Goal: Transaction & Acquisition: Purchase product/service

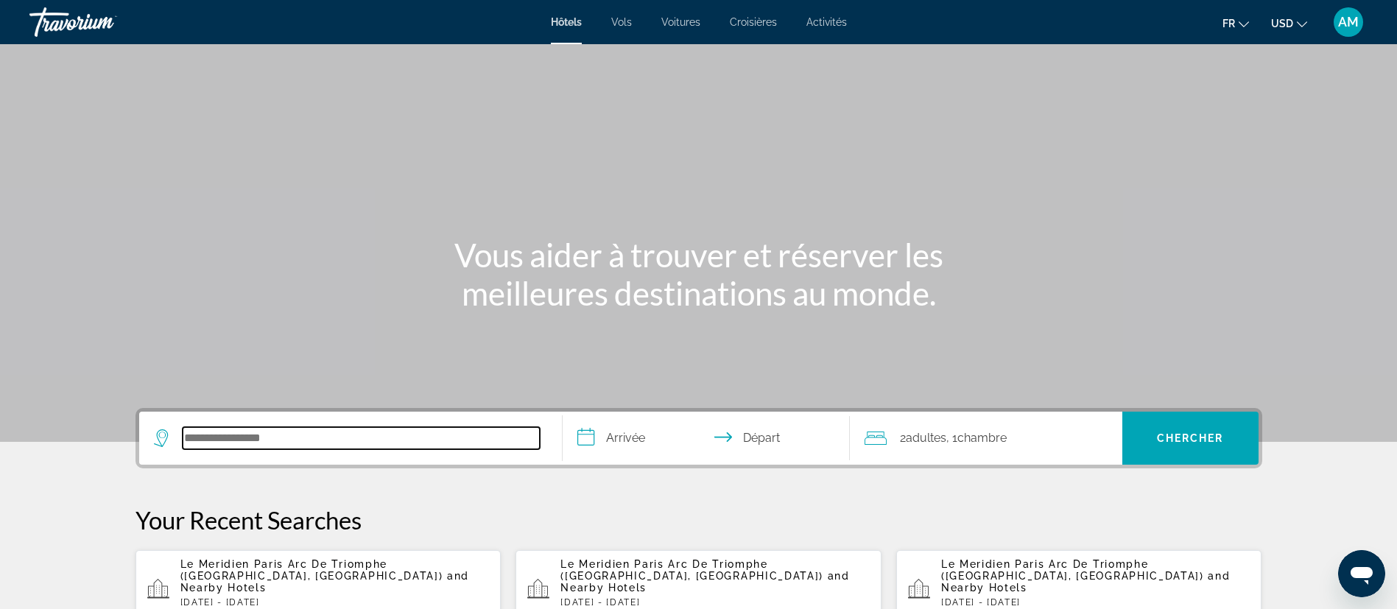
click at [379, 440] on input "Search hotel destination" at bounding box center [361, 438] width 357 height 22
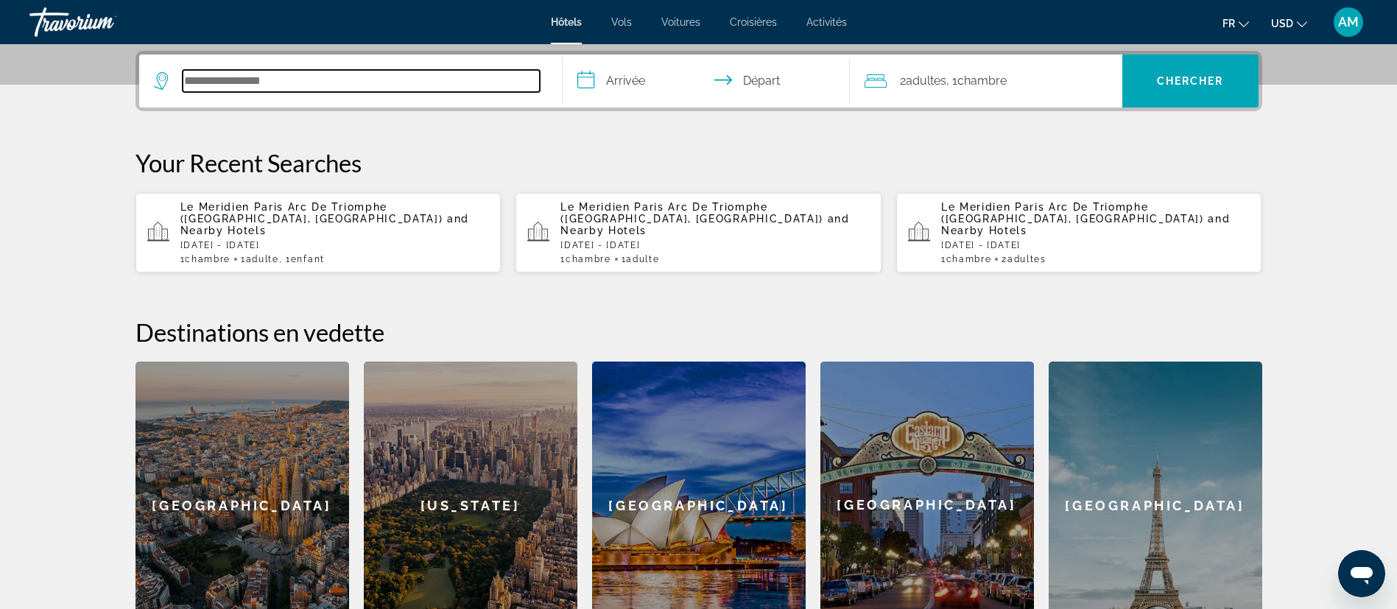
scroll to position [360, 0]
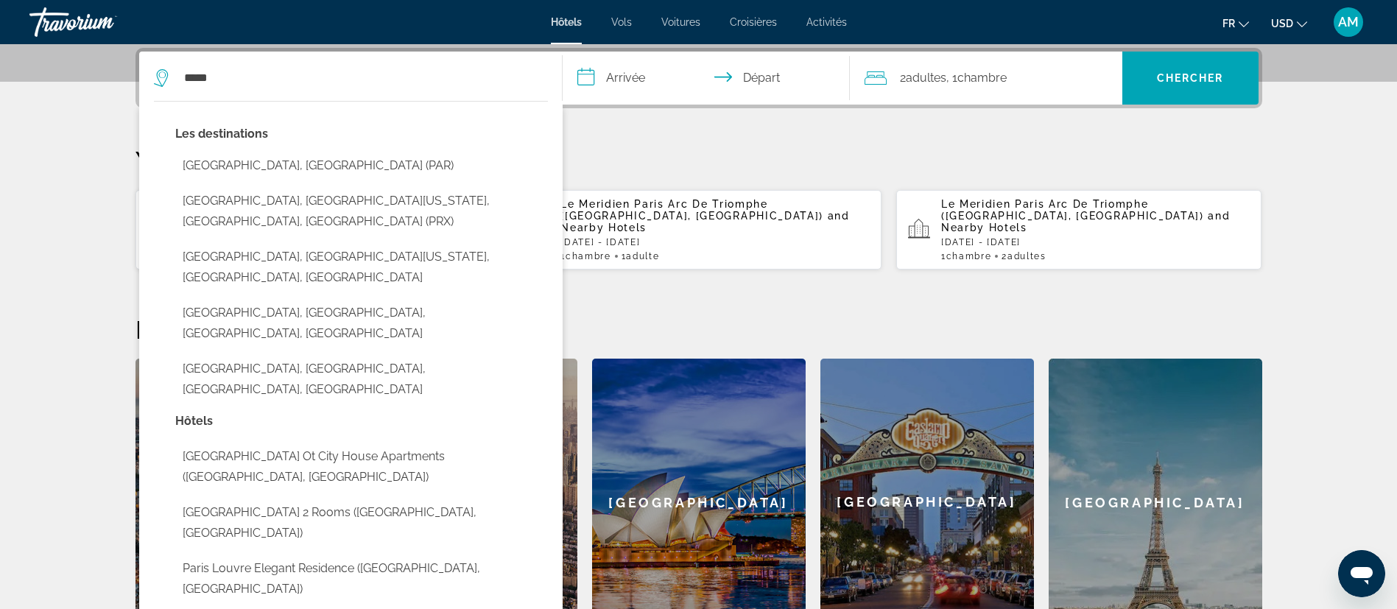
click at [247, 168] on button "[GEOGRAPHIC_DATA], [GEOGRAPHIC_DATA] (PAR)" at bounding box center [361, 166] width 373 height 28
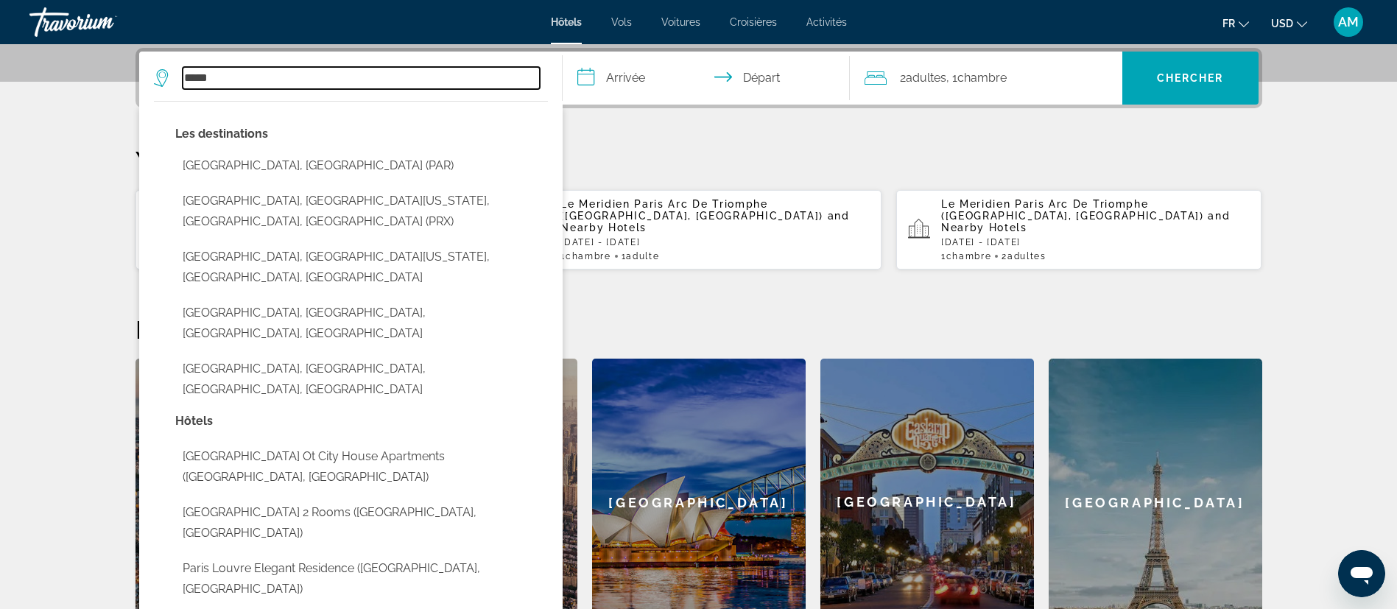
type input "**********"
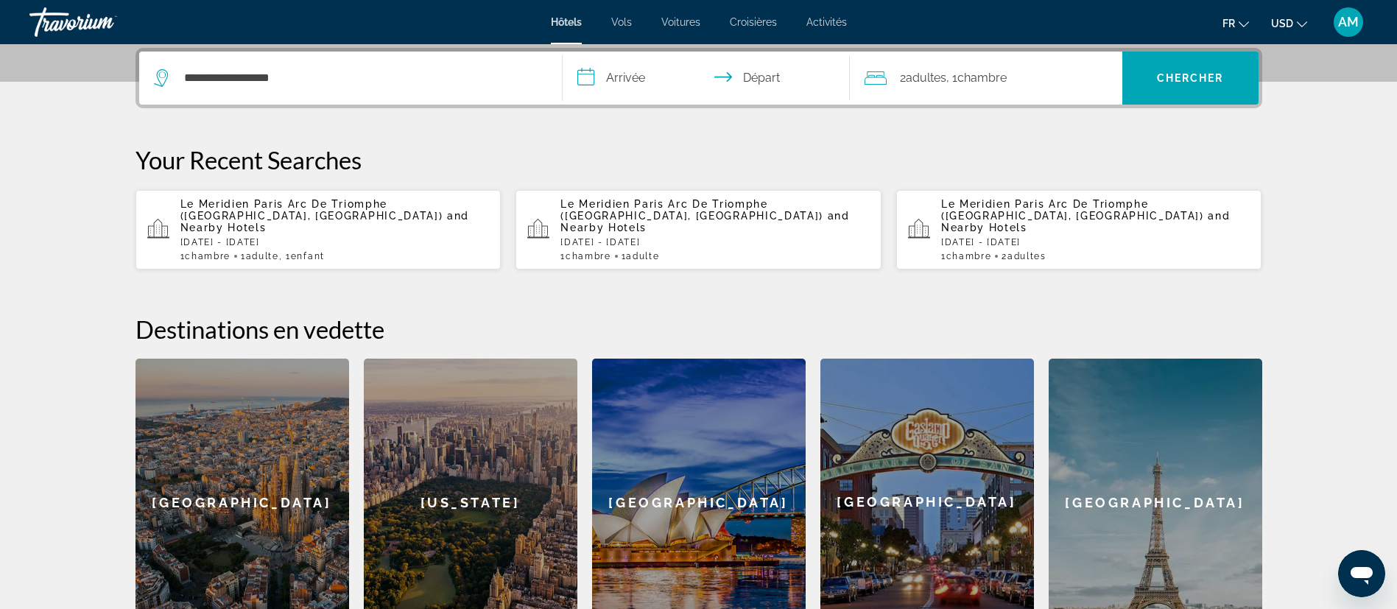
click at [649, 88] on input "**********" at bounding box center [708, 80] width 293 height 57
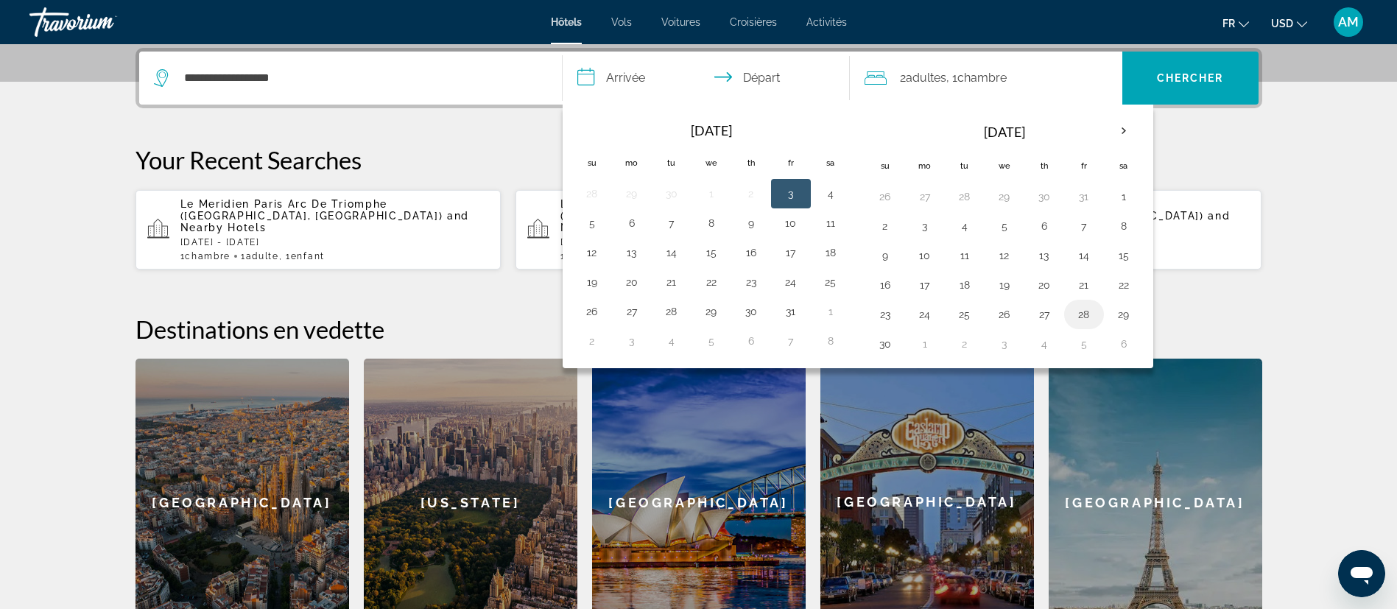
click at [1087, 318] on button "28" at bounding box center [1084, 314] width 24 height 21
click at [884, 338] on button "30" at bounding box center [885, 344] width 24 height 21
type input "**********"
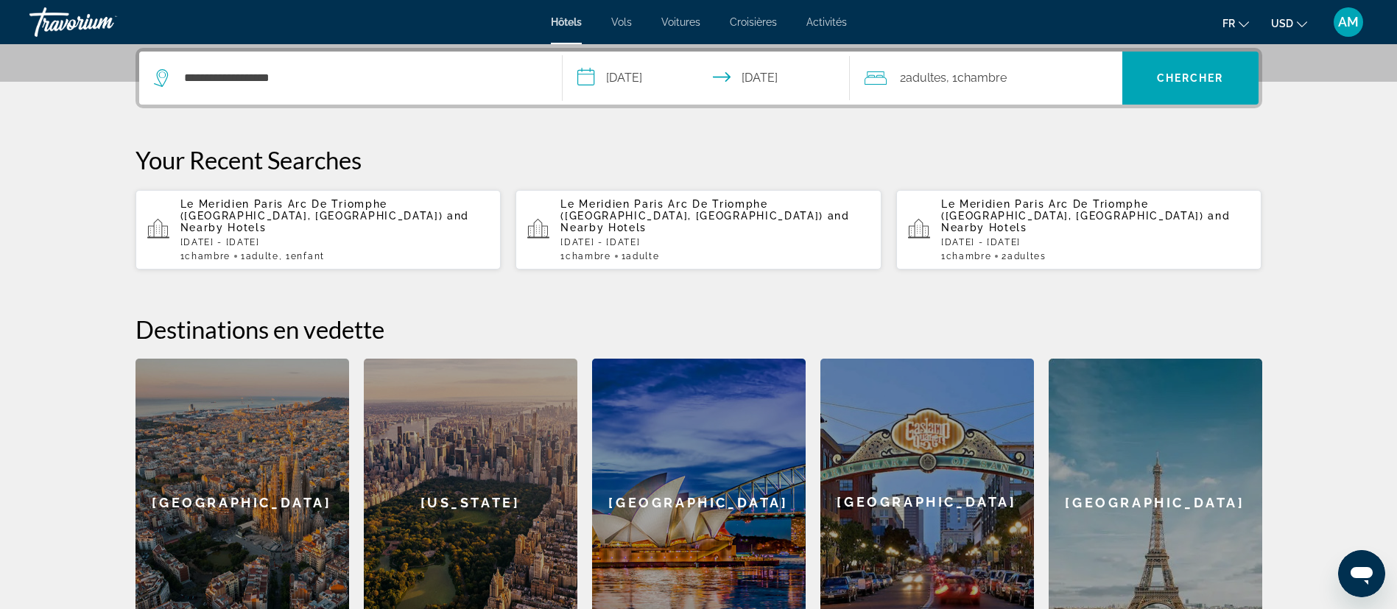
click at [1050, 74] on div "2 Adulte Adultes , 1 Chambre pièces" at bounding box center [993, 78] width 258 height 21
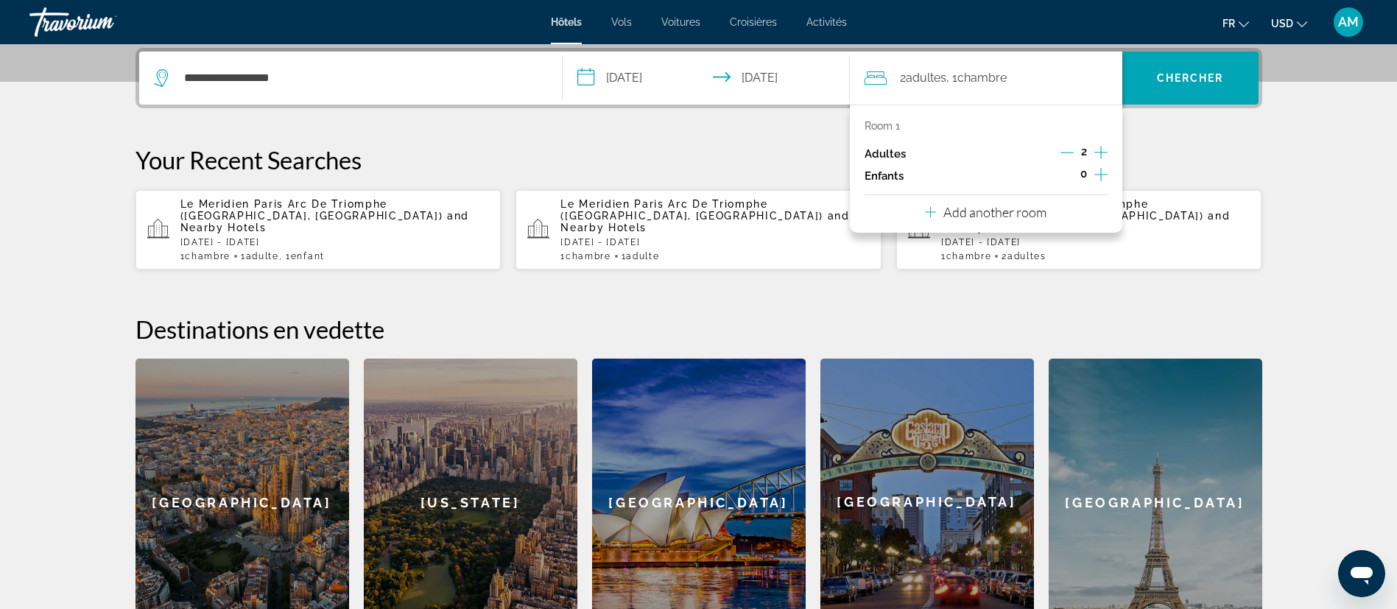
click at [1067, 147] on icon "Decrement adults" at bounding box center [1066, 152] width 13 height 13
drag, startPoint x: 1093, startPoint y: 169, endPoint x: 1099, endPoint y: 177, distance: 9.4
click at [1098, 172] on icon "Increment children" at bounding box center [1100, 175] width 13 height 18
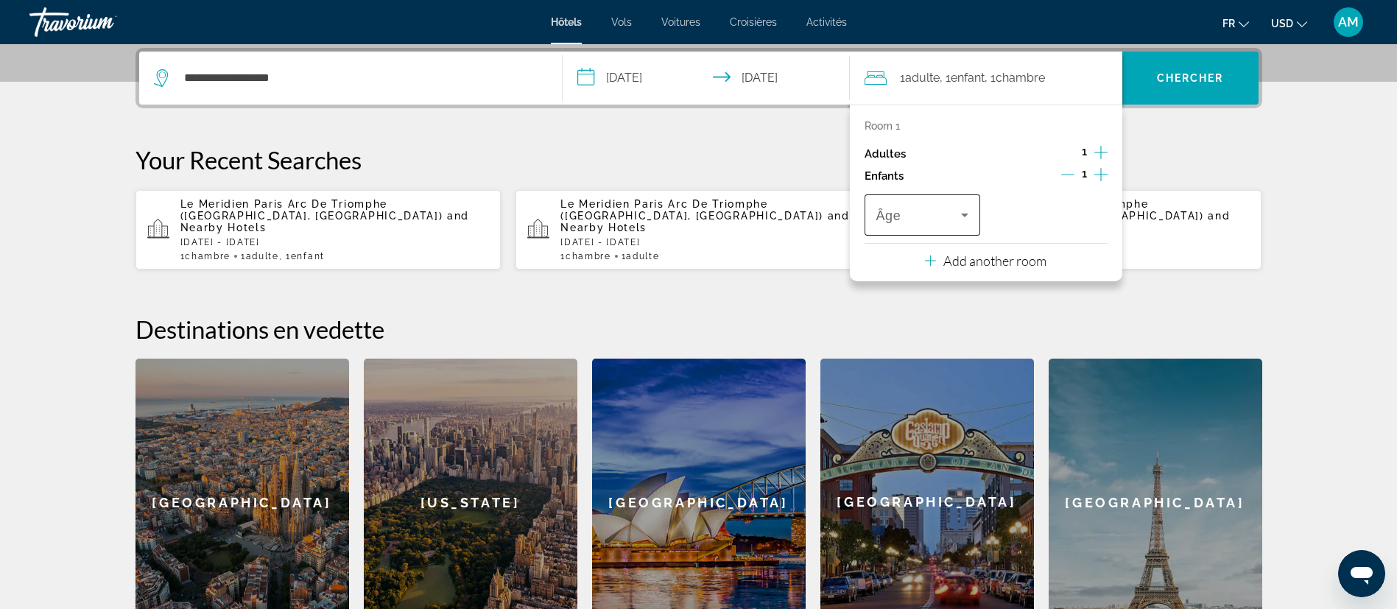
click at [965, 222] on icon "Travelers: 1 adult, 1 child" at bounding box center [965, 215] width 18 height 18
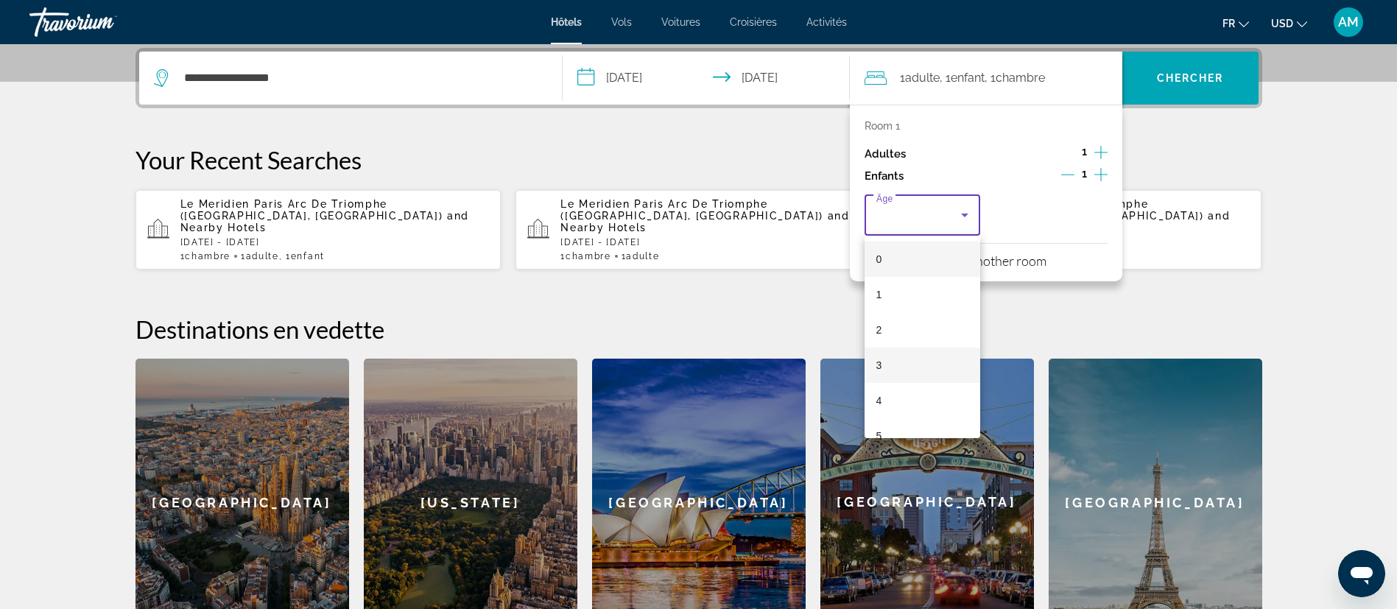
scroll to position [110, 0]
click at [902, 360] on mat-option "6" at bounding box center [922, 360] width 116 height 35
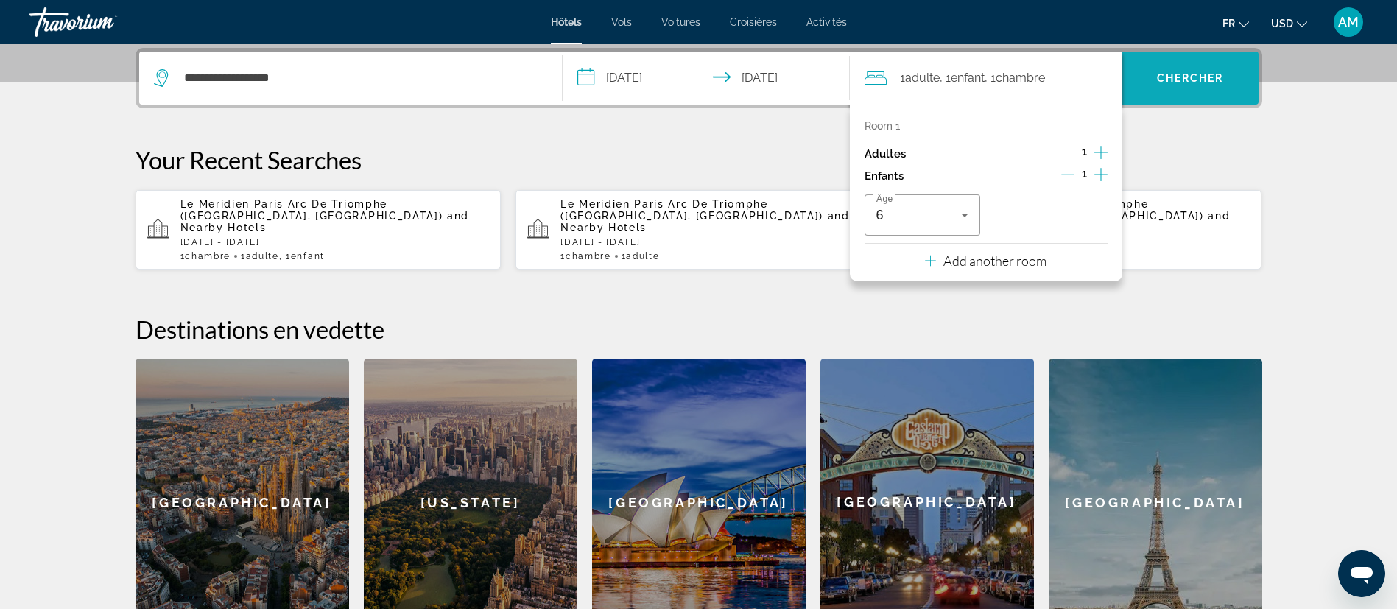
click at [1213, 90] on span "Search" at bounding box center [1190, 77] width 136 height 35
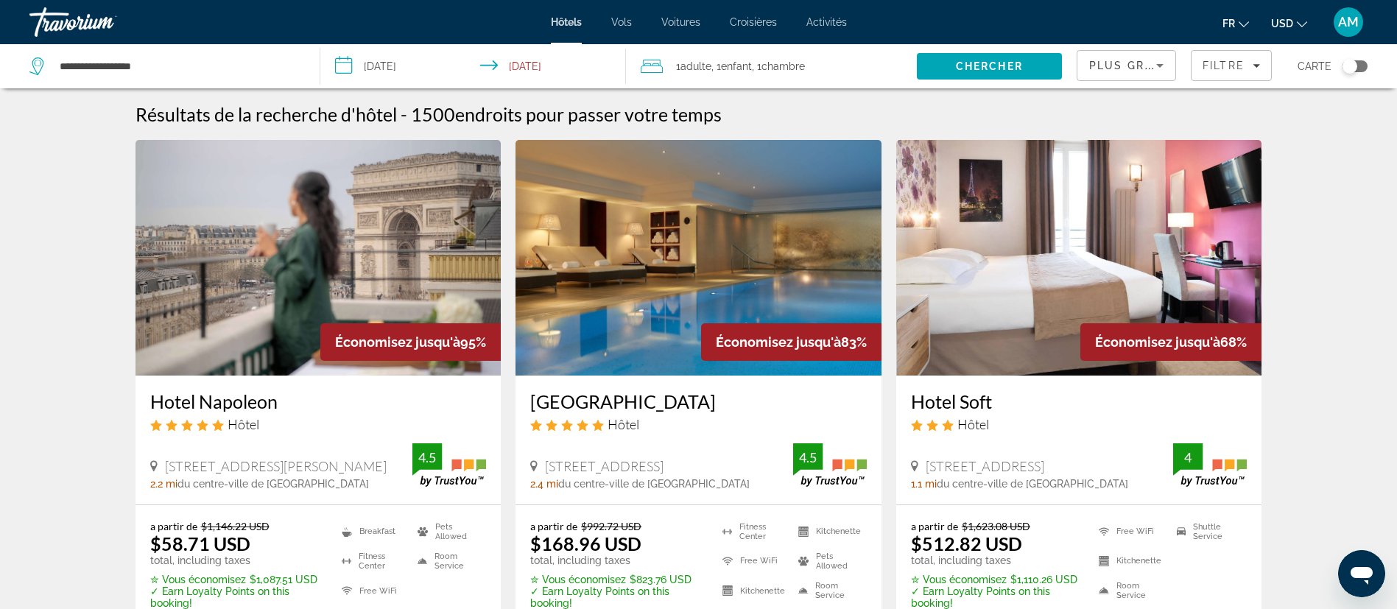
click at [1129, 68] on span "Plus grandes économies" at bounding box center [1177, 66] width 176 height 12
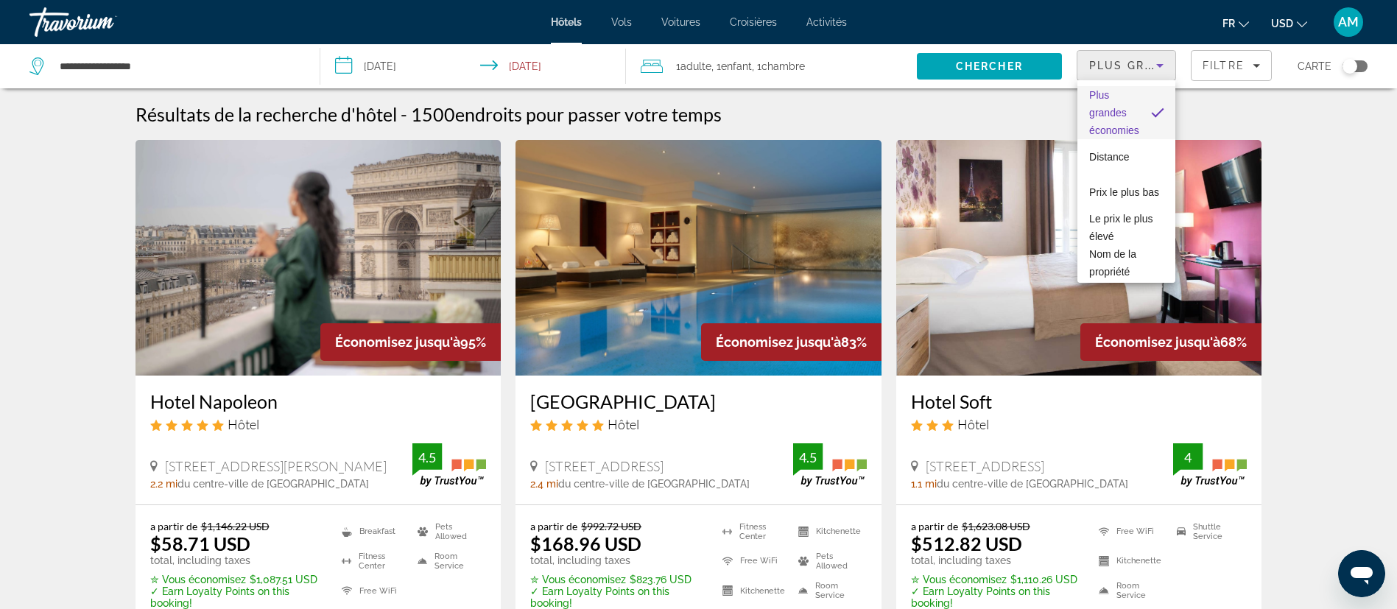
click at [1282, 25] on div at bounding box center [698, 304] width 1397 height 609
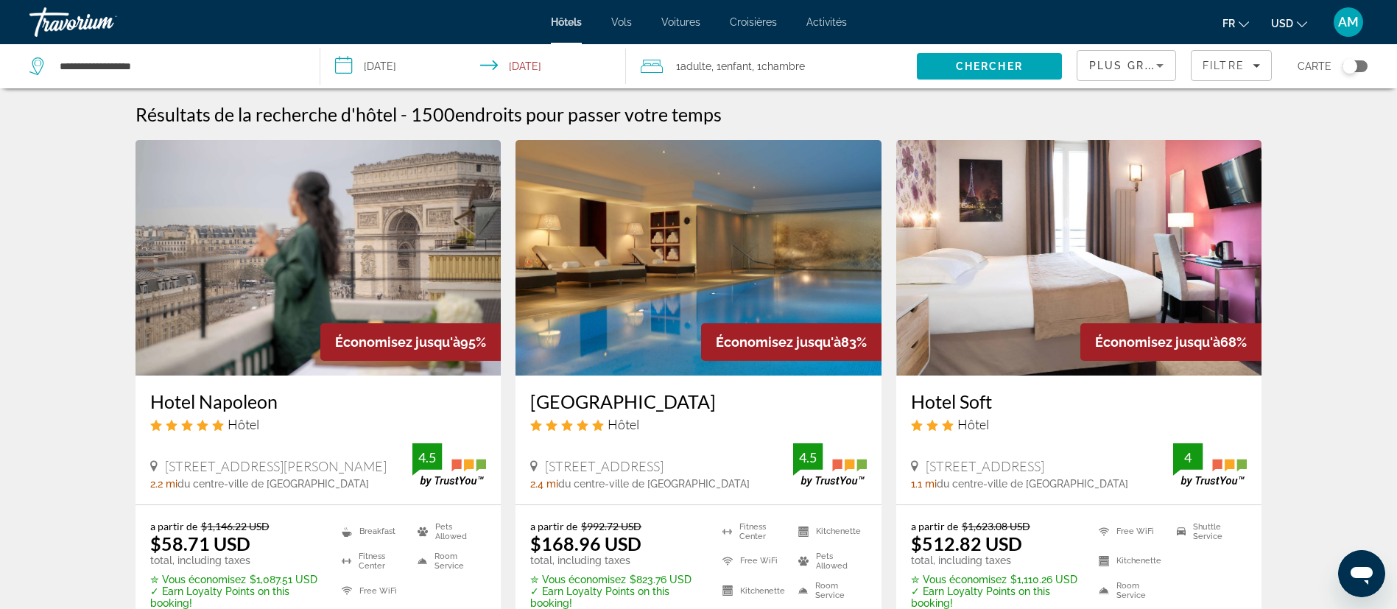
click at [1284, 22] on span "USD" at bounding box center [1282, 24] width 22 height 12
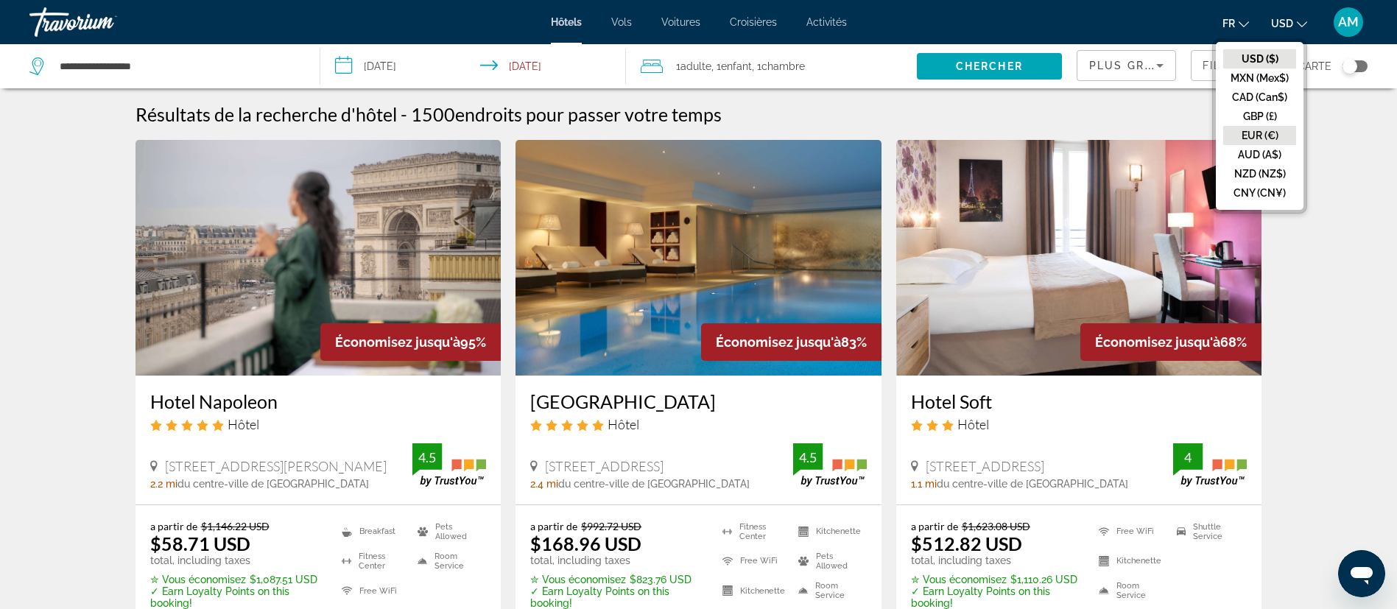
click at [1271, 135] on button "EUR (€)" at bounding box center [1259, 135] width 73 height 19
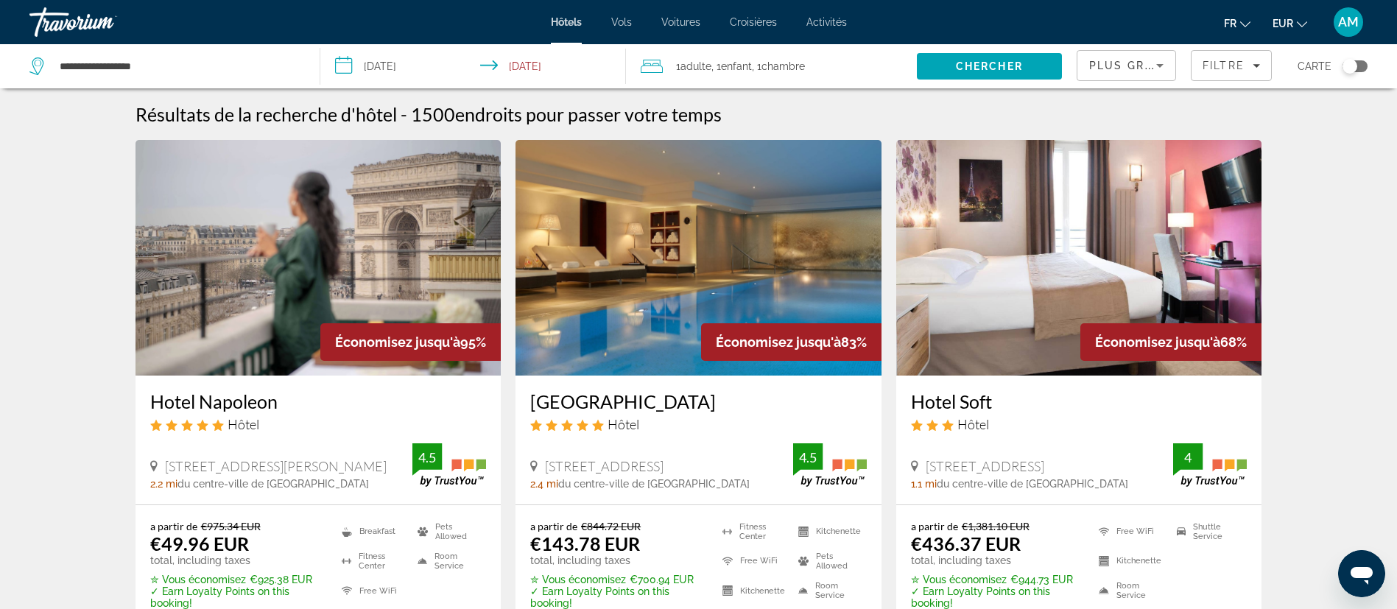
click at [319, 218] on img "Main content" at bounding box center [318, 258] width 366 height 236
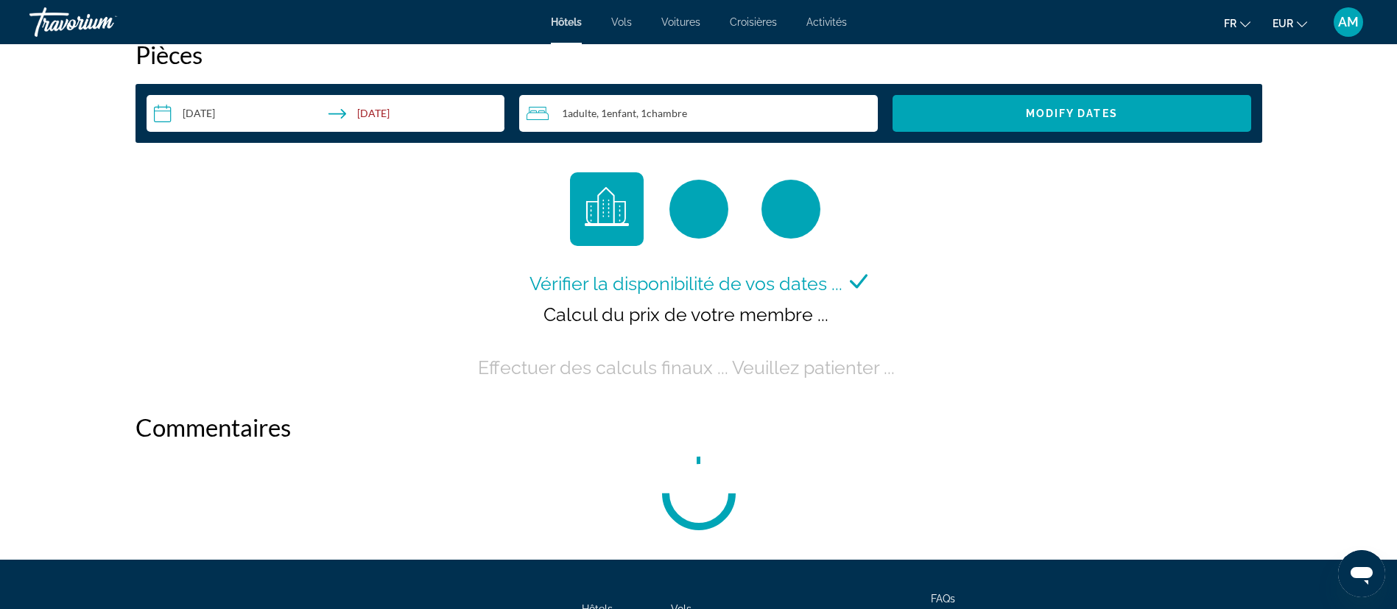
scroll to position [1877, 0]
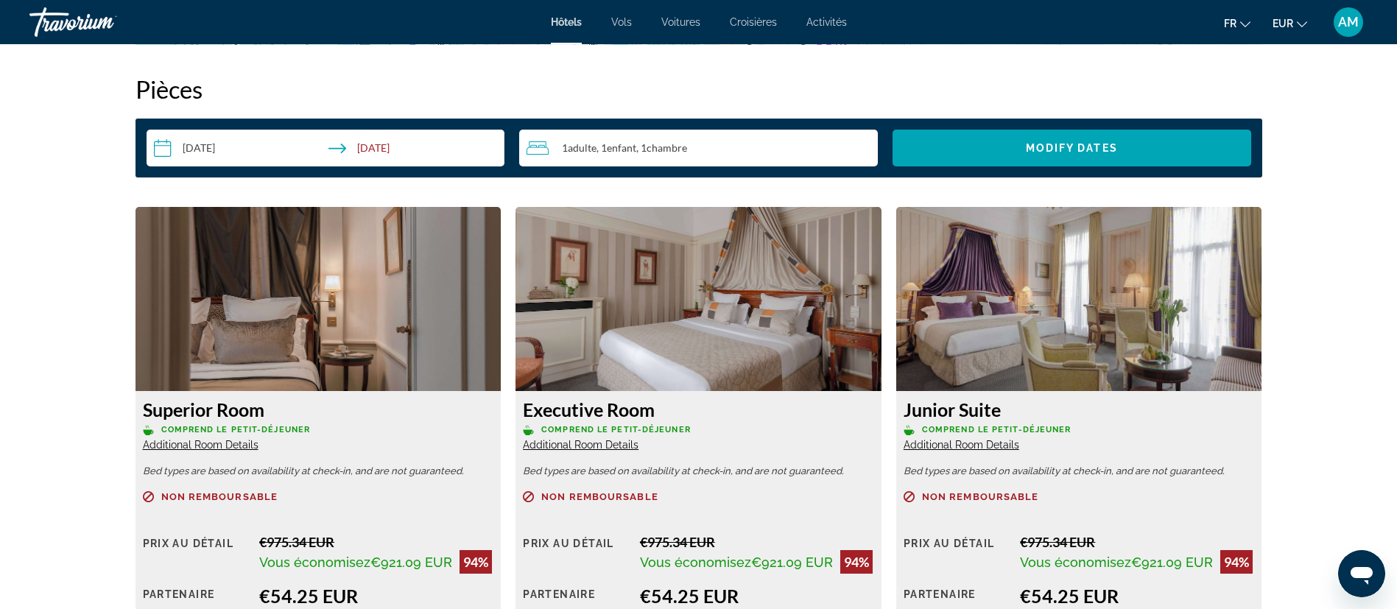
click at [1043, 327] on img "Main content" at bounding box center [1079, 299] width 366 height 184
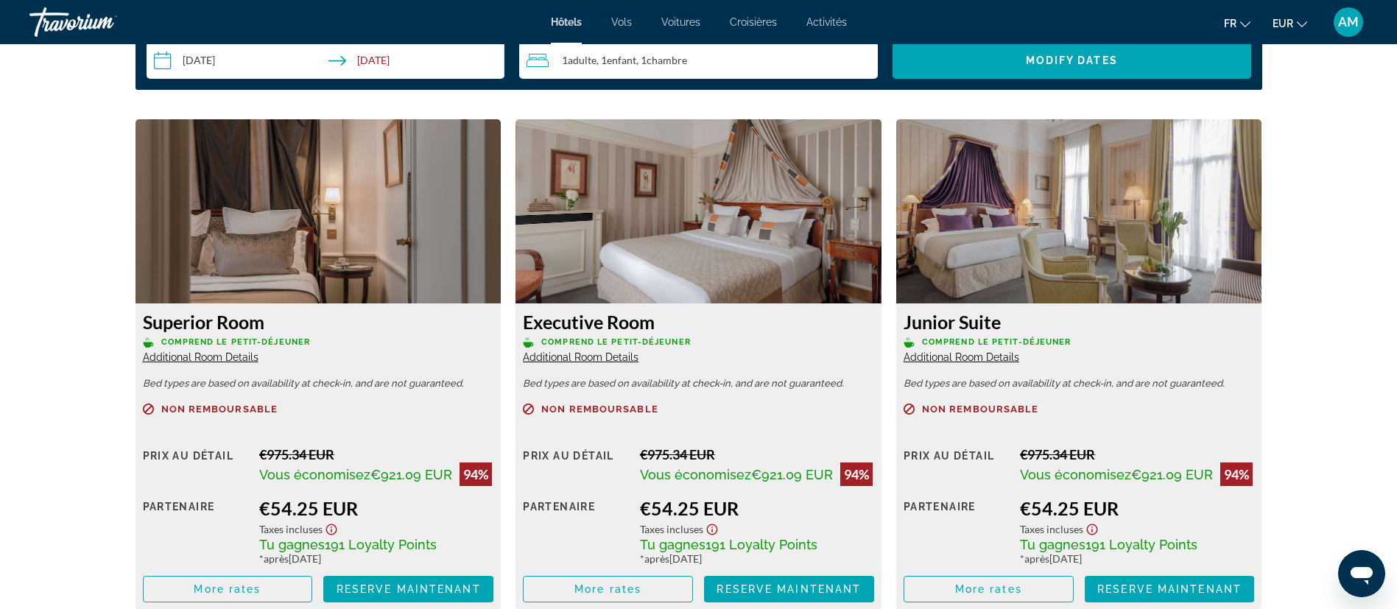
scroll to position [2098, 0]
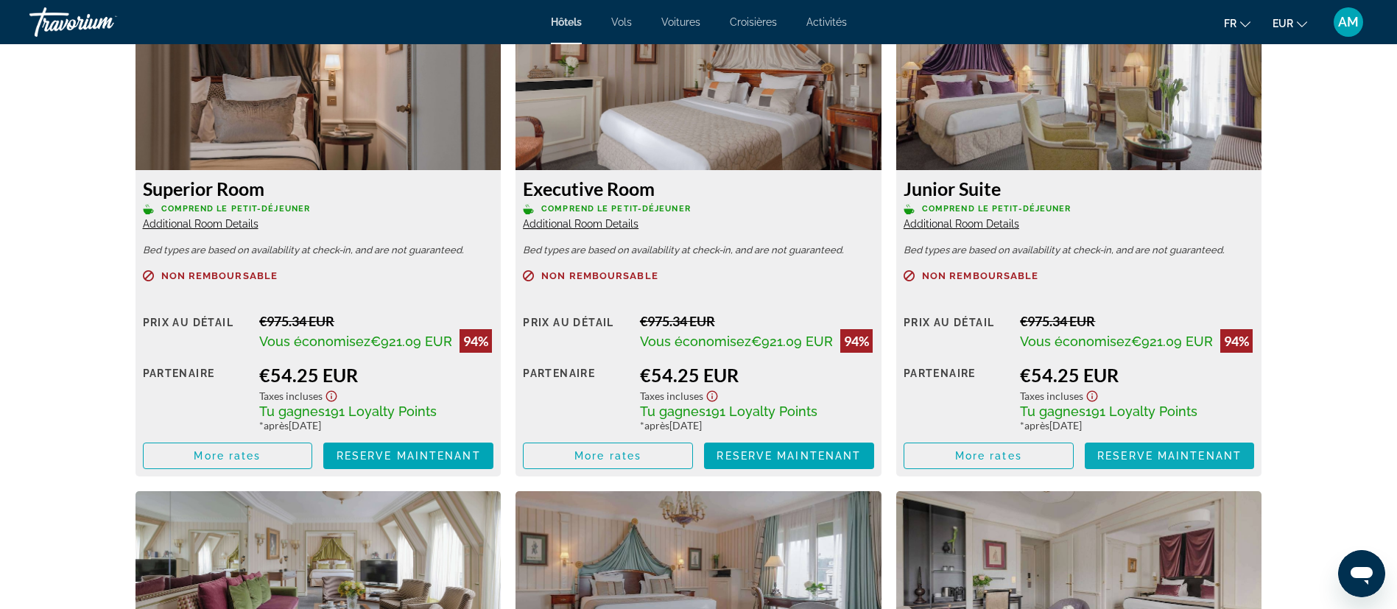
click at [1159, 457] on span "Reserve maintenant" at bounding box center [1169, 456] width 144 height 12
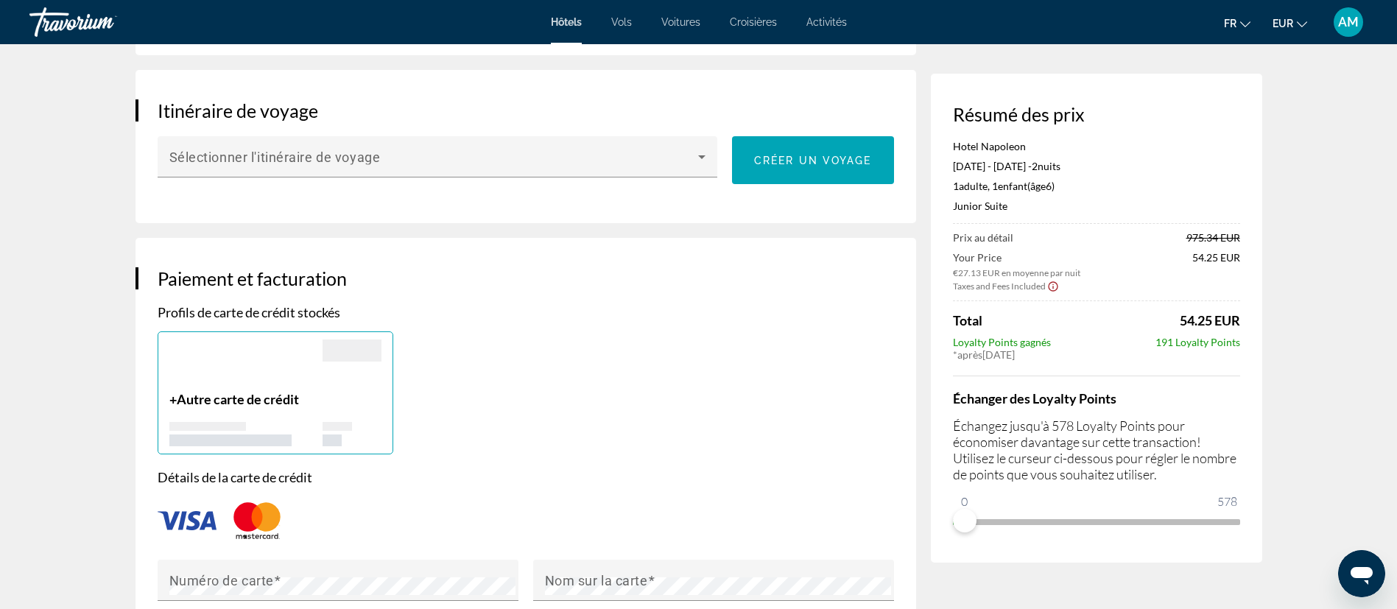
scroll to position [1104, 0]
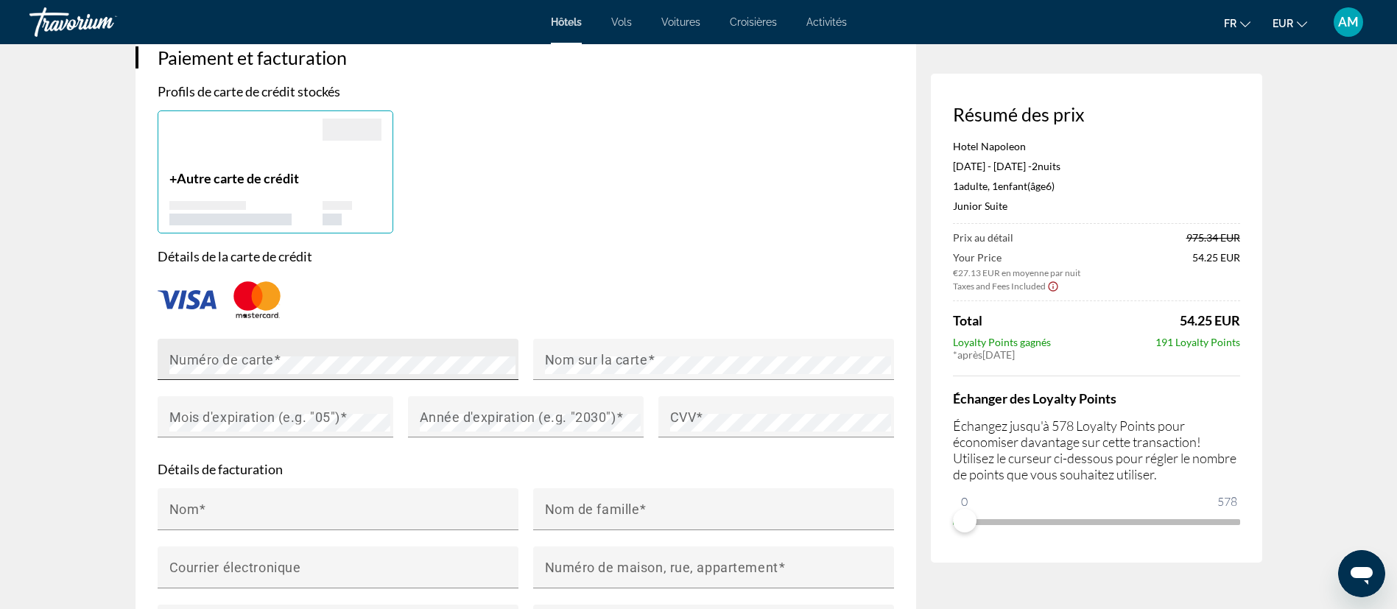
click at [283, 339] on div "Numéro de carte" at bounding box center [342, 359] width 346 height 41
click at [279, 339] on div "Numéro de carte" at bounding box center [342, 359] width 346 height 41
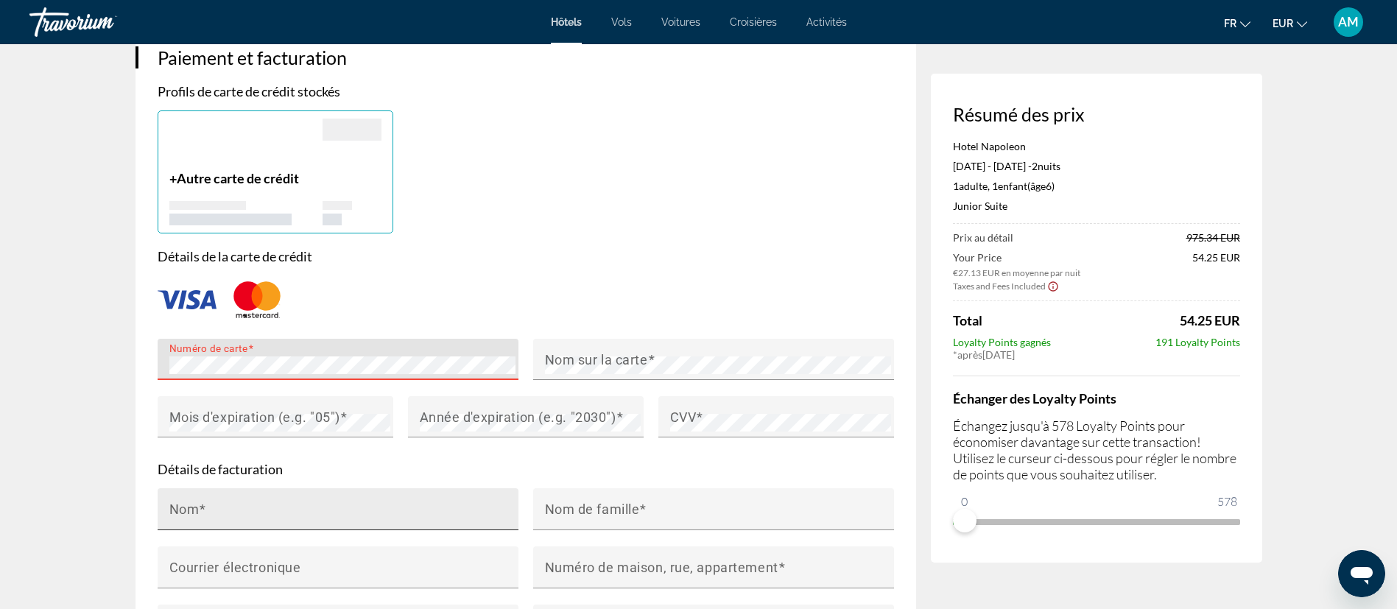
click at [236, 507] on input "Nom" at bounding box center [342, 516] width 346 height 18
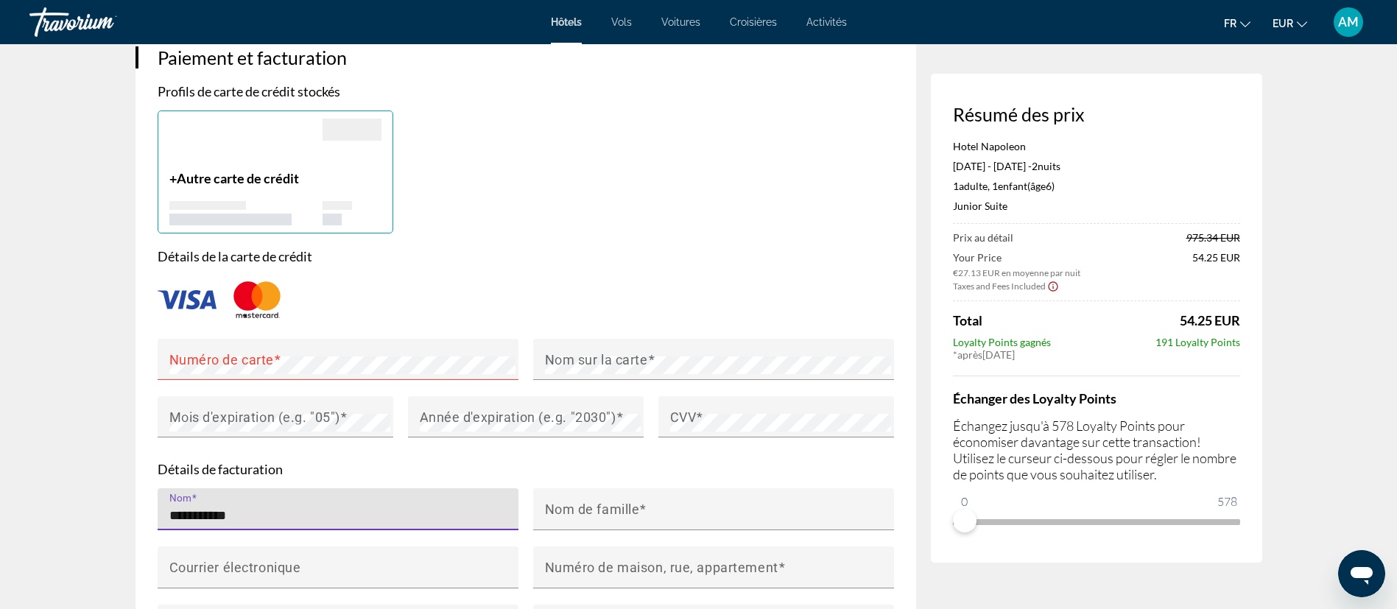
type input "**********"
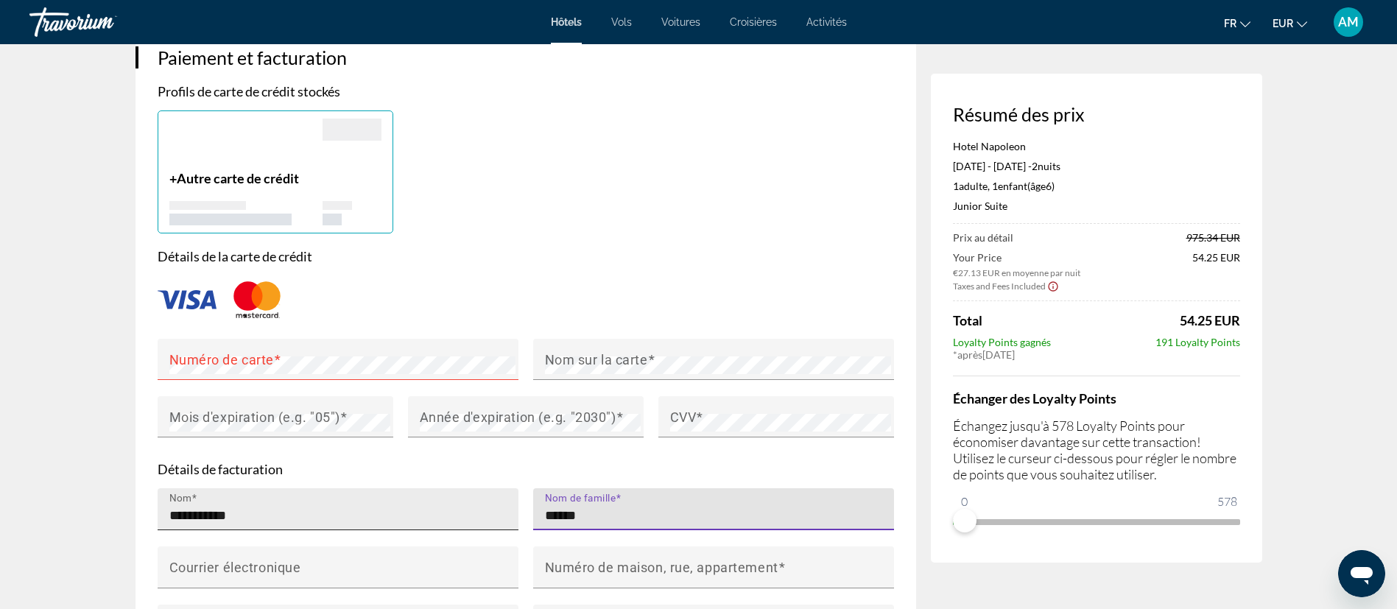
type input "******"
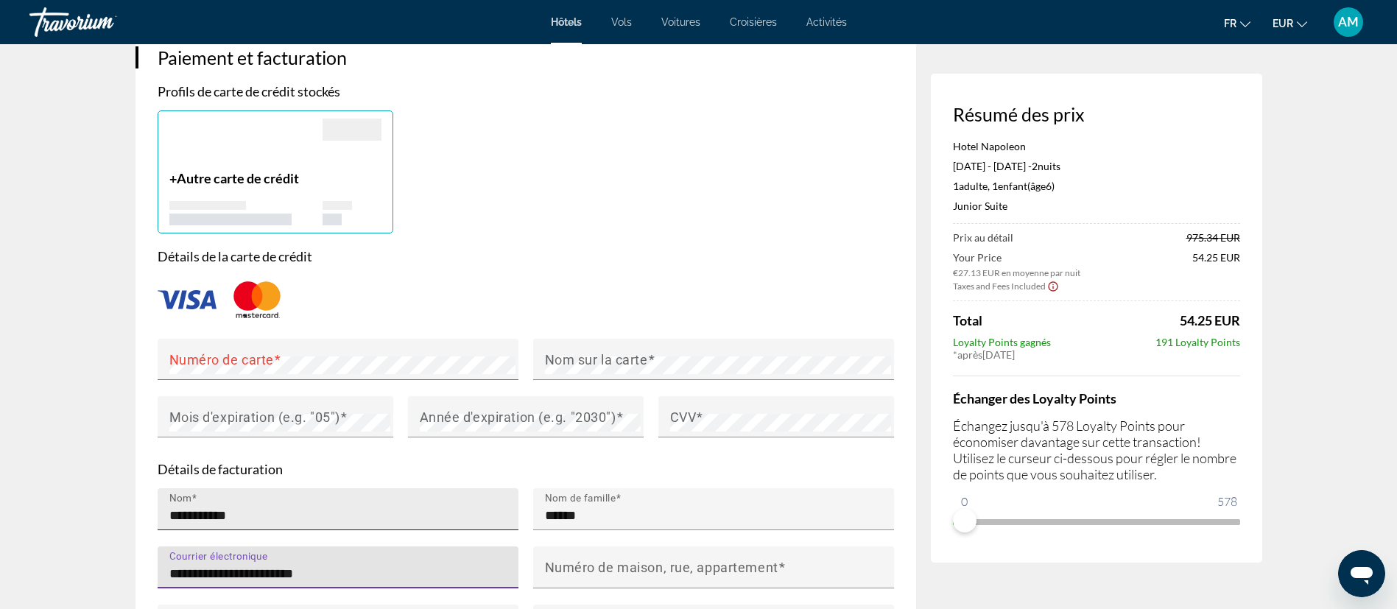
type input "**********"
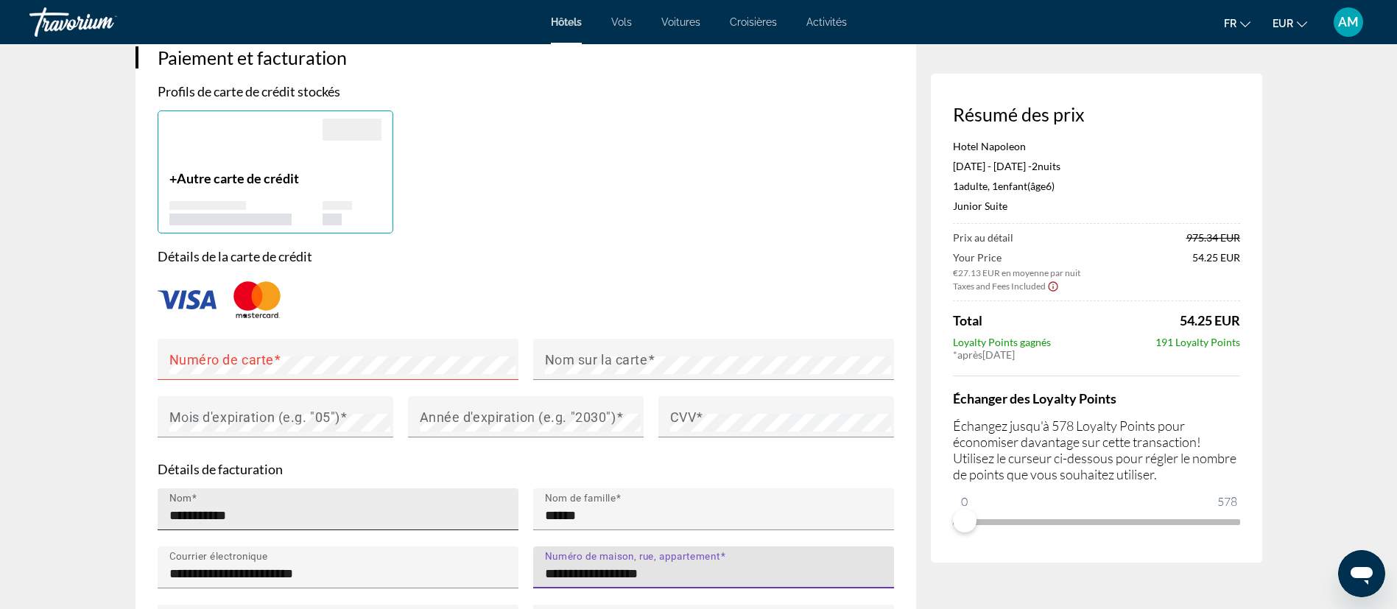
type input "**********"
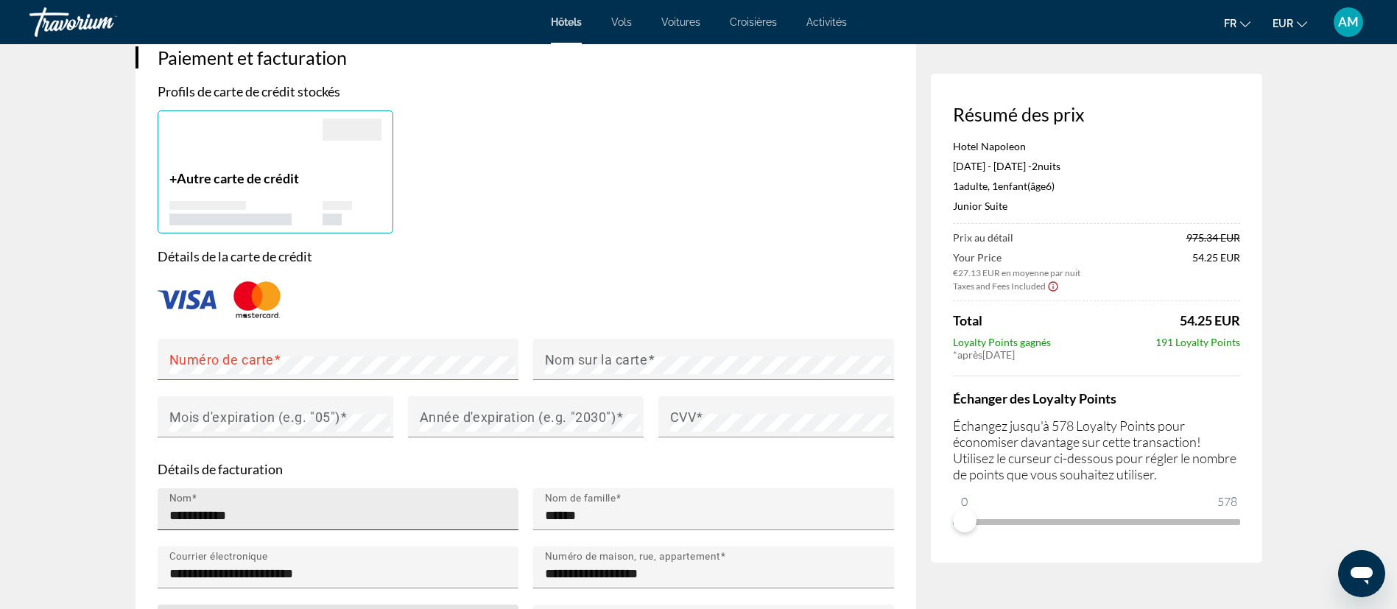
type input "**********"
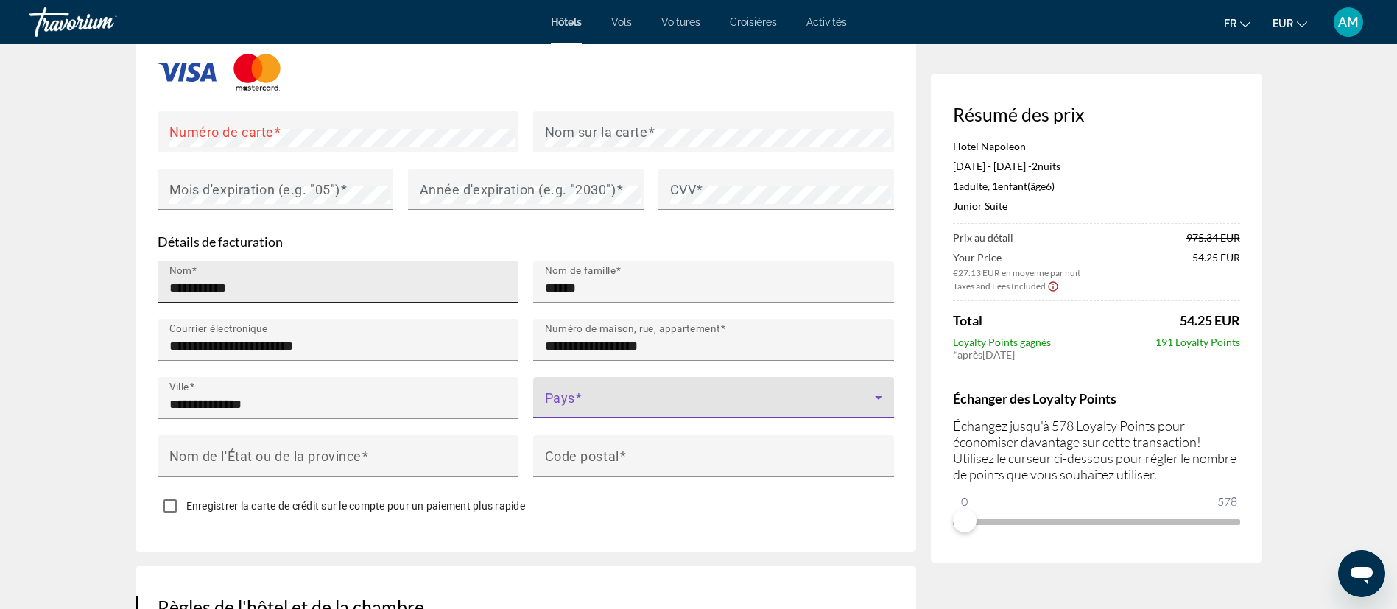
scroll to position [1436, 0]
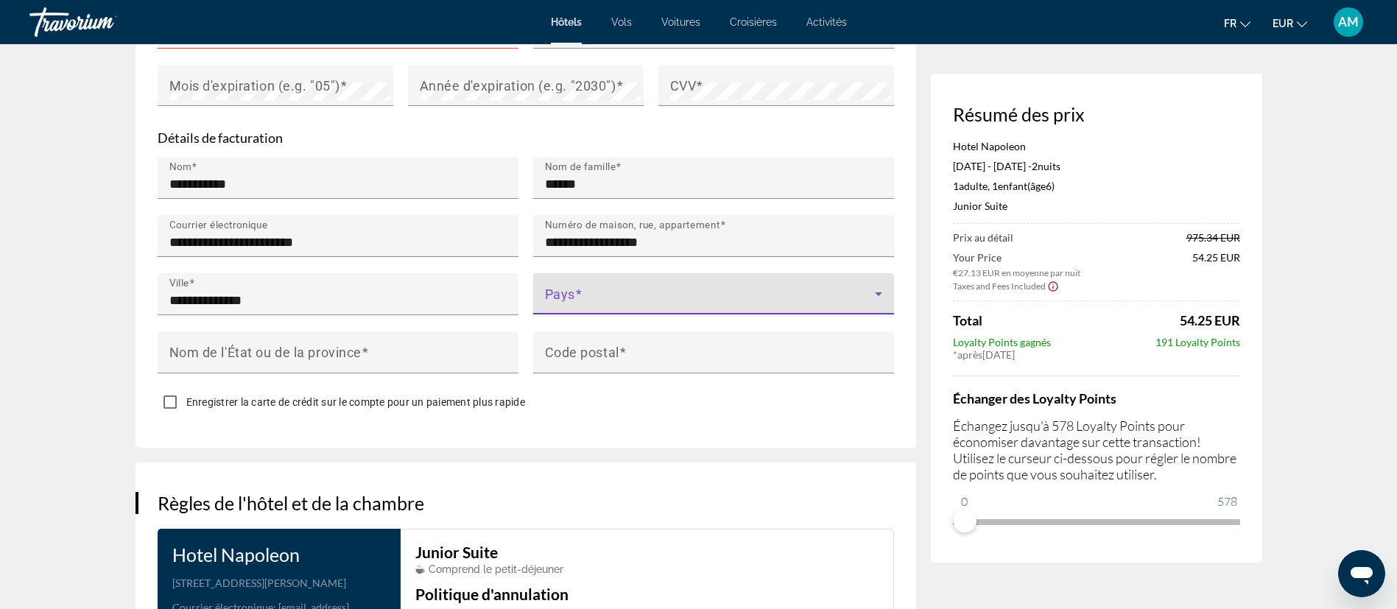
click at [579, 273] on div "Pays" at bounding box center [713, 293] width 337 height 41
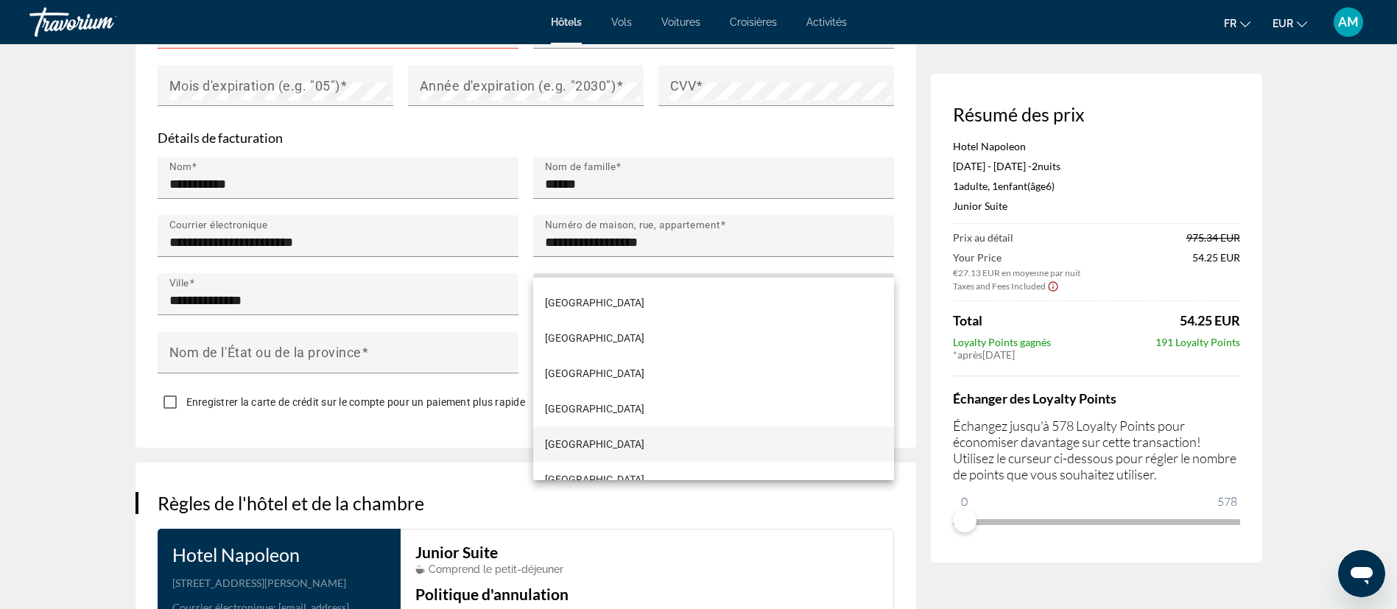
scroll to position [2586, 0]
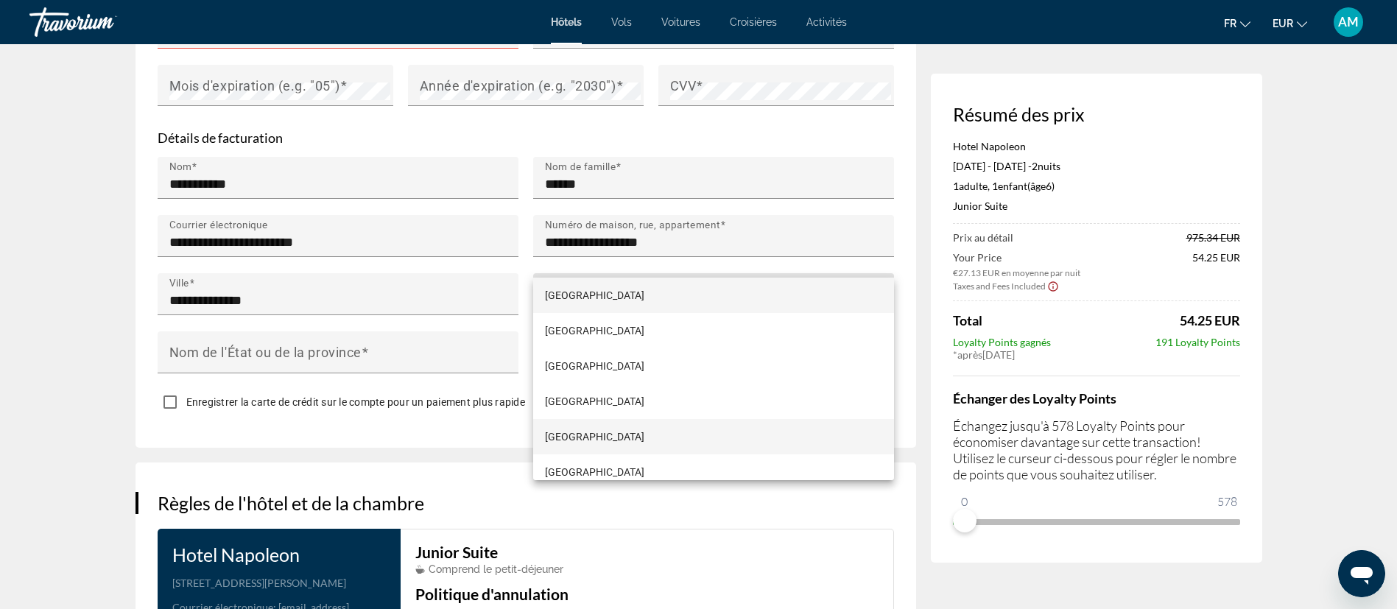
click at [576, 431] on mat-option "France" at bounding box center [713, 436] width 361 height 35
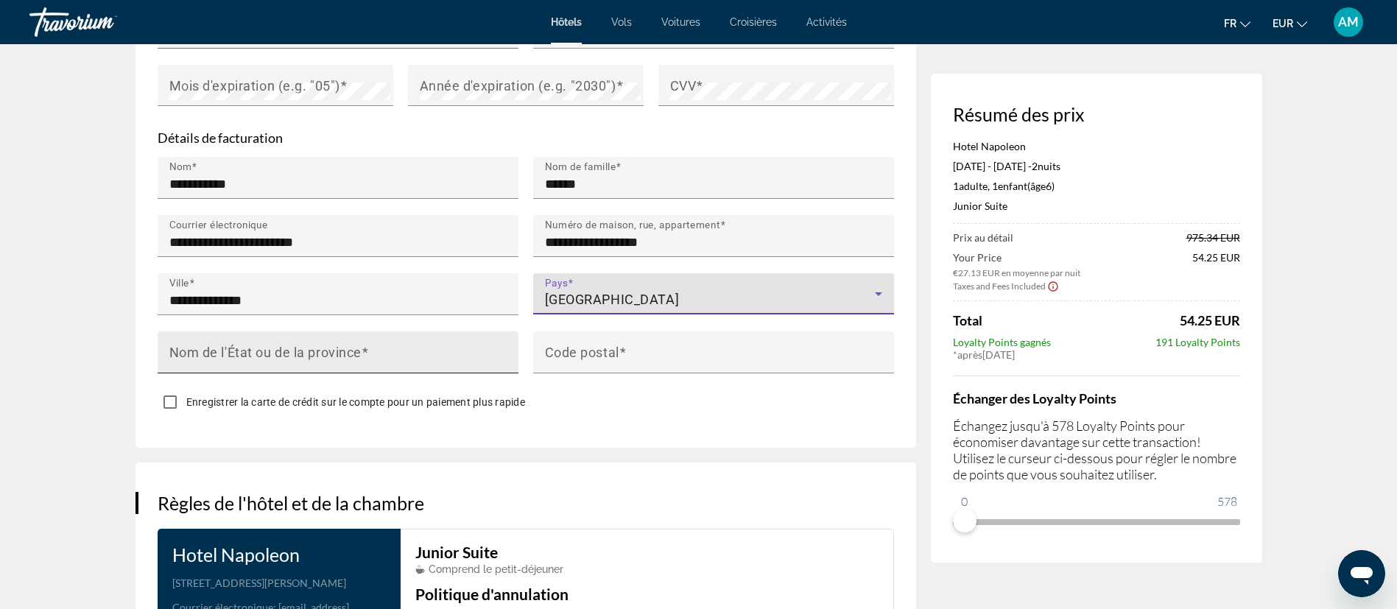
click at [378, 331] on div "Nom de l'État ou de la province" at bounding box center [342, 352] width 346 height 42
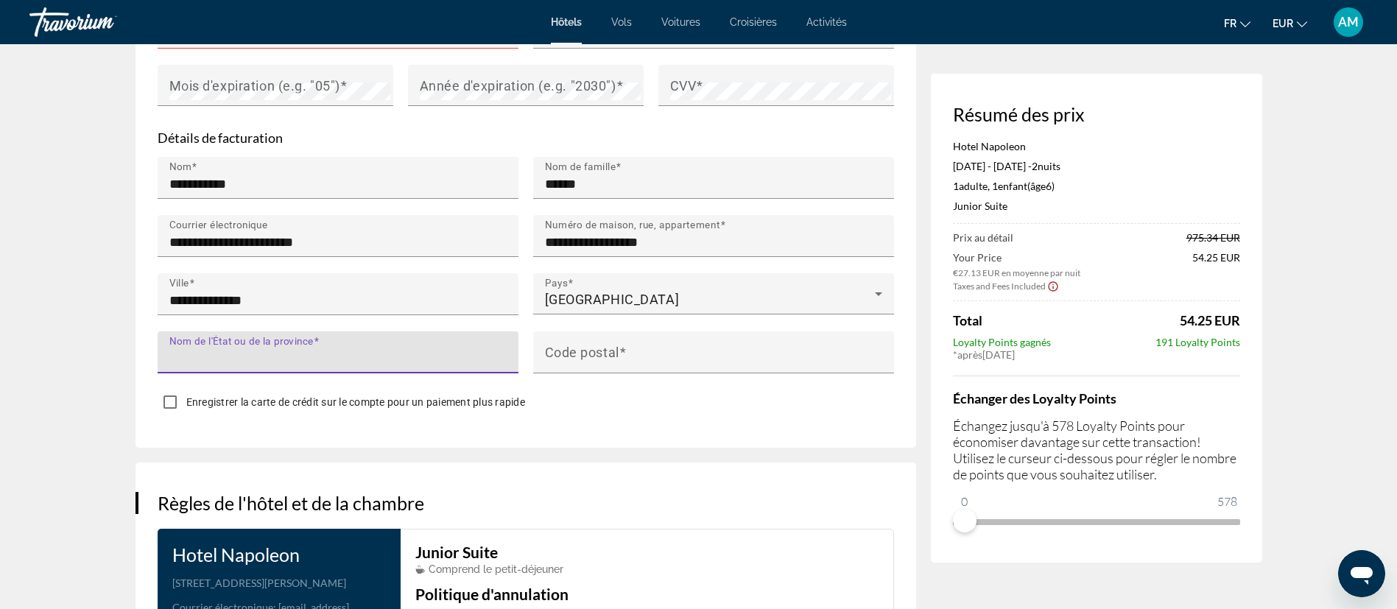
type input "*"
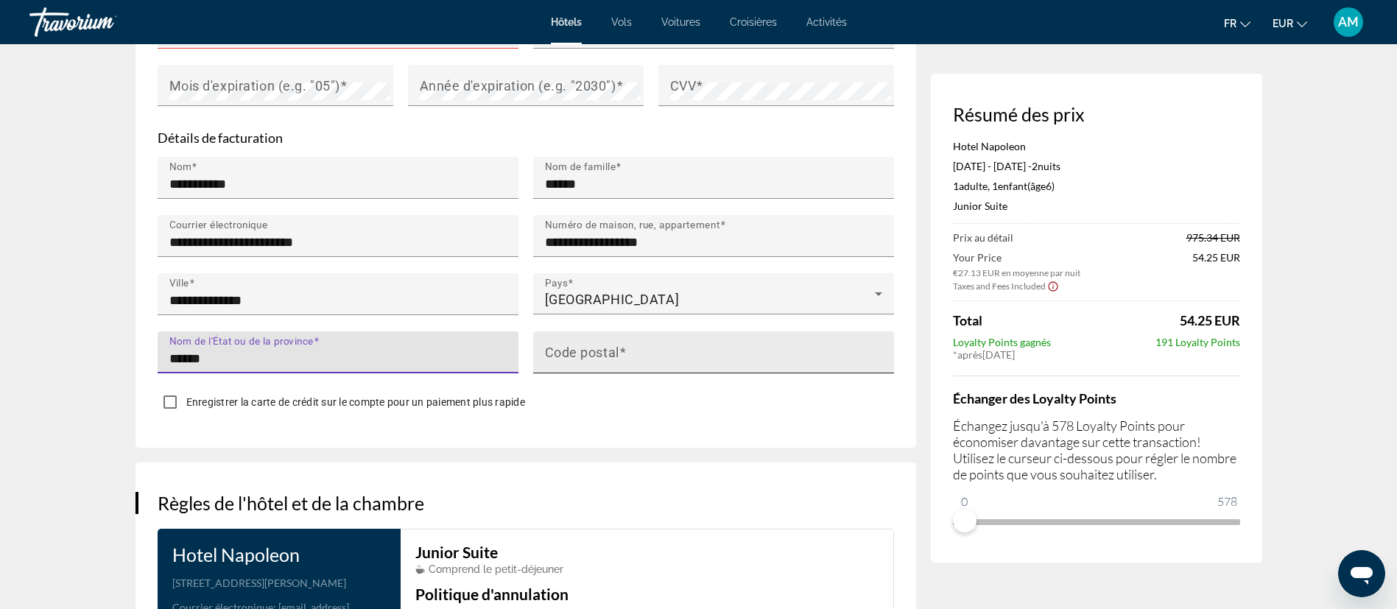
type input "******"
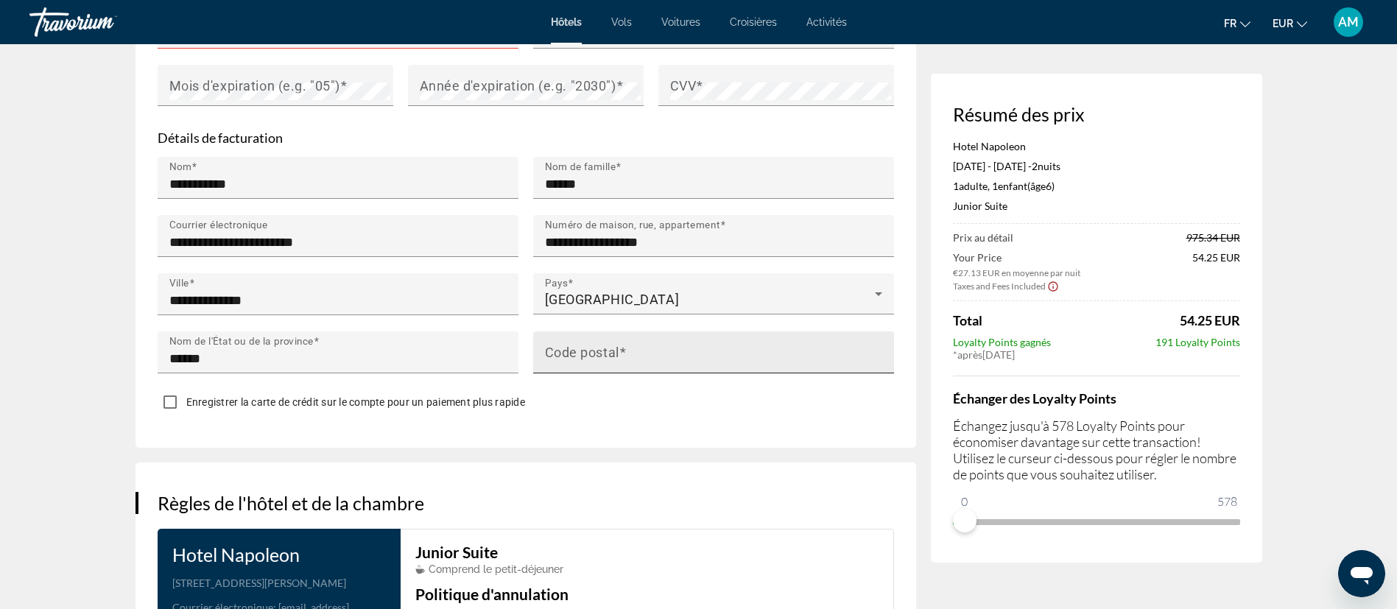
click at [692, 331] on div "Code postal" at bounding box center [718, 352] width 346 height 42
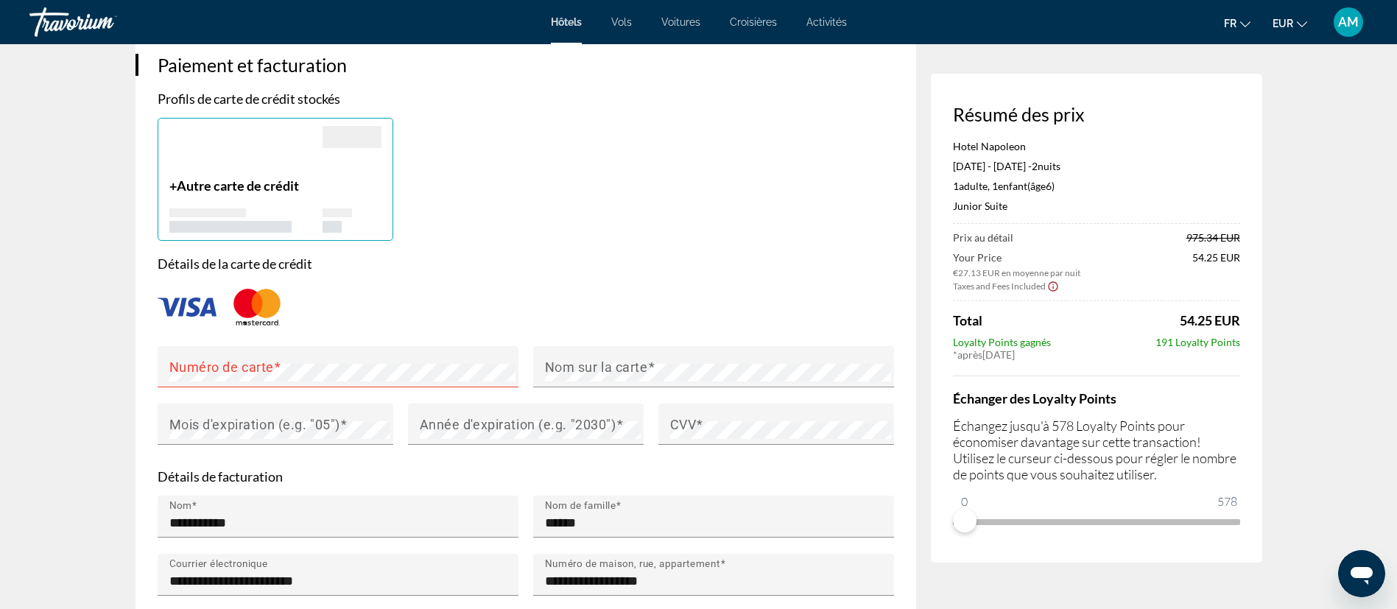
scroll to position [1104, 0]
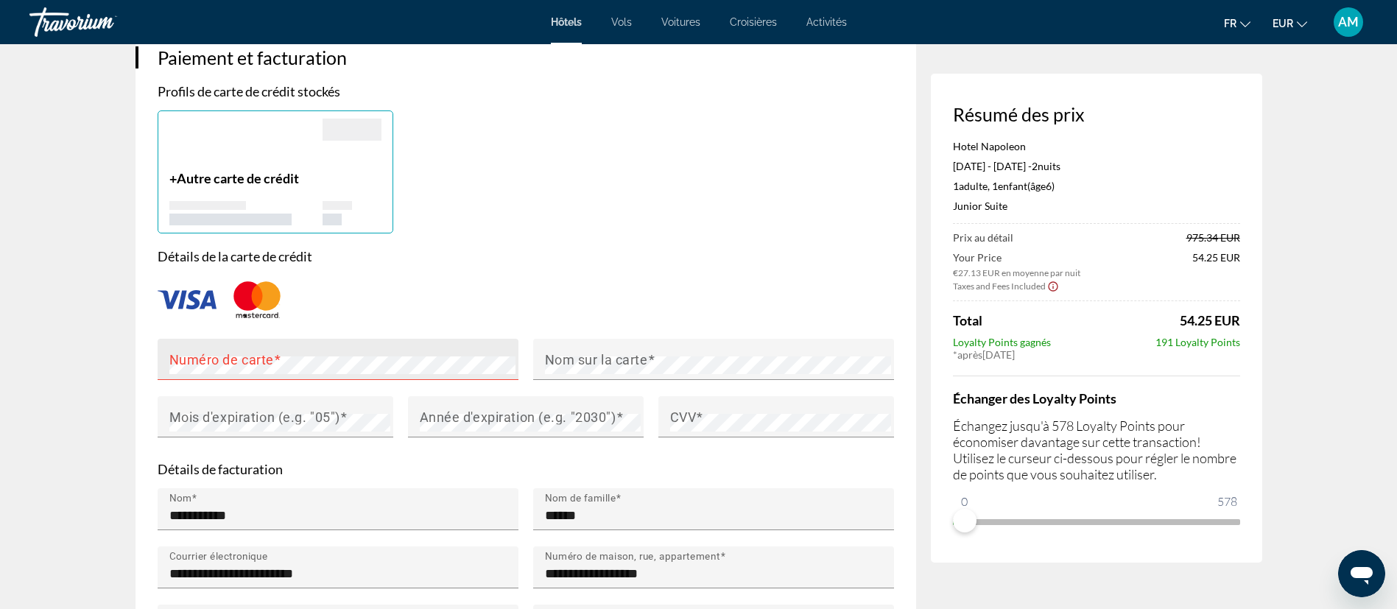
type input "*****"
click at [230, 351] on mat-label "Numéro de carte" at bounding box center [221, 358] width 105 height 15
drag, startPoint x: 627, startPoint y: 326, endPoint x: 648, endPoint y: 330, distance: 20.9
click at [633, 351] on mat-label "Nom sur la carte" at bounding box center [596, 358] width 103 height 15
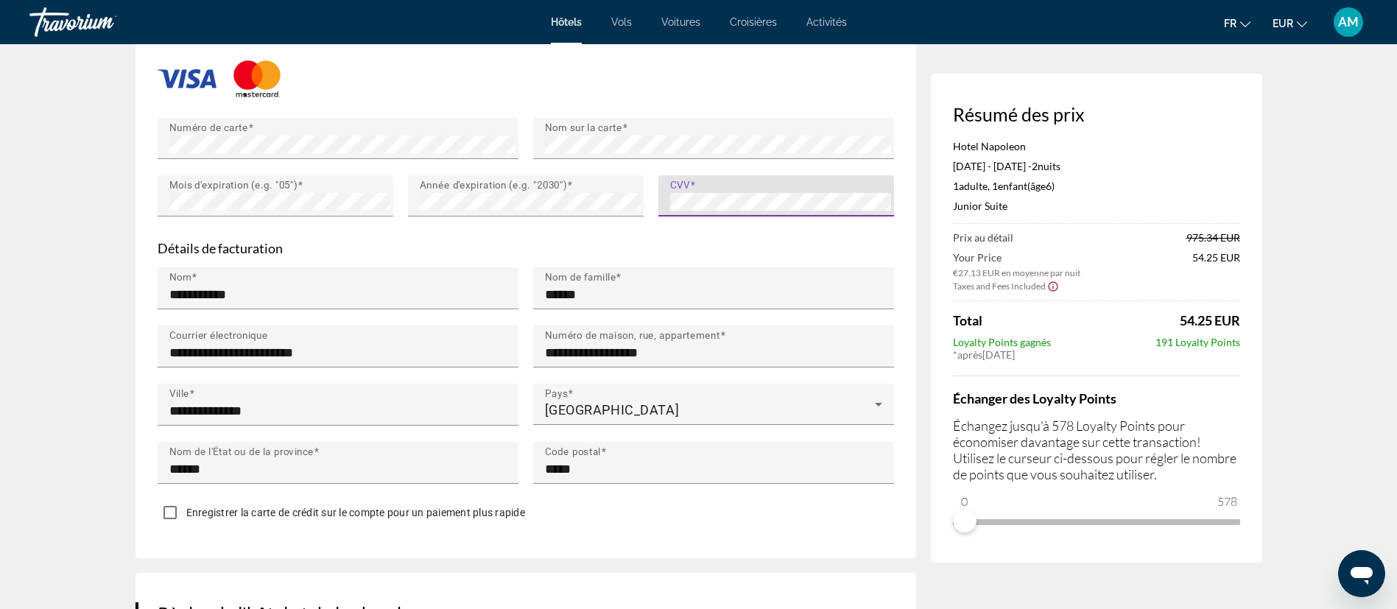
scroll to position [1657, 0]
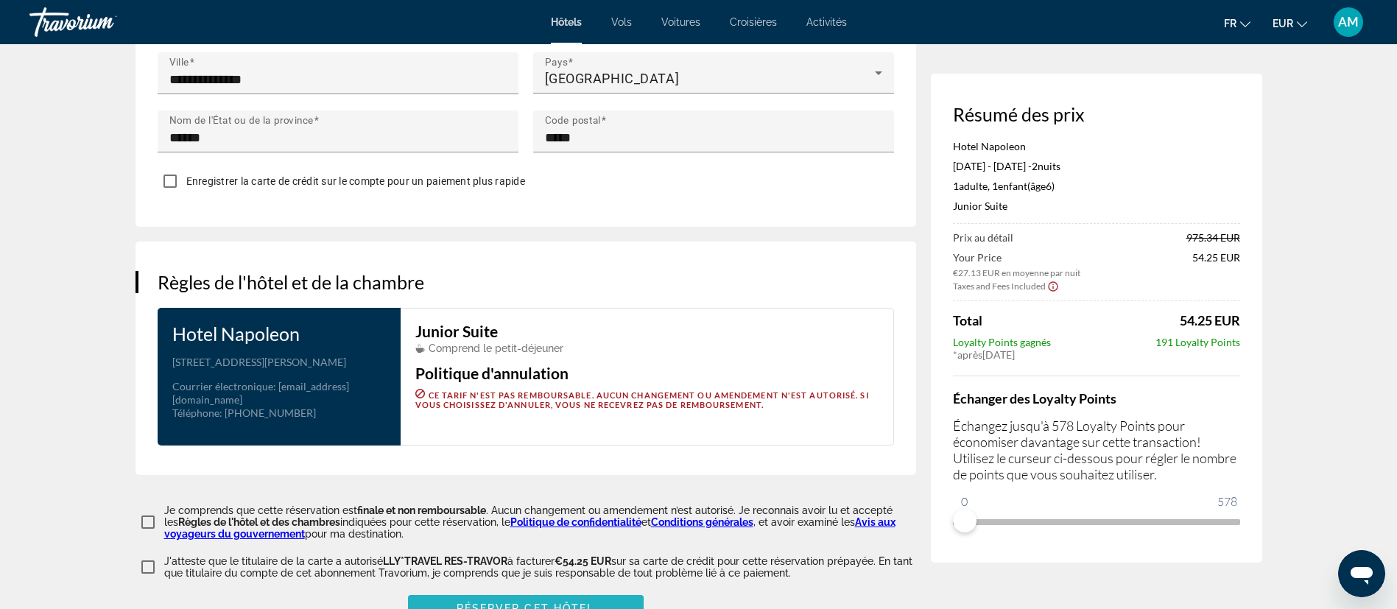
click at [491, 602] on span "Réserver cet hôtel" at bounding box center [525, 608] width 138 height 12
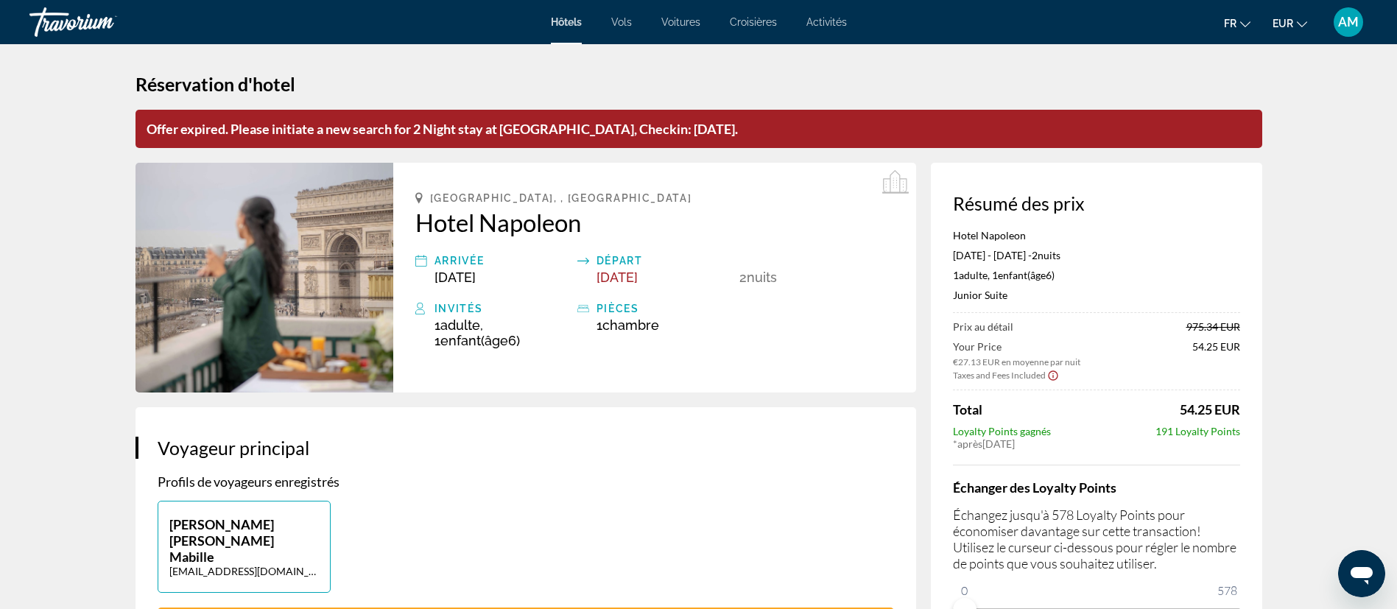
scroll to position [0, 0]
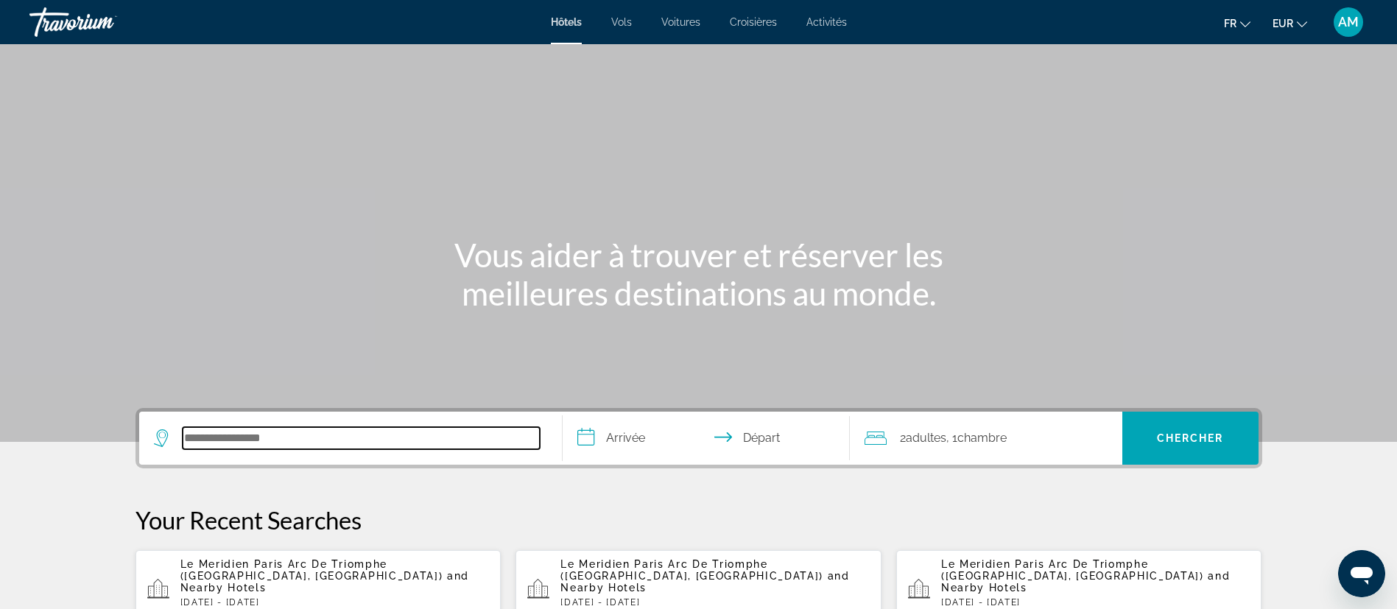
click at [321, 432] on input "Search hotel destination" at bounding box center [361, 438] width 357 height 22
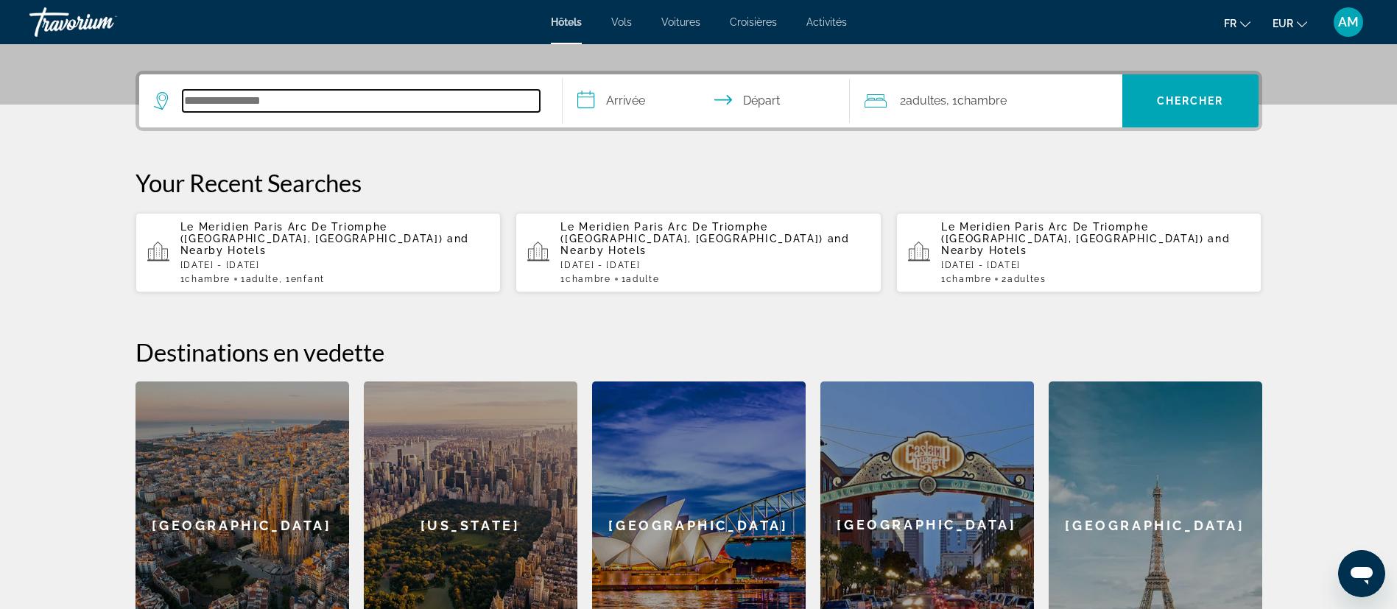
scroll to position [360, 0]
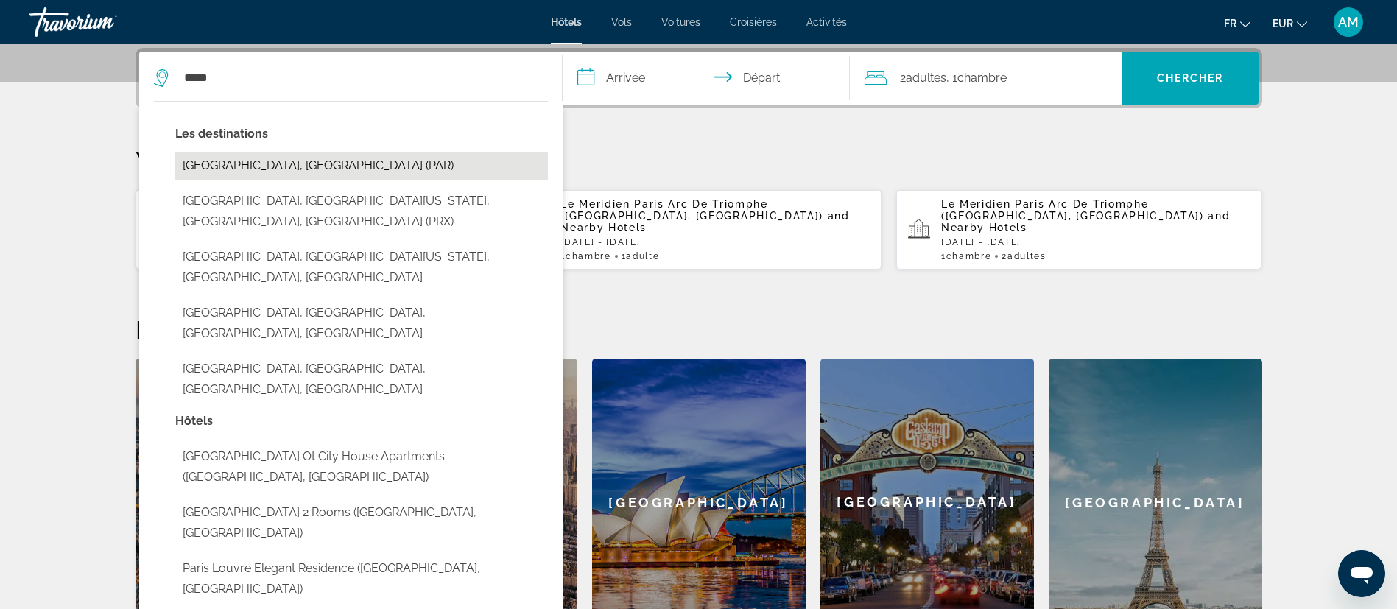
click at [272, 162] on button "Paris, France (PAR)" at bounding box center [361, 166] width 373 height 28
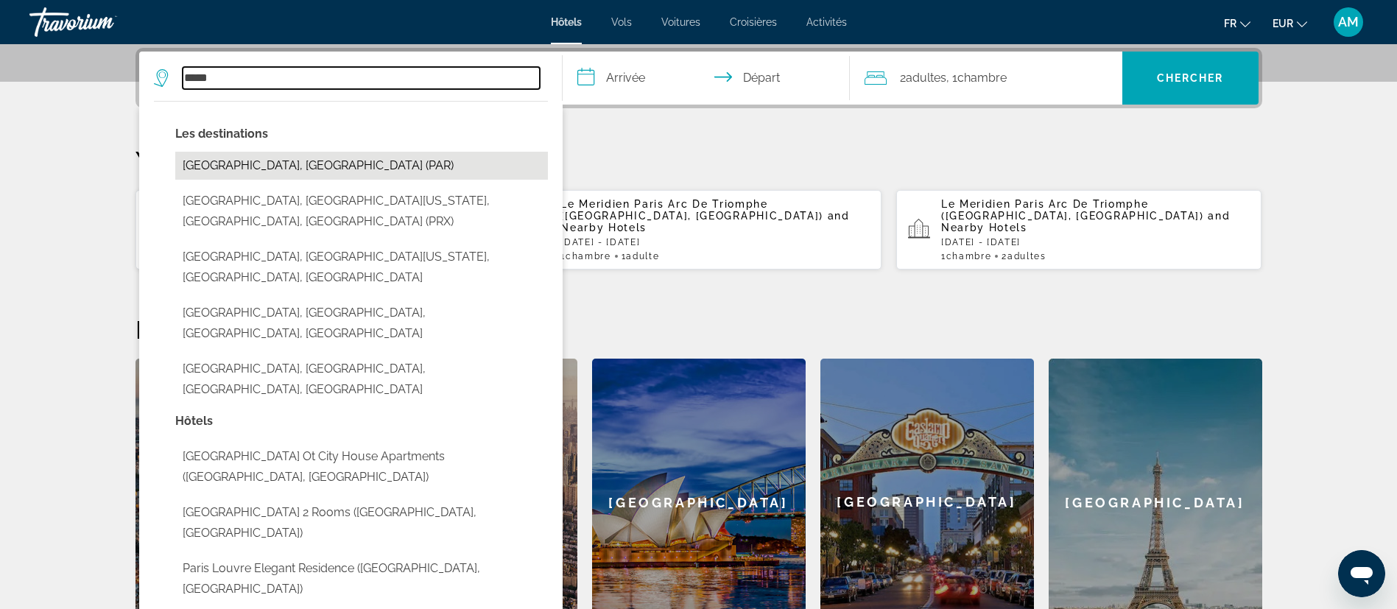
type input "**********"
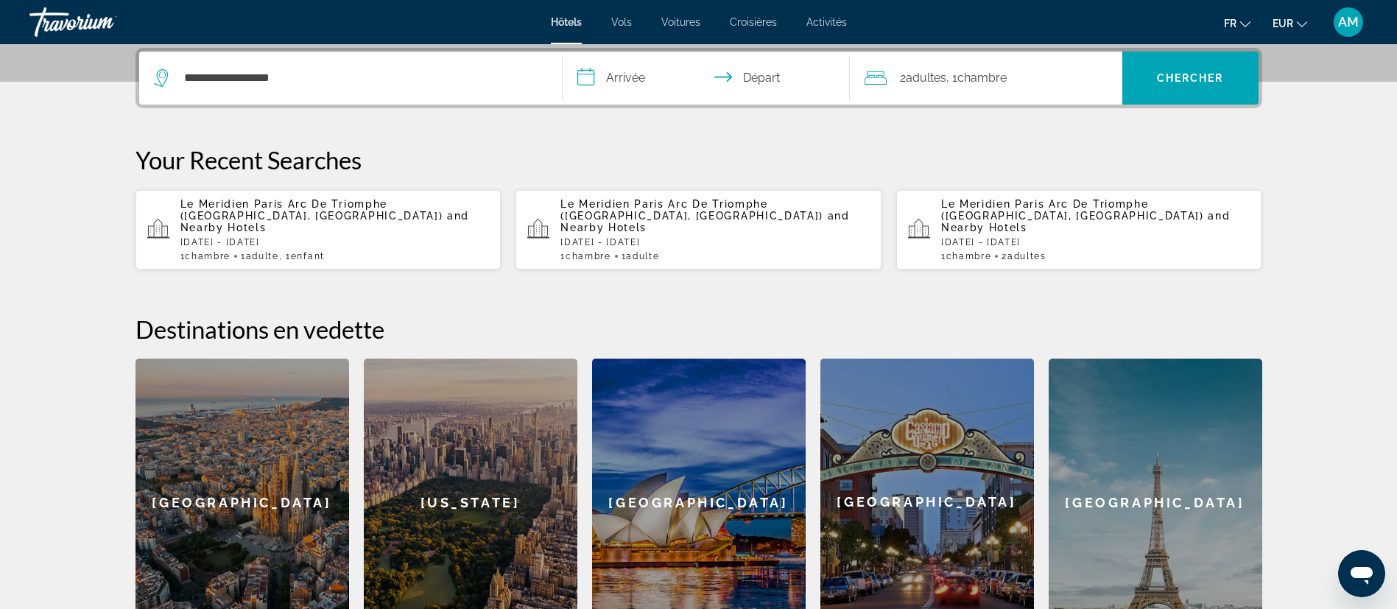
click at [598, 80] on input "**********" at bounding box center [708, 80] width 293 height 57
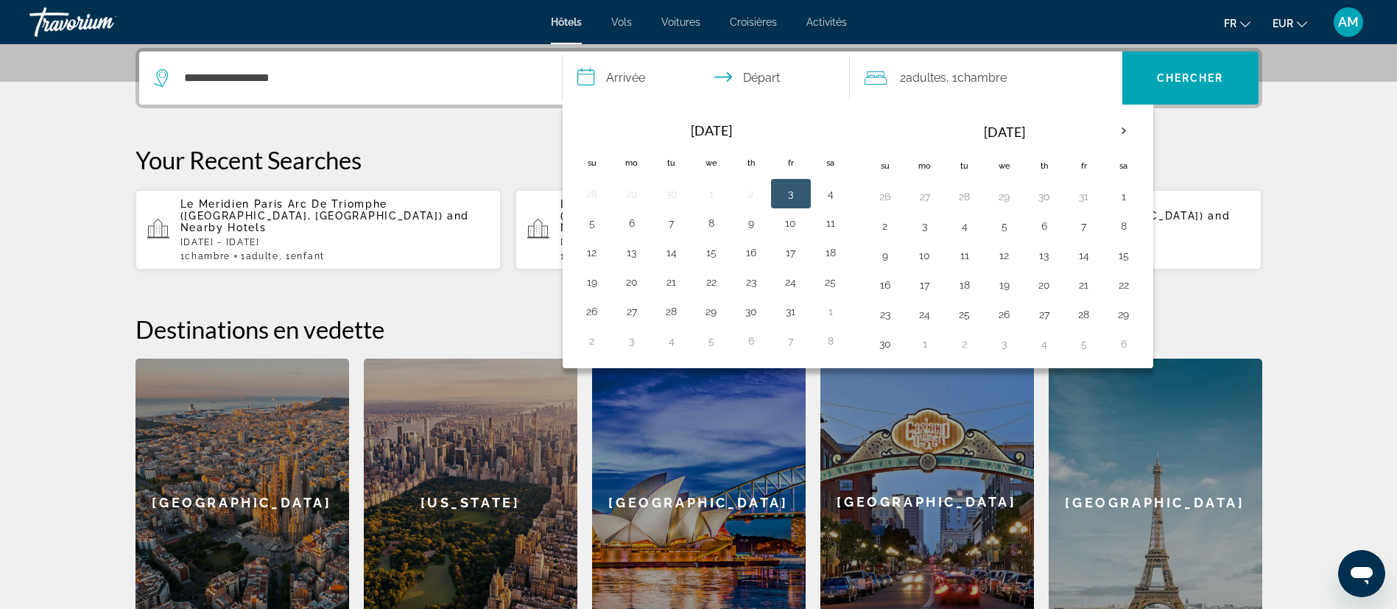
drag, startPoint x: 1074, startPoint y: 315, endPoint x: 1026, endPoint y: 326, distance: 49.8
click at [1075, 314] on button "28" at bounding box center [1084, 314] width 24 height 21
click at [897, 343] on td "30" at bounding box center [885, 343] width 40 height 29
click at [885, 344] on button "30" at bounding box center [885, 344] width 24 height 21
type input "**********"
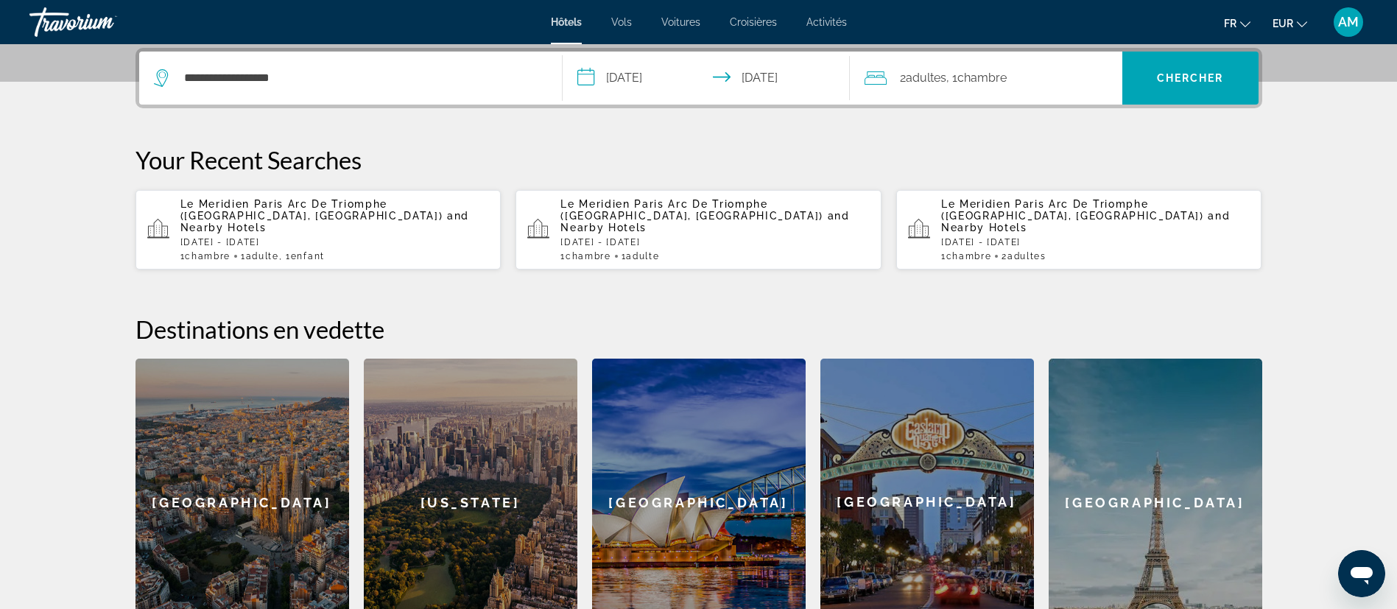
click at [978, 76] on span "Chambre" at bounding box center [981, 78] width 49 height 14
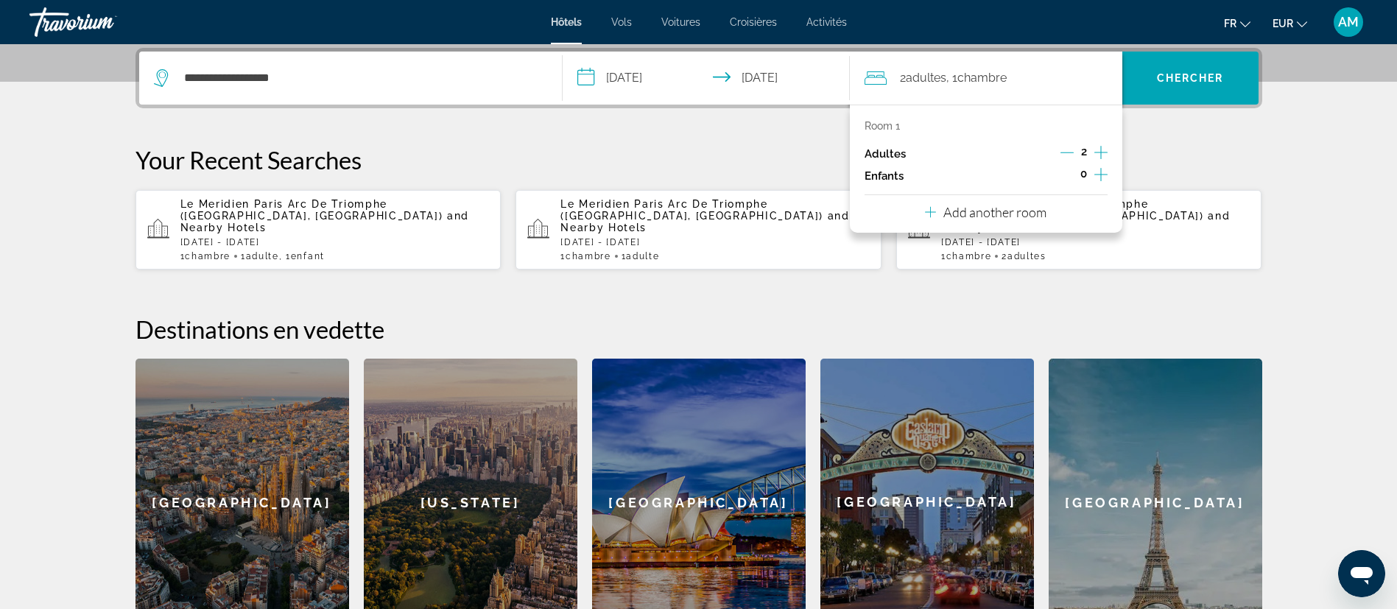
click at [1096, 172] on icon "Increment children" at bounding box center [1100, 175] width 13 height 18
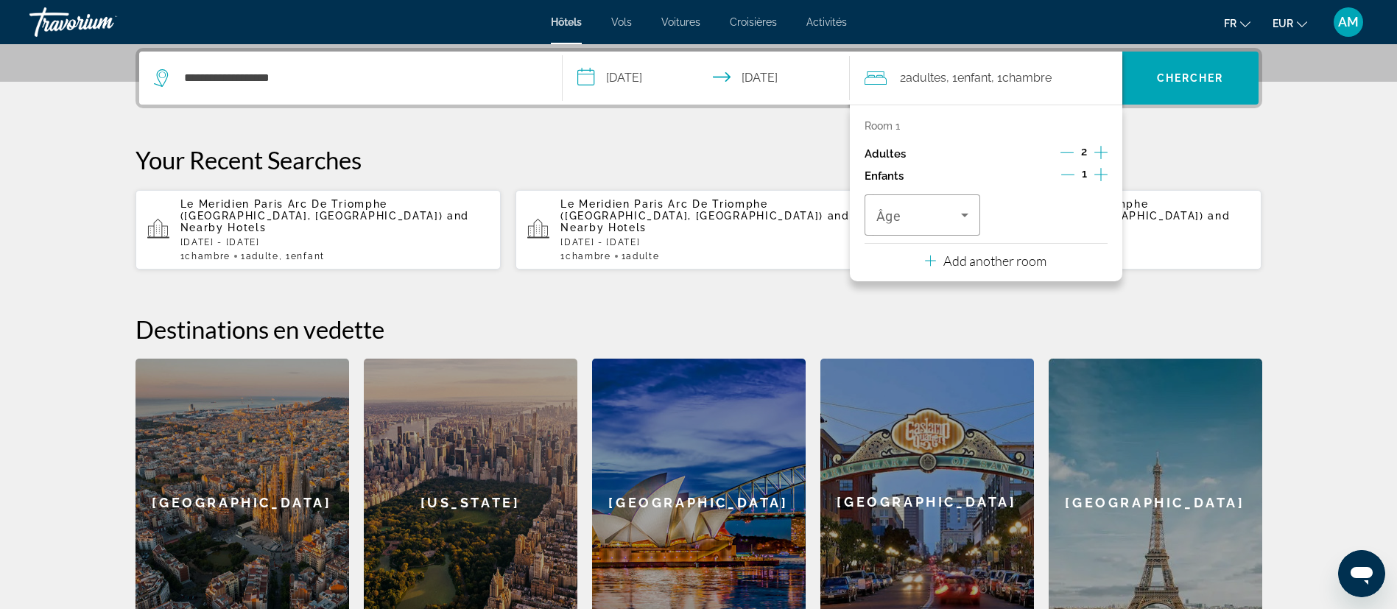
click at [1062, 150] on icon "Decrement adults" at bounding box center [1066, 152] width 13 height 13
click at [920, 232] on div "Travelers: 1 adult, 1 child" at bounding box center [922, 214] width 93 height 41
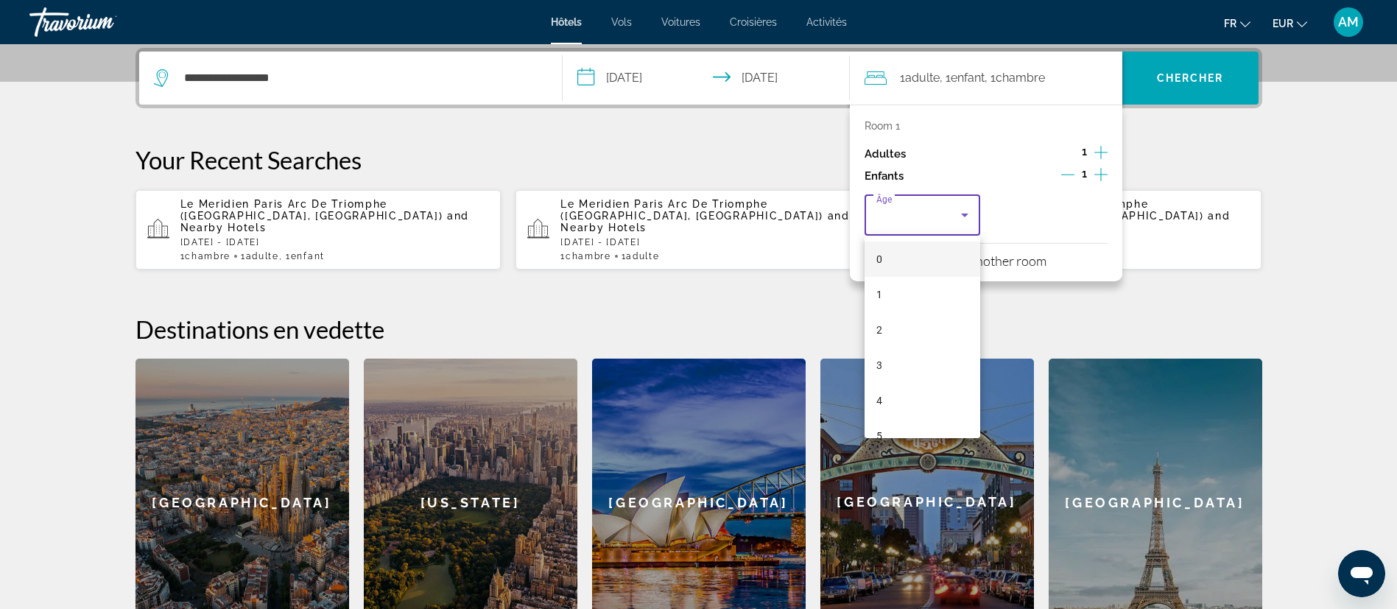
scroll to position [221, 0]
click at [903, 245] on mat-option "6" at bounding box center [922, 250] width 116 height 35
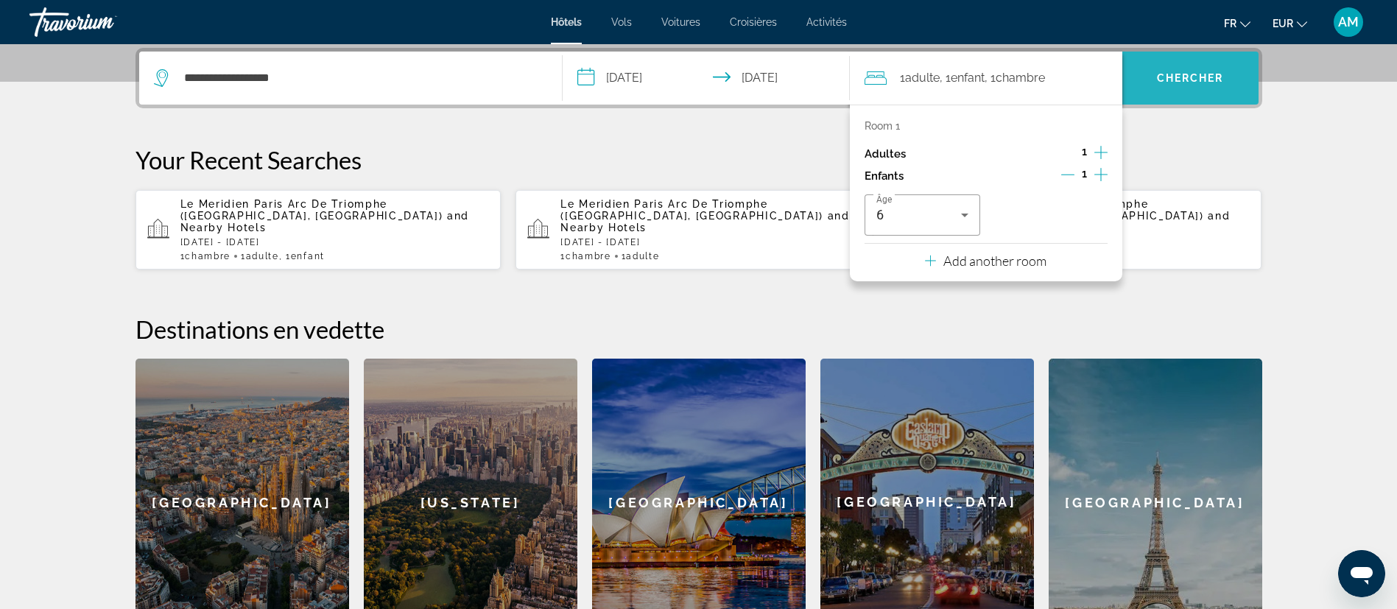
click at [1189, 74] on span "Chercher" at bounding box center [1190, 78] width 67 height 12
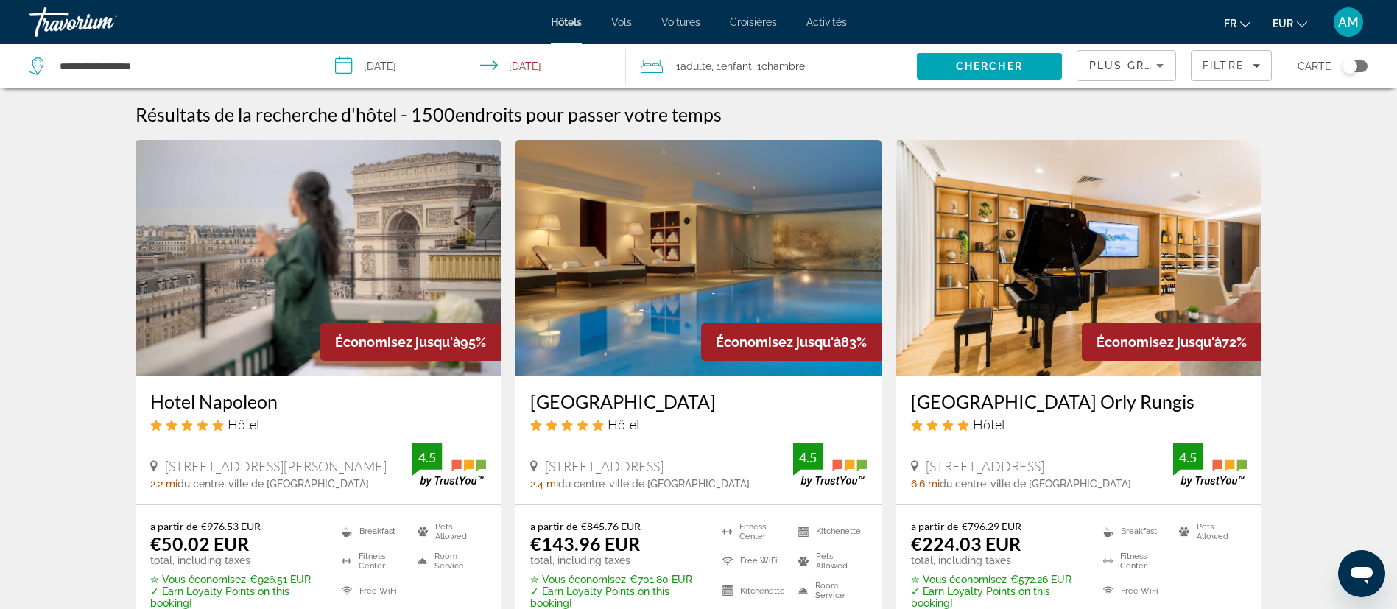
click at [364, 248] on img "Main content" at bounding box center [318, 258] width 366 height 236
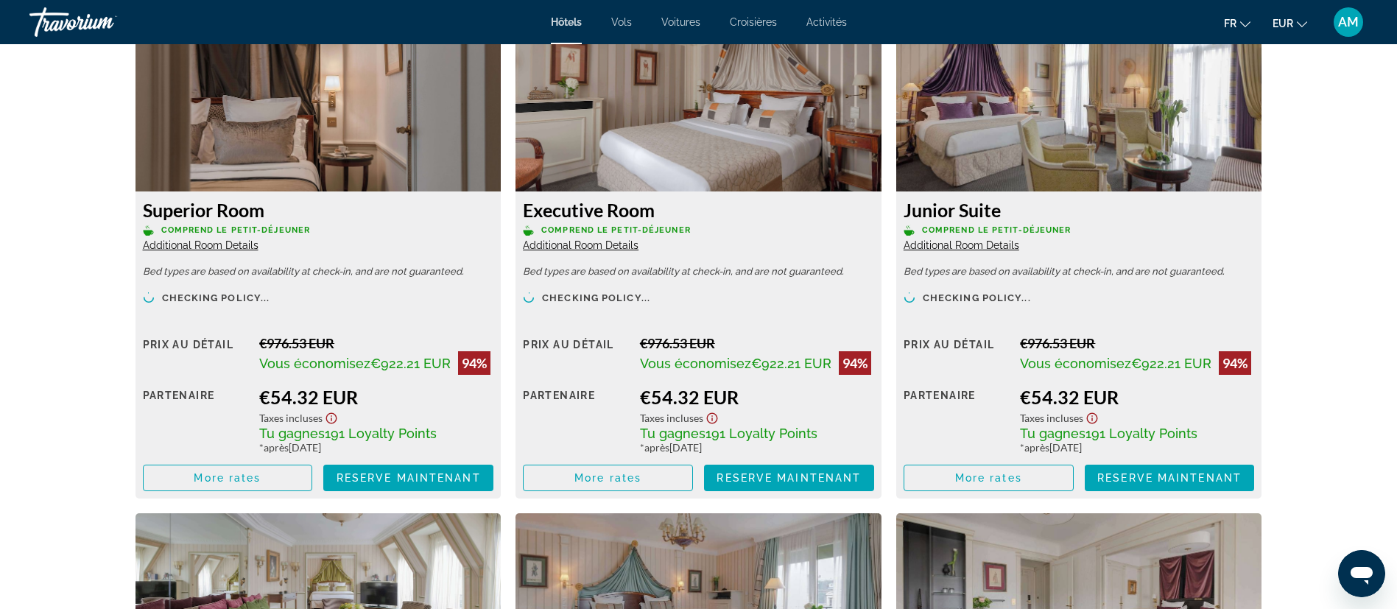
scroll to position [2098, 0]
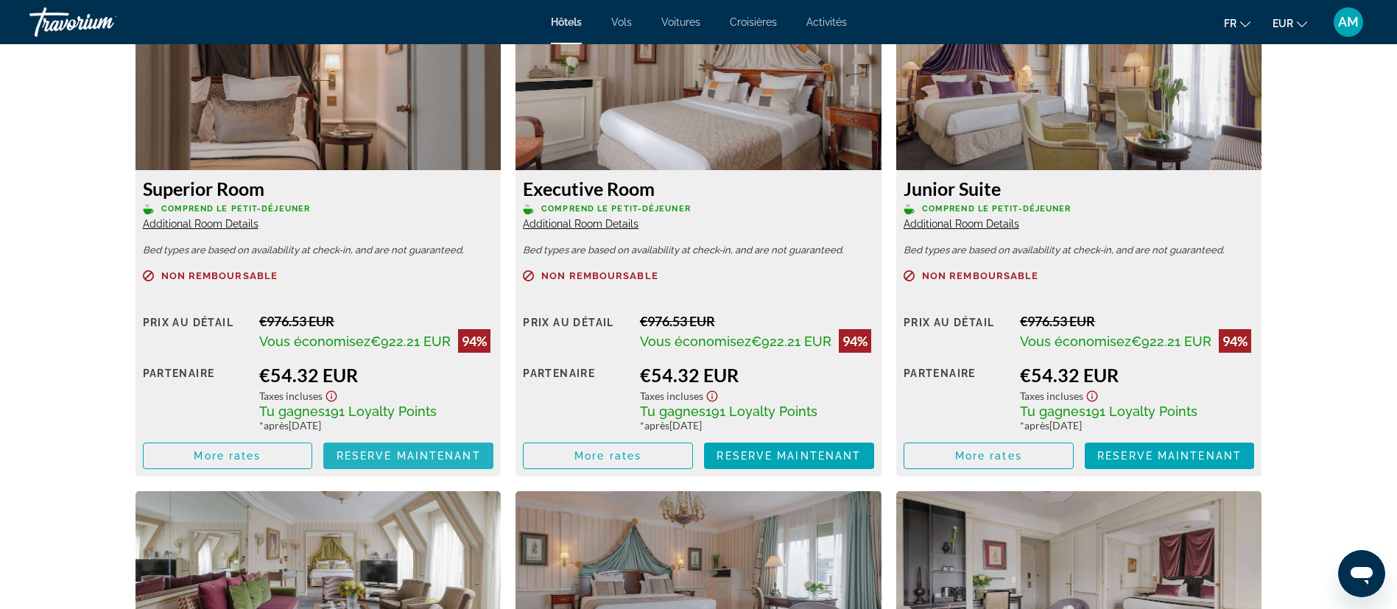
click at [373, 457] on span "Reserve maintenant" at bounding box center [408, 456] width 144 height 12
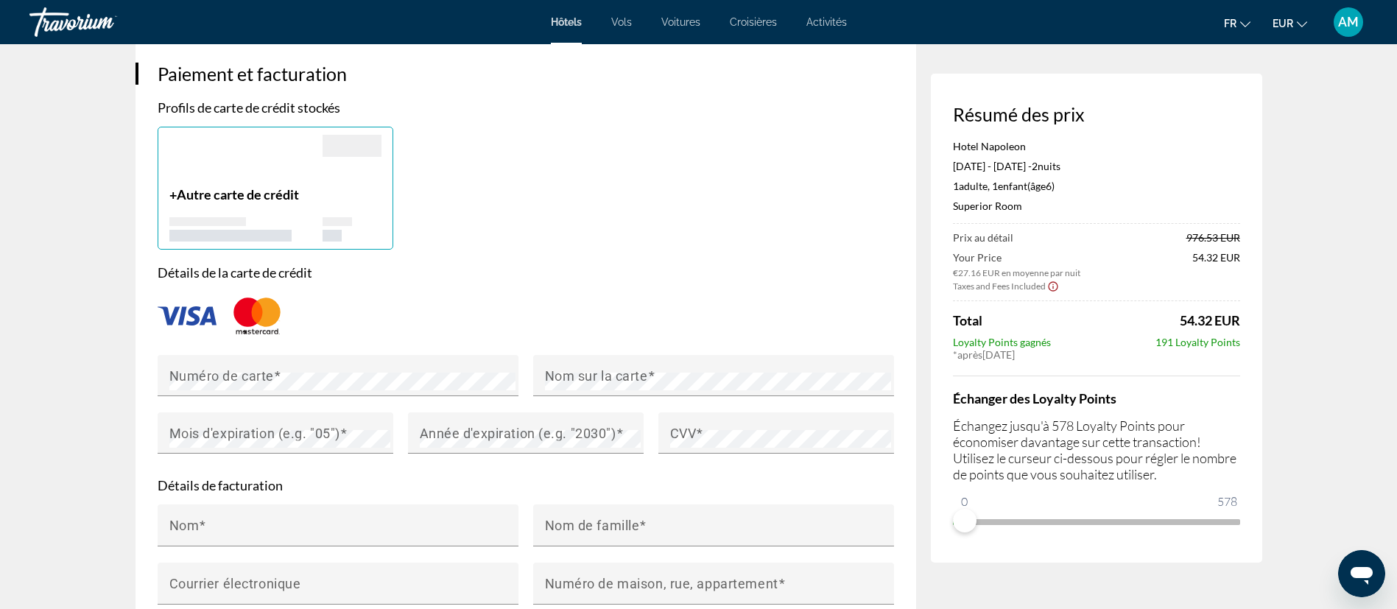
scroll to position [1104, 0]
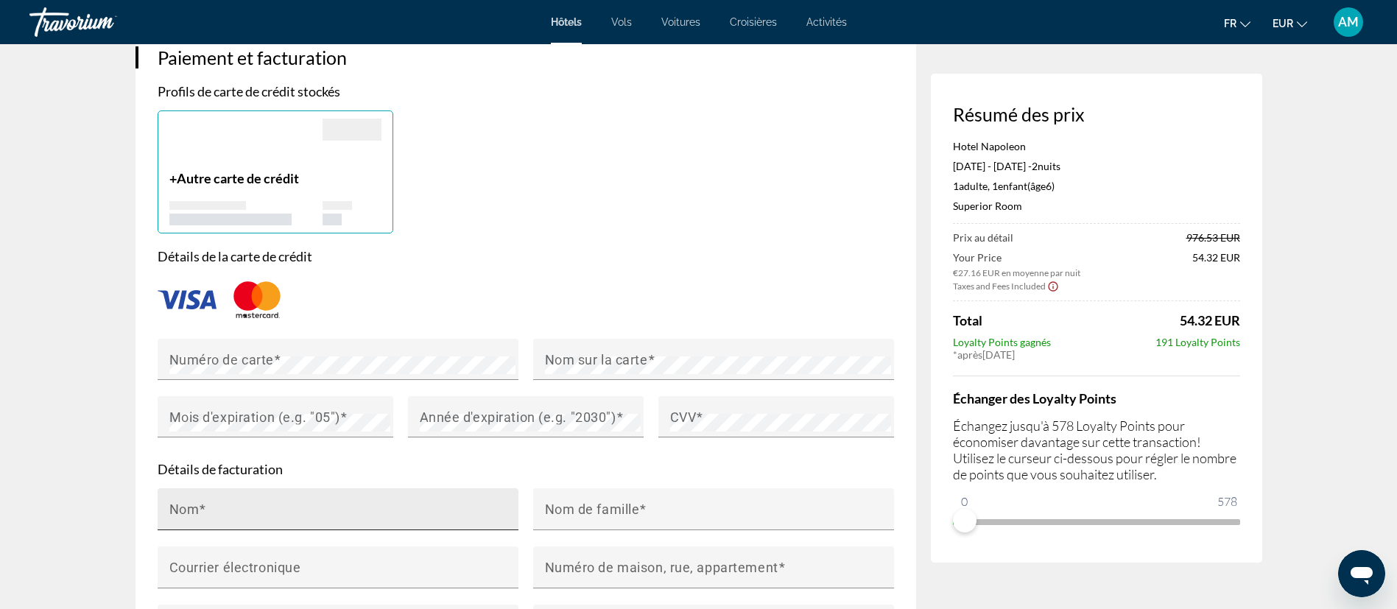
click at [278, 488] on div "Nom" at bounding box center [342, 509] width 346 height 42
type input "*"
type input "**********"
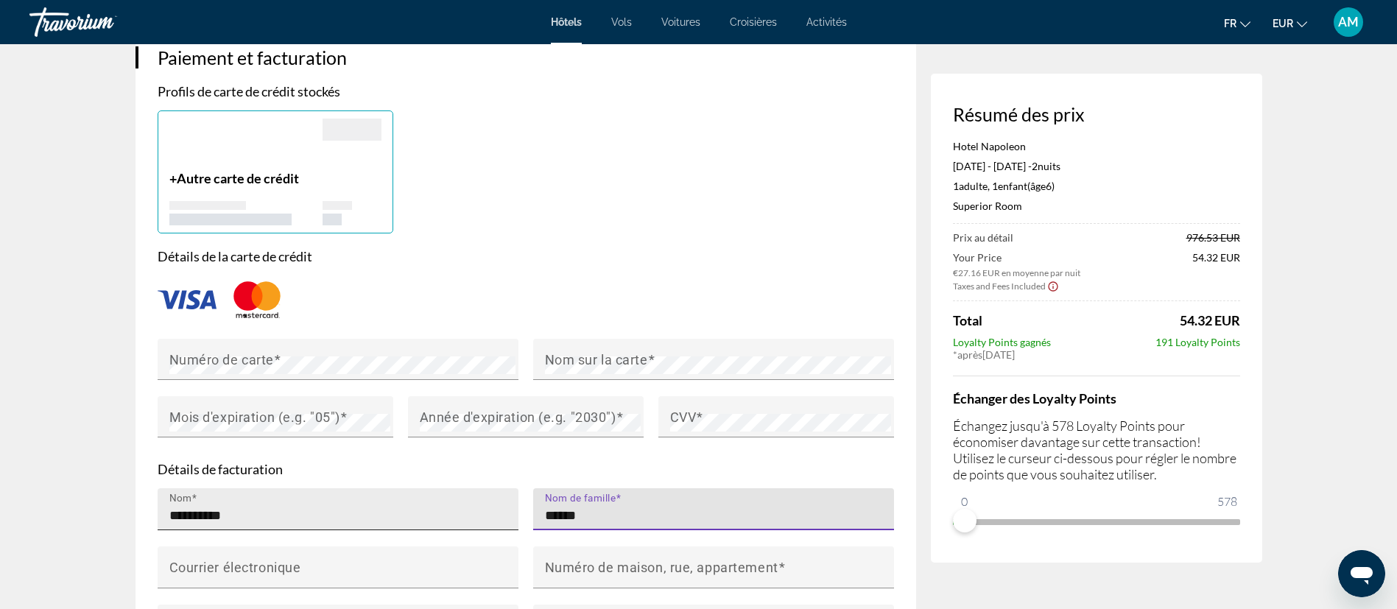
type input "******"
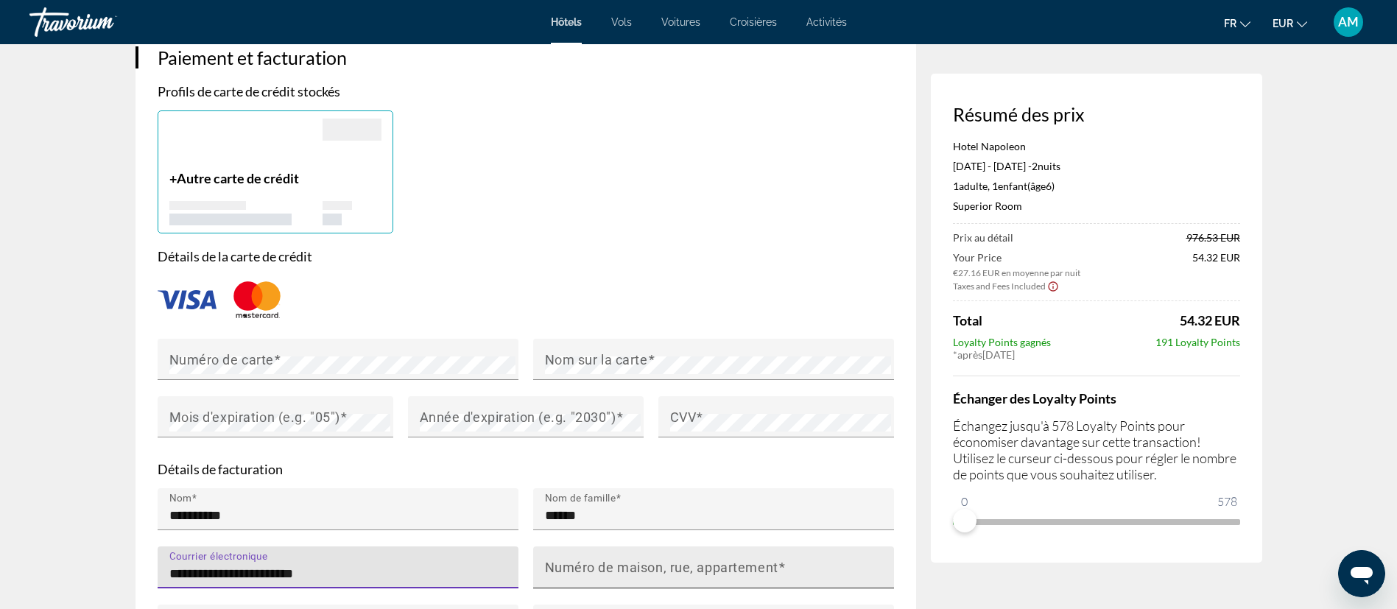
type input "**********"
click at [619, 559] on mat-label "Numéro de maison, rue, appartement" at bounding box center [661, 566] width 233 height 15
click at [619, 565] on input "Numéro de maison, rue, appartement" at bounding box center [718, 574] width 346 height 18
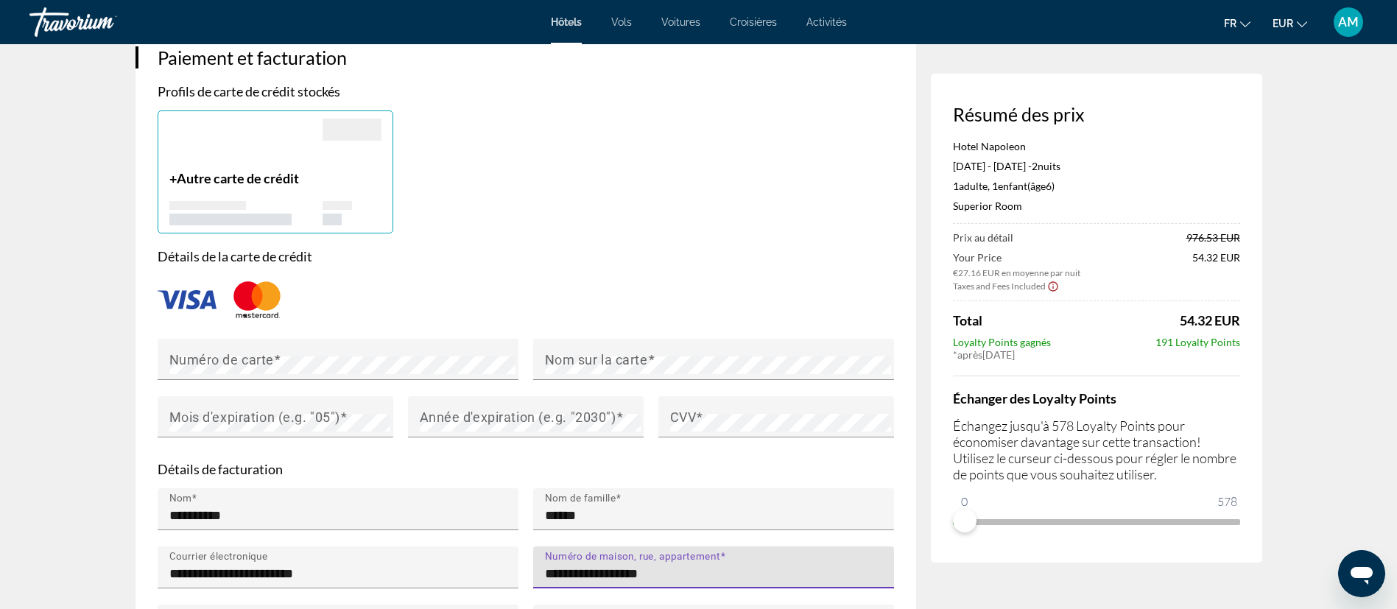
type input "**********"
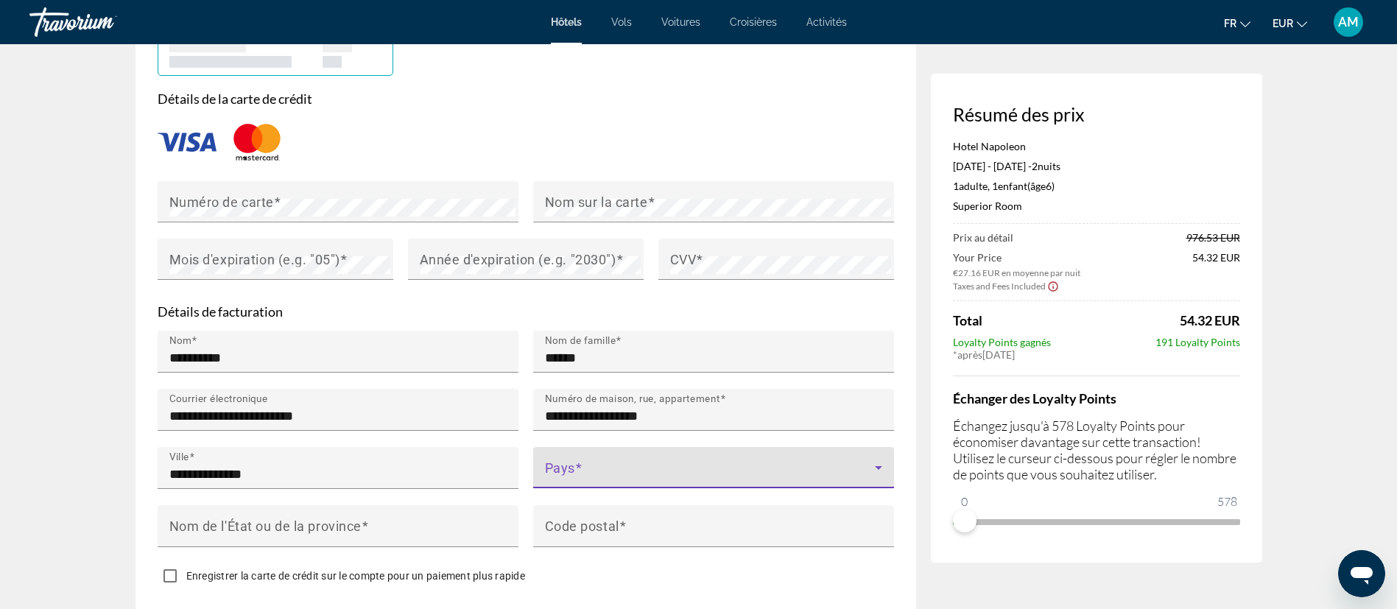
scroll to position [1325, 0]
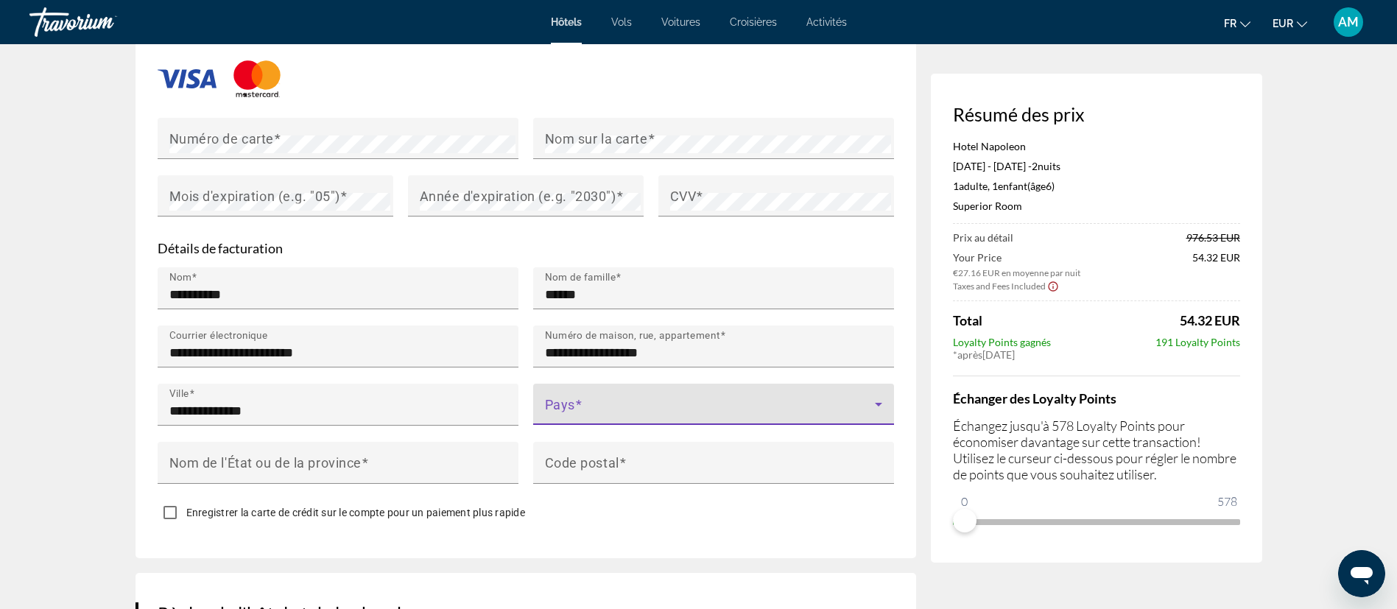
click at [671, 384] on div "Pays" at bounding box center [713, 404] width 337 height 41
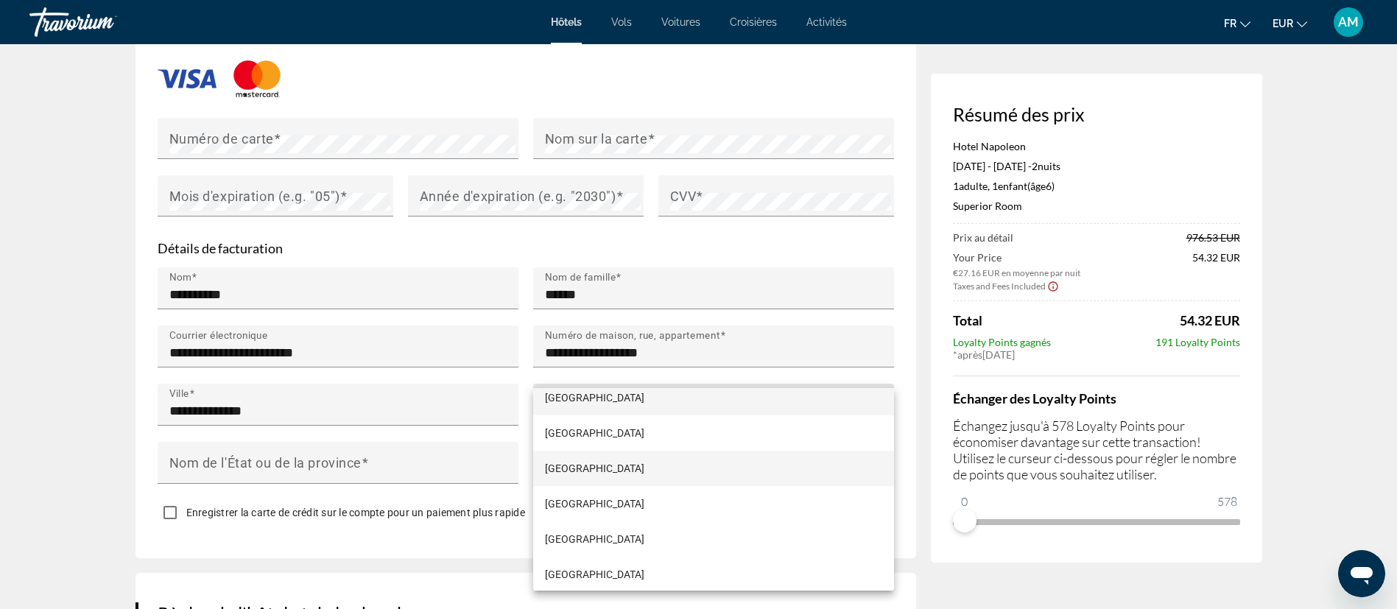
scroll to position [2639, 0]
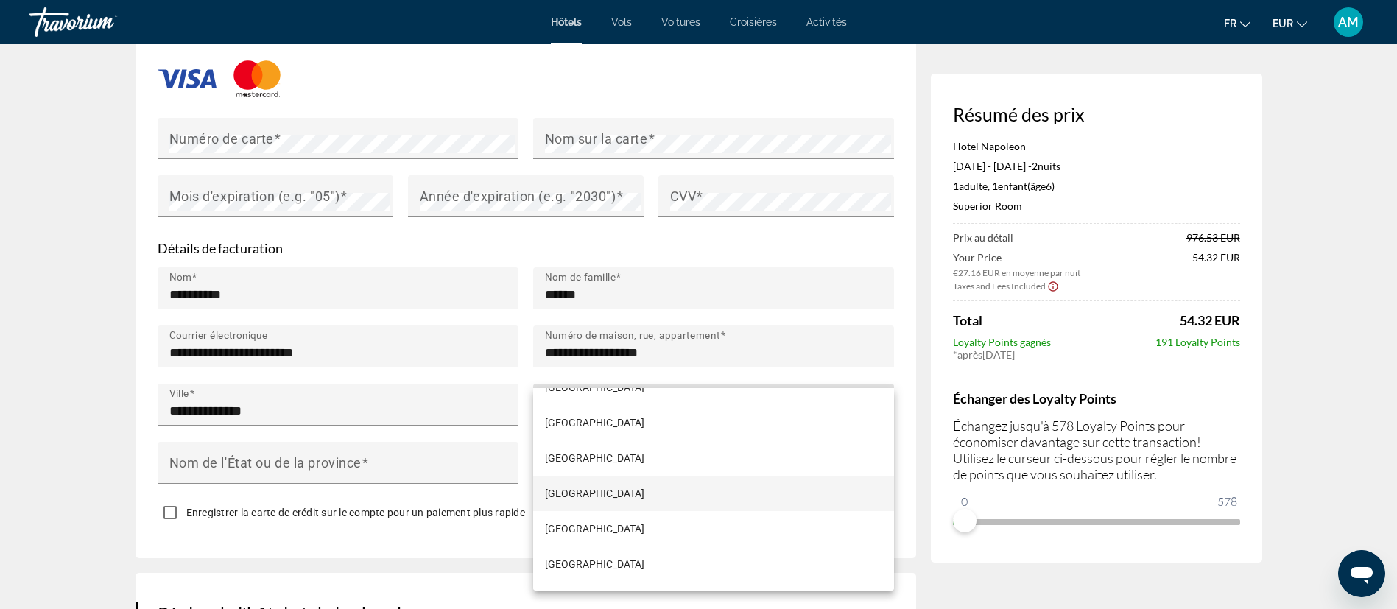
click at [575, 493] on span "France" at bounding box center [594, 493] width 99 height 18
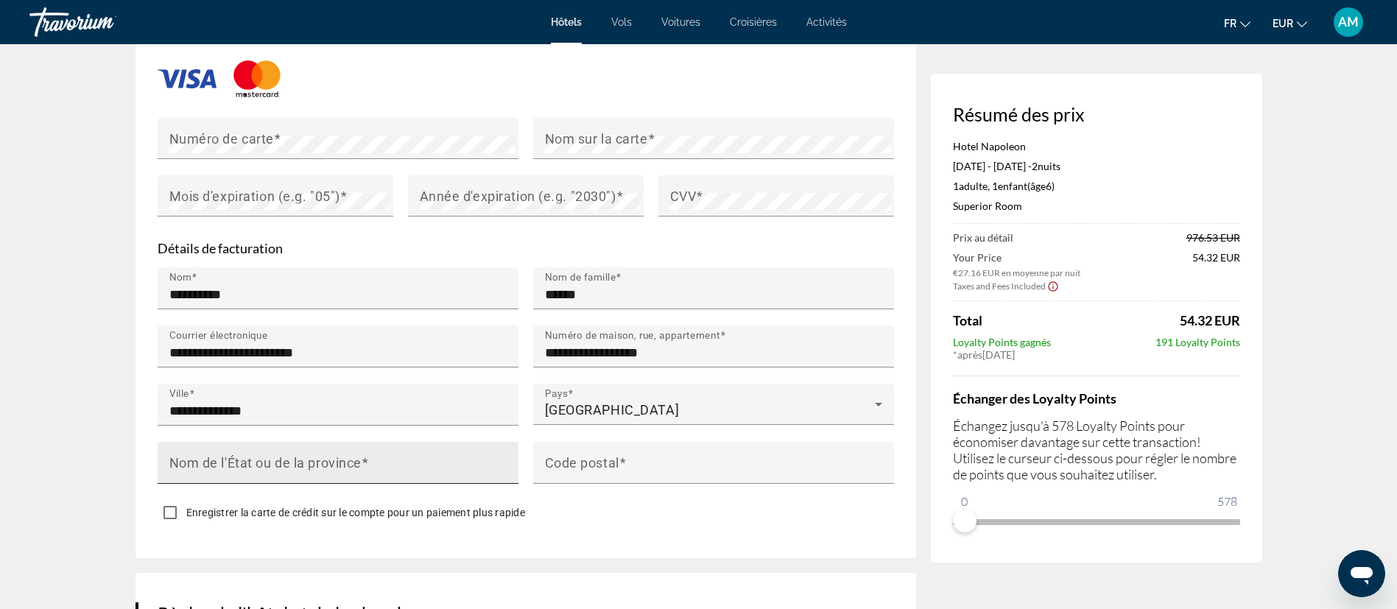
click at [328, 454] on mat-label "Nom de l'État ou de la province" at bounding box center [265, 461] width 192 height 15
click at [328, 460] on input "Nom de l'État ou de la province" at bounding box center [342, 469] width 346 height 18
type input "******"
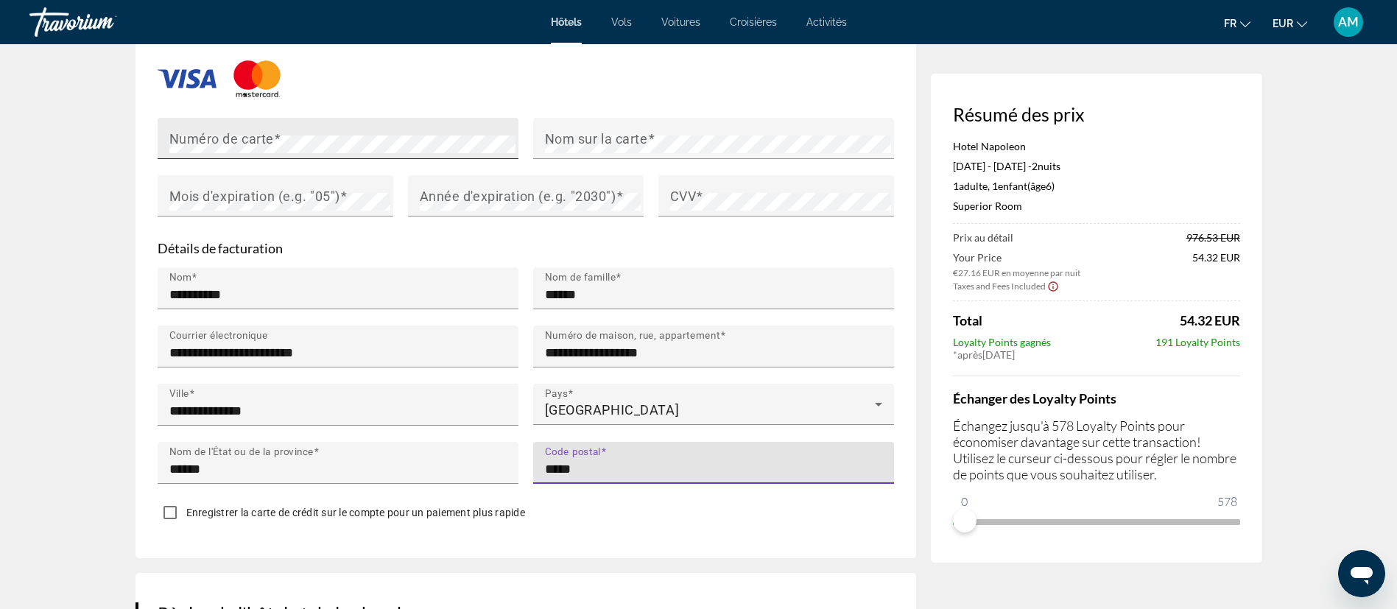
type input "*****"
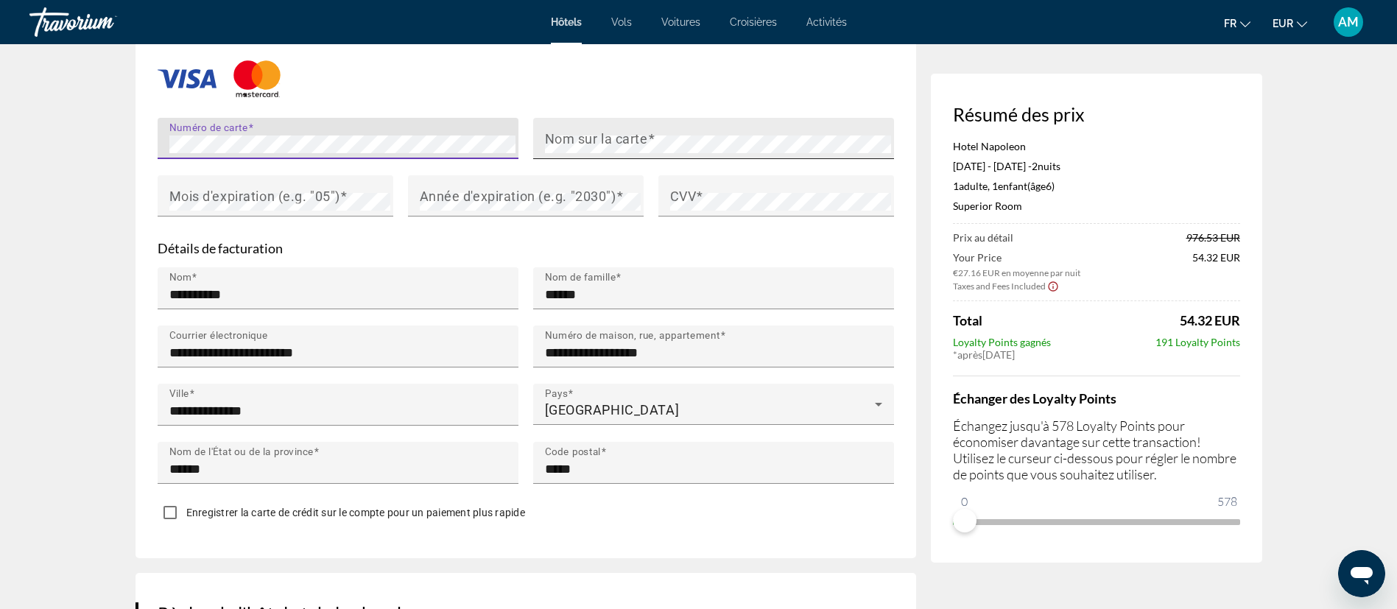
click at [593, 130] on mat-label "Nom sur la carte" at bounding box center [596, 137] width 103 height 15
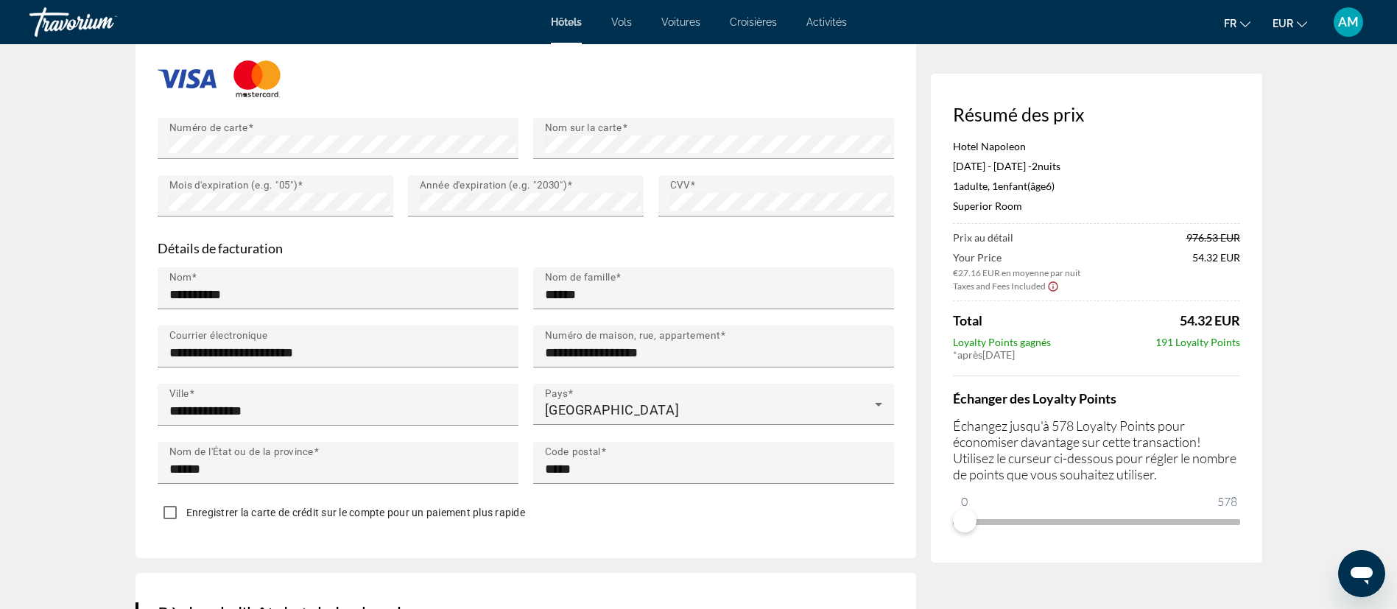
click at [453, 507] on span "Enregistrer la carte de crédit sur le compte pour un paiement plus rapide" at bounding box center [355, 513] width 339 height 12
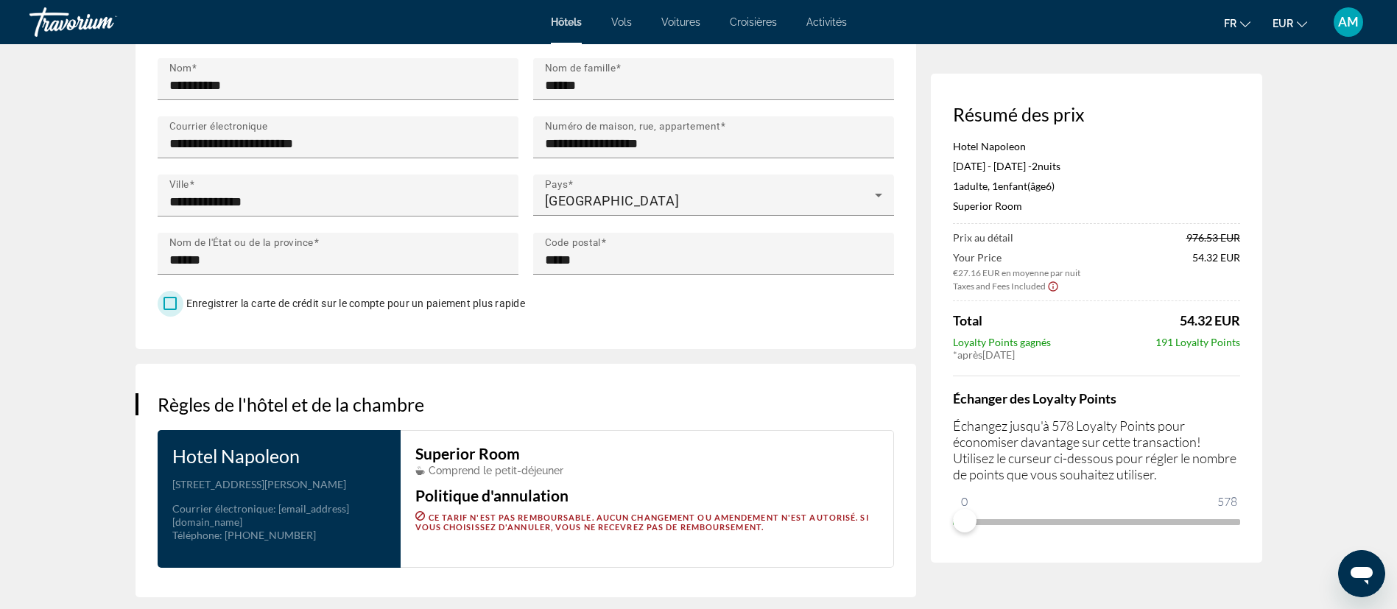
scroll to position [1767, 0]
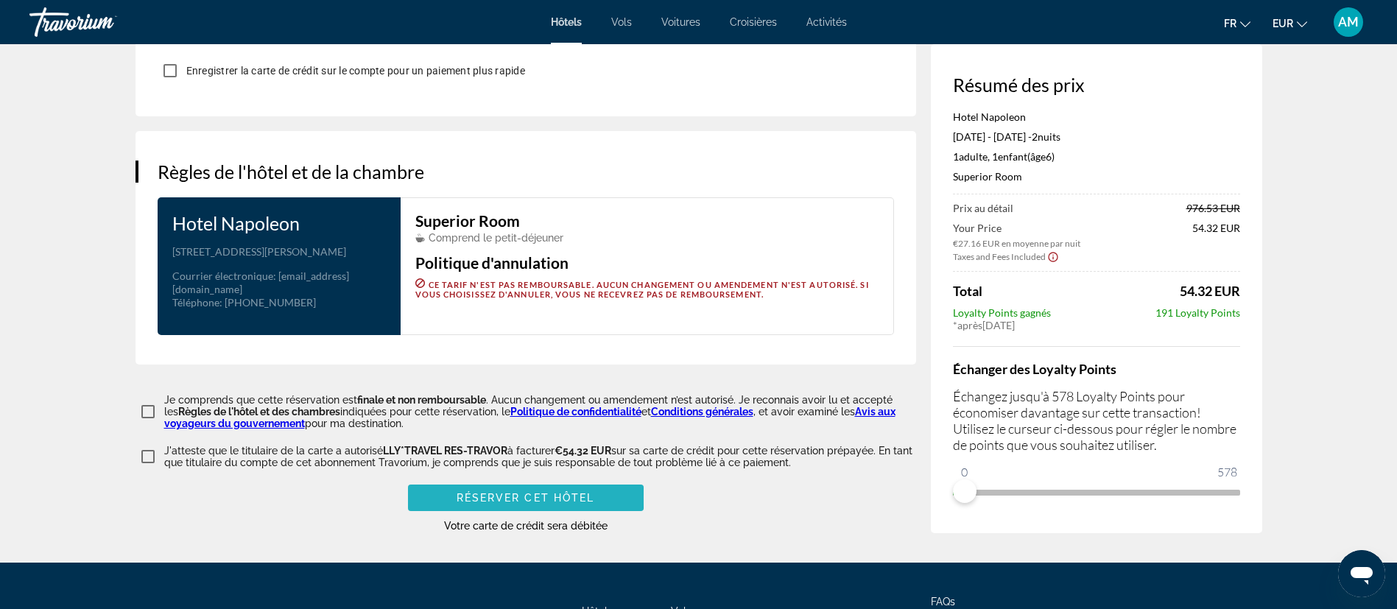
click at [481, 492] on span "Réserver cet hôtel" at bounding box center [525, 498] width 138 height 12
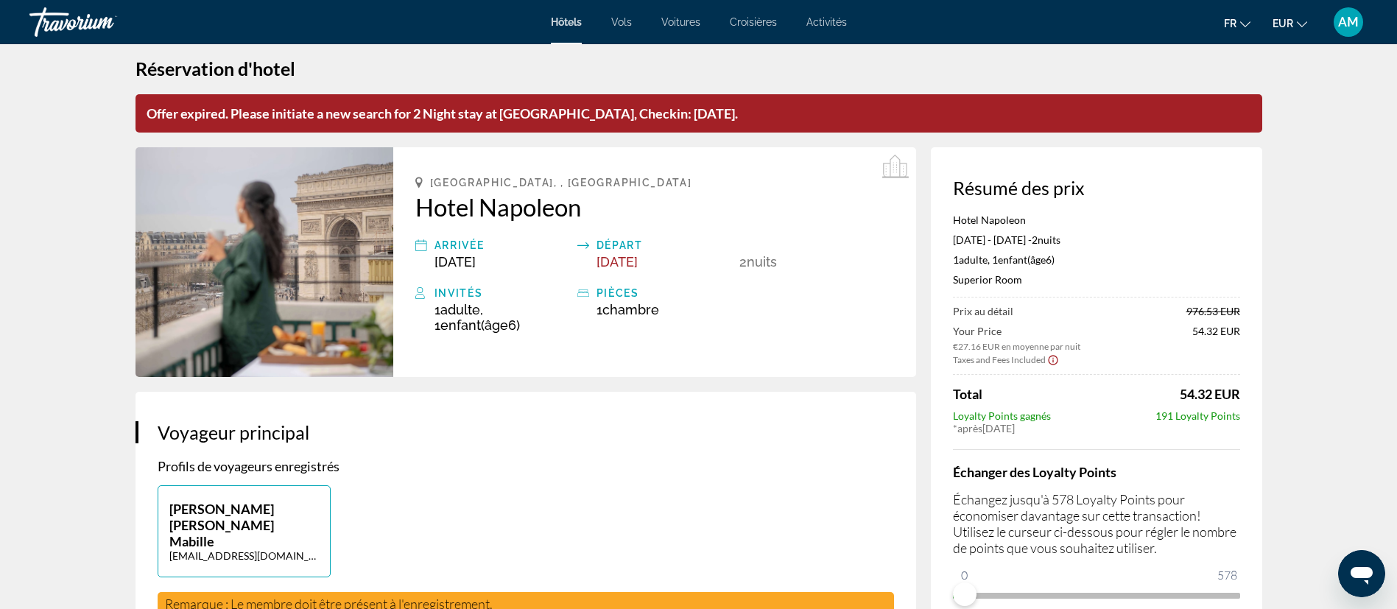
scroll to position [0, 0]
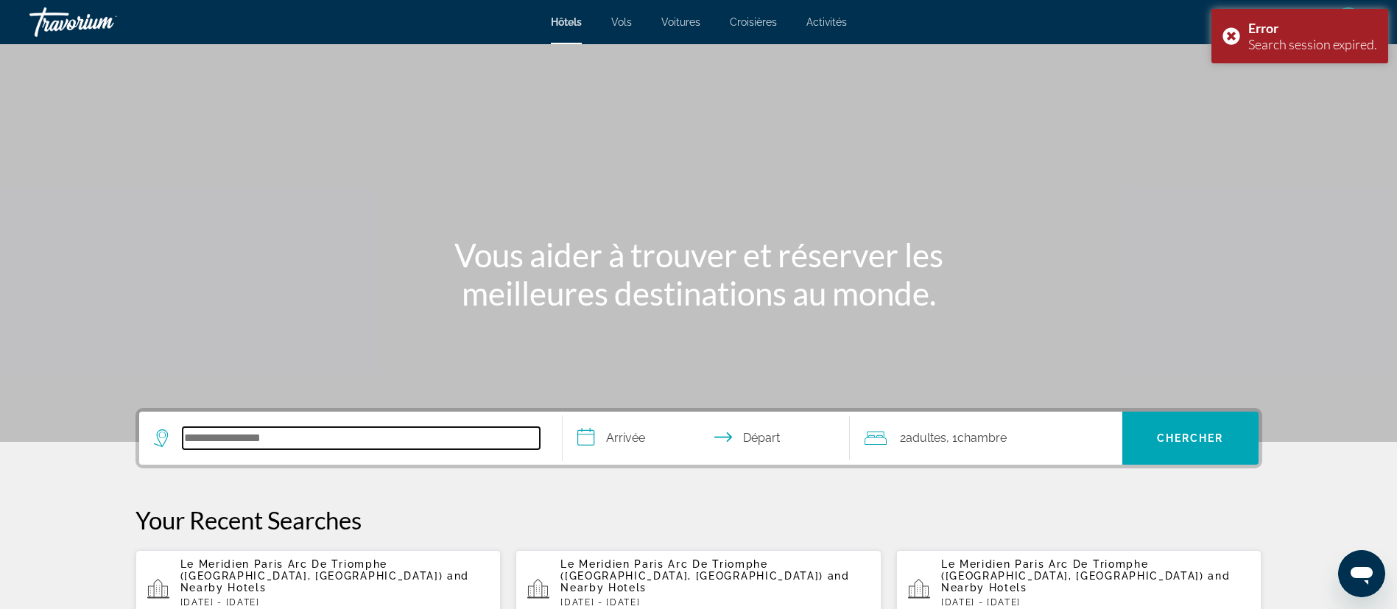
click at [381, 442] on input "Search hotel destination" at bounding box center [361, 438] width 357 height 22
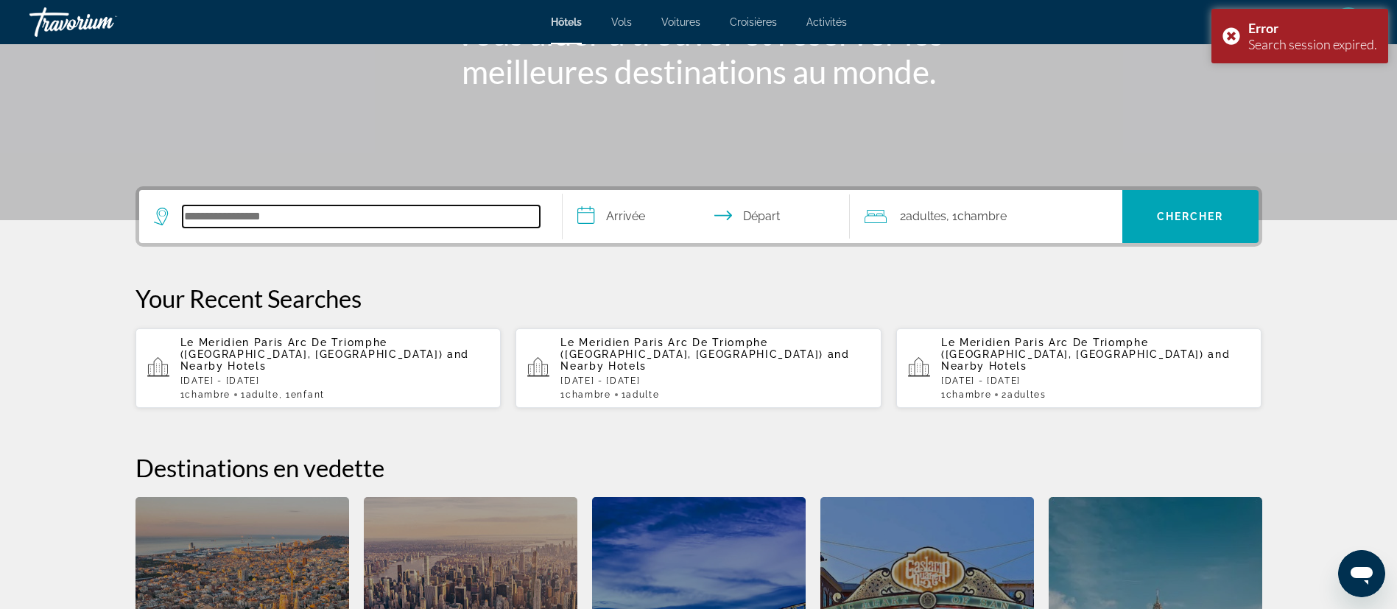
scroll to position [360, 0]
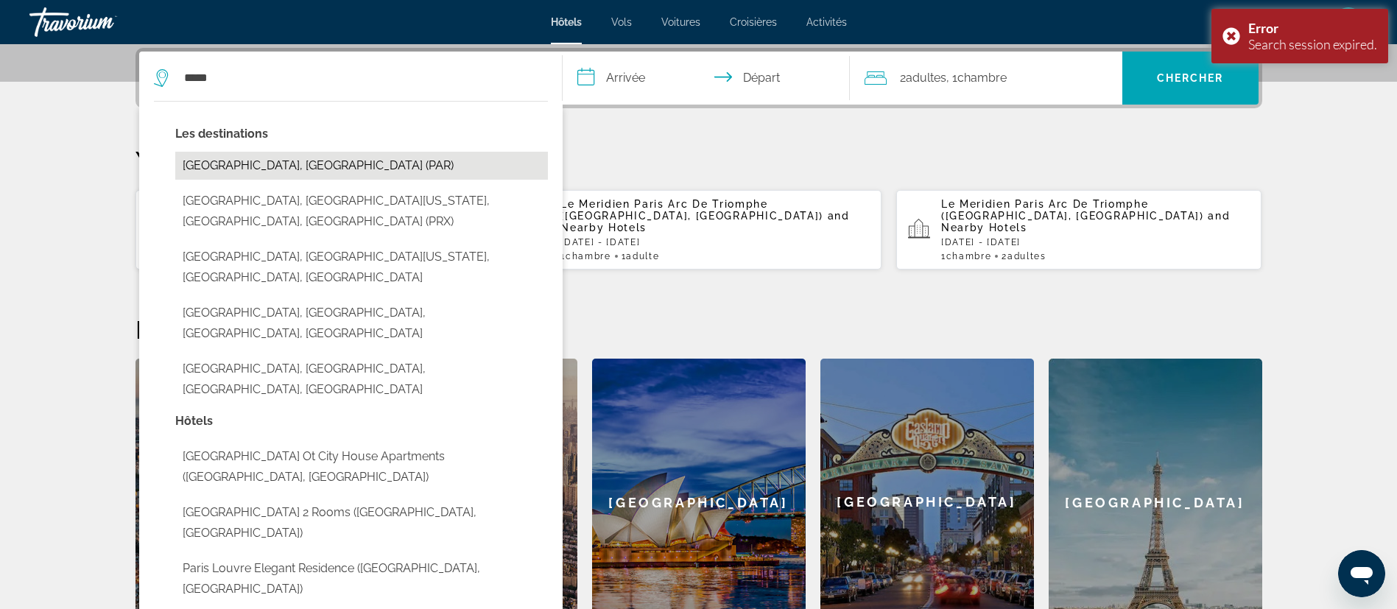
click at [268, 163] on button "[GEOGRAPHIC_DATA], [GEOGRAPHIC_DATA] (PAR)" at bounding box center [361, 166] width 373 height 28
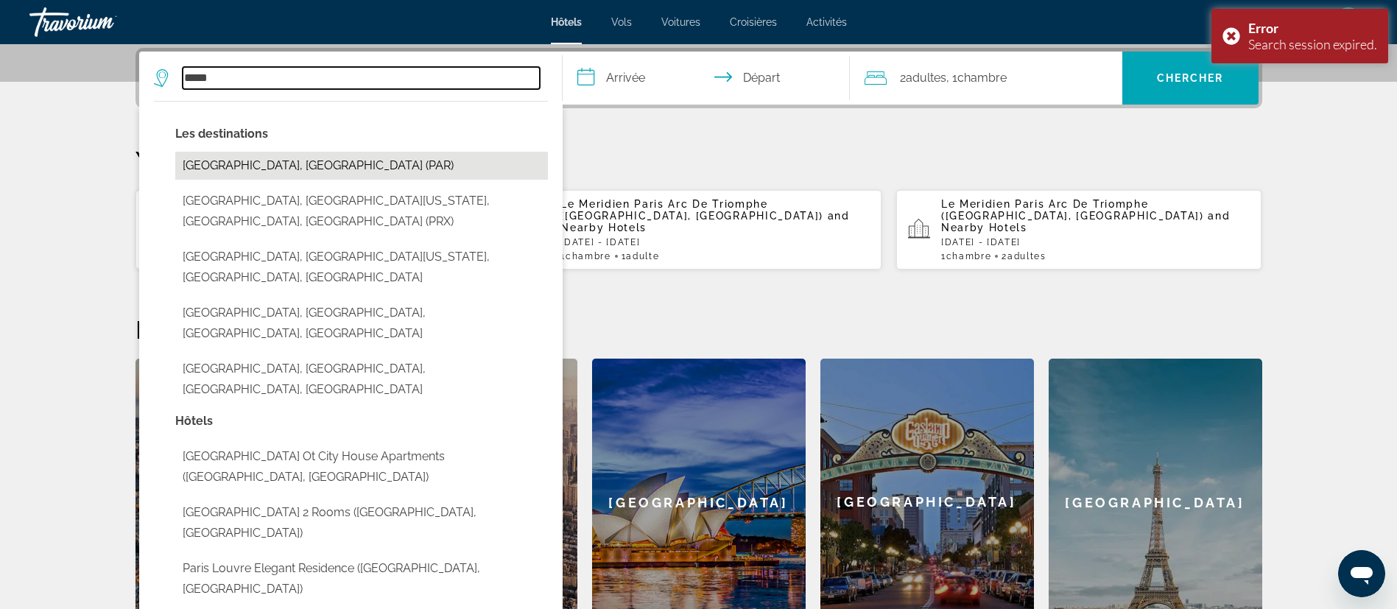
type input "**********"
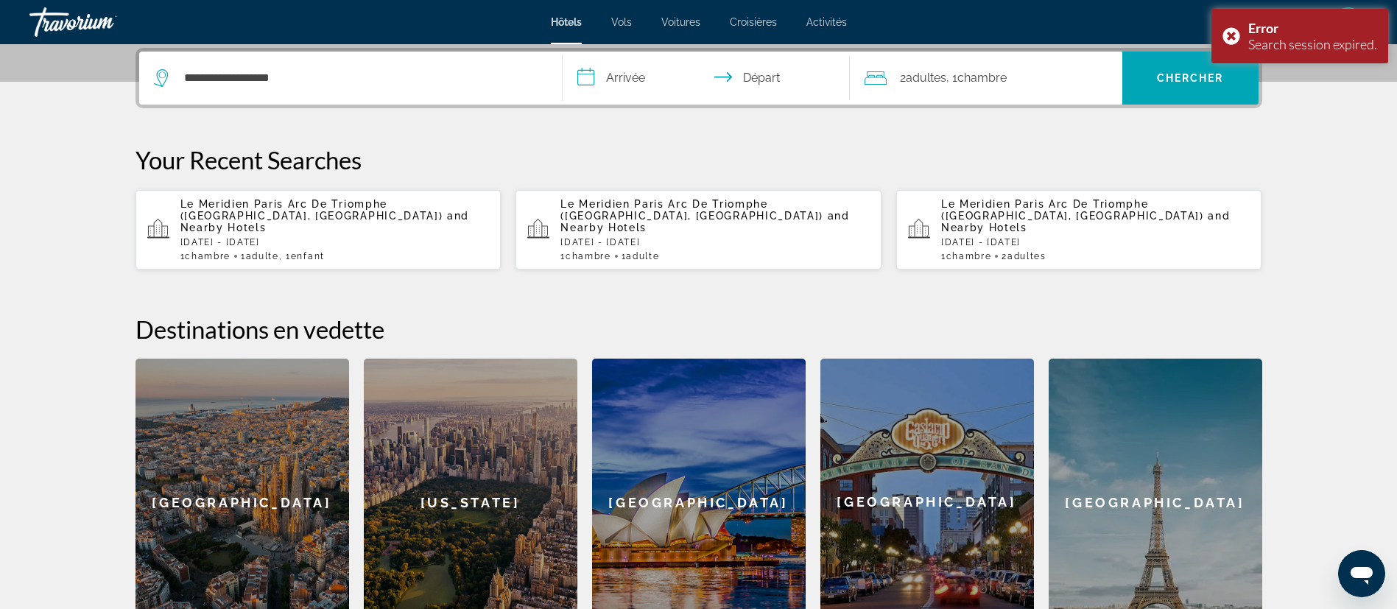
click at [622, 79] on input "**********" at bounding box center [708, 80] width 293 height 57
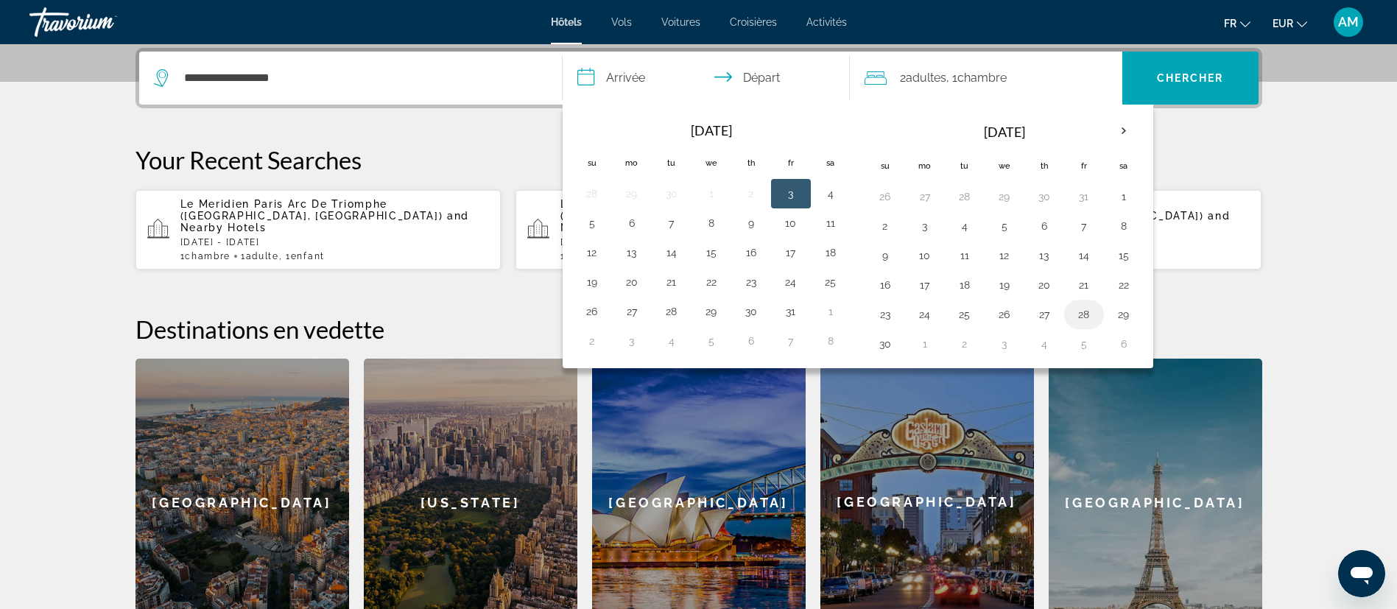
click at [1090, 318] on button "28" at bounding box center [1084, 314] width 24 height 21
click at [890, 349] on button "30" at bounding box center [885, 344] width 24 height 21
type input "**********"
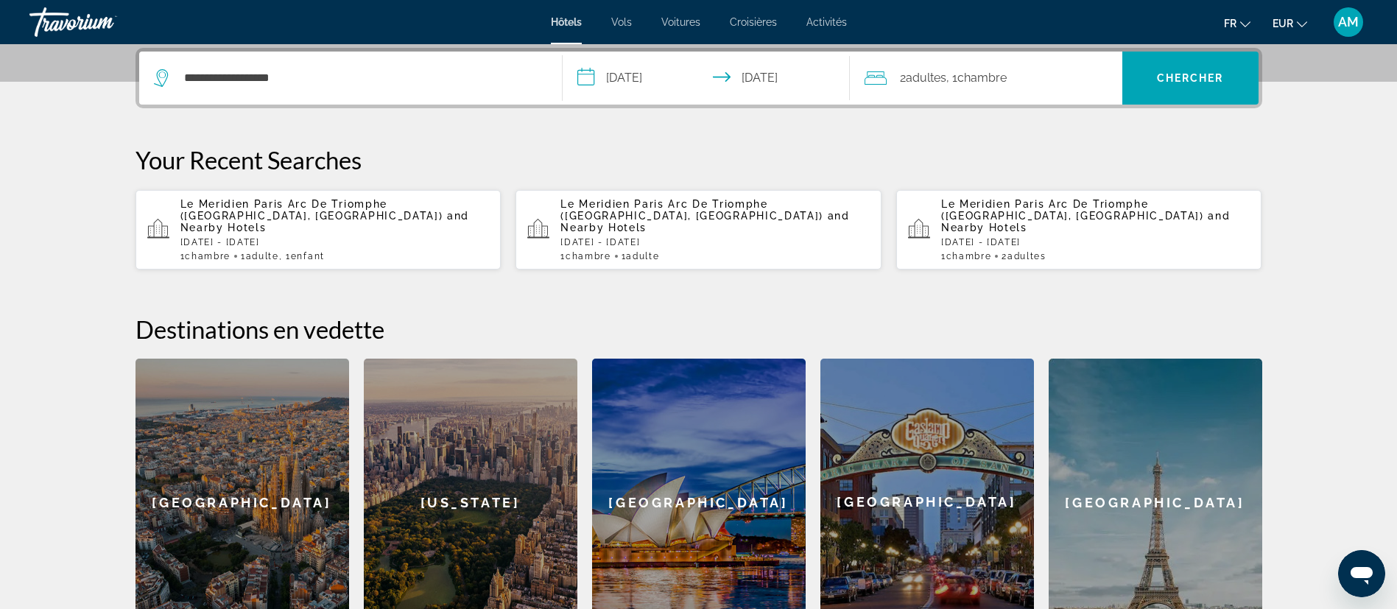
click at [934, 81] on span "Adultes" at bounding box center [926, 78] width 40 height 14
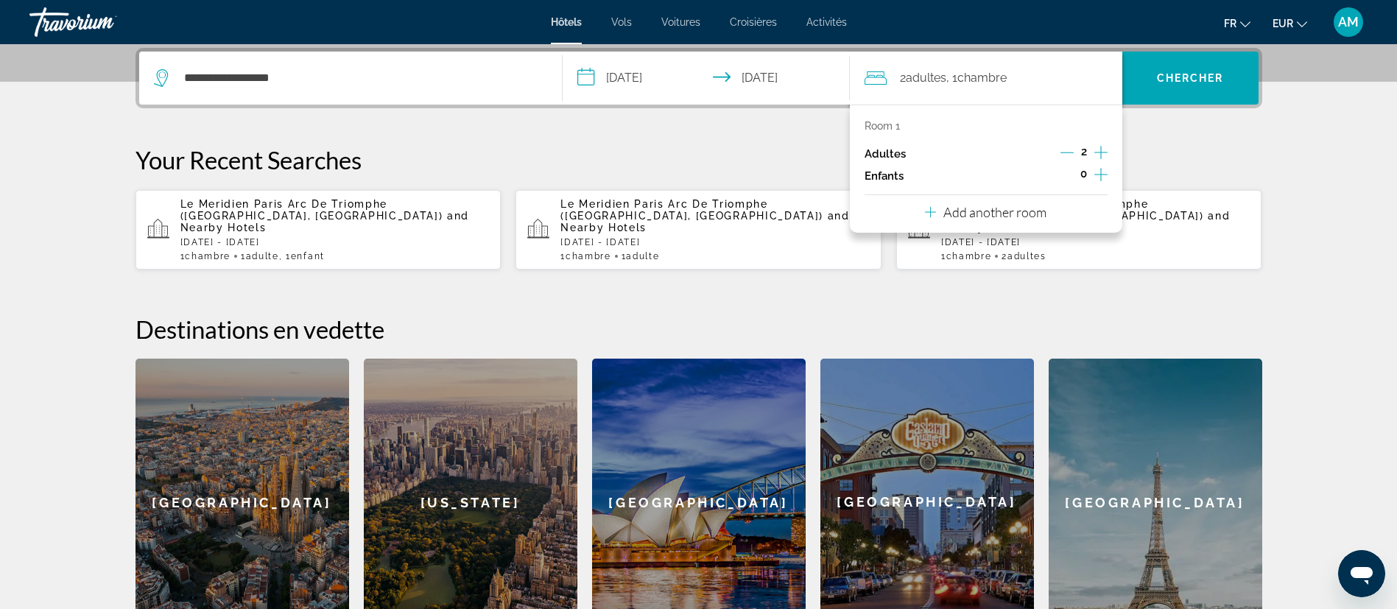
click at [1062, 155] on icon "Decrement adults" at bounding box center [1066, 152] width 13 height 13
click at [1101, 176] on icon "Increment children" at bounding box center [1100, 175] width 13 height 18
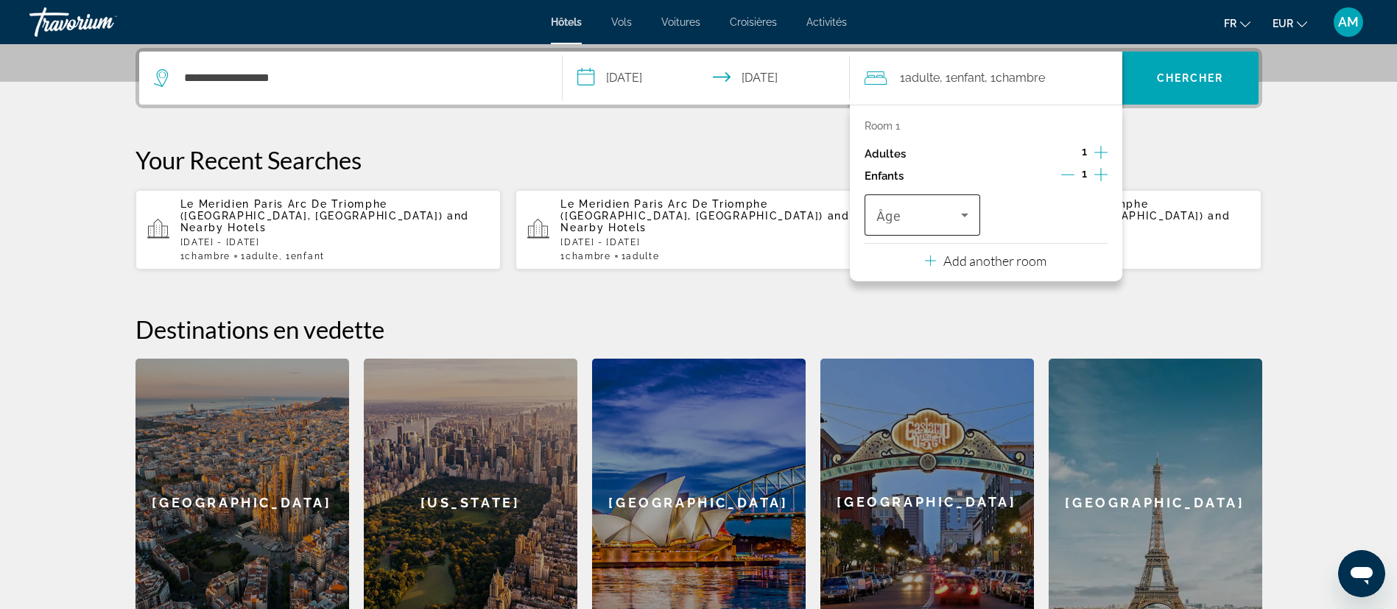
click at [910, 217] on span "Travelers: 1 adult, 1 child" at bounding box center [918, 215] width 85 height 18
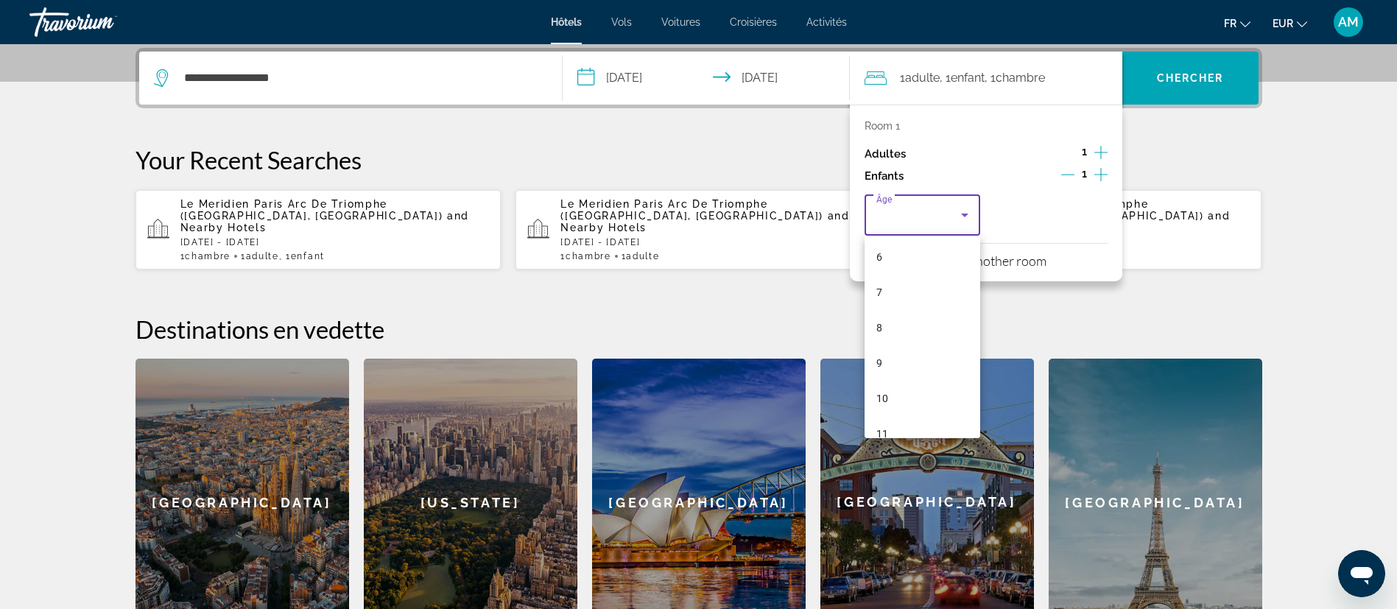
scroll to position [221, 0]
click at [885, 253] on mat-option "6" at bounding box center [922, 250] width 116 height 35
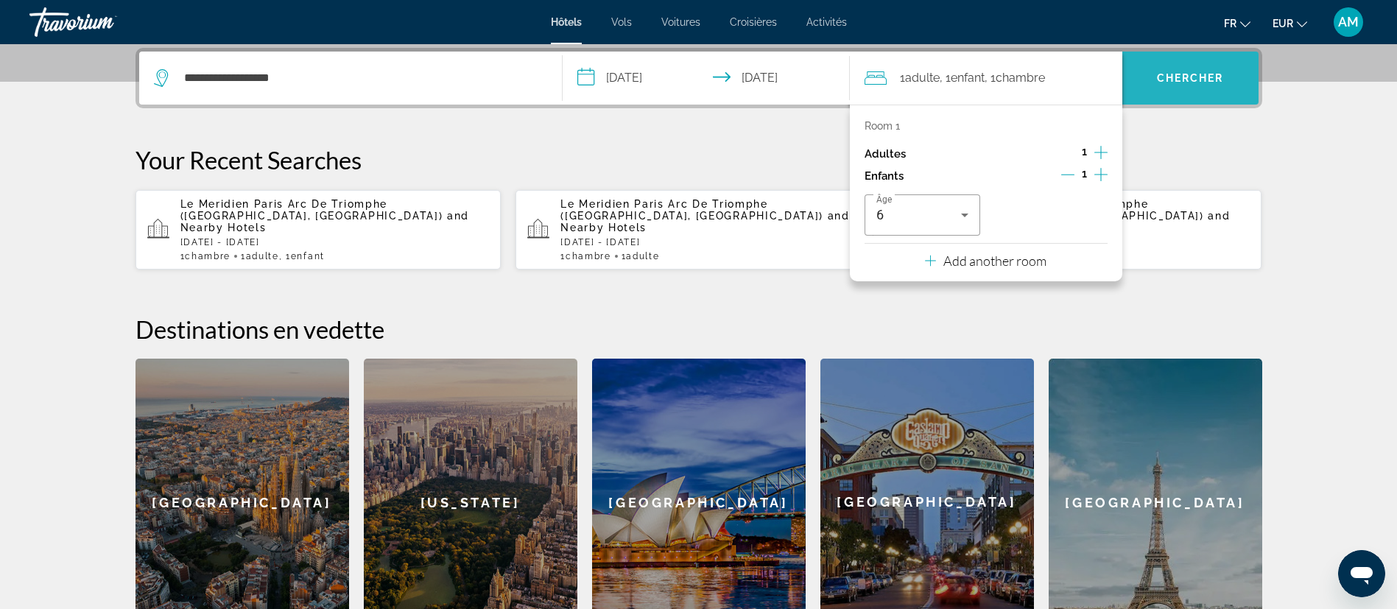
click at [1188, 91] on span "Search" at bounding box center [1190, 77] width 136 height 35
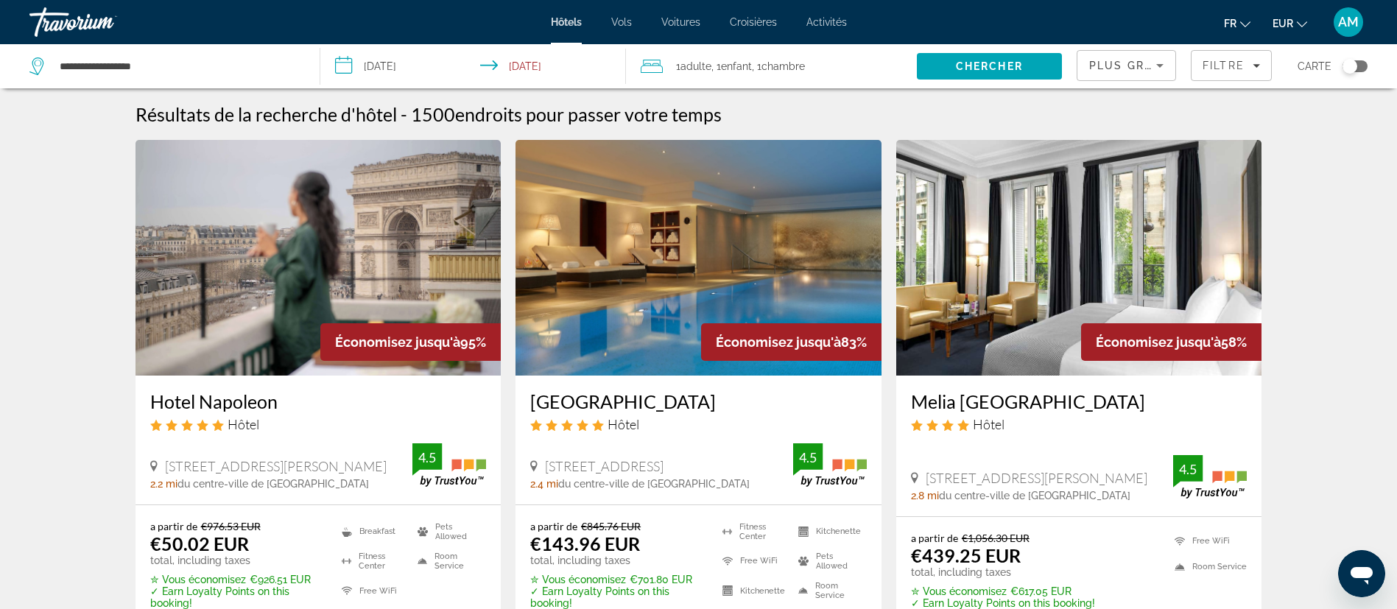
click at [689, 191] on img "Main content" at bounding box center [698, 258] width 366 height 236
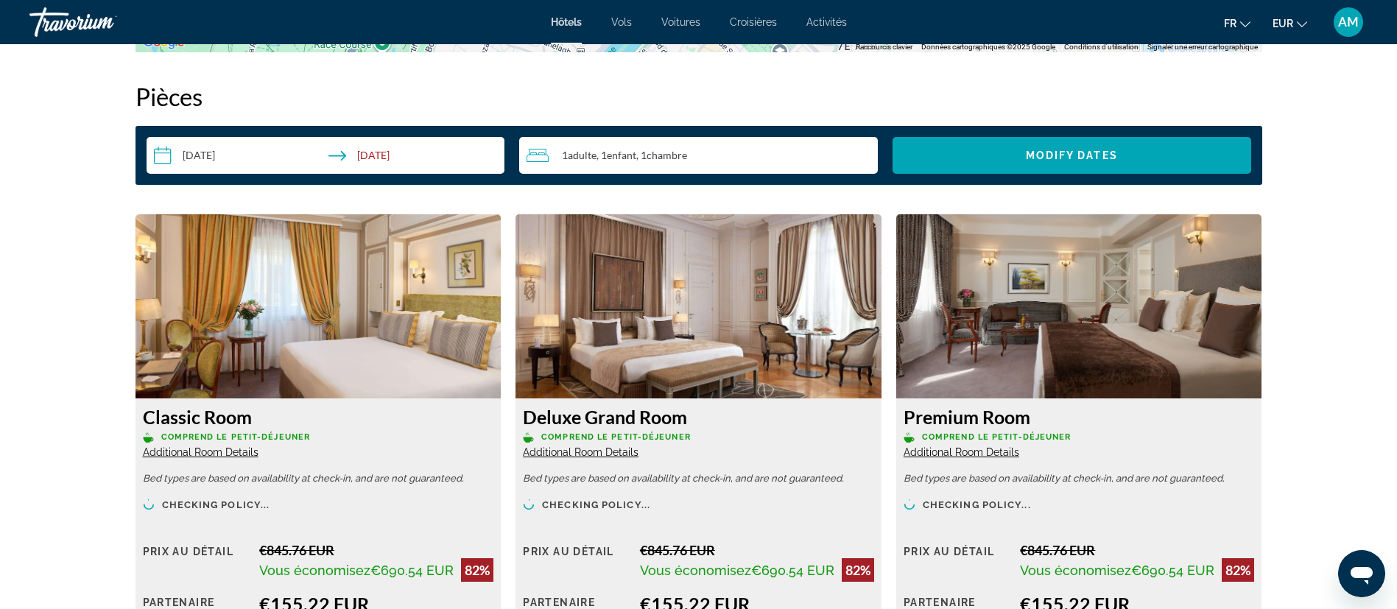
scroll to position [1877, 0]
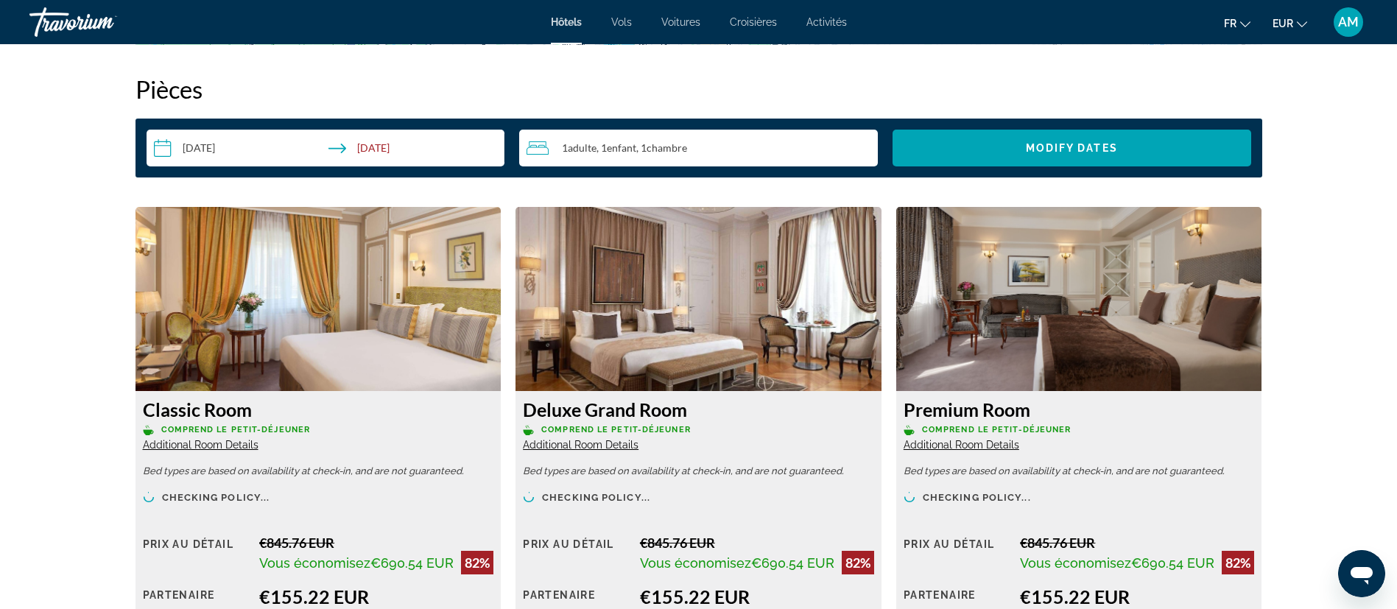
click at [724, 142] on div "1 Adulte Adultes , 1 Enfant Enfants , 1 Chambre pièces" at bounding box center [701, 148] width 351 height 18
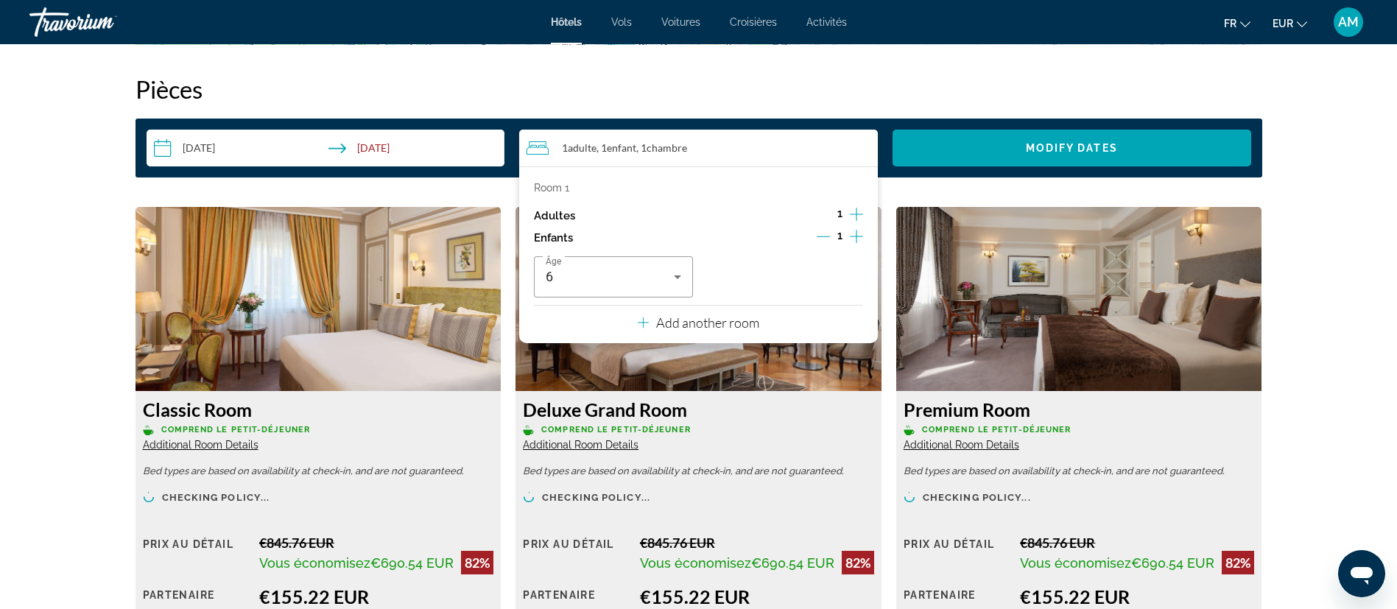
click at [851, 214] on icon "Increment adults" at bounding box center [856, 214] width 13 height 13
click at [825, 239] on icon "Decrement children" at bounding box center [822, 236] width 13 height 13
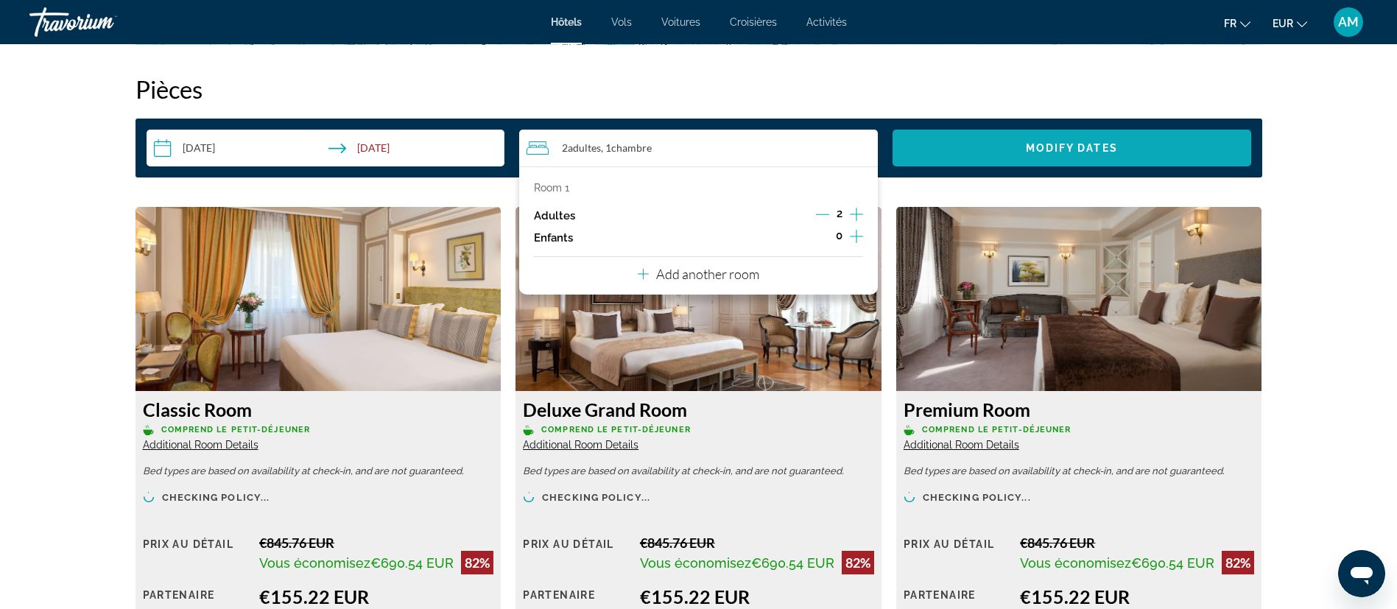
click at [1006, 157] on span "Search widget" at bounding box center [1071, 147] width 359 height 35
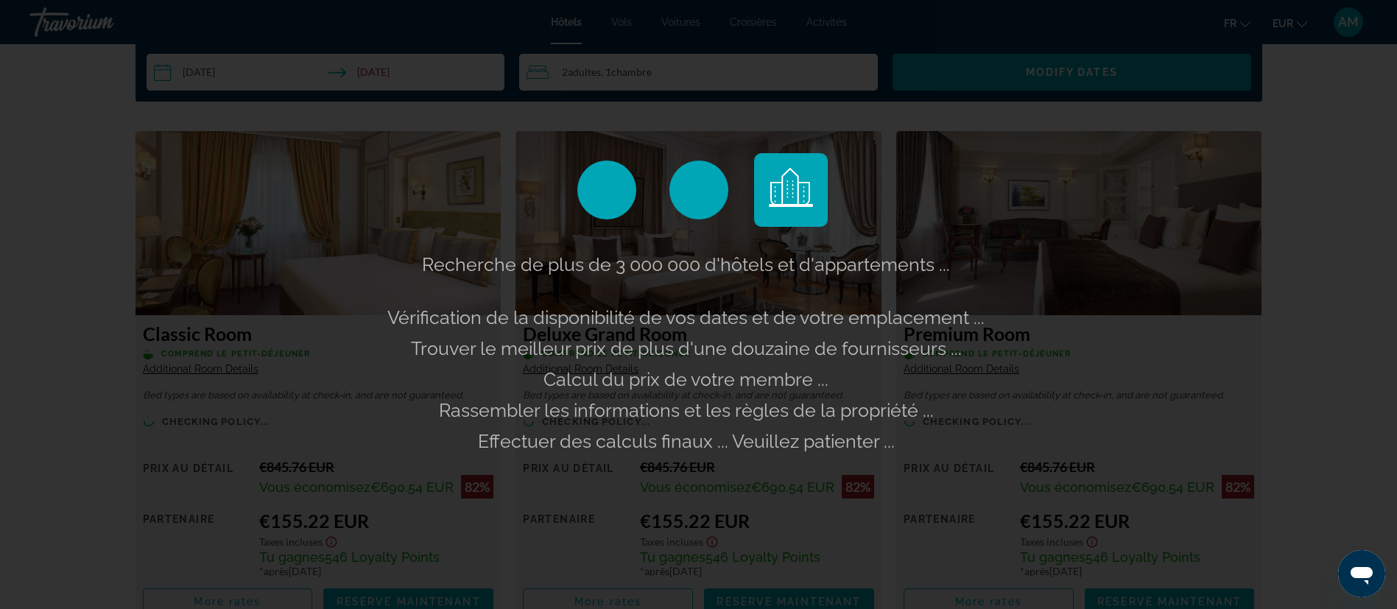
scroll to position [1988, 0]
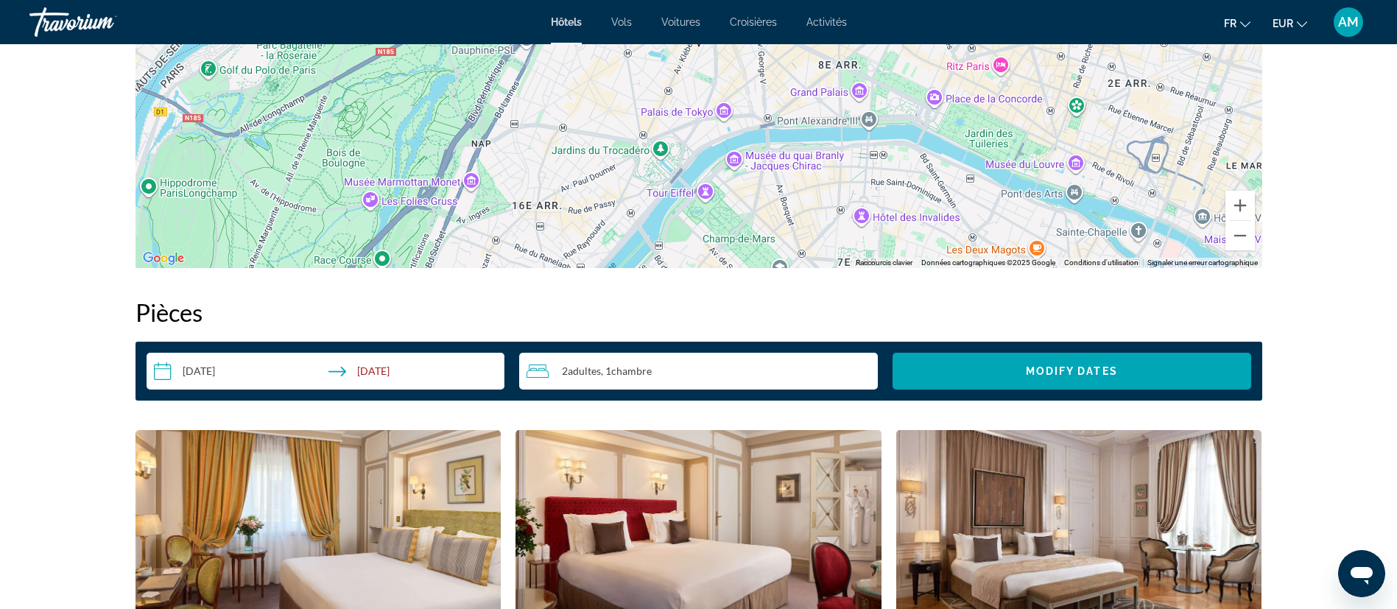
scroll to position [1657, 0]
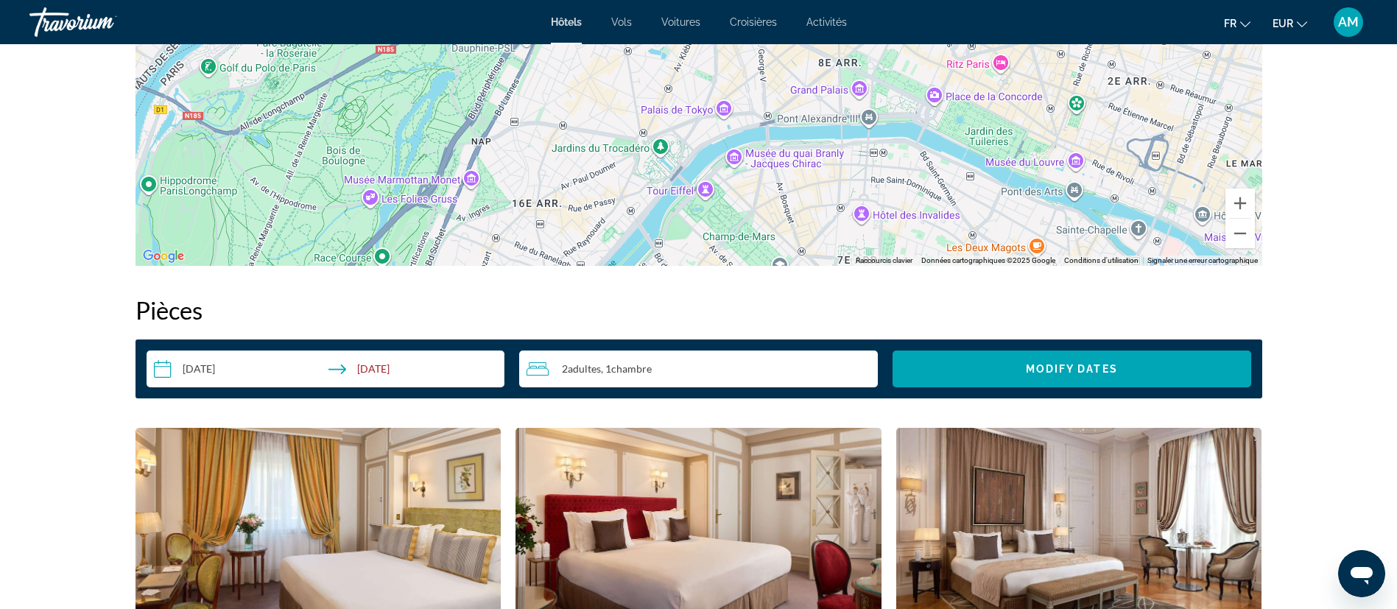
click at [690, 366] on div "2 Adulte Adultes , 1 Chambre pièces" at bounding box center [701, 369] width 351 height 18
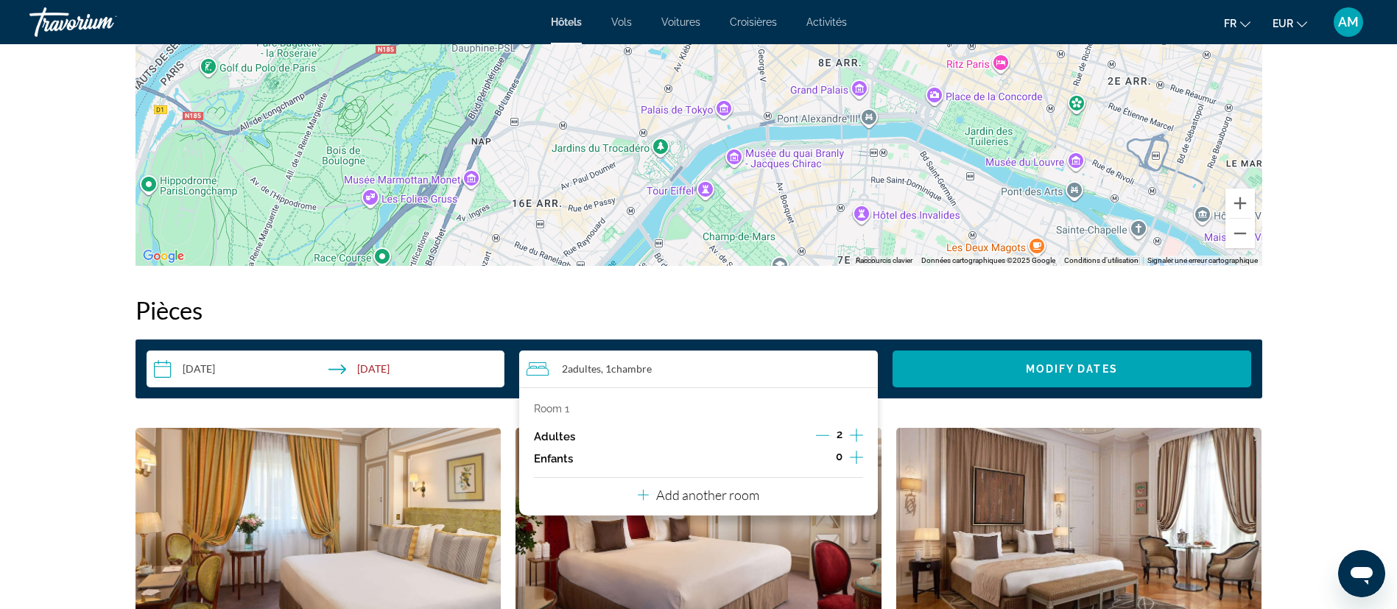
click at [822, 434] on icon "Decrement adults" at bounding box center [822, 434] width 13 height 13
click at [856, 451] on icon "Increment children" at bounding box center [856, 457] width 13 height 13
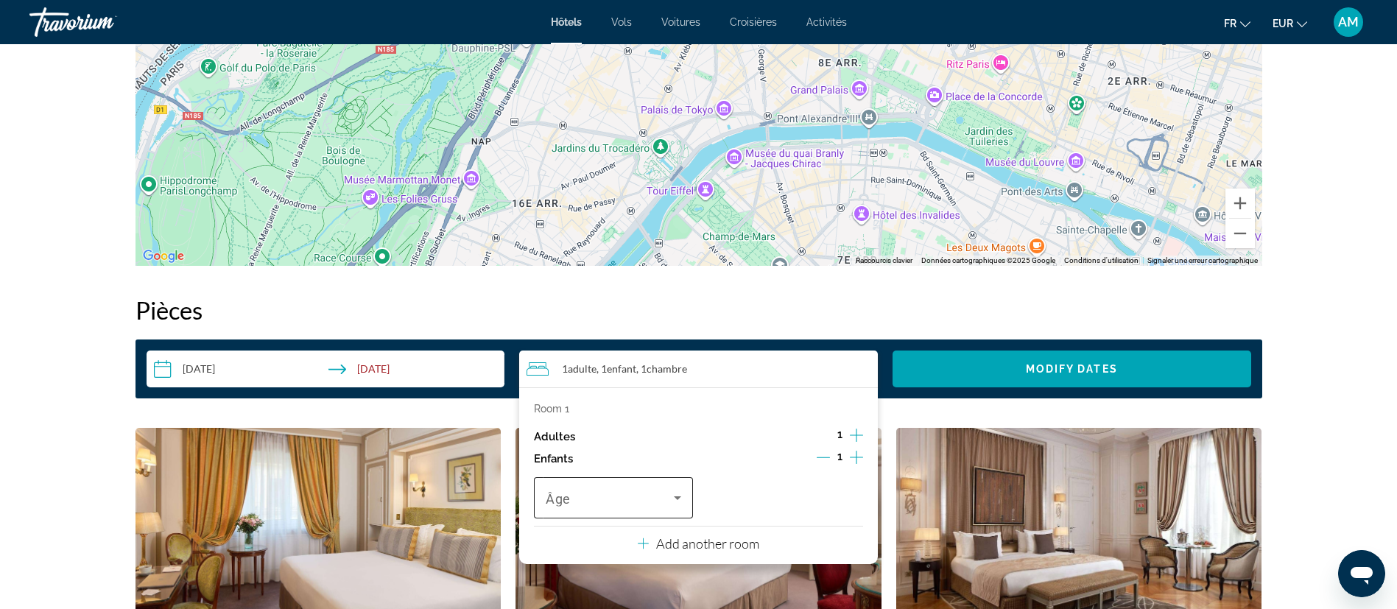
click at [610, 499] on span "Travelers: 1 adult, 1 child" at bounding box center [610, 498] width 128 height 18
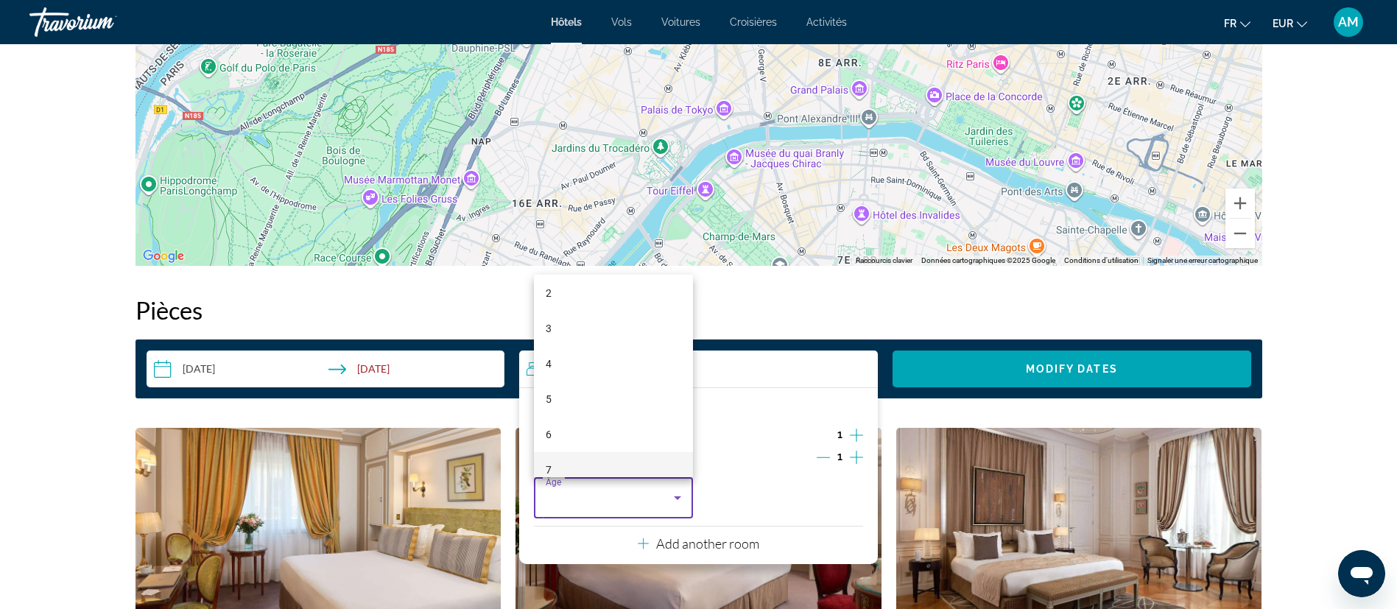
scroll to position [110, 0]
click at [584, 409] on mat-option "6" at bounding box center [613, 399] width 159 height 35
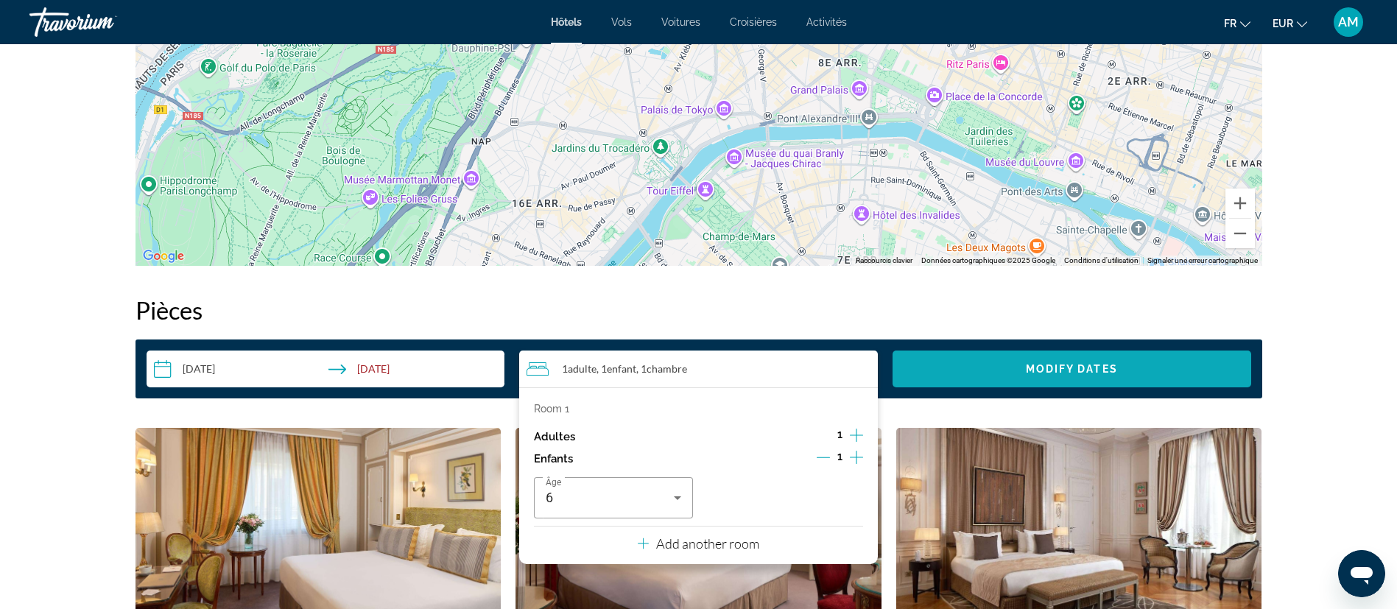
click at [983, 360] on span "Search widget" at bounding box center [1071, 368] width 359 height 35
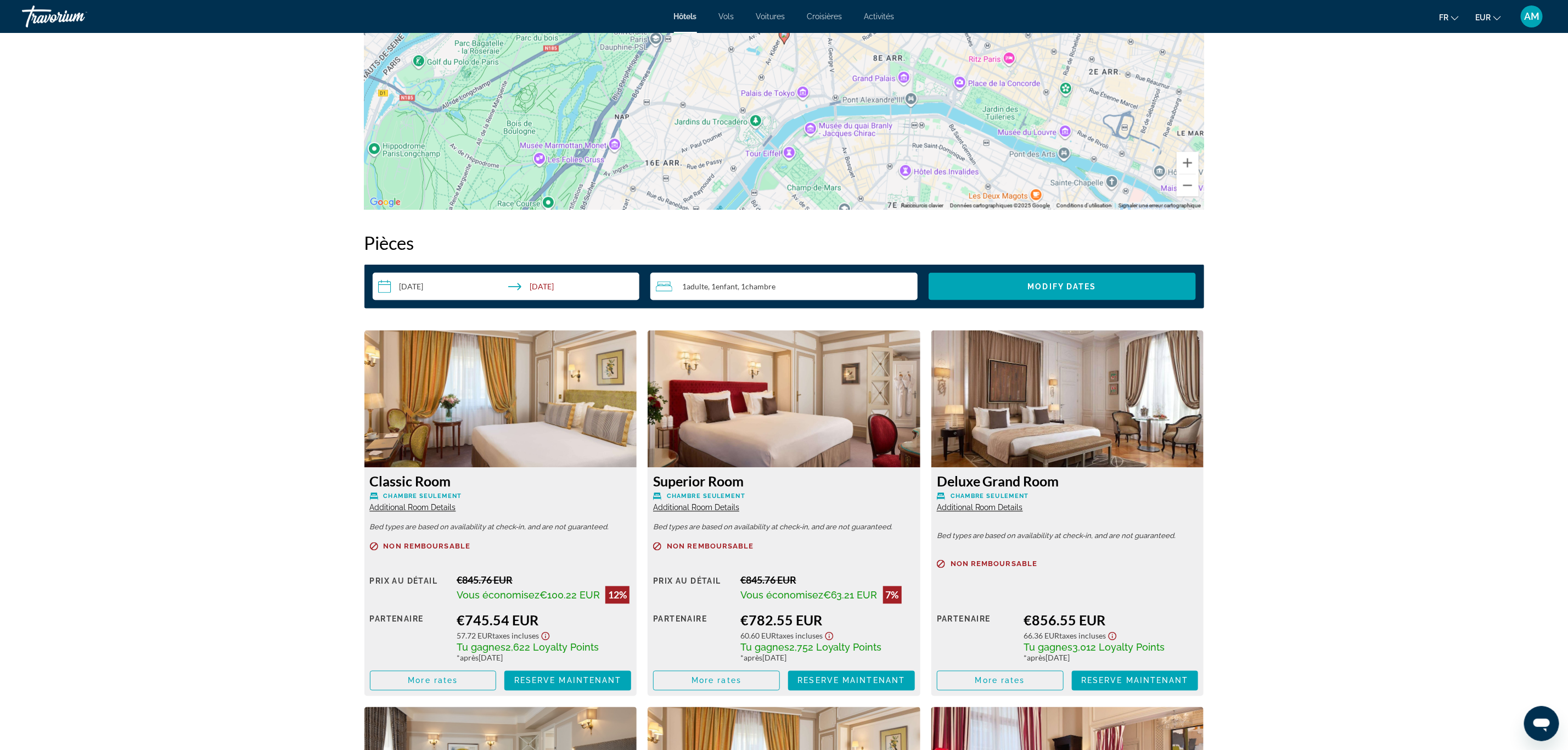
scroll to position [1224, 0]
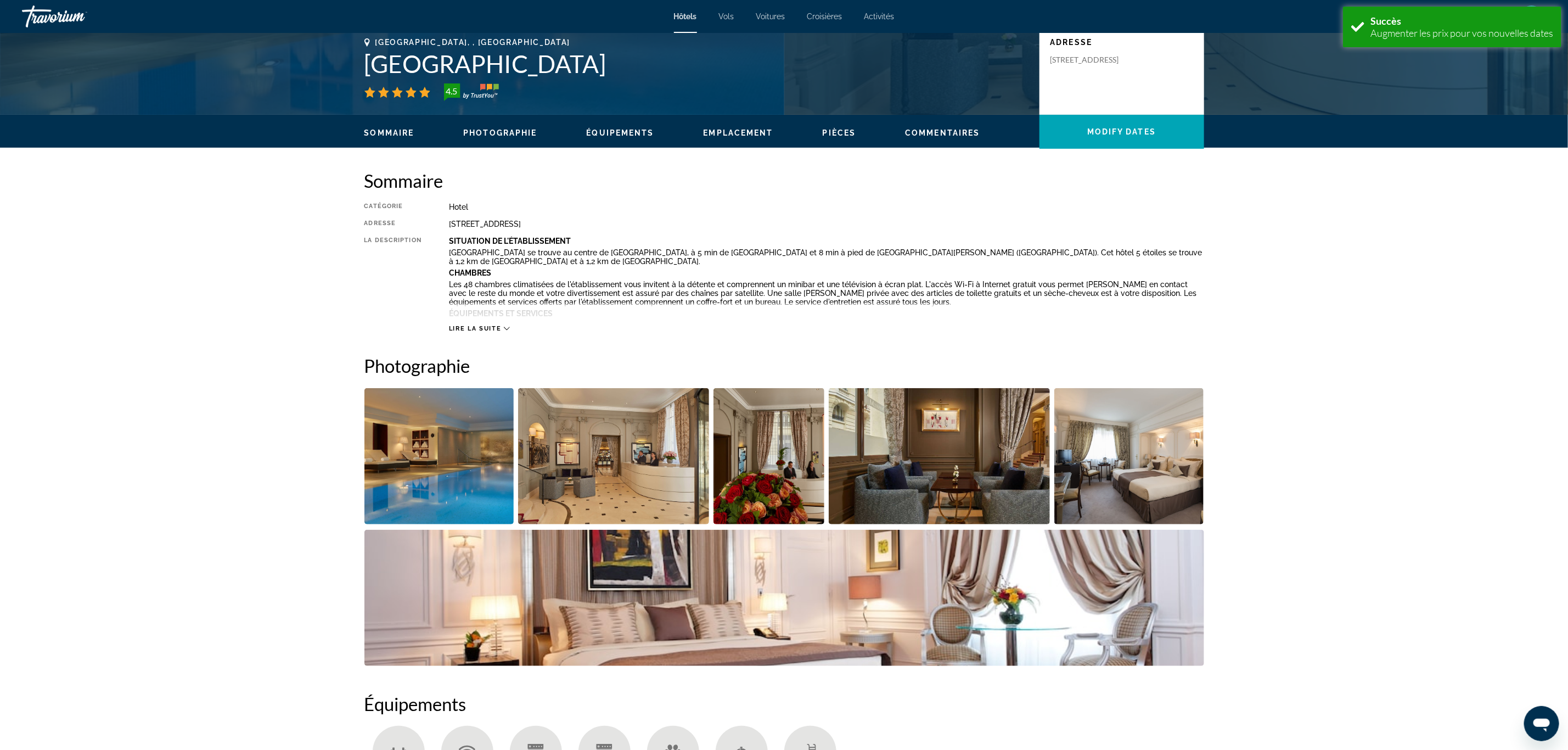
scroll to position [494, 0]
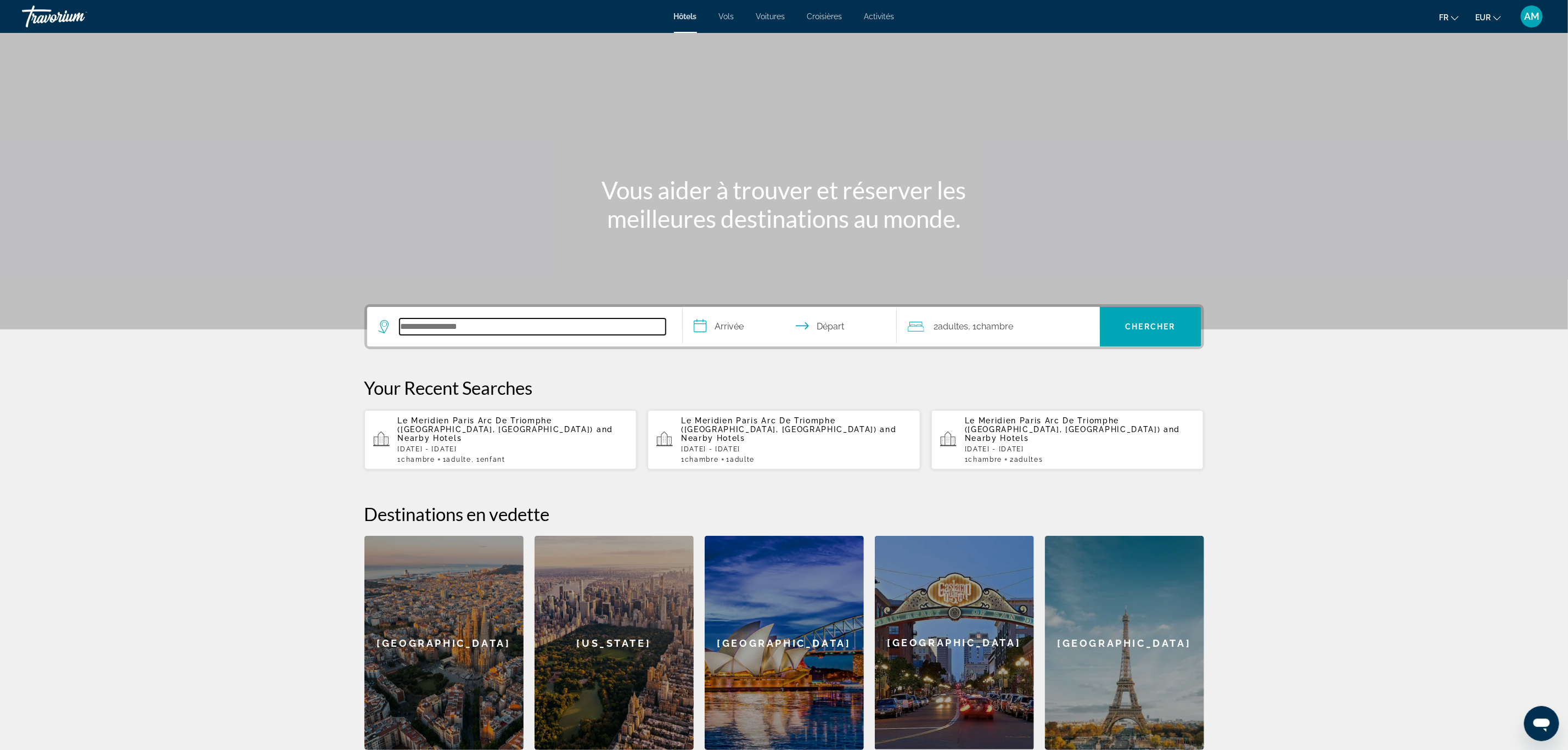
click at [476, 328] on input "Search hotel destination" at bounding box center [532, 327] width 266 height 16
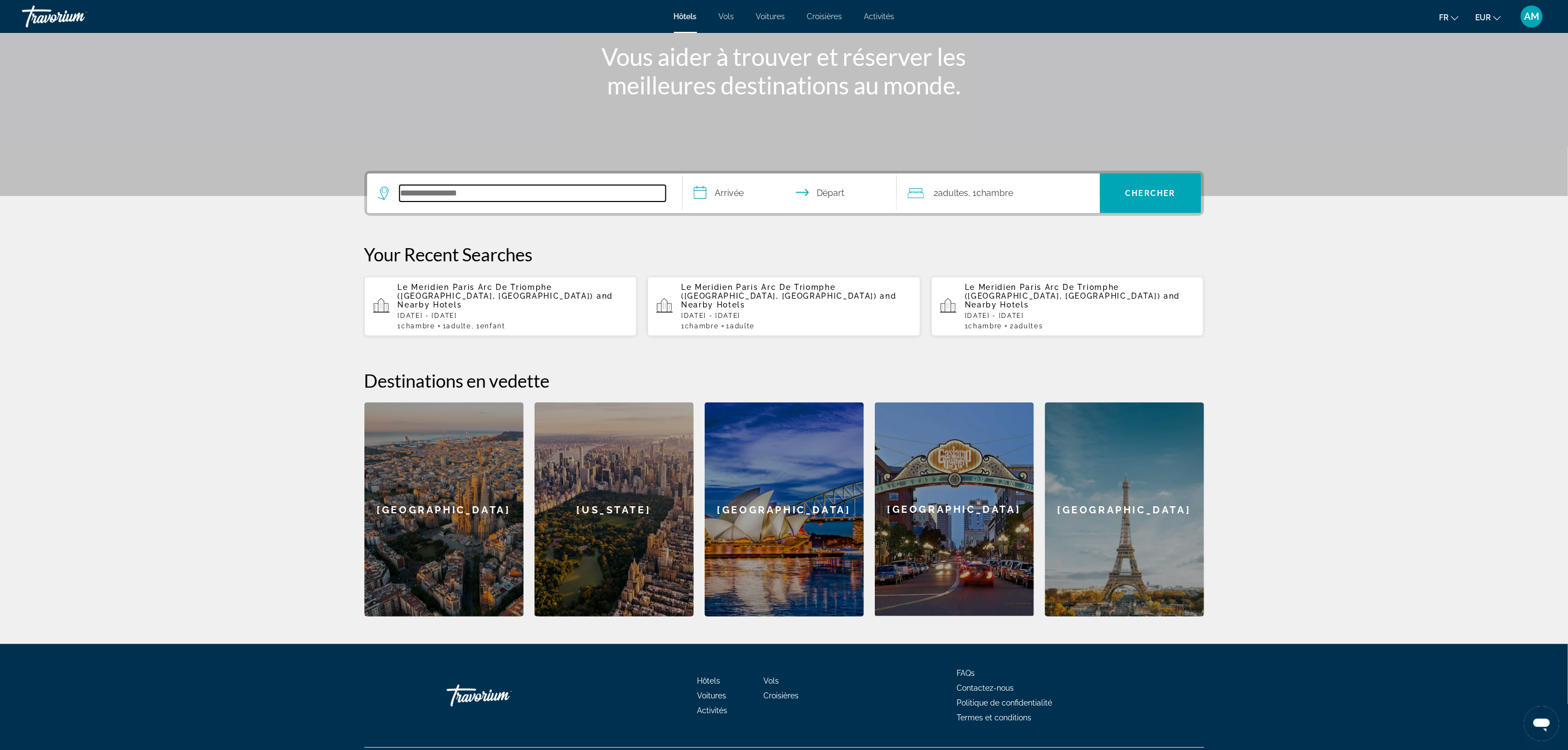
scroll to position [153, 0]
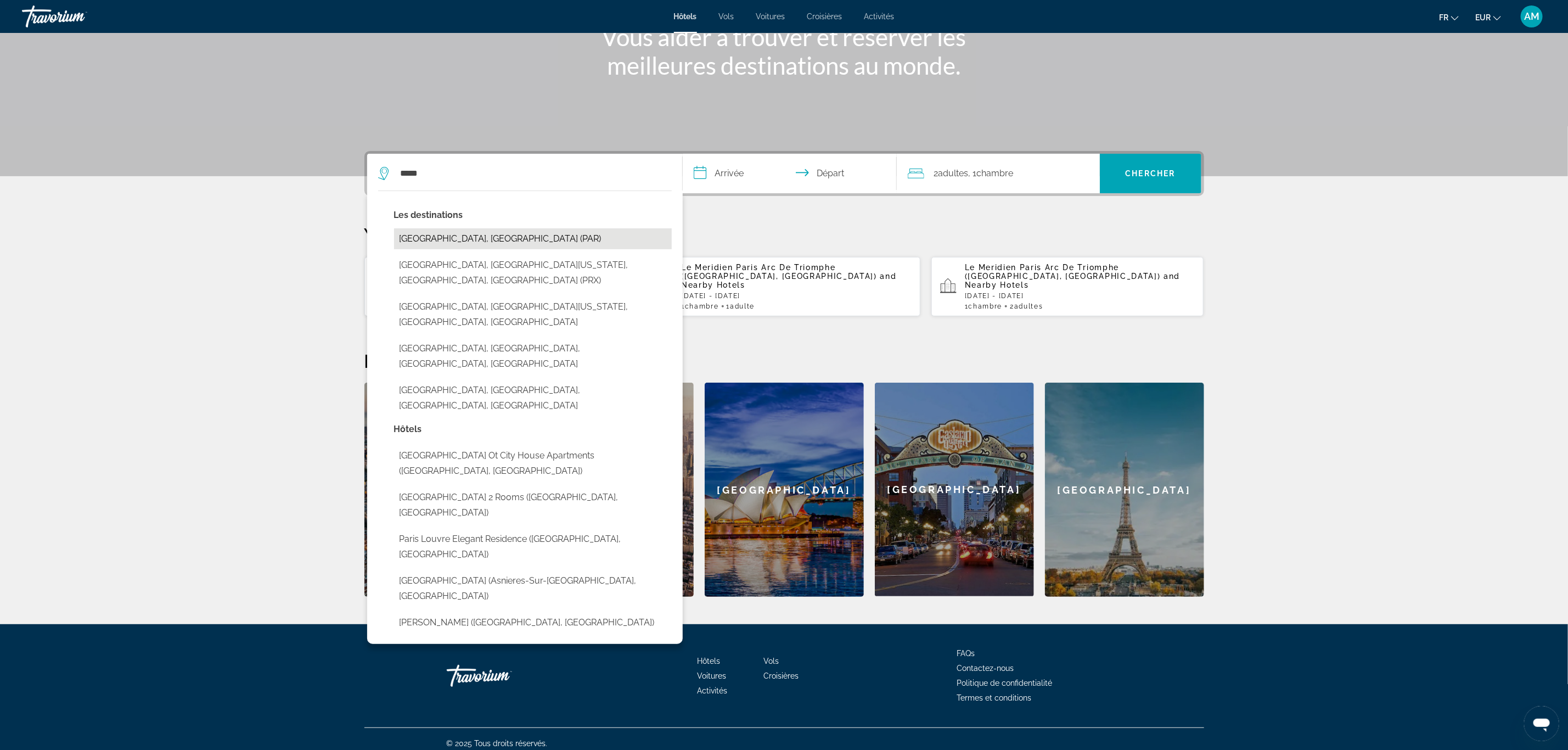
click at [465, 238] on button "Paris, France (PAR)" at bounding box center [533, 239] width 278 height 21
type input "**********"
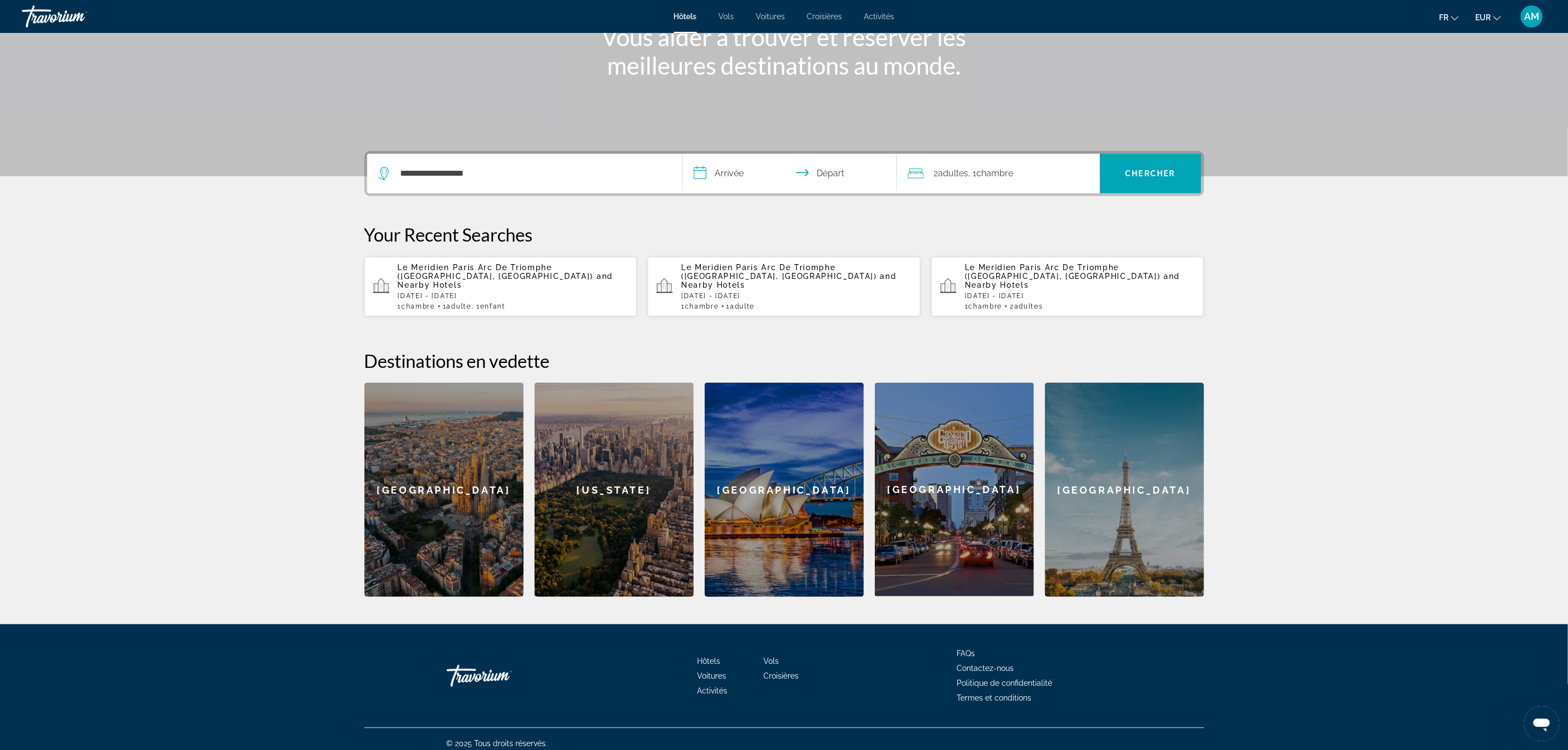
click at [731, 170] on input "**********" at bounding box center [792, 174] width 218 height 42
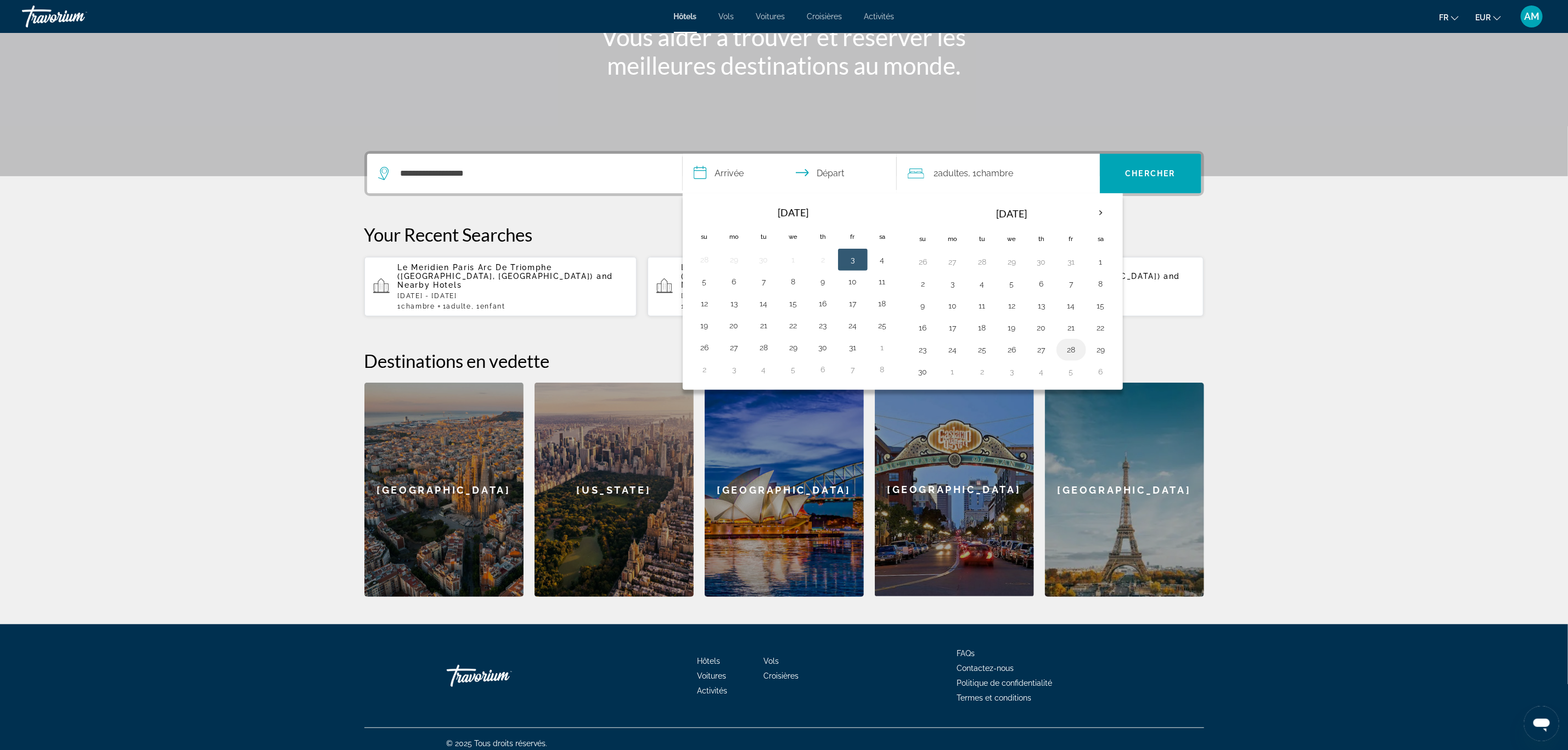
click at [1054, 347] on button "28" at bounding box center [1071, 350] width 18 height 16
click at [932, 378] on button "30" at bounding box center [924, 371] width 18 height 16
type input "**********"
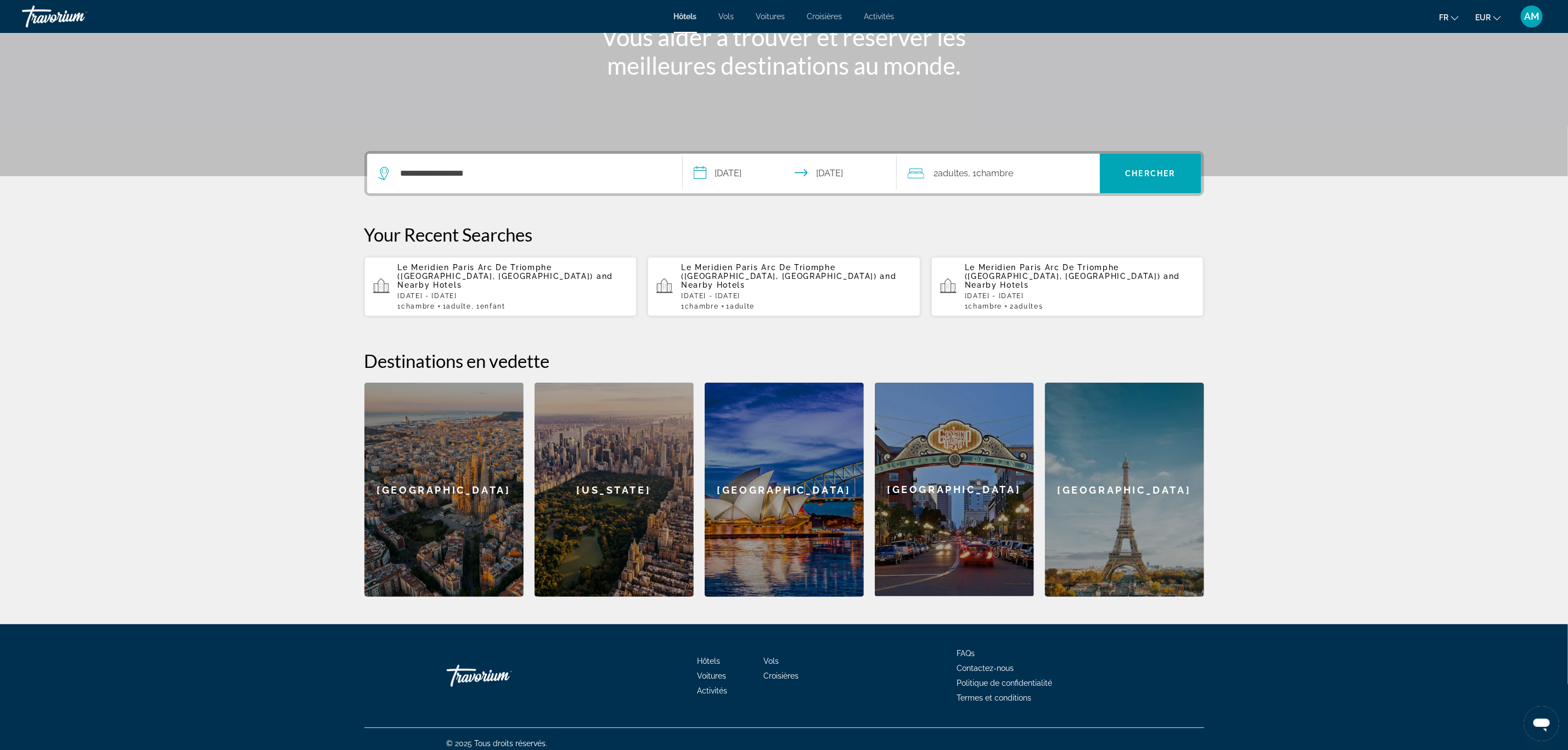
click at [1004, 166] on span ", 1 Chambre pièces" at bounding box center [991, 173] width 45 height 16
drag, startPoint x: 1084, startPoint y: 245, endPoint x: 1079, endPoint y: 238, distance: 8.6
click at [1054, 245] on icon "Increment children" at bounding box center [1083, 245] width 10 height 13
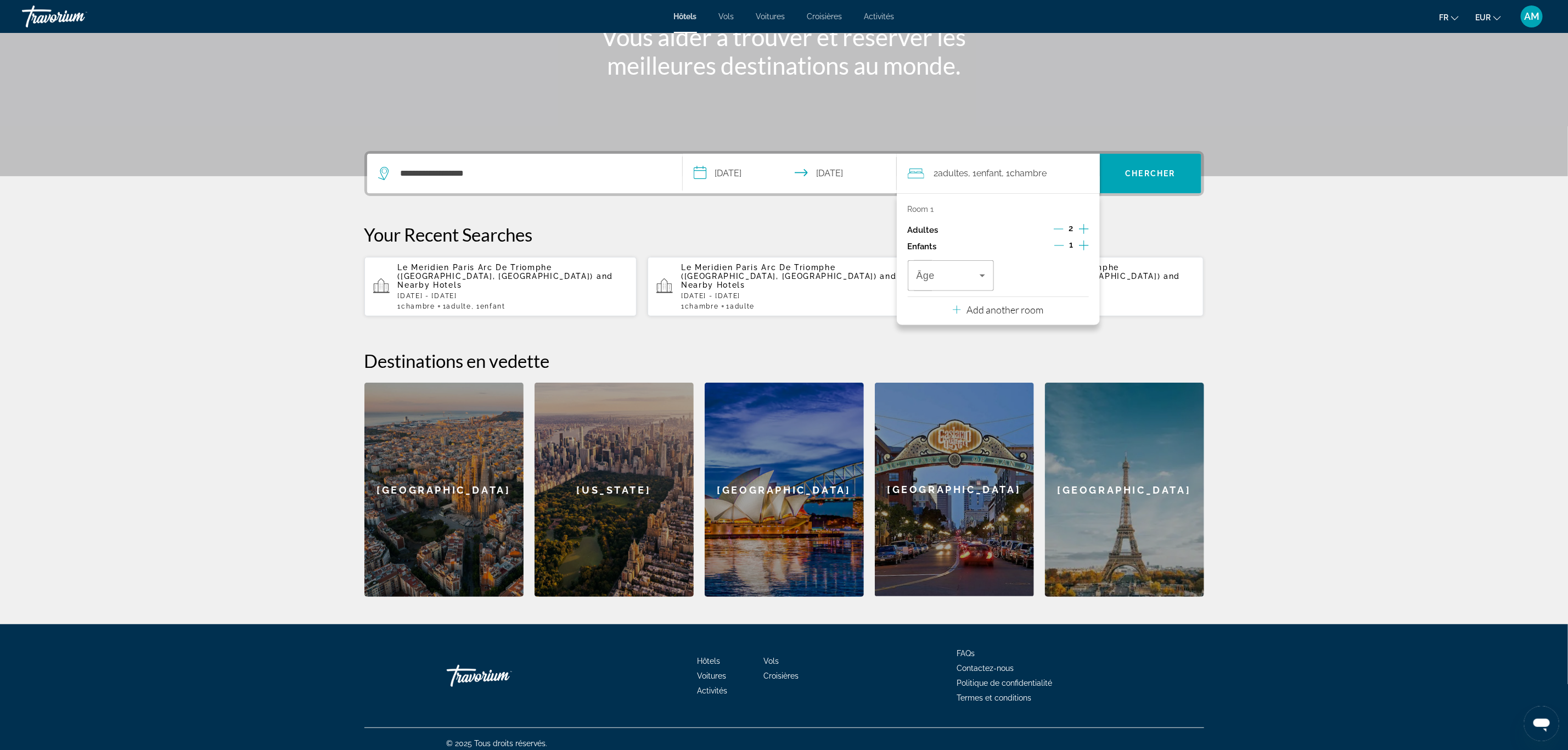
click at [1054, 229] on icon "Decrement adults" at bounding box center [1059, 229] width 10 height 1
click at [980, 278] on icon "Travelers: 1 adult, 1 child" at bounding box center [983, 276] width 13 height 13
click at [926, 386] on mat-option "6" at bounding box center [951, 385] width 86 height 26
click at [1054, 159] on span "Search" at bounding box center [1150, 173] width 101 height 40
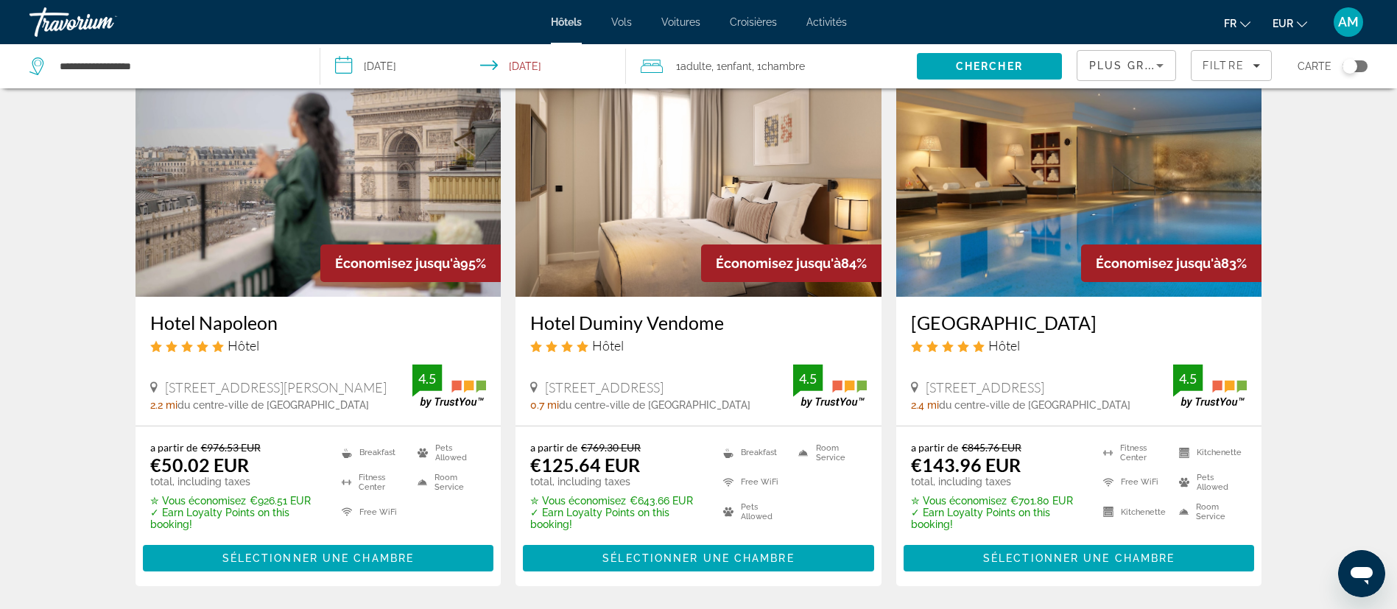
scroll to position [110, 0]
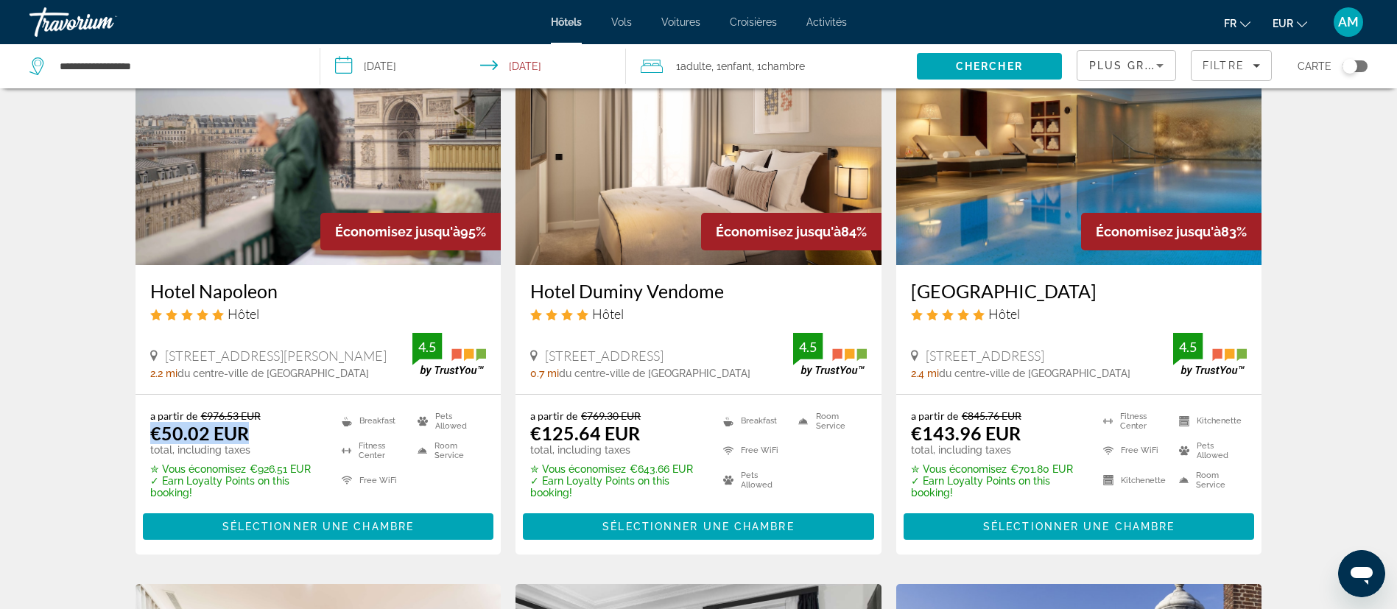
drag, startPoint x: 150, startPoint y: 437, endPoint x: 283, endPoint y: 433, distance: 133.3
click at [283, 433] on div "a partir de €976.53 EUR €50.02 EUR total, including taxes" at bounding box center [237, 432] width 174 height 46
drag, startPoint x: 534, startPoint y: 433, endPoint x: 688, endPoint y: 424, distance: 154.9
click at [688, 424] on div "a partir de €769.30 EUR €125.64 EUR total, including taxes" at bounding box center [617, 432] width 174 height 46
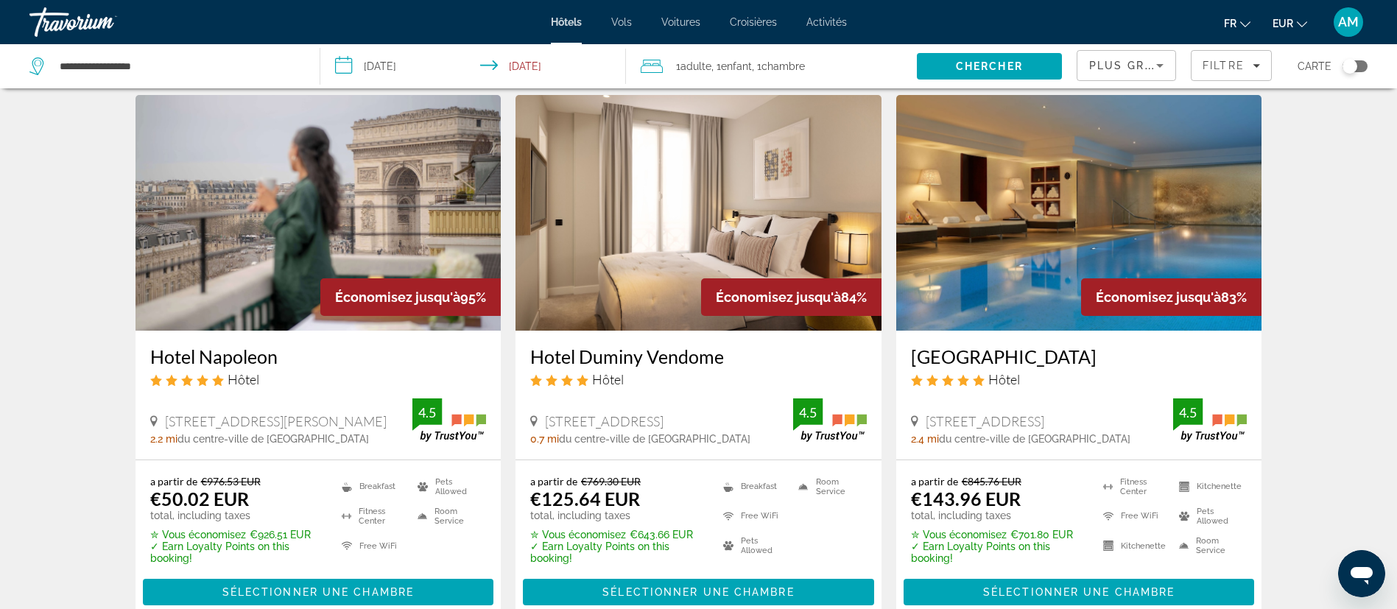
scroll to position [0, 0]
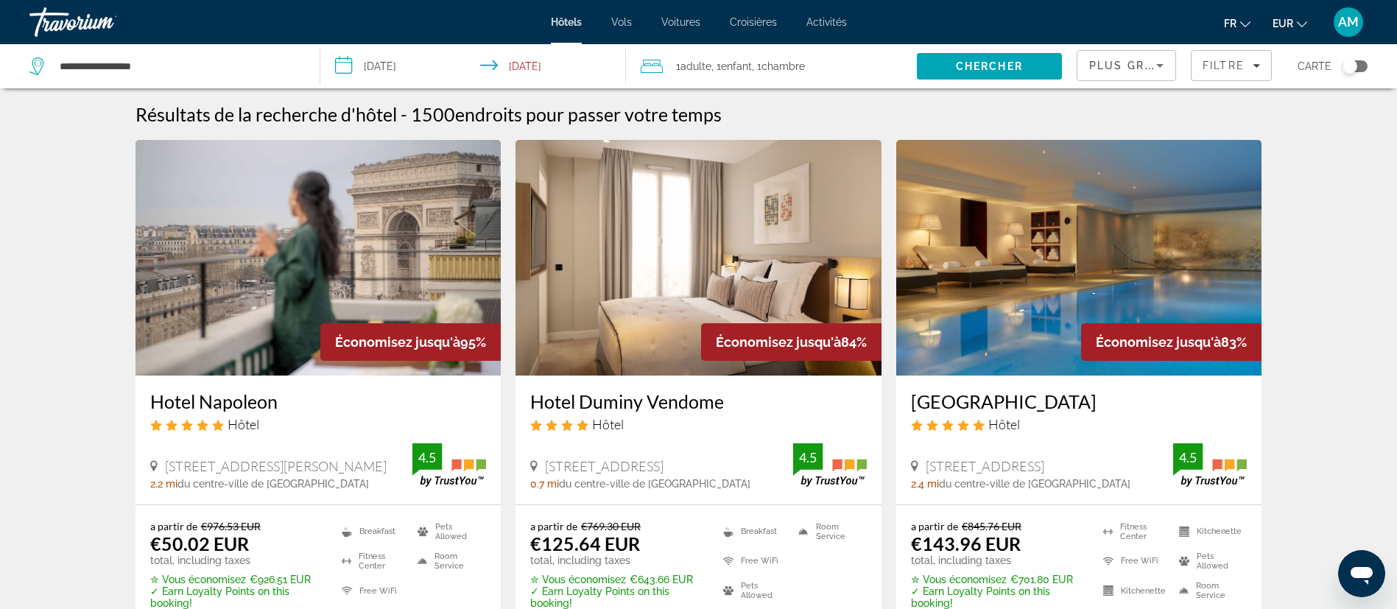
click at [736, 65] on span "Enfant" at bounding box center [736, 66] width 31 height 12
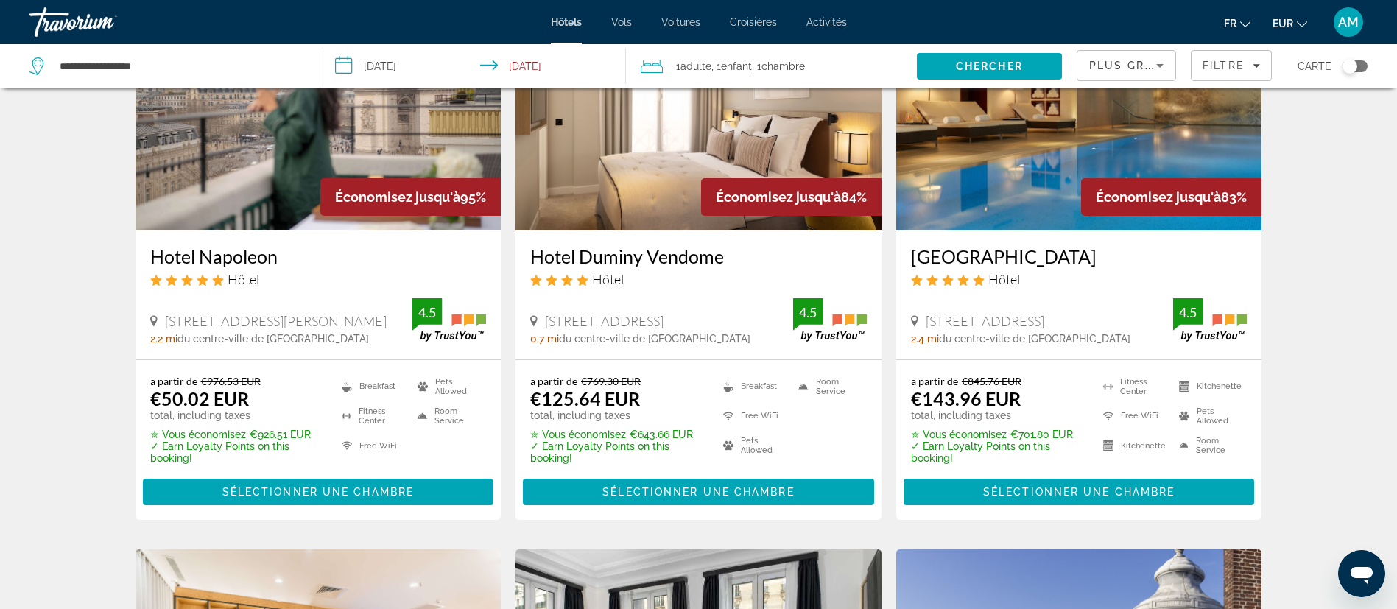
scroll to position [110, 0]
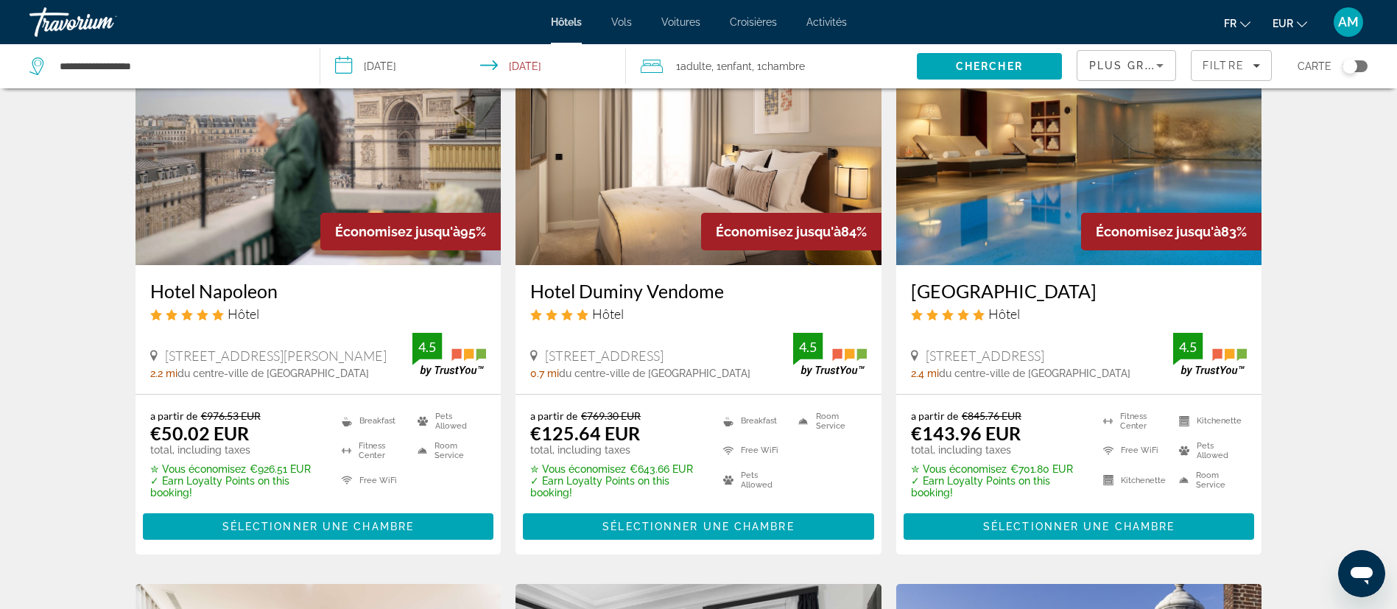
click at [723, 178] on img "Main content" at bounding box center [698, 147] width 366 height 236
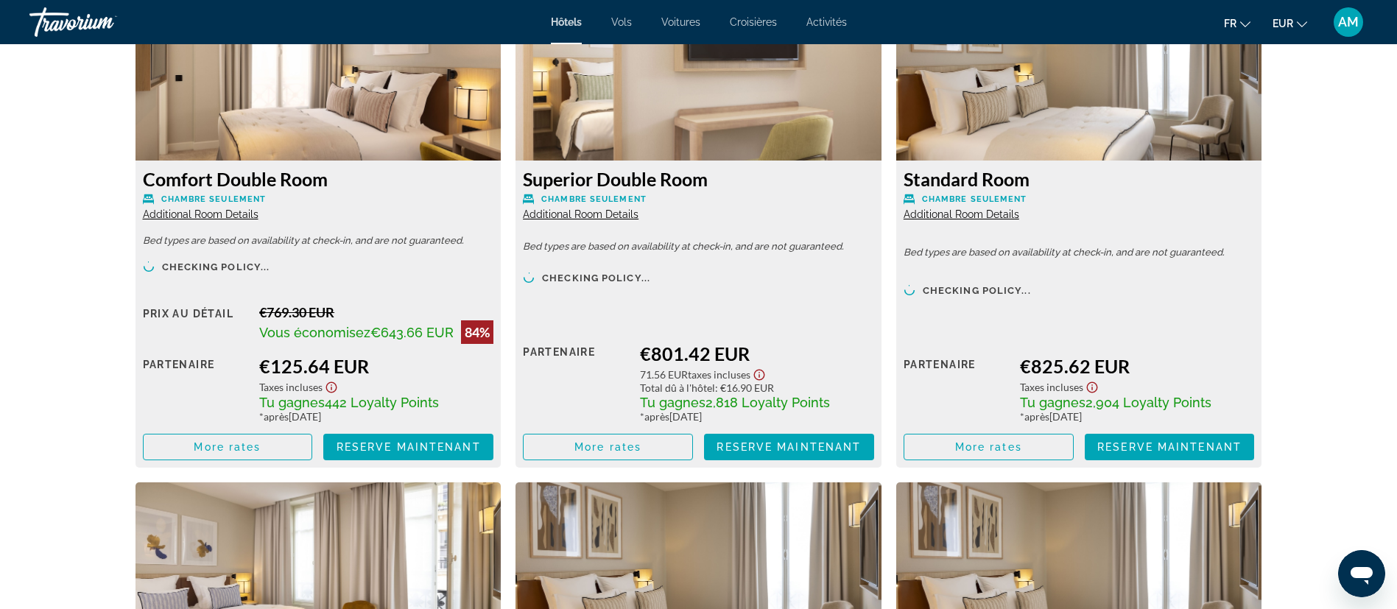
scroll to position [2098, 0]
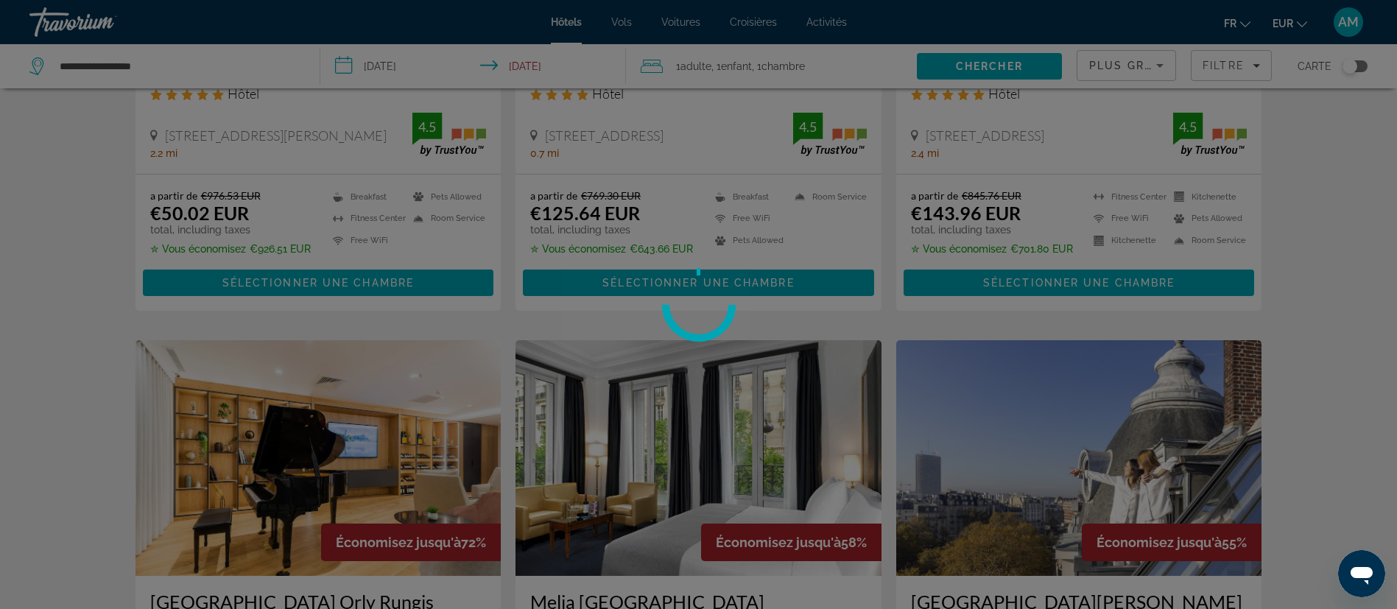
scroll to position [331, 0]
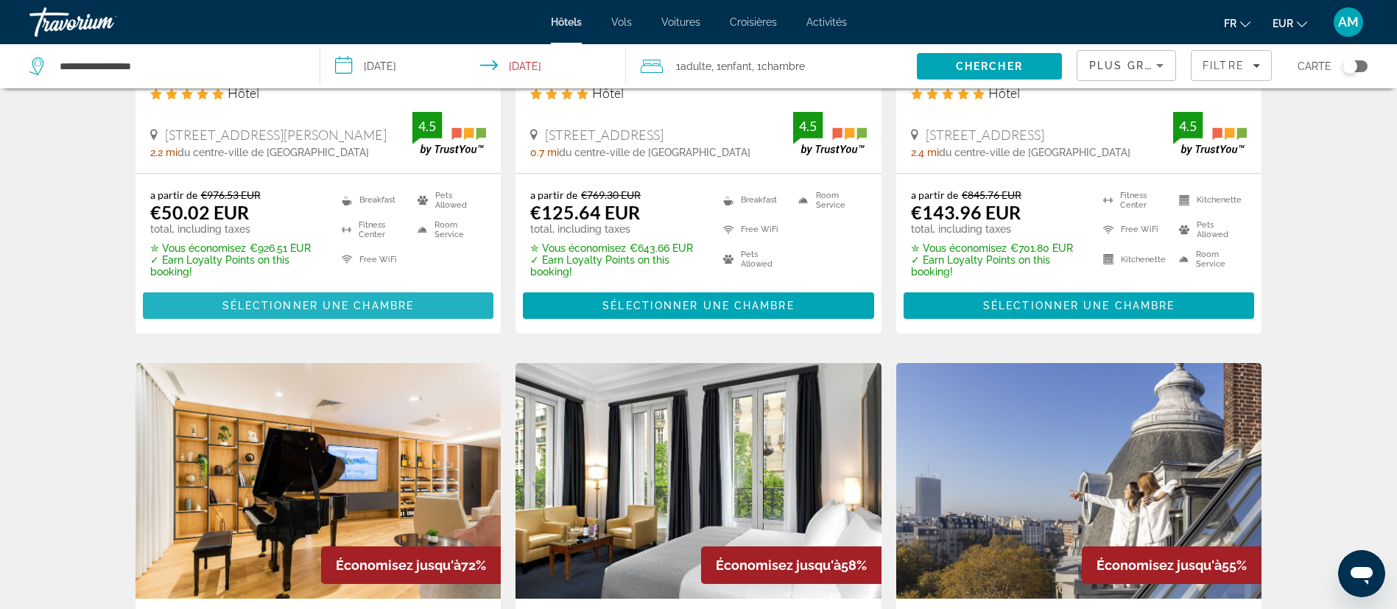
click at [296, 308] on span "Sélectionner une chambre" at bounding box center [317, 306] width 191 height 12
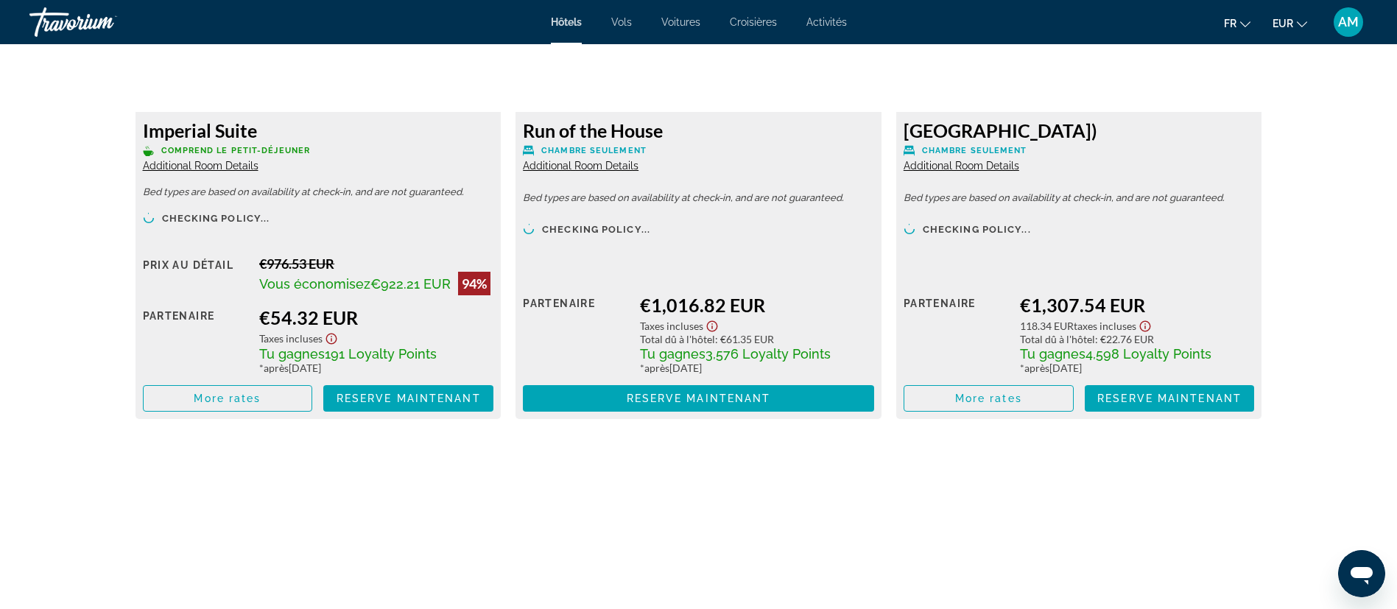
scroll to position [3203, 0]
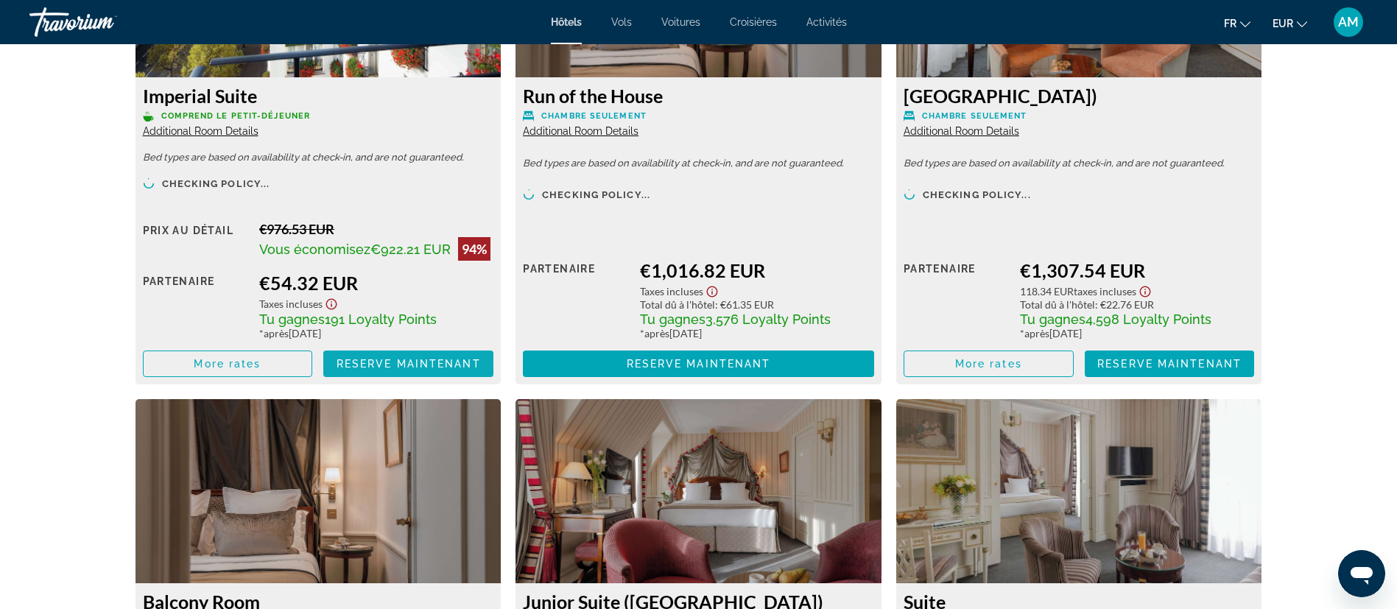
click at [361, 361] on span "Reserve maintenant" at bounding box center [408, 364] width 144 height 12
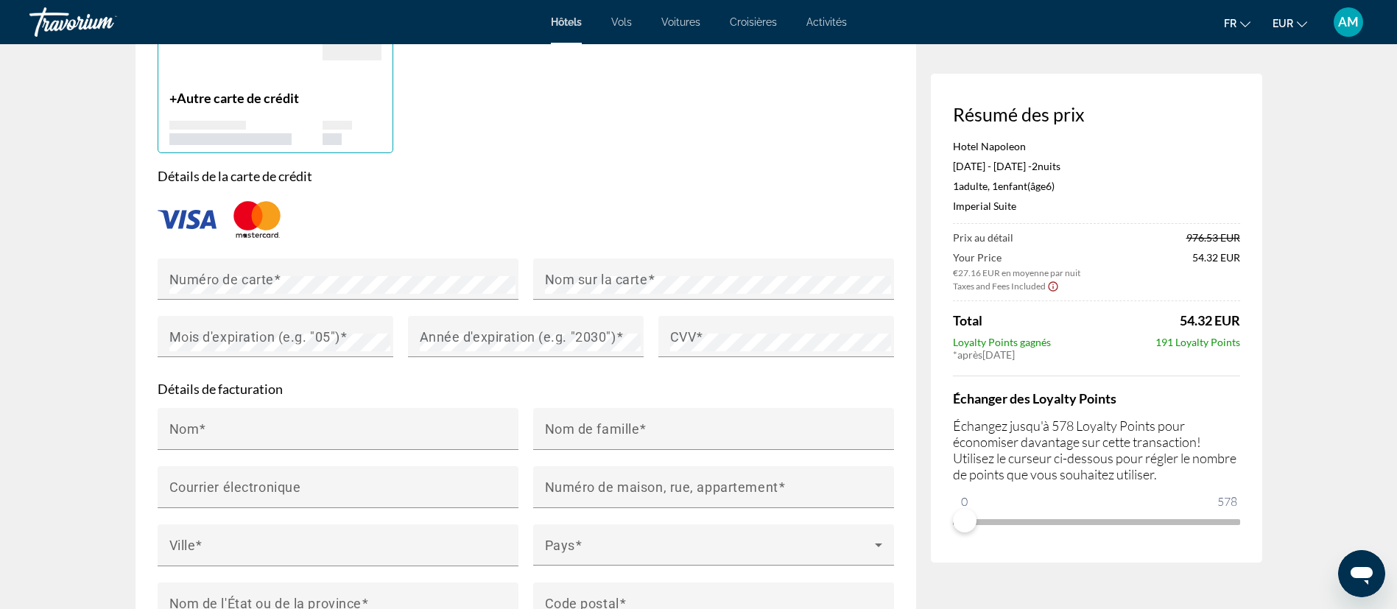
scroll to position [1215, 0]
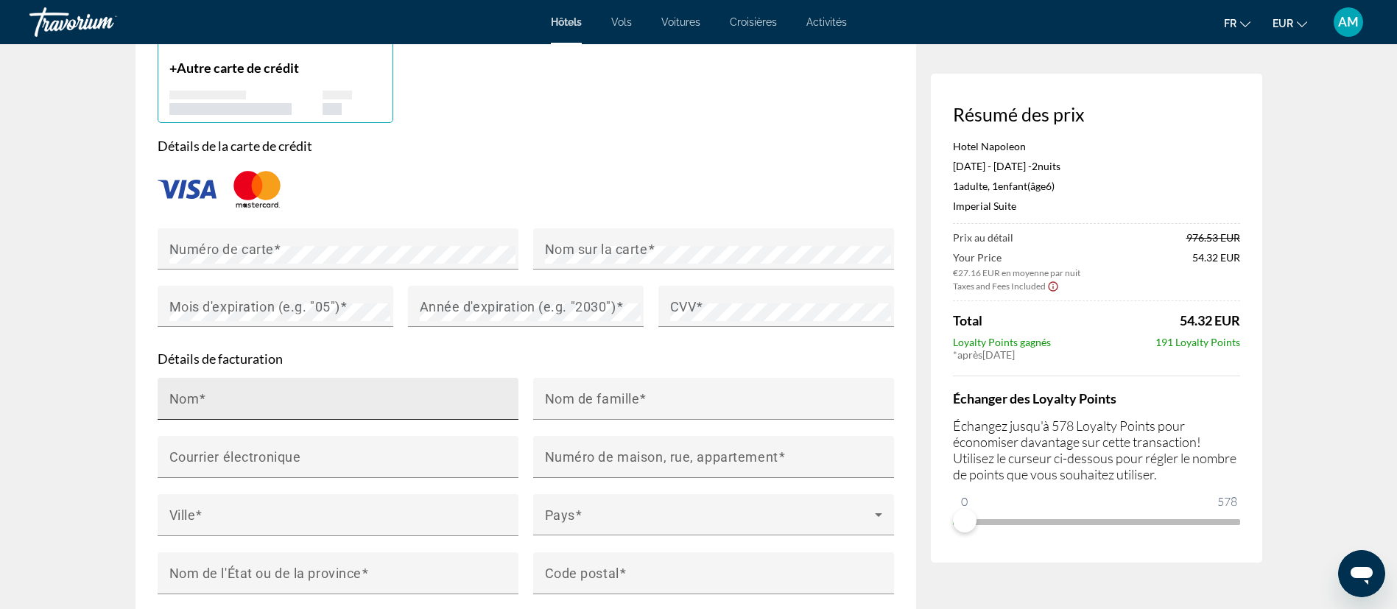
drag, startPoint x: 261, startPoint y: 369, endPoint x: 272, endPoint y: 370, distance: 11.1
click at [262, 396] on input "Nom" at bounding box center [342, 405] width 346 height 18
type input "**********"
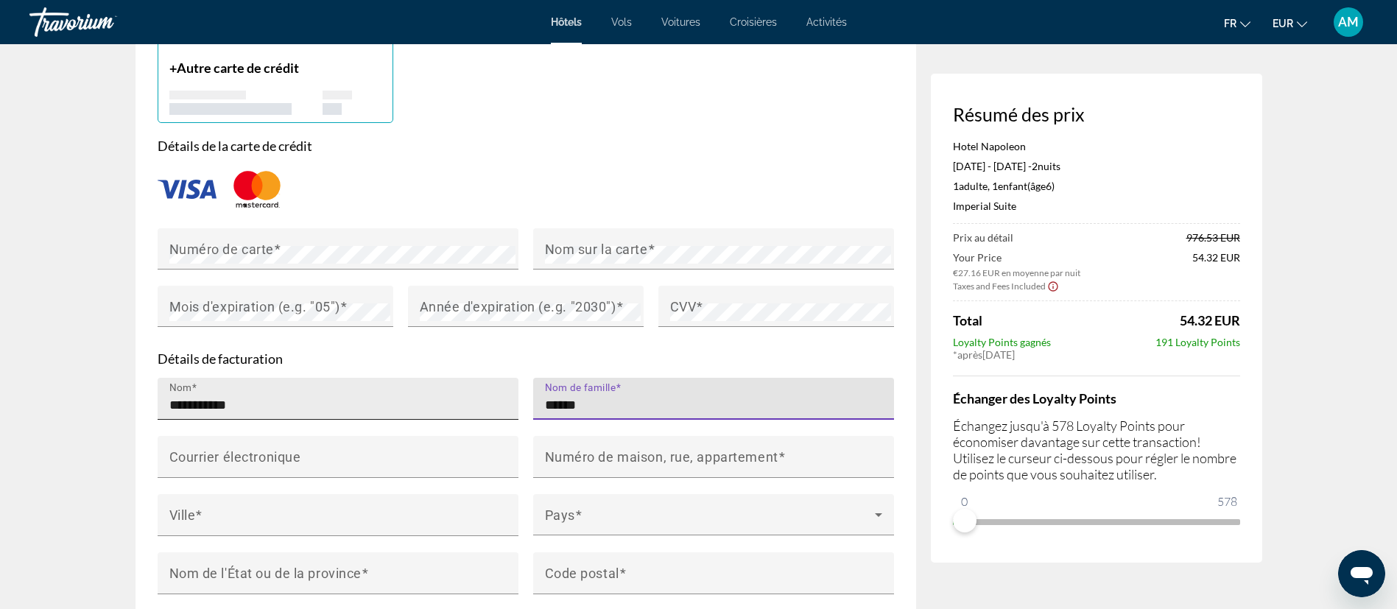
type input "******"
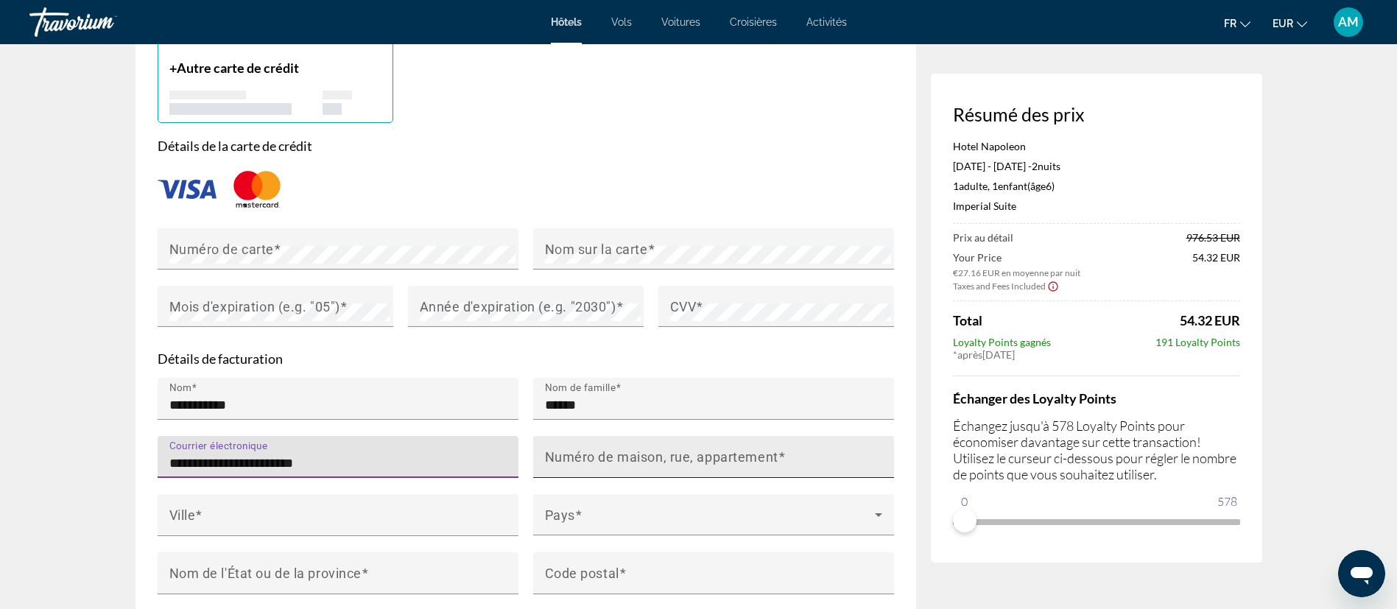
type input "**********"
click at [578, 436] on div "Numéro de maison, rue, appartement" at bounding box center [718, 457] width 346 height 42
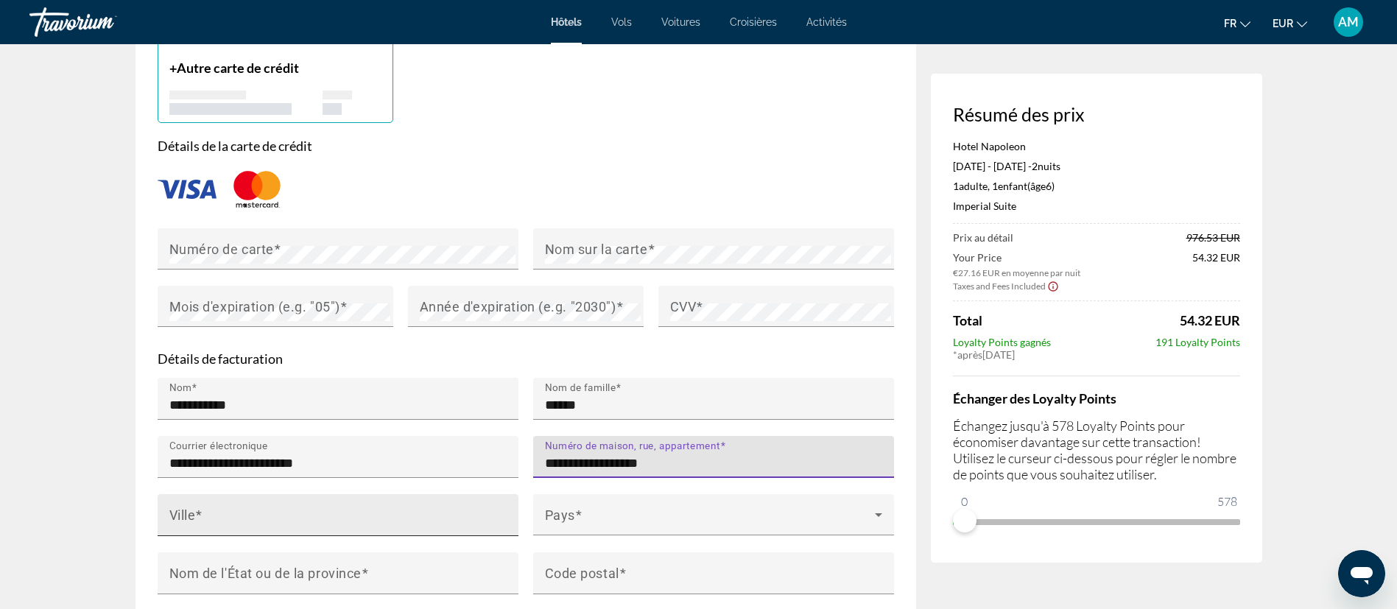
type input "**********"
click at [389, 494] on div "Ville" at bounding box center [342, 515] width 346 height 42
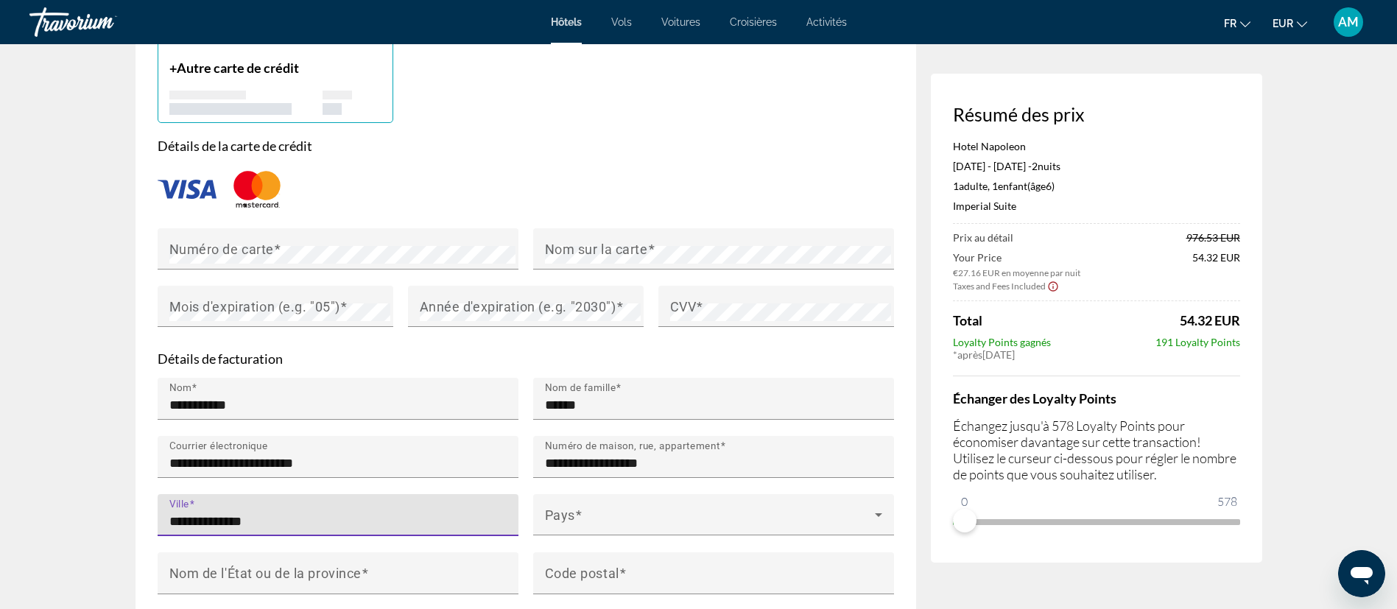
type input "**********"
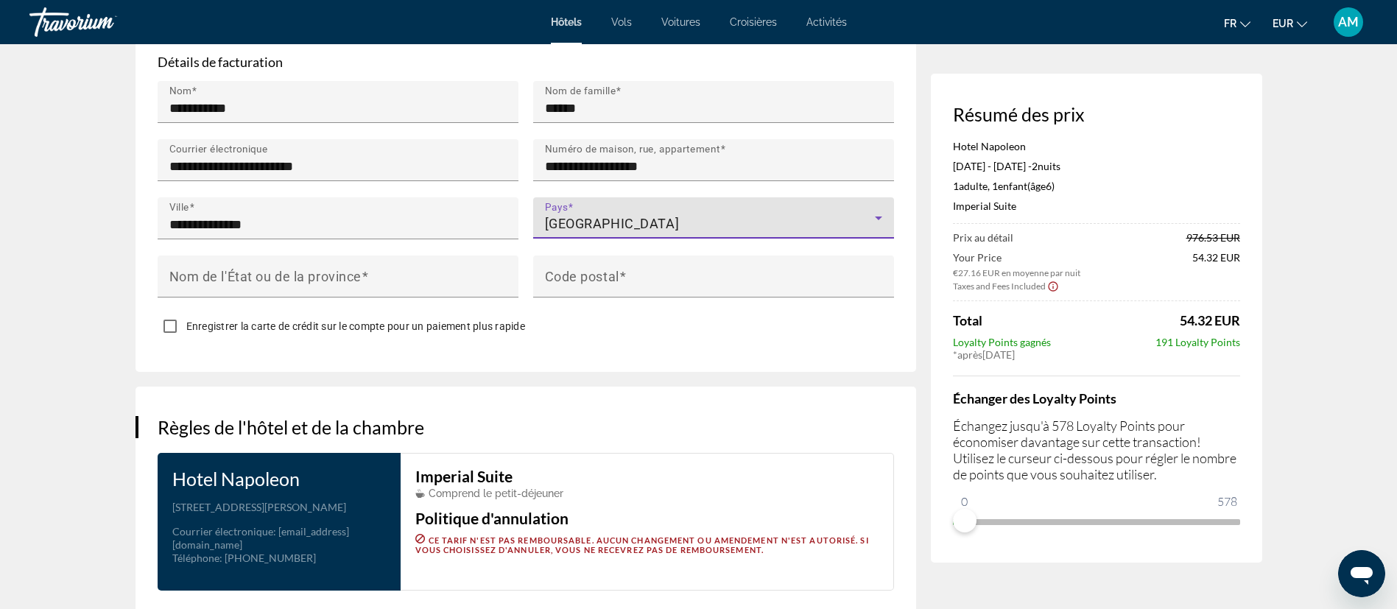
scroll to position [1546, 0]
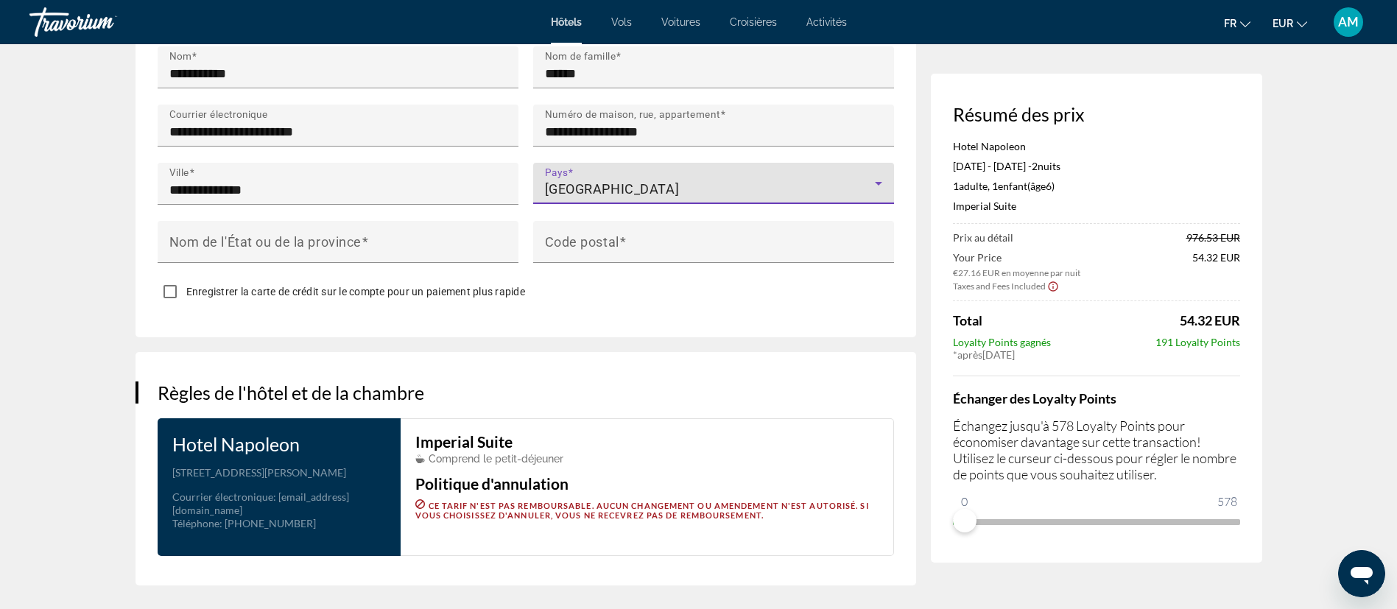
click at [600, 180] on div "Faroe Islands" at bounding box center [710, 189] width 330 height 18
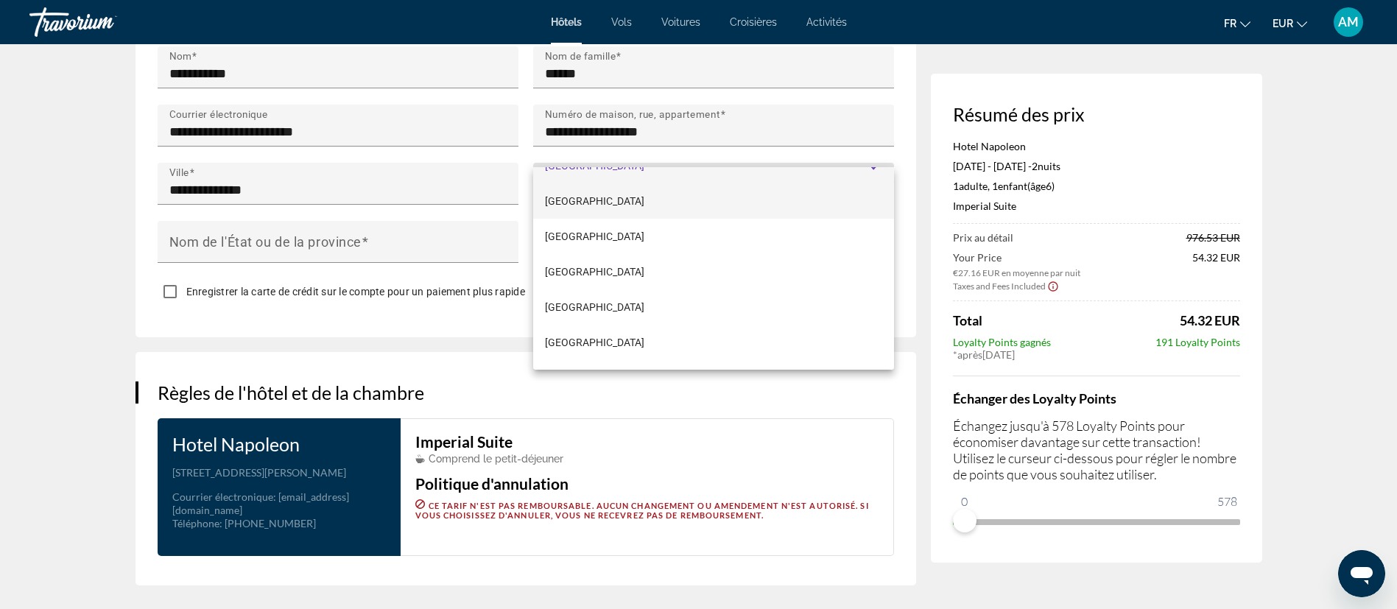
scroll to position [2639, 0]
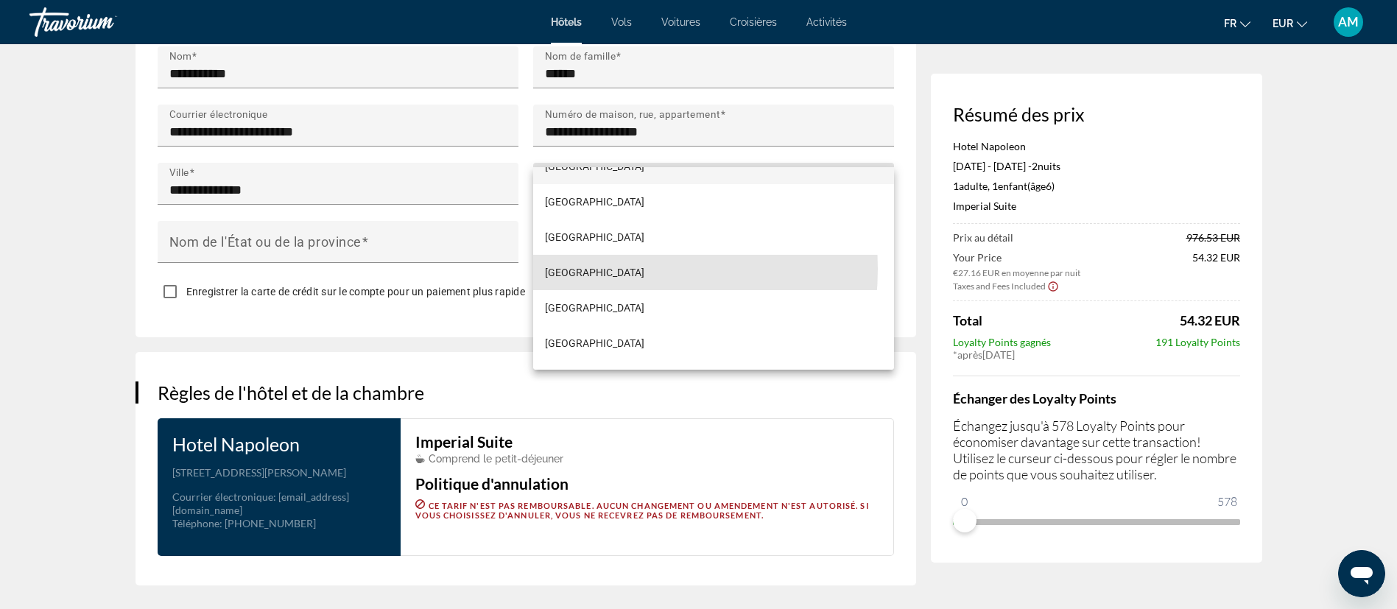
click at [574, 269] on span "France" at bounding box center [594, 273] width 99 height 18
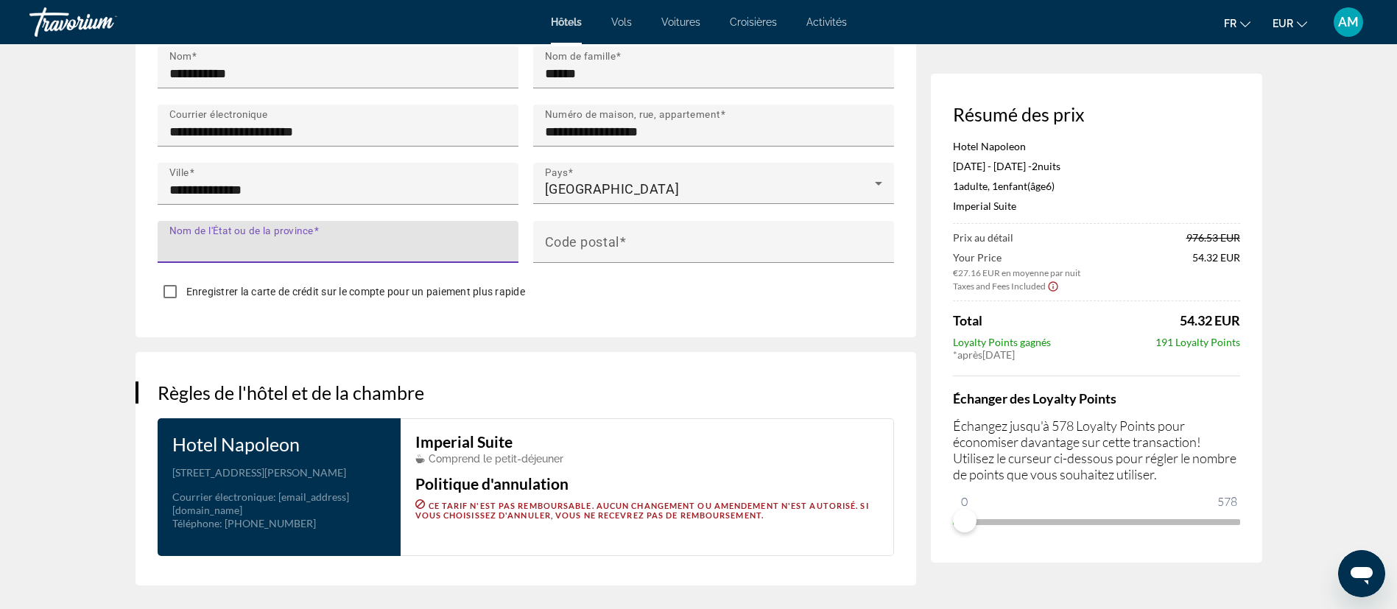
drag, startPoint x: 379, startPoint y: 202, endPoint x: 390, endPoint y: 207, distance: 11.9
click at [379, 239] on input "Nom de l'État ou de la province" at bounding box center [342, 248] width 346 height 18
type input "******"
click at [663, 239] on input "Code postal" at bounding box center [718, 248] width 346 height 18
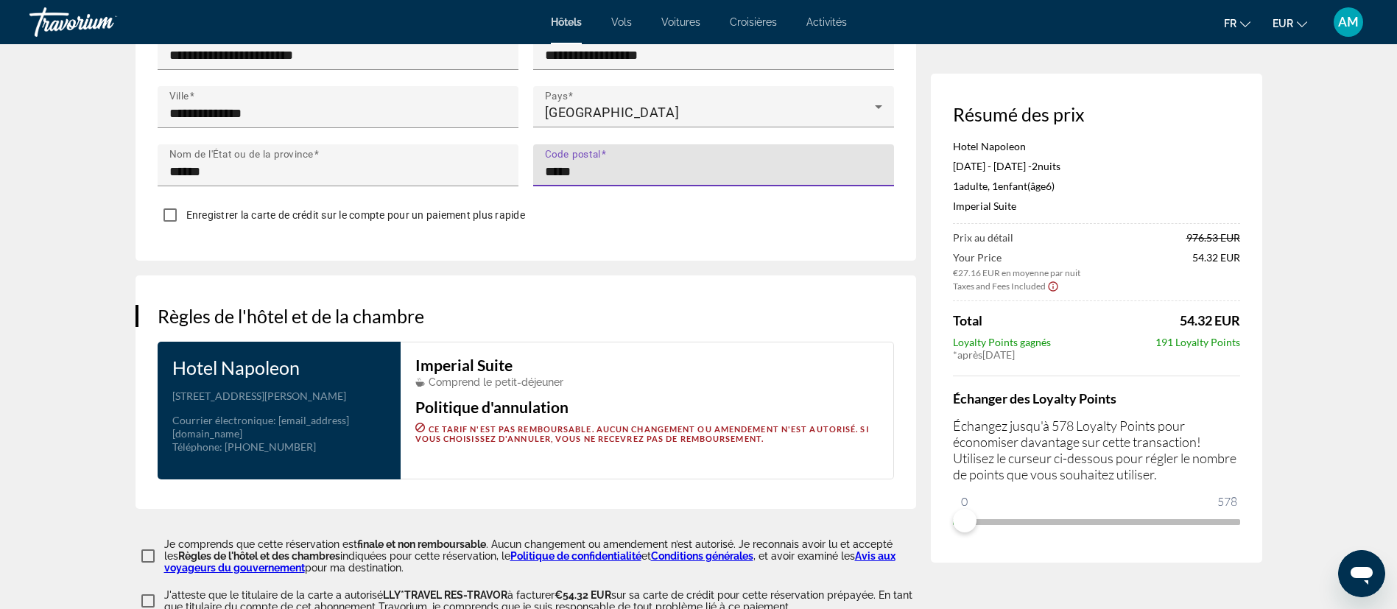
scroll to position [1657, 0]
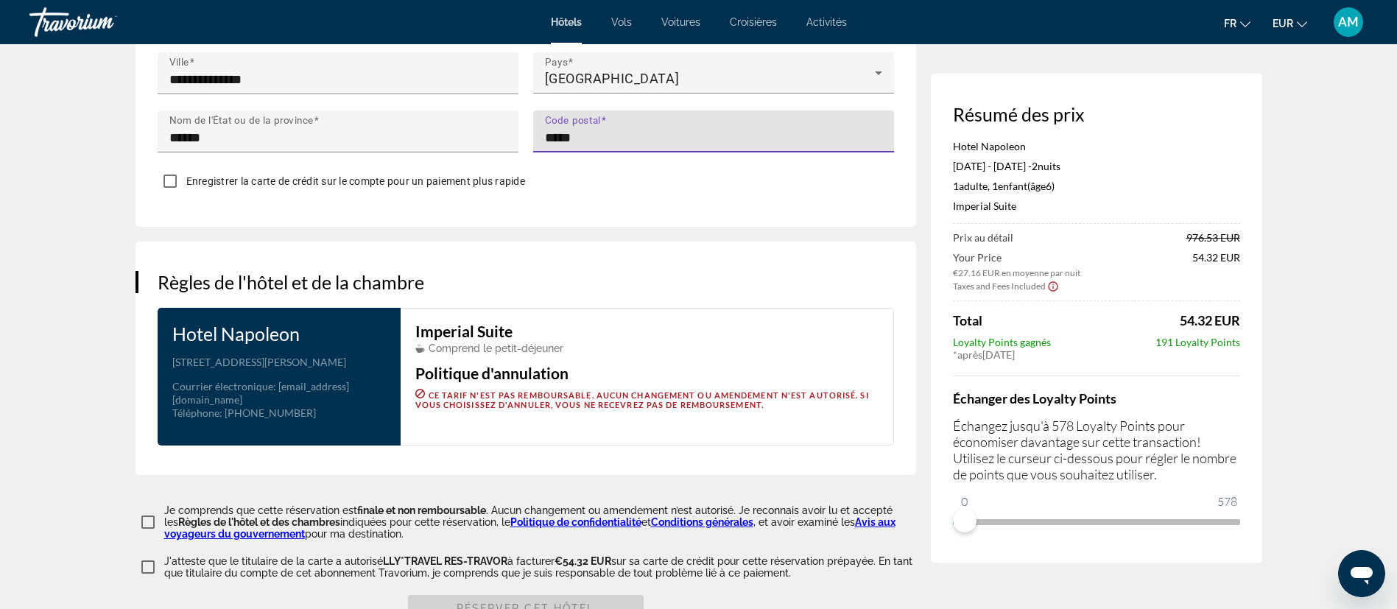
type input "*****"
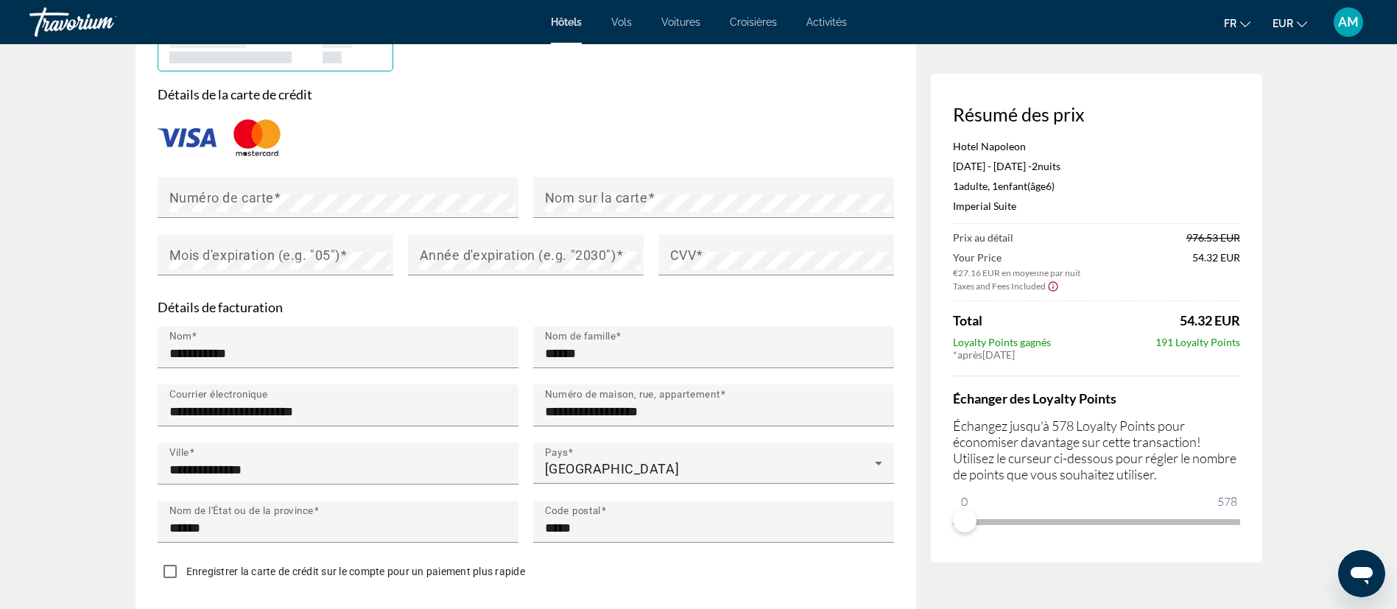
scroll to position [1215, 0]
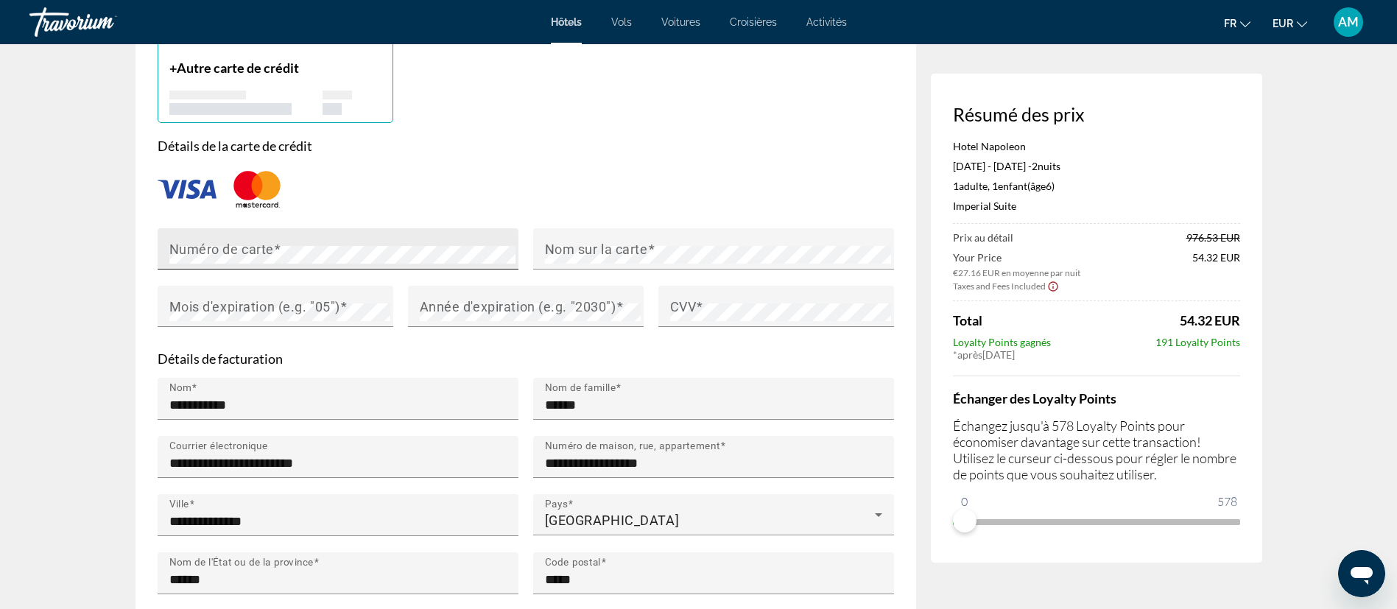
click at [269, 241] on mat-label "Numéro de carte" at bounding box center [221, 248] width 105 height 15
click at [640, 228] on div "Nom sur la carte" at bounding box center [718, 248] width 346 height 41
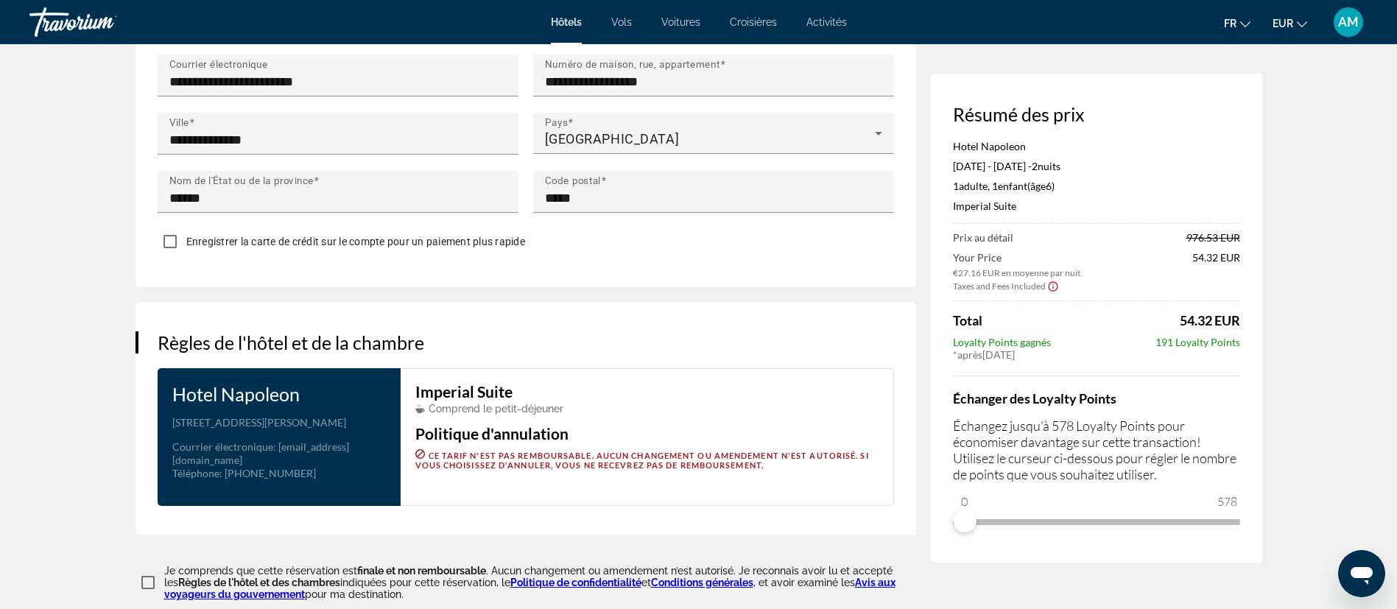
scroll to position [1657, 0]
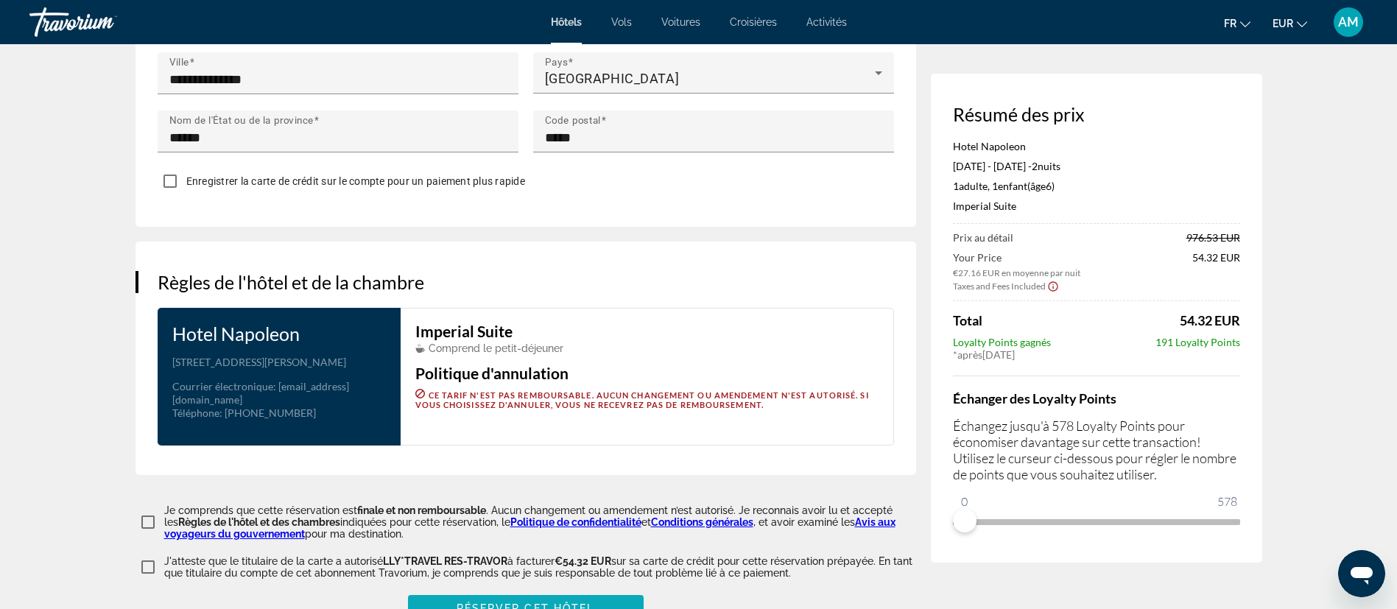
click at [575, 602] on span "Réserver cet hôtel" at bounding box center [525, 608] width 138 height 12
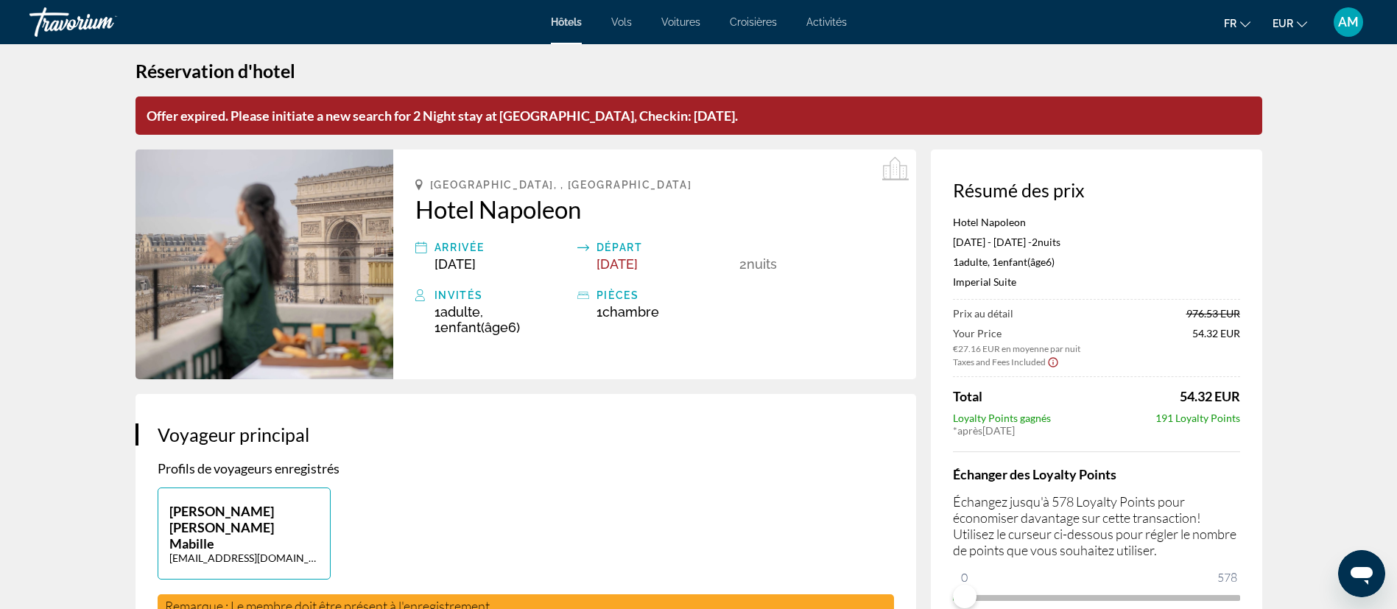
scroll to position [0, 0]
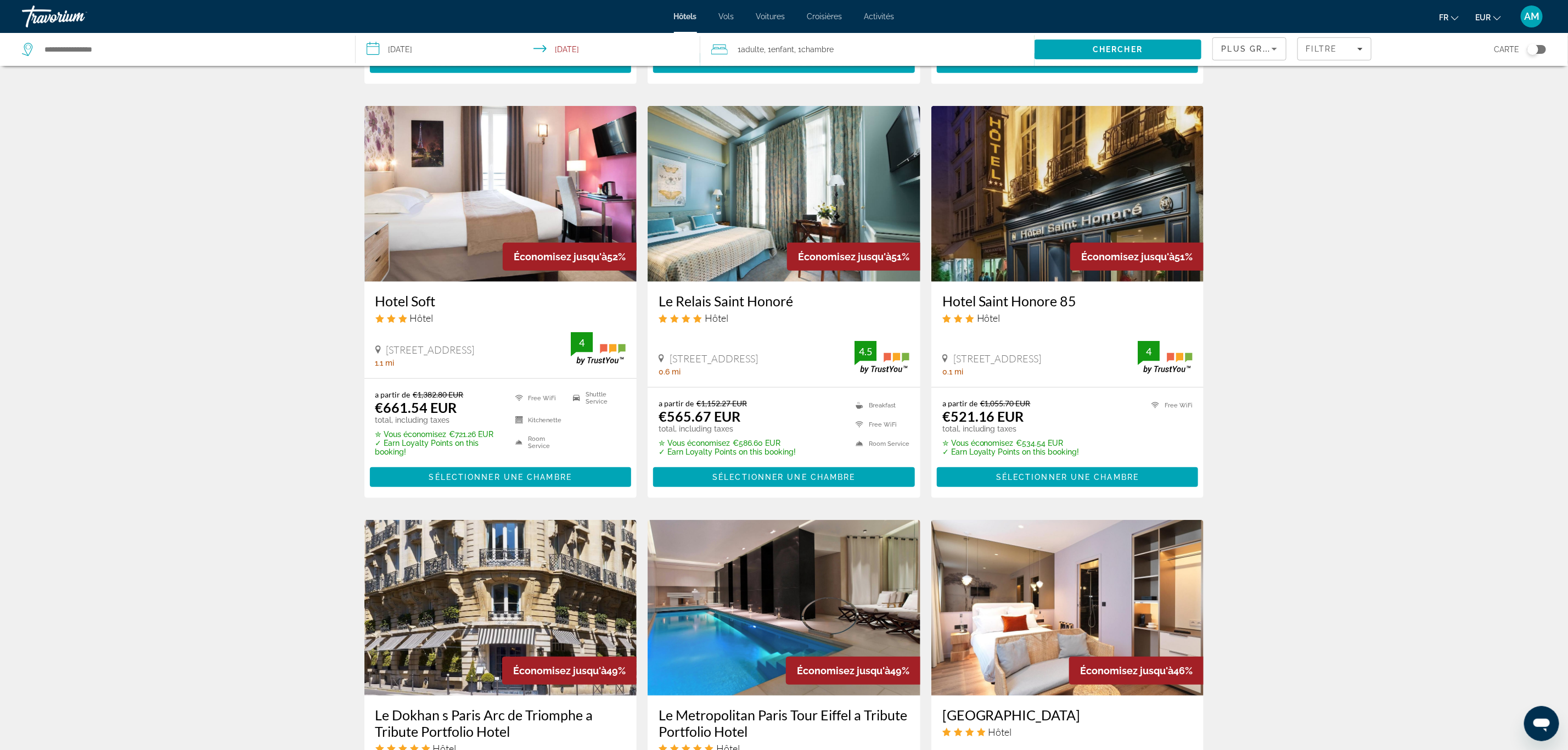
scroll to position [494, 0]
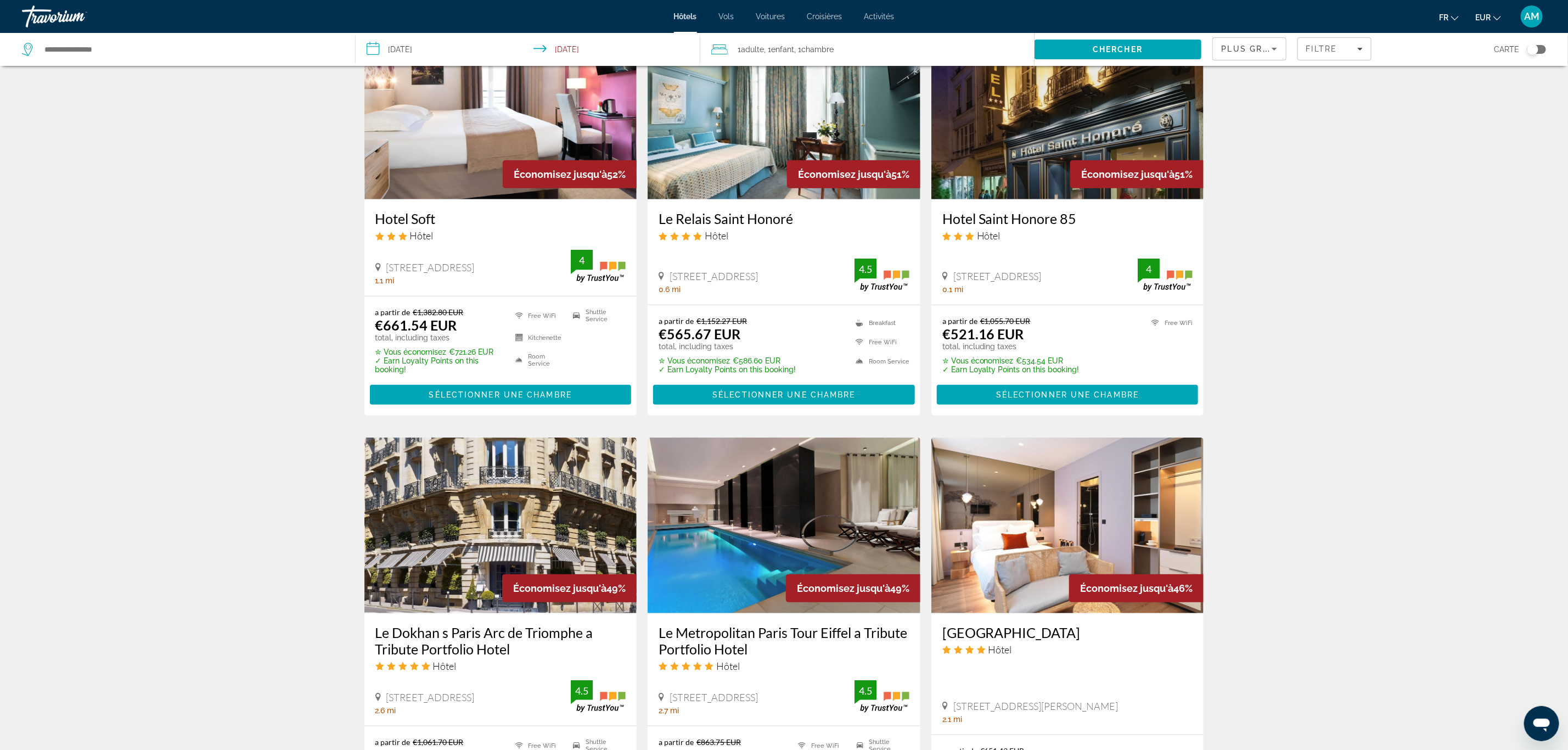
click at [846, 48] on div "1 Adulte Adultes , 1 Enfant Enfants , 1 Chambre pièces" at bounding box center [872, 49] width 323 height 16
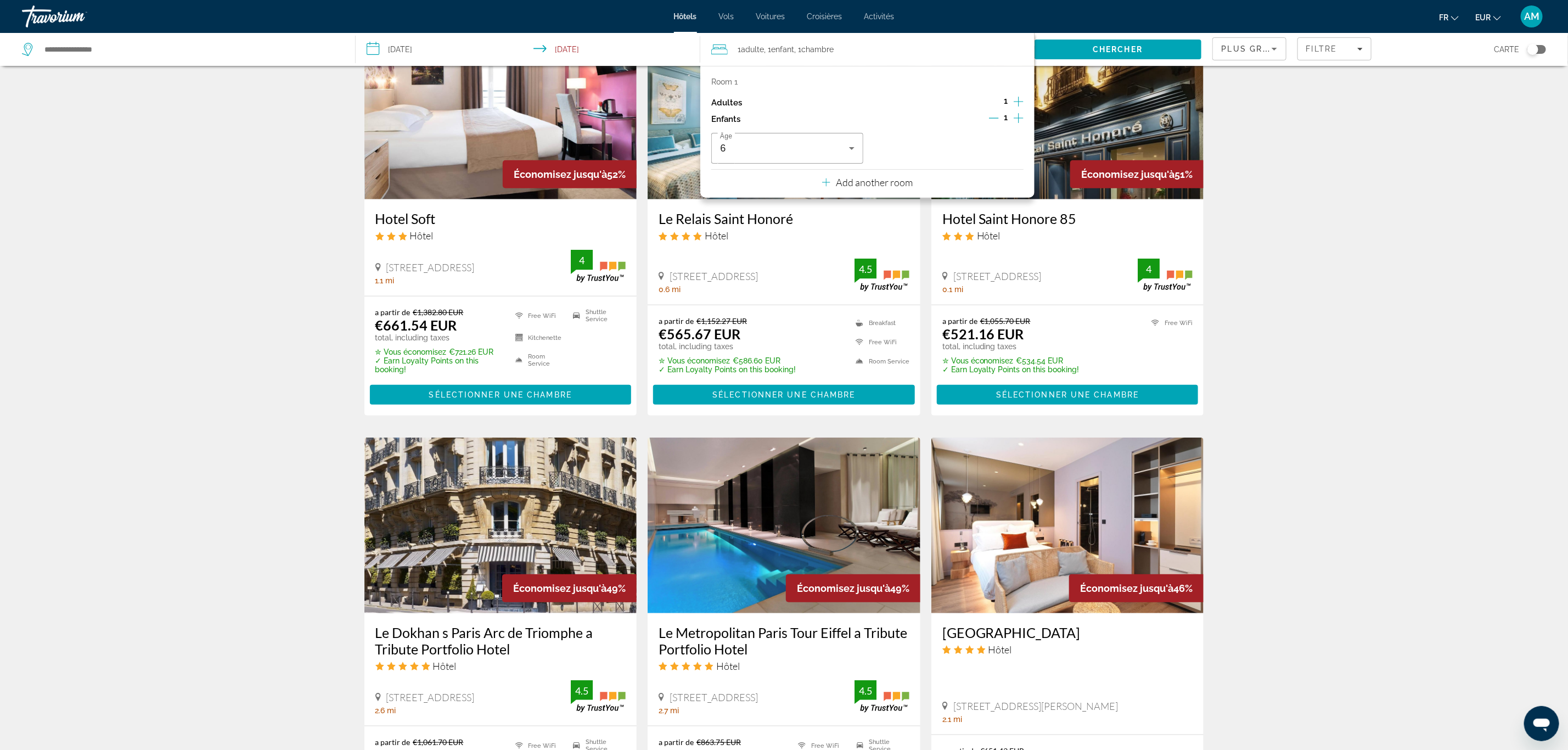
click at [1021, 102] on icon "Increment adults" at bounding box center [1018, 101] width 10 height 10
click at [992, 119] on icon "Decrement children" at bounding box center [994, 118] width 10 height 10
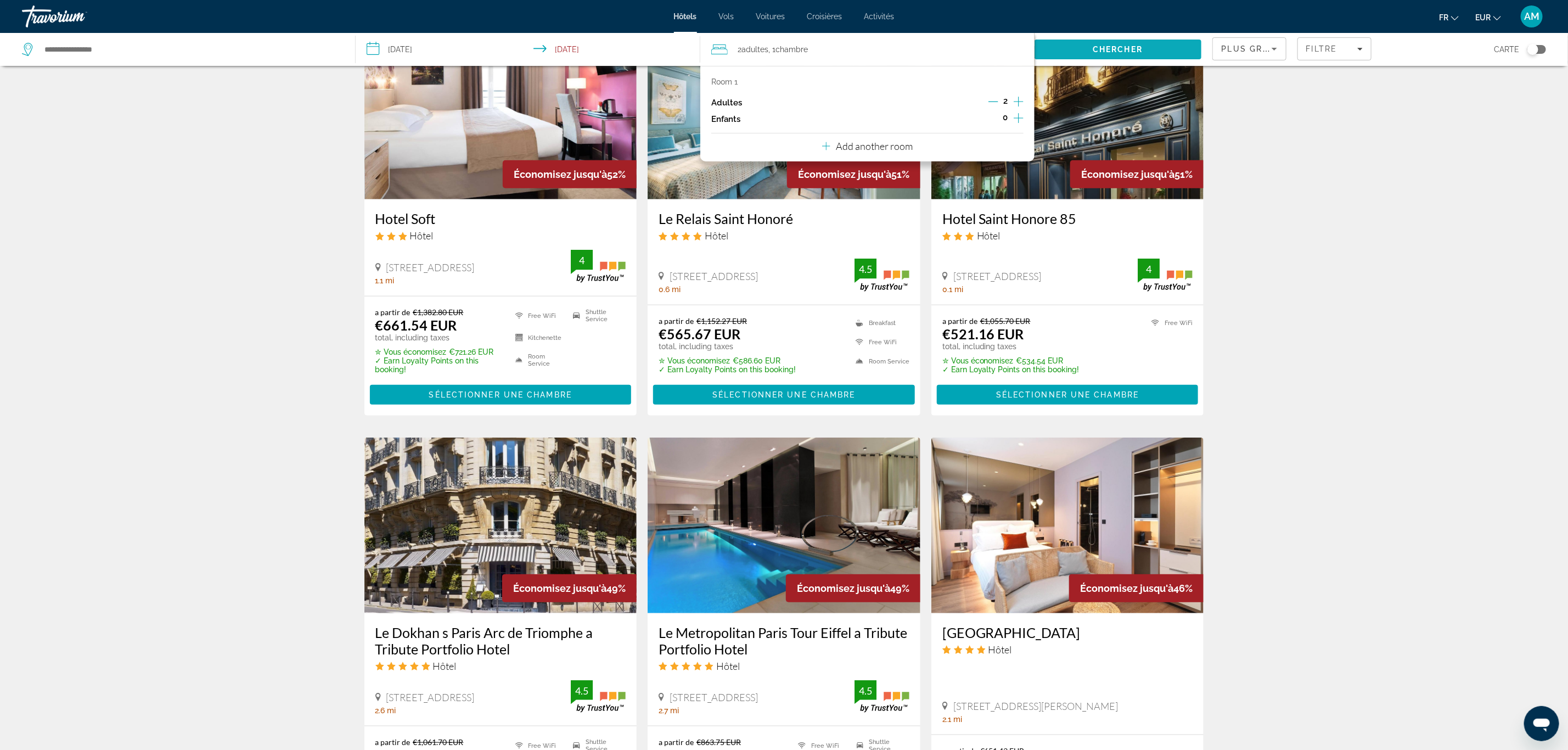
click at [1143, 56] on span "Search" at bounding box center [1118, 49] width 167 height 26
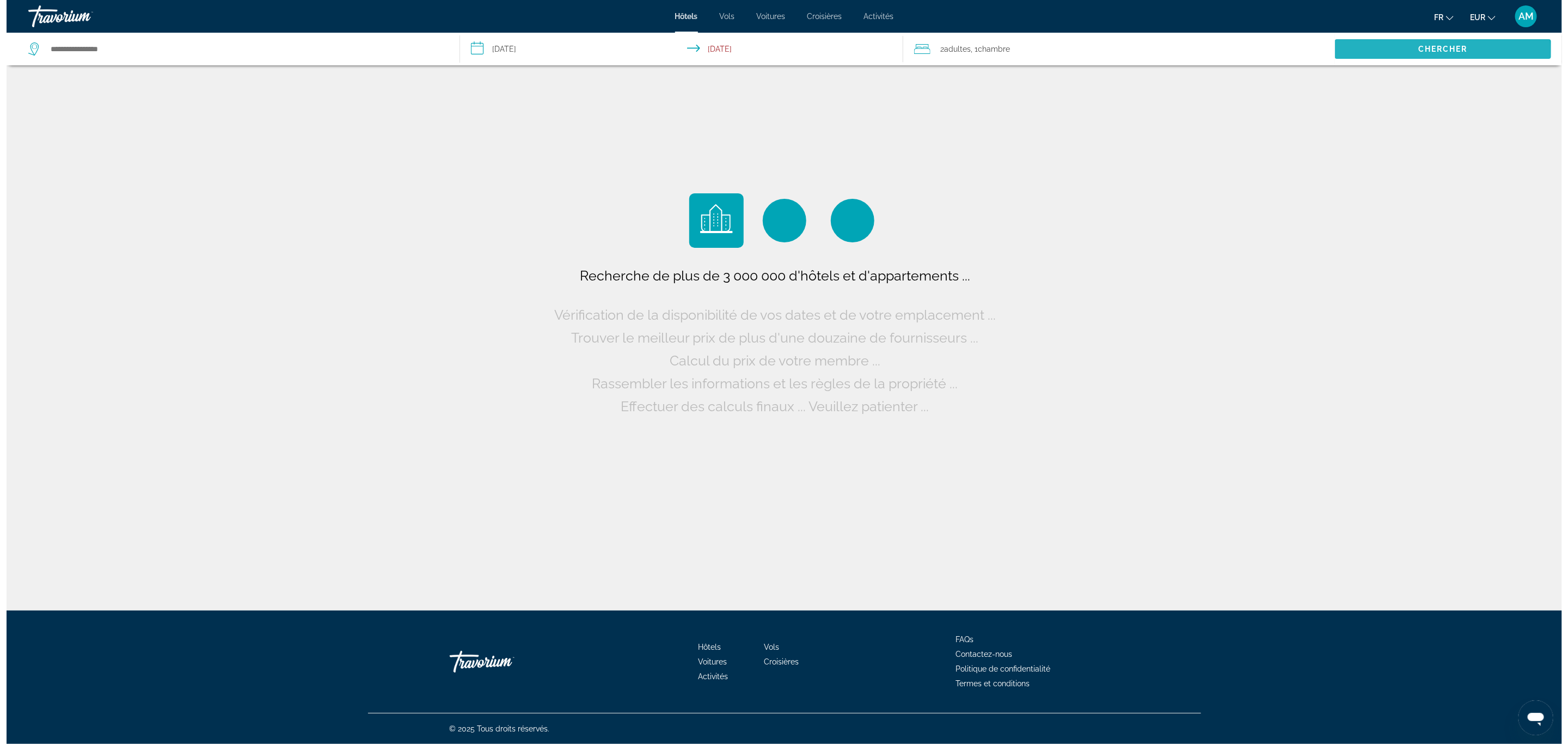
scroll to position [0, 0]
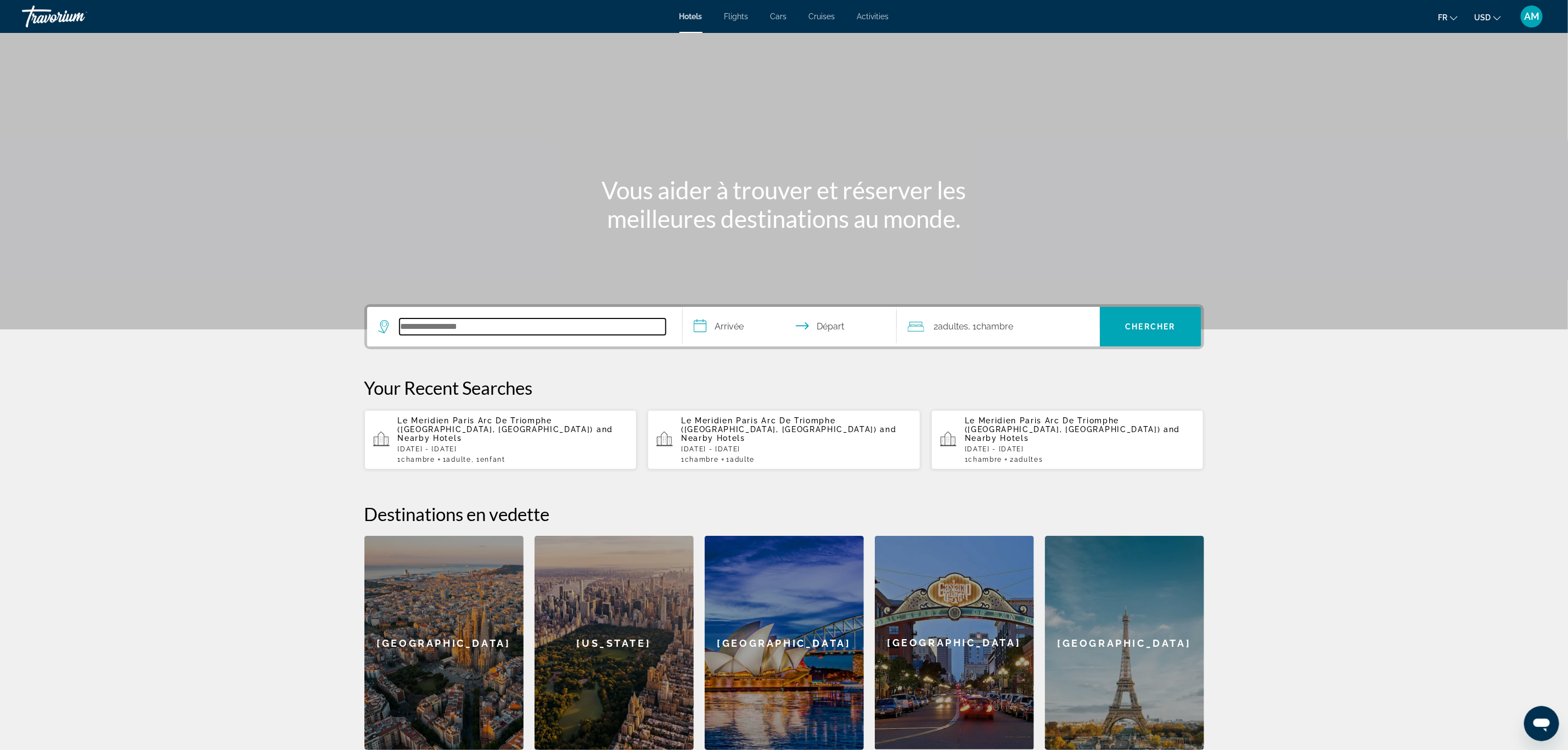
click at [573, 321] on input "Search hotel destination" at bounding box center [532, 327] width 266 height 16
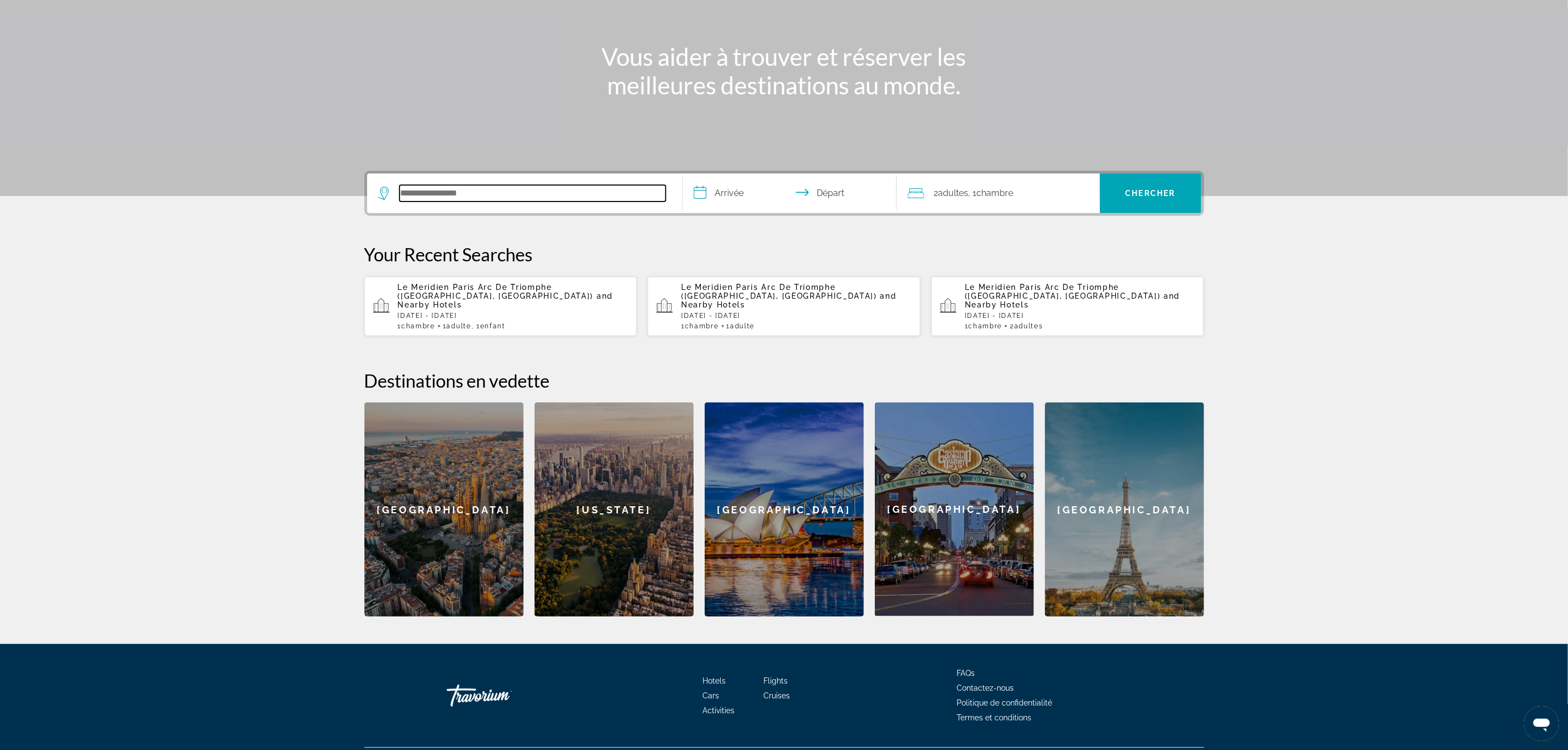
scroll to position [153, 0]
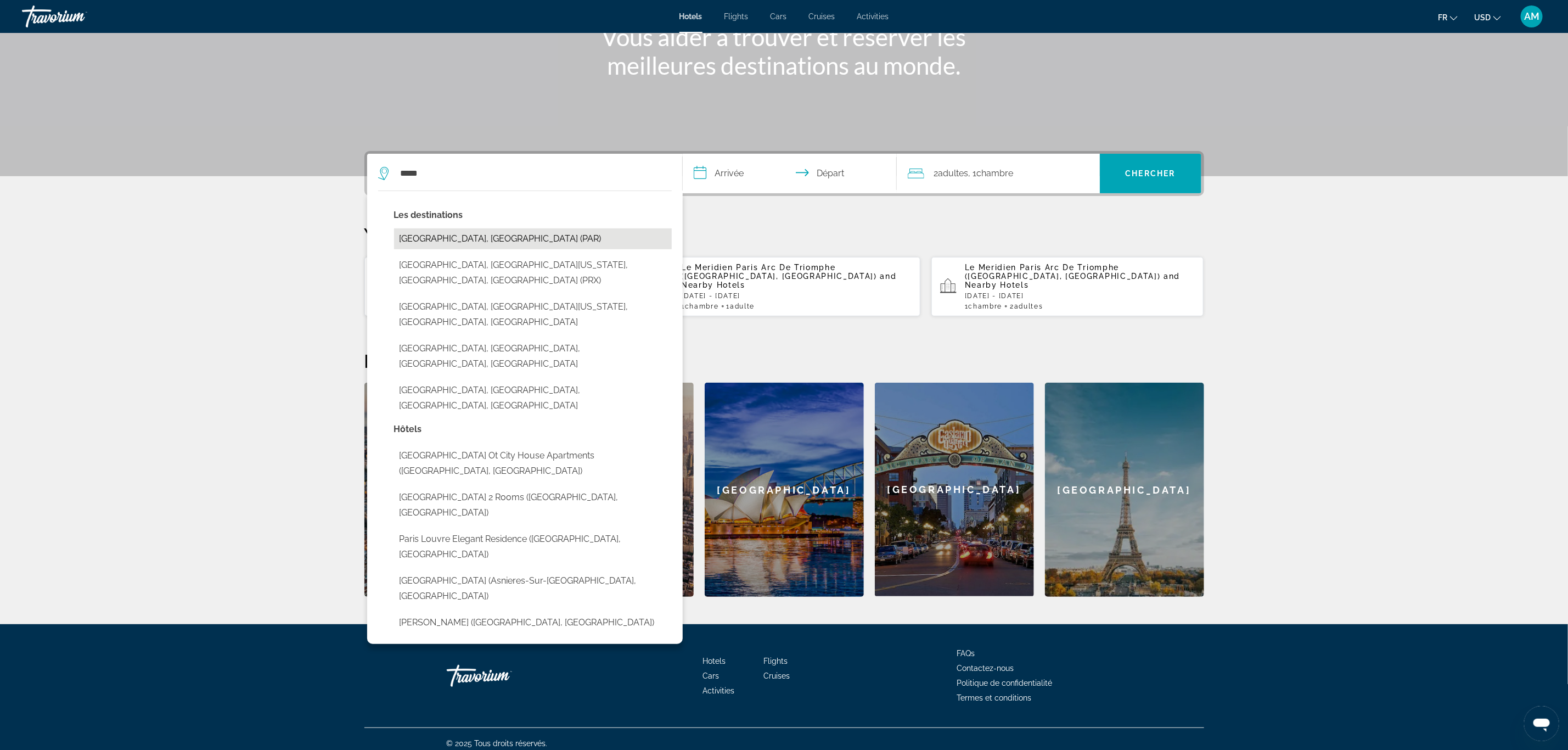
click at [413, 240] on button "[GEOGRAPHIC_DATA], [GEOGRAPHIC_DATA] (PAR)" at bounding box center [533, 239] width 278 height 21
type input "**********"
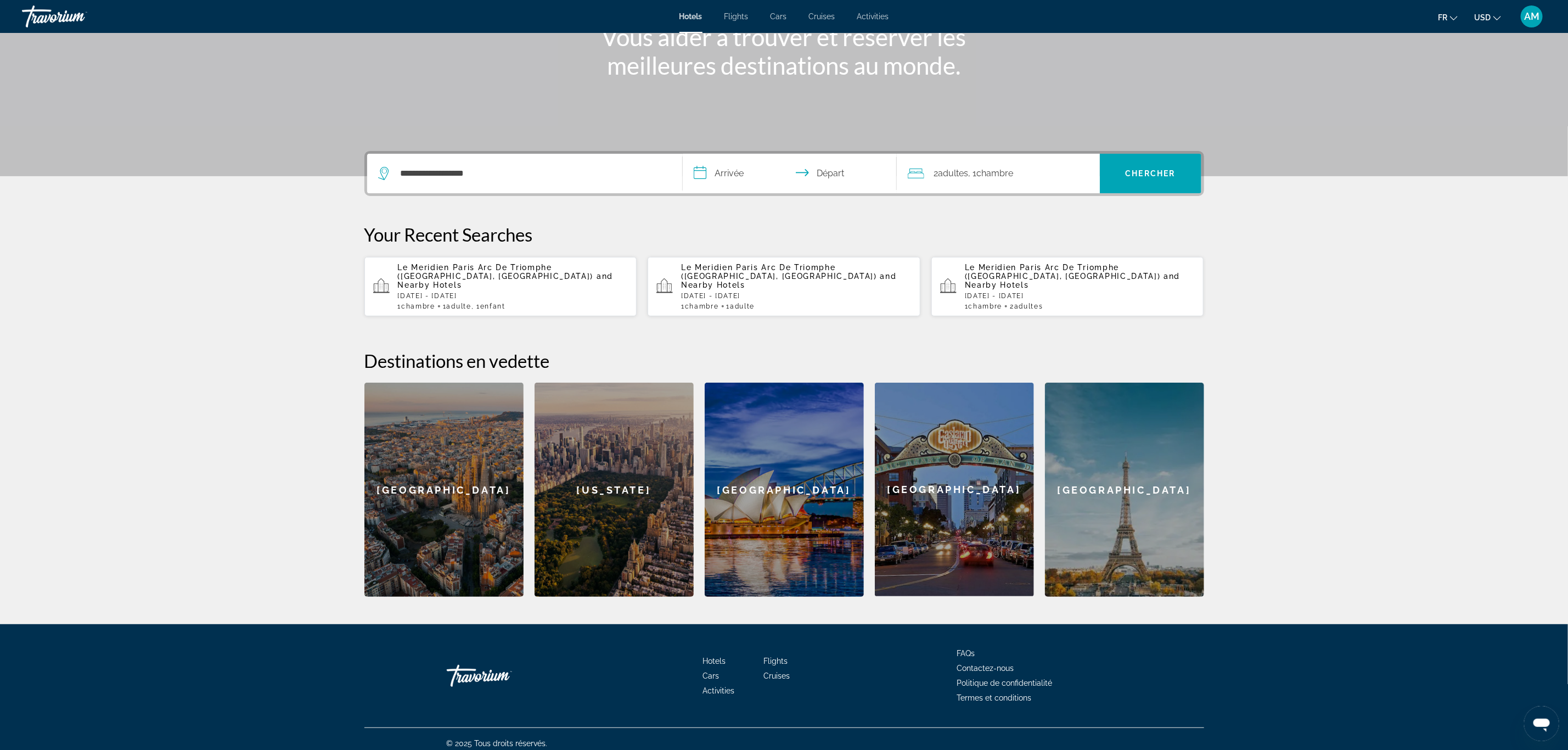
click at [743, 173] on input "**********" at bounding box center [792, 174] width 218 height 42
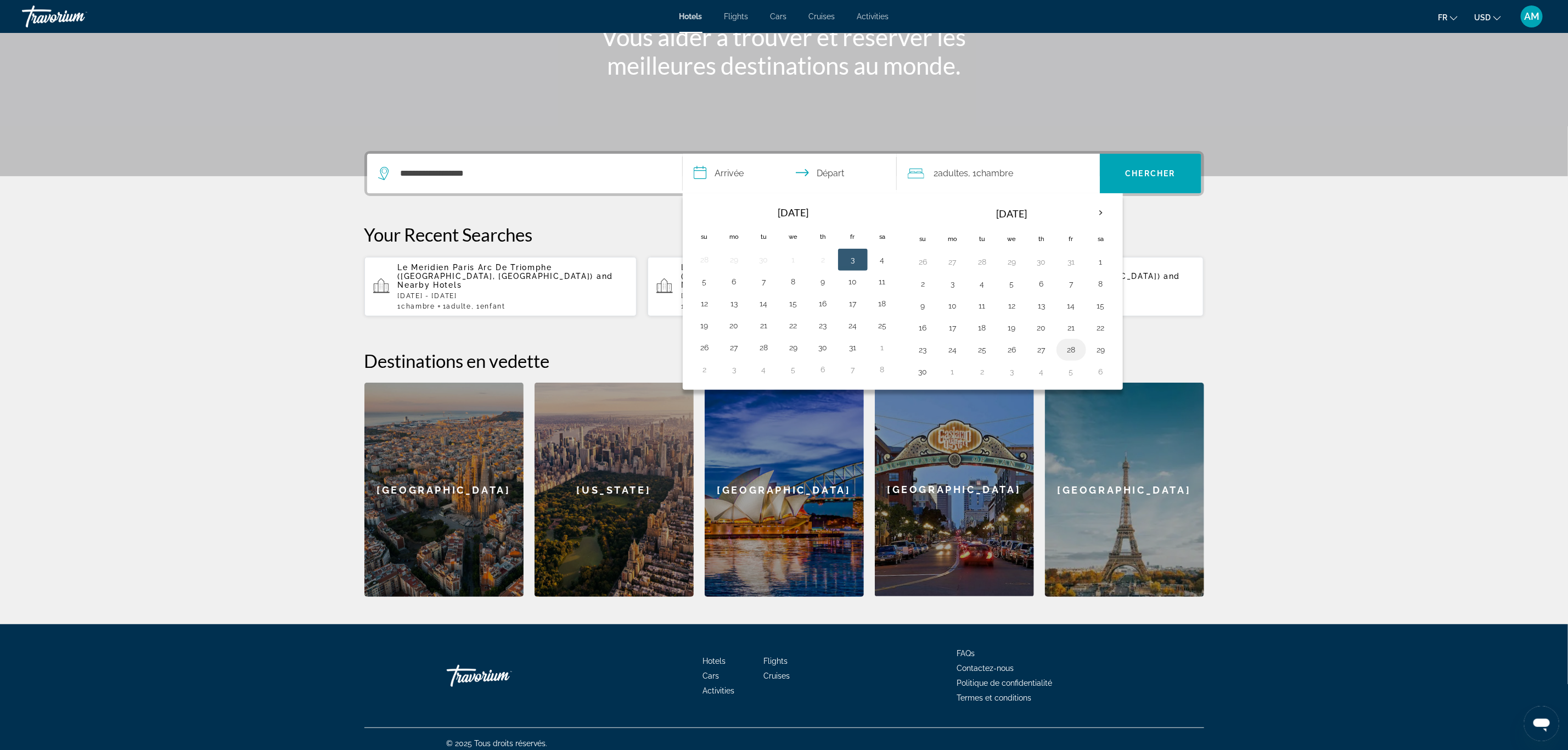
click at [1074, 353] on button "28" at bounding box center [1071, 350] width 18 height 16
click at [925, 379] on button "30" at bounding box center [924, 371] width 18 height 16
type input "**********"
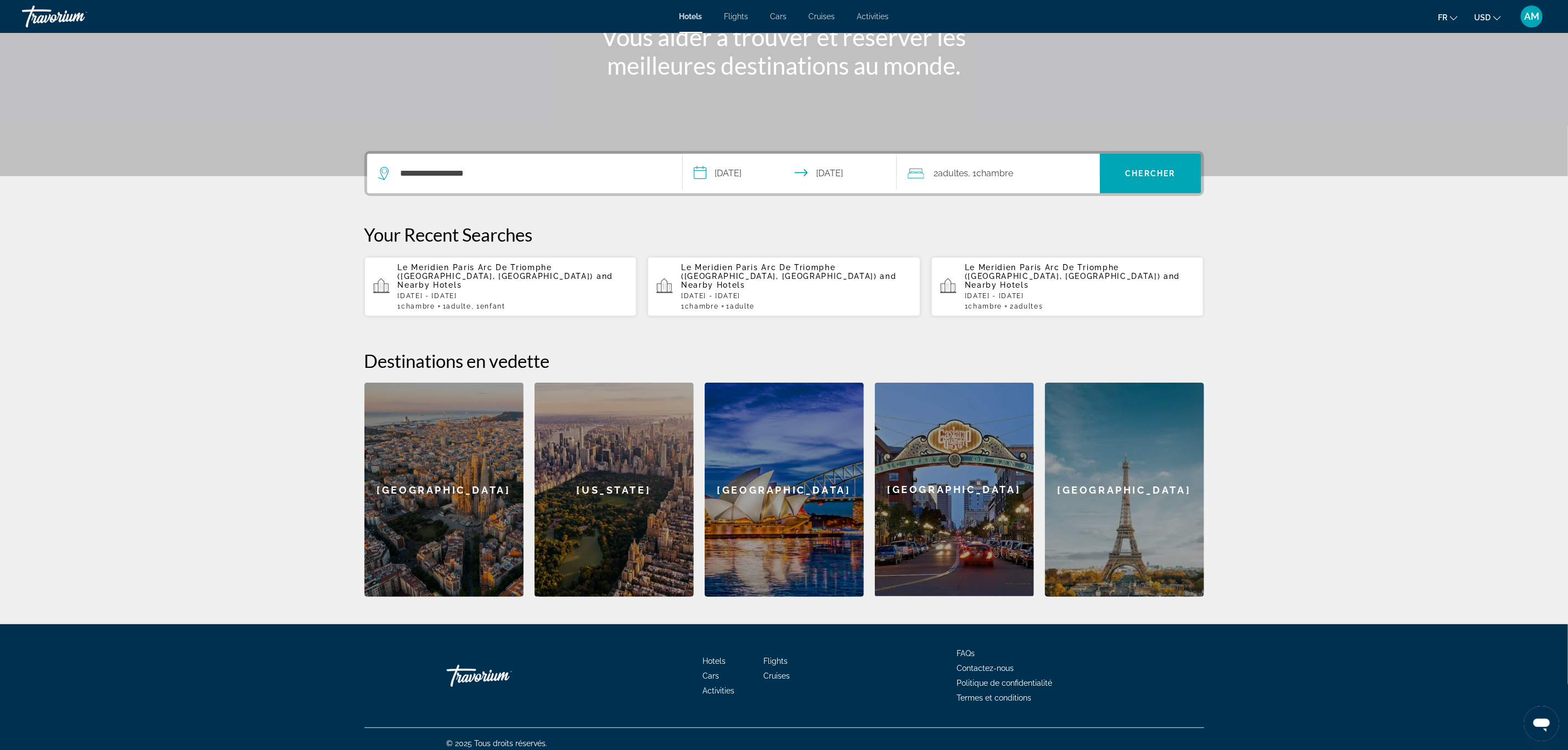
drag, startPoint x: 966, startPoint y: 165, endPoint x: 973, endPoint y: 165, distance: 7.0
click at [966, 165] on div "2 Adulte Adultes , 1 Chambre pièces" at bounding box center [1004, 173] width 192 height 40
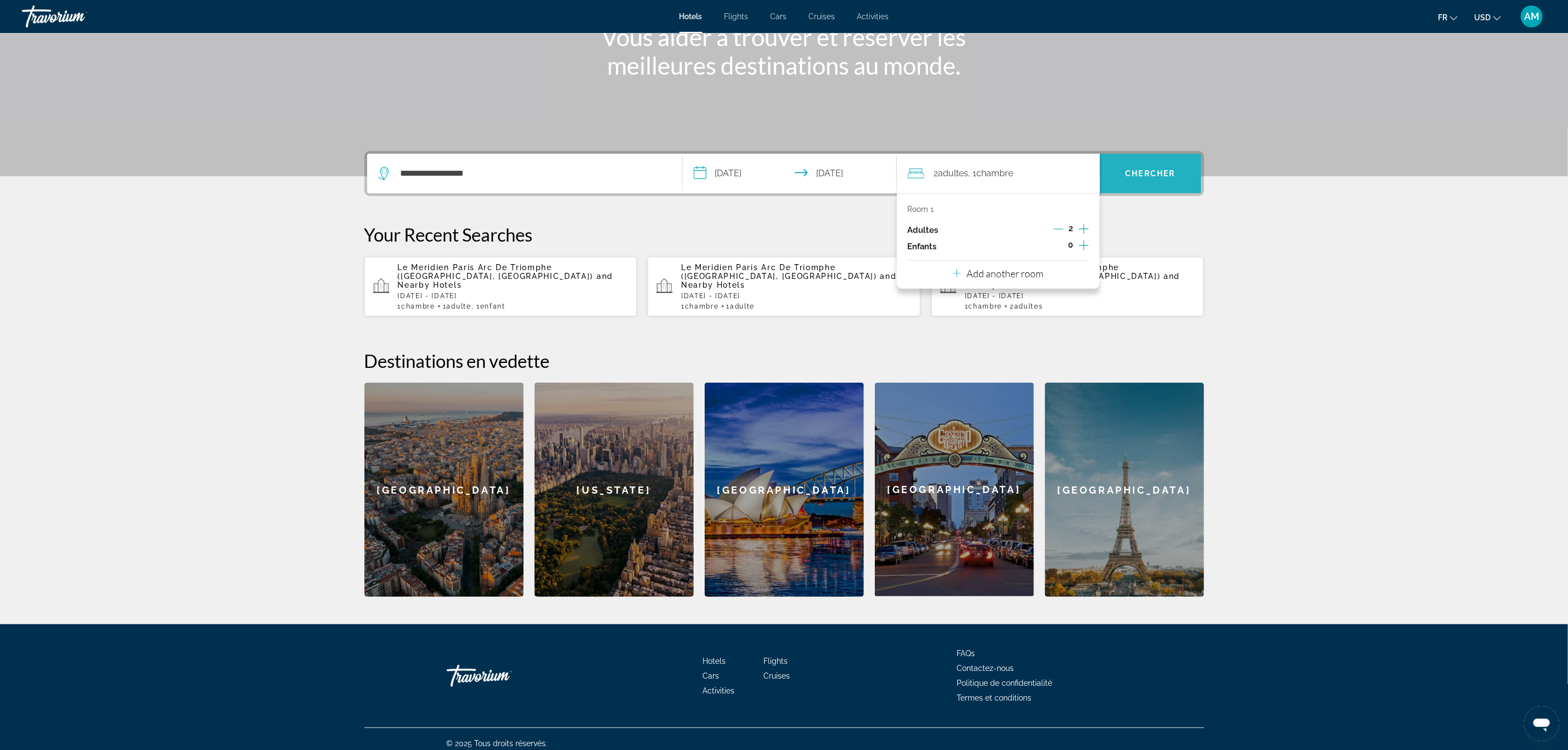
click at [1124, 171] on span "Search" at bounding box center [1150, 173] width 101 height 26
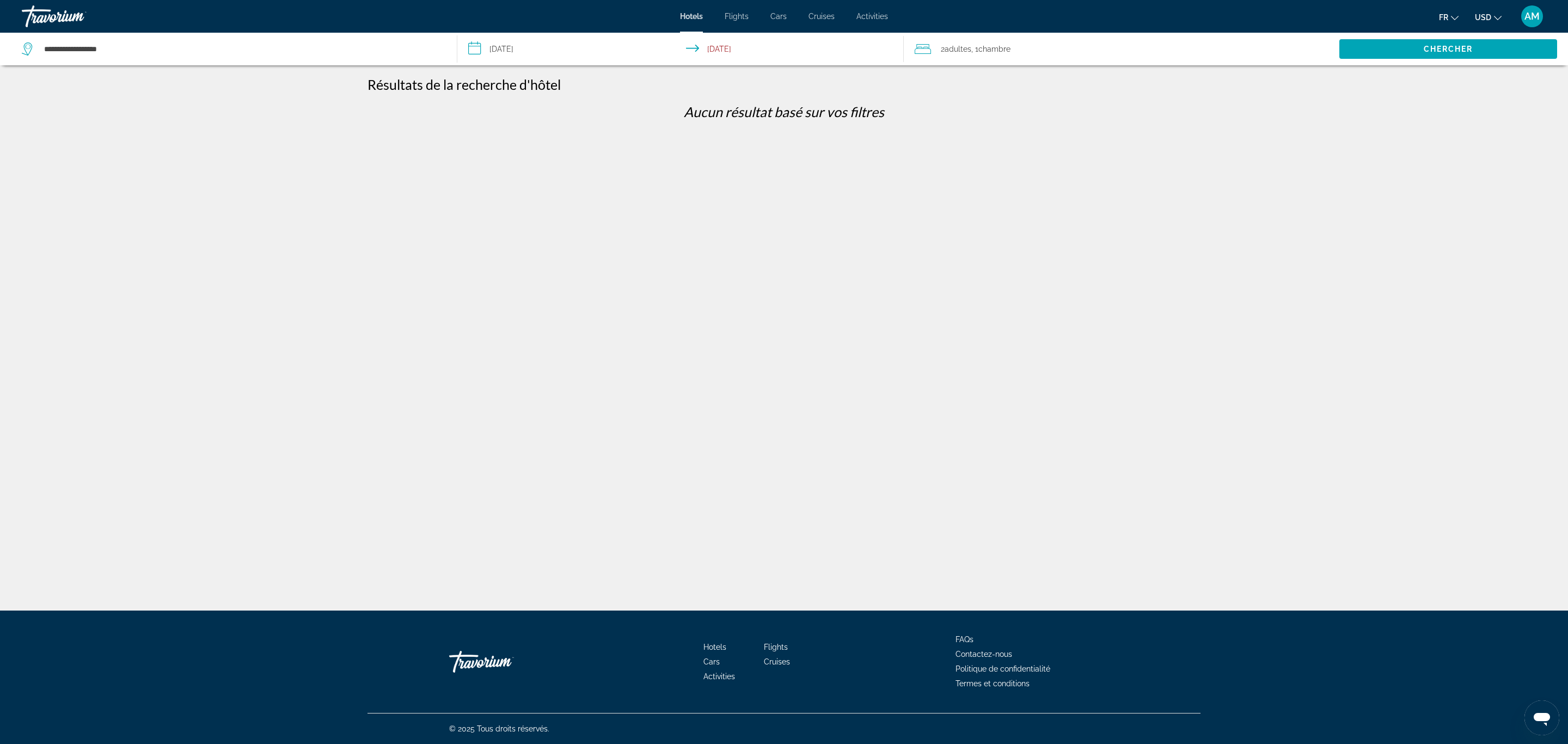
click at [988, 129] on div "**********" at bounding box center [784, 381] width 1568 height 610
click at [1481, 47] on span "Search" at bounding box center [1448, 49] width 217 height 26
click at [997, 48] on span "Chambre" at bounding box center [994, 49] width 32 height 9
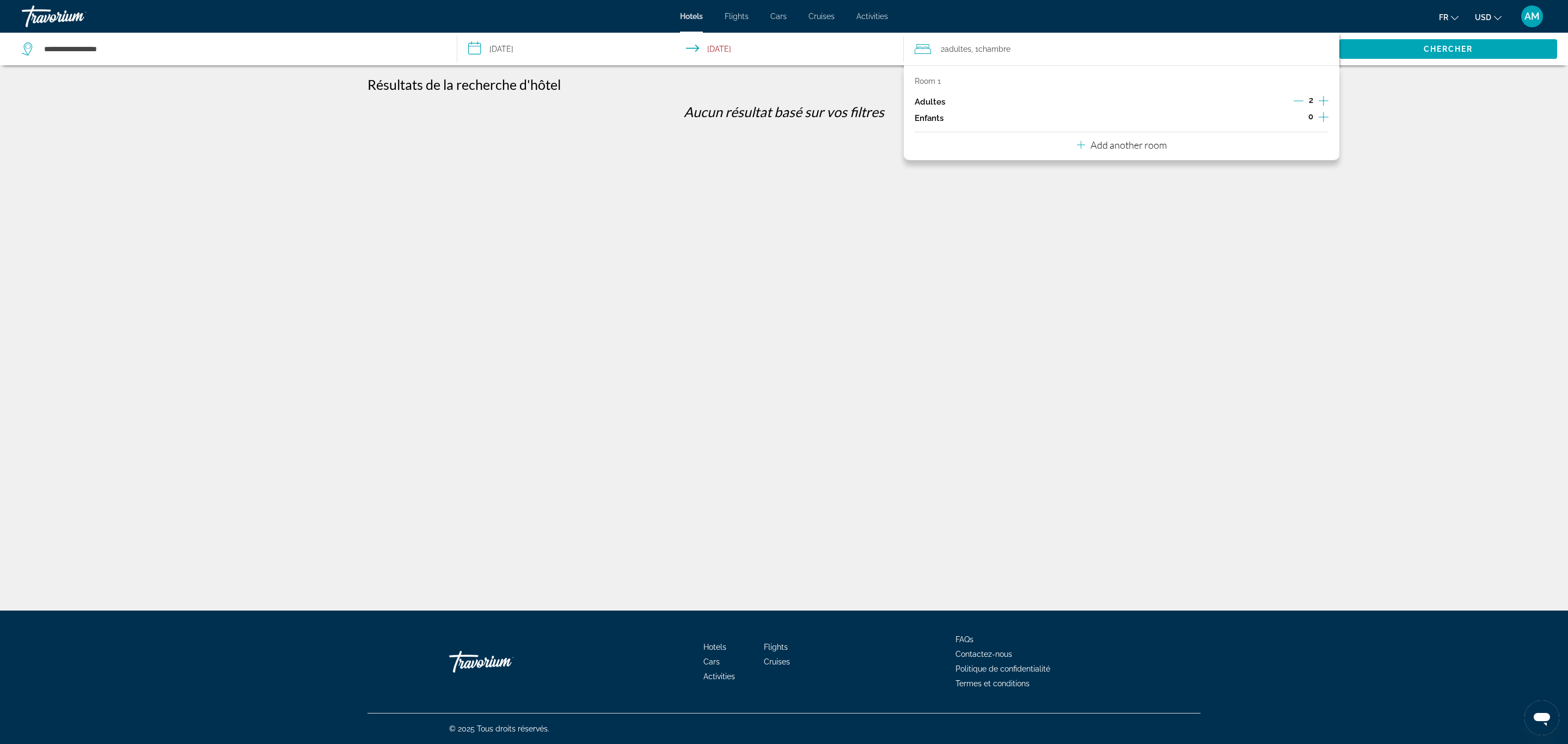
click at [780, 48] on input "**********" at bounding box center [683, 50] width 451 height 36
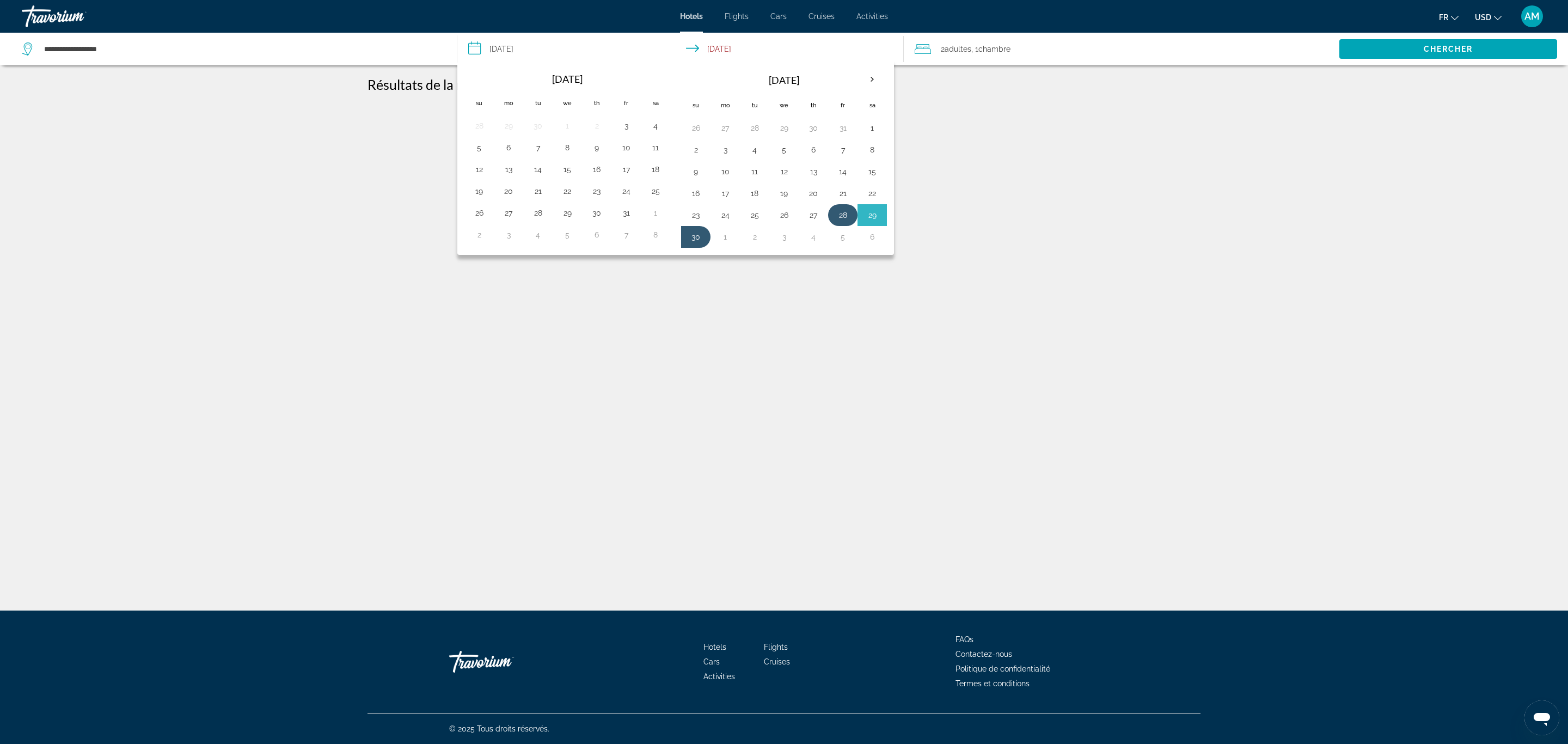
click at [846, 214] on button "28" at bounding box center [843, 215] width 18 height 16
click at [697, 238] on button "30" at bounding box center [696, 237] width 18 height 16
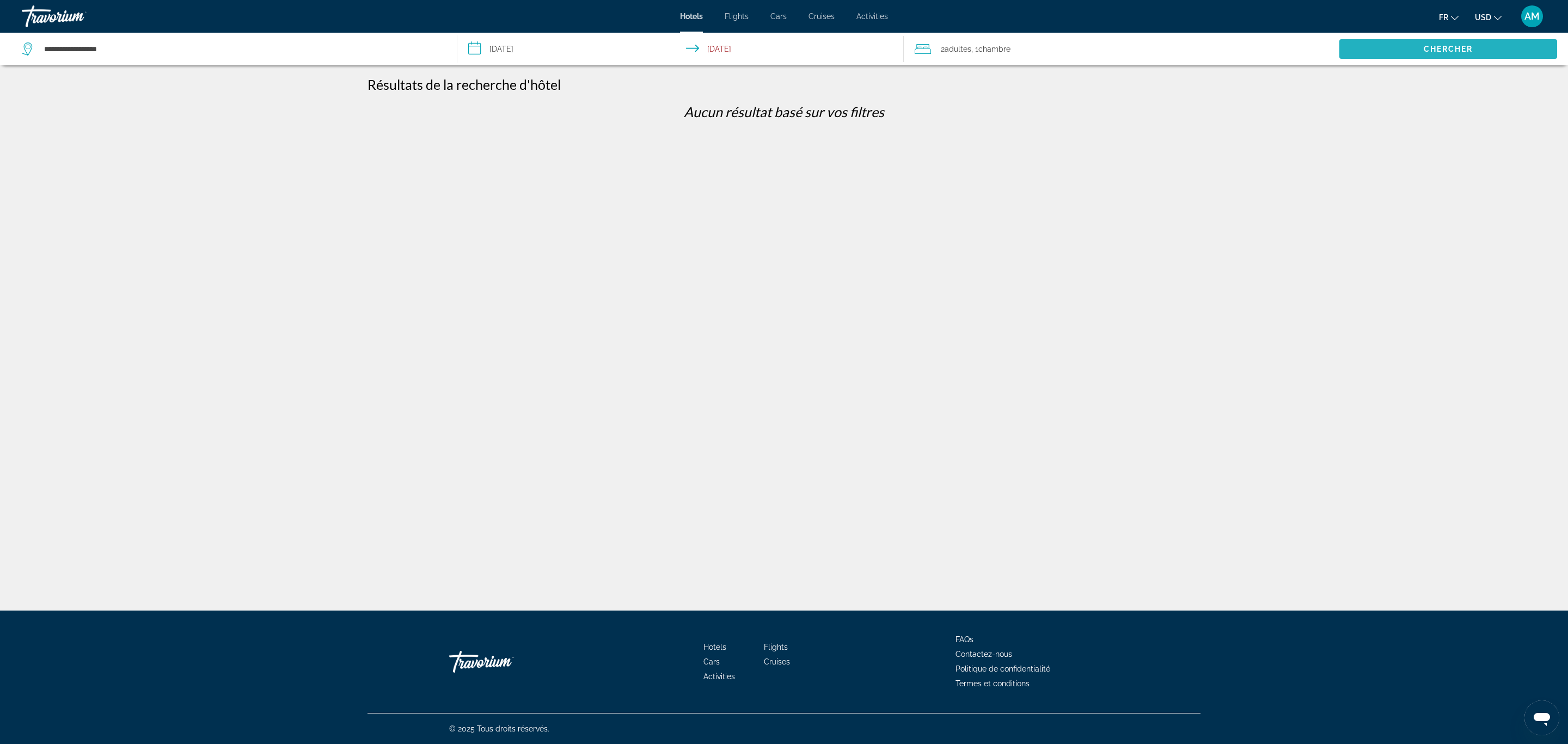
click at [1436, 49] on span "Chercher" at bounding box center [1448, 49] width 50 height 9
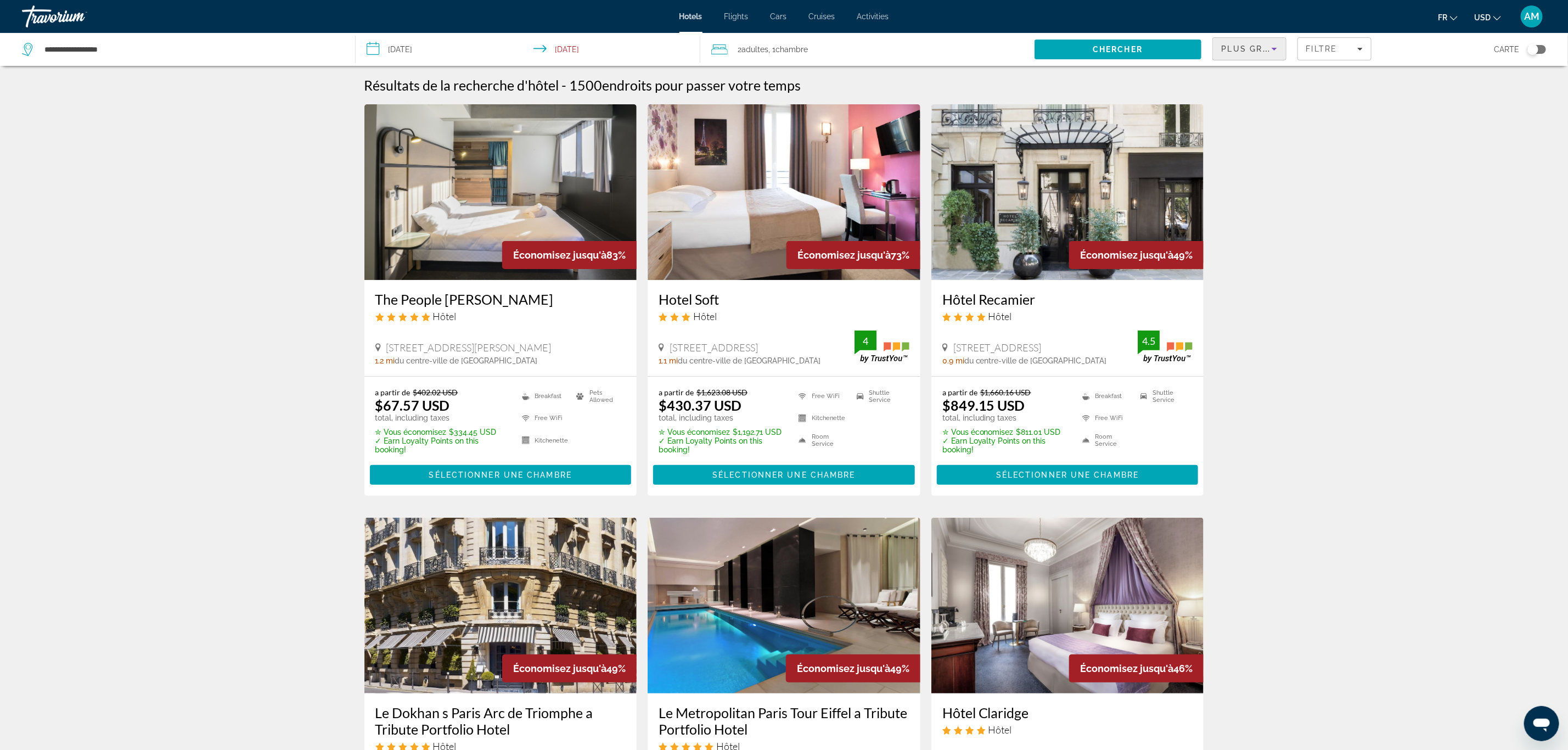
click at [1271, 46] on icon "Sort by" at bounding box center [1275, 49] width 13 height 13
click at [1242, 107] on mat-option "Distance" at bounding box center [1250, 116] width 72 height 26
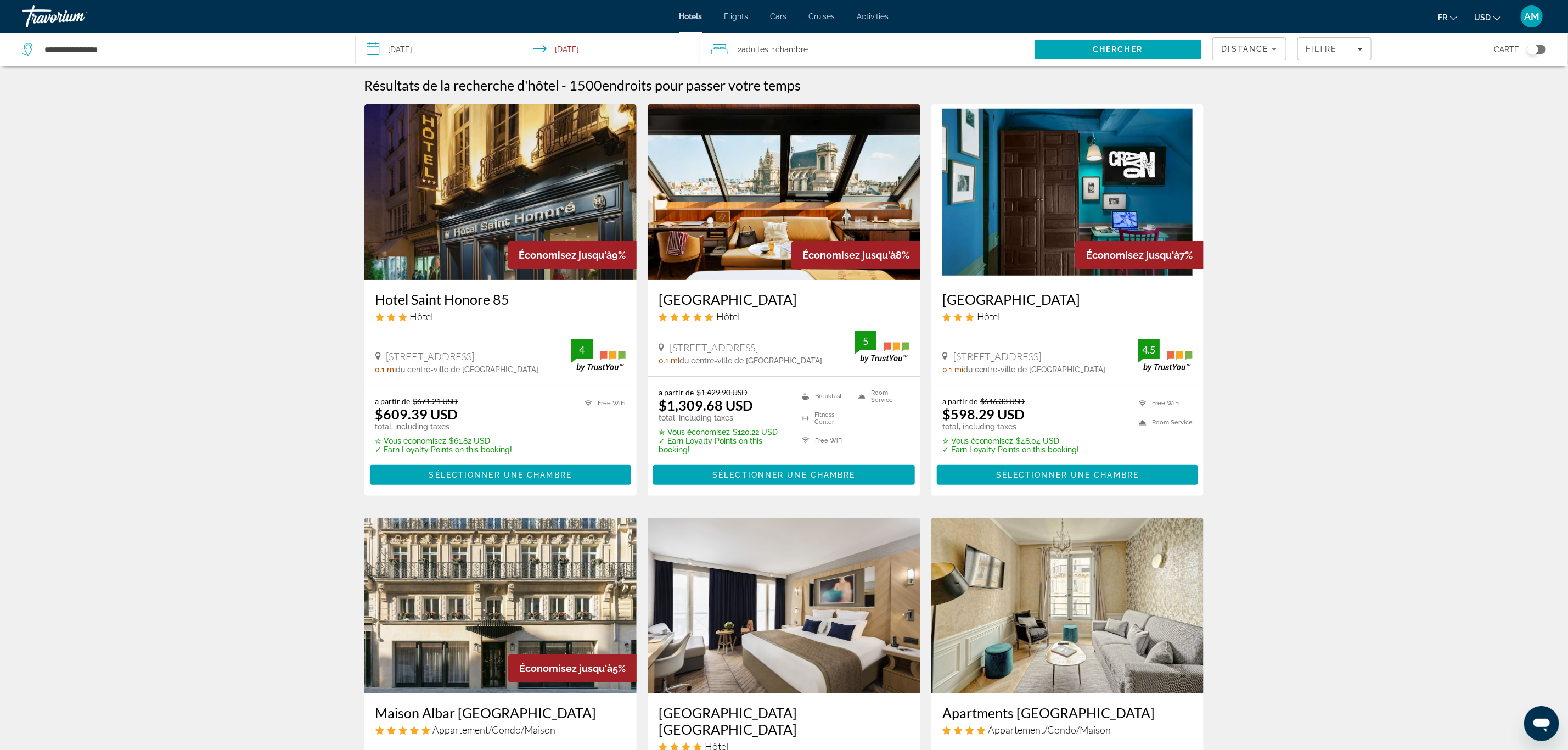
click at [1492, 13] on button "USD USD ($) MXN (Mex$) CAD (Can$) GBP (£) EUR (€) AUD (A$) NZD (NZ$) CNY (CN¥)" at bounding box center [1488, 17] width 27 height 16
click at [1464, 99] on button "EUR (€)" at bounding box center [1466, 101] width 54 height 14
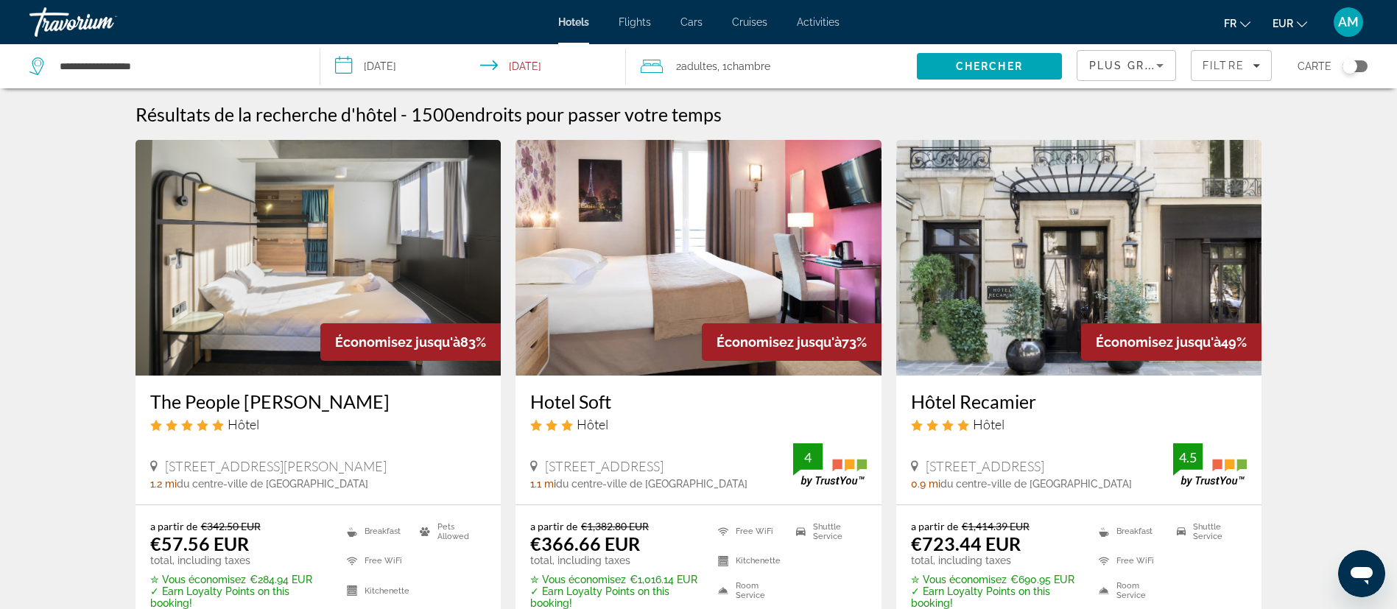
scroll to position [110, 0]
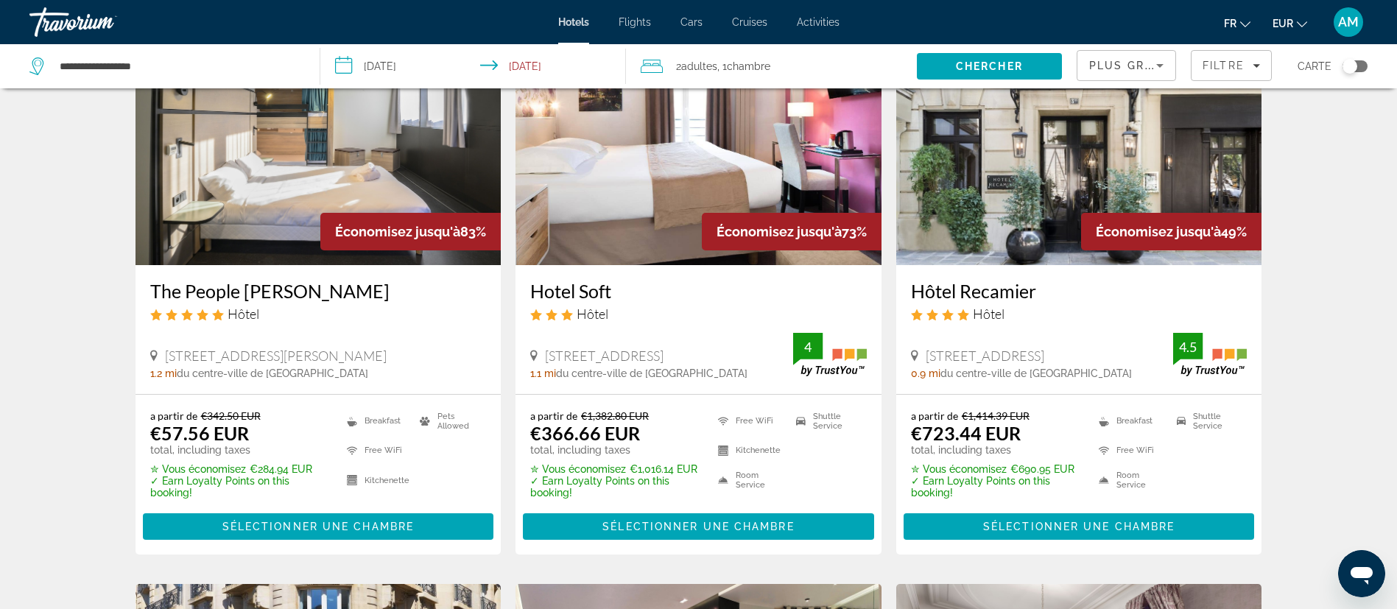
click at [356, 168] on img "Main content" at bounding box center [318, 147] width 366 height 236
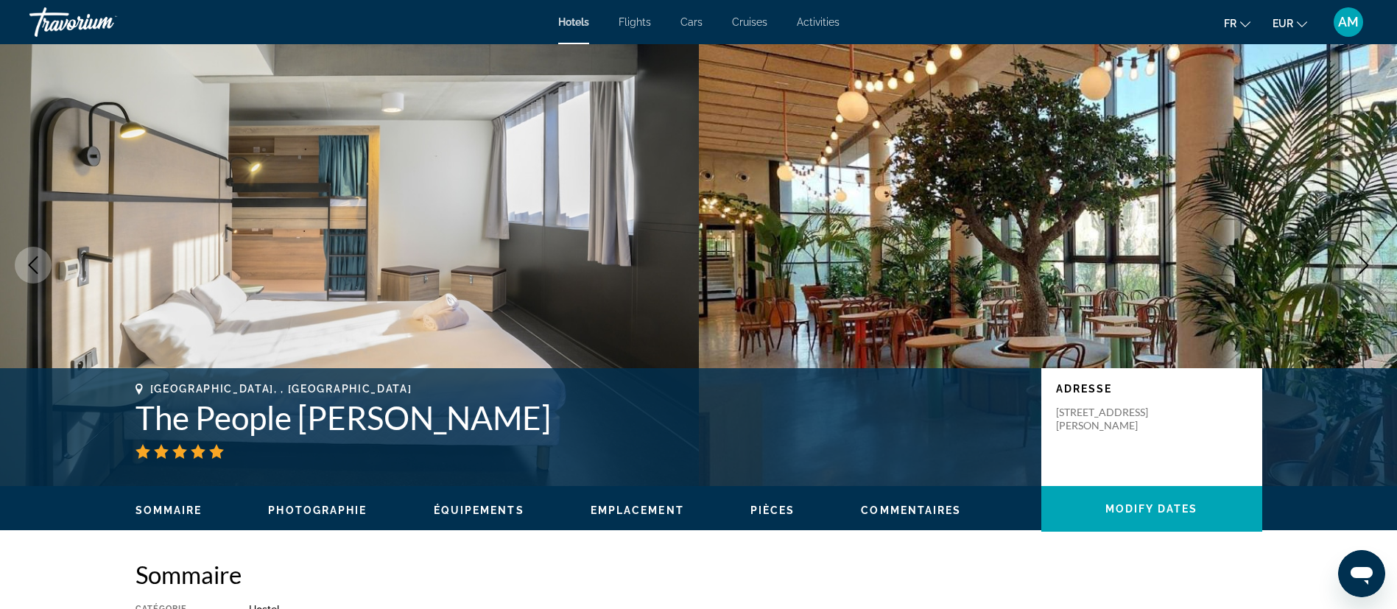
click at [1366, 255] on button "Next image" at bounding box center [1363, 265] width 37 height 37
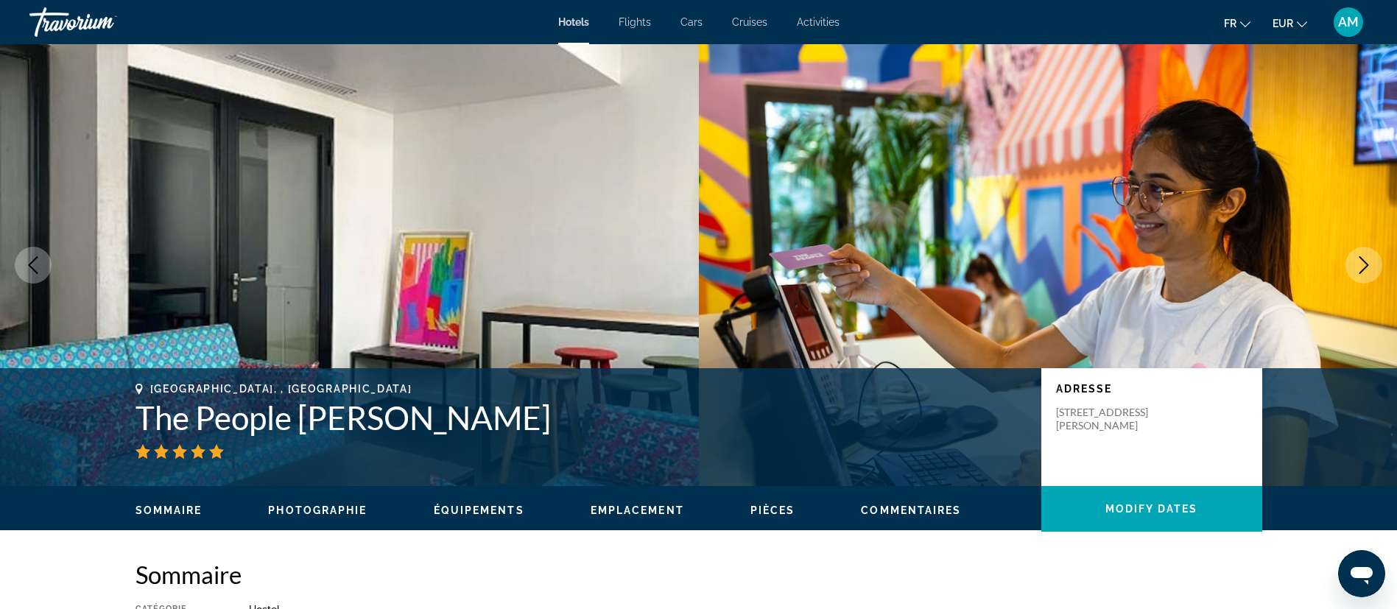
click at [1366, 255] on button "Next image" at bounding box center [1363, 265] width 37 height 37
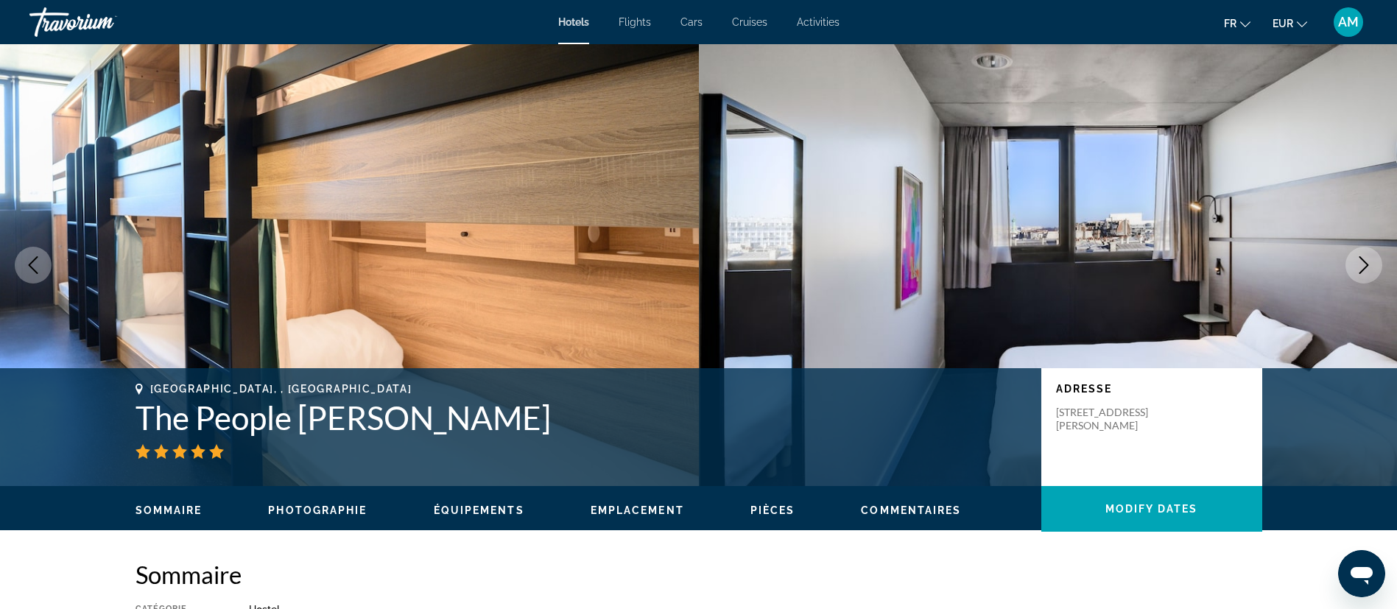
click at [1354, 264] on button "Next image" at bounding box center [1363, 265] width 37 height 37
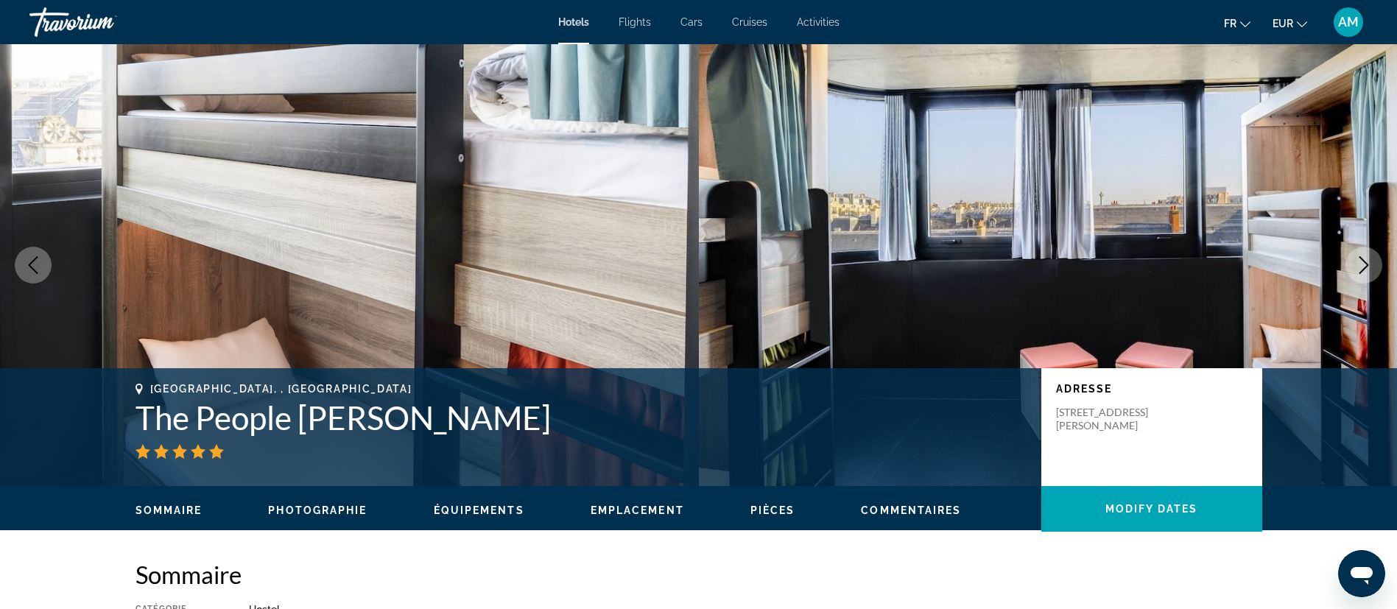
click at [1354, 261] on button "Next image" at bounding box center [1363, 265] width 37 height 37
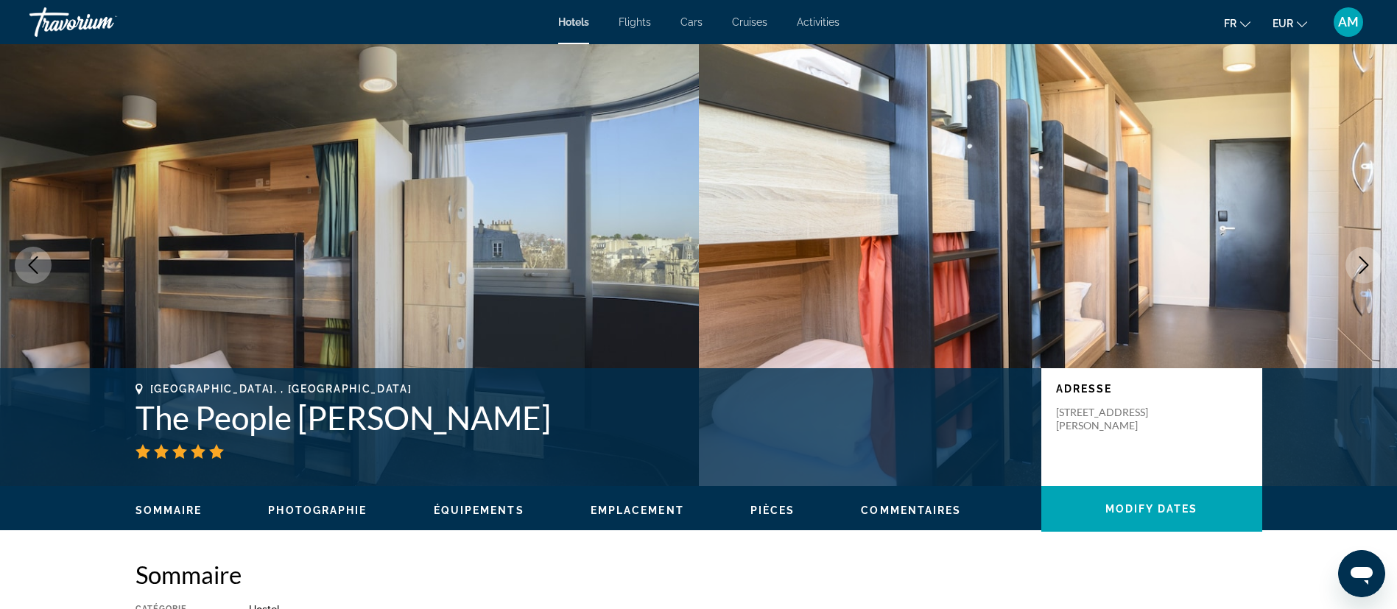
click at [1361, 261] on icon "Next image" at bounding box center [1364, 265] width 18 height 18
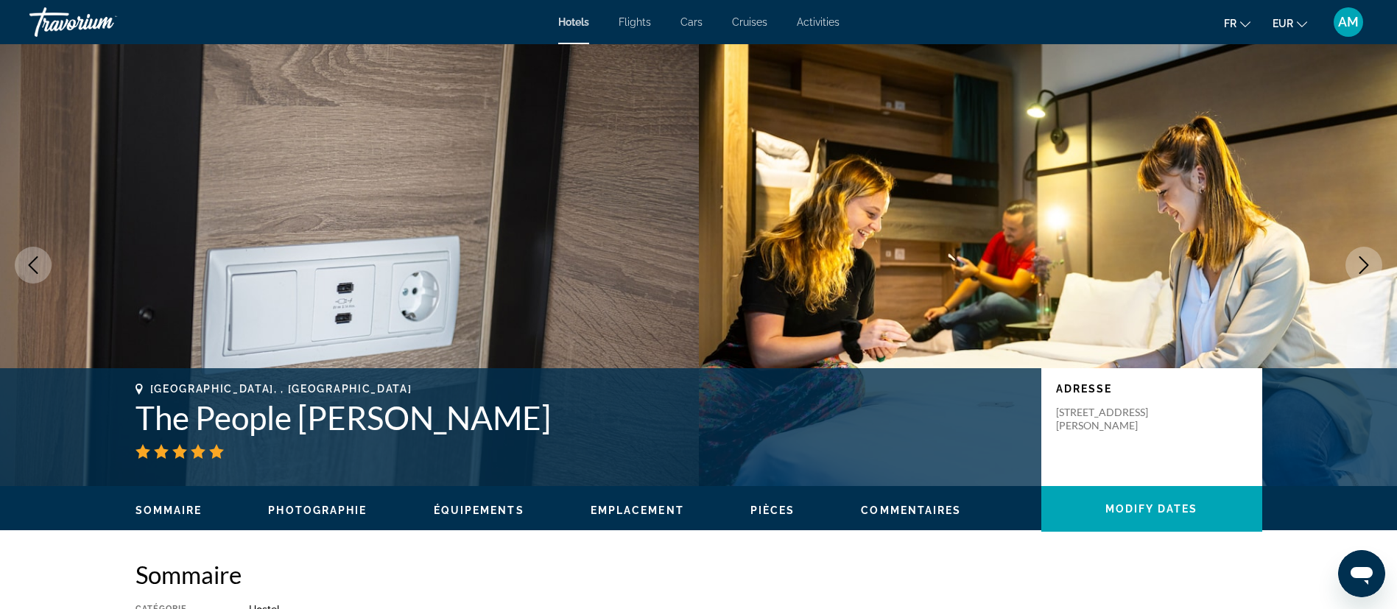
click at [1361, 261] on icon "Next image" at bounding box center [1364, 265] width 18 height 18
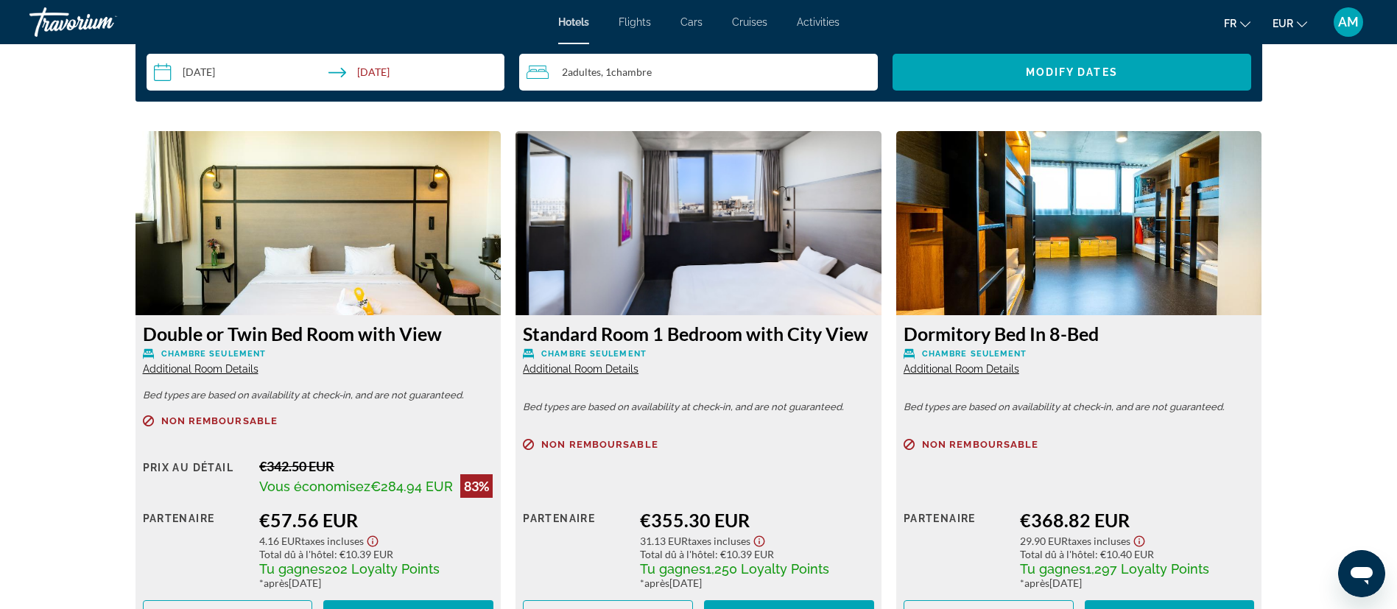
scroll to position [1988, 0]
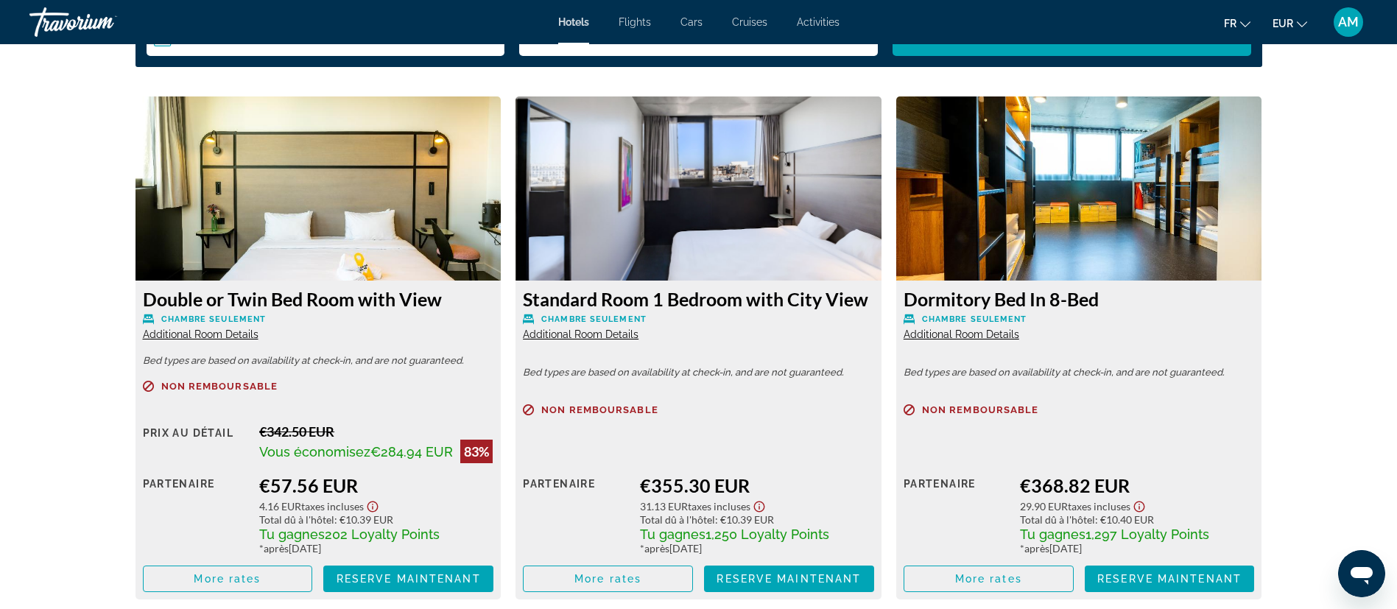
click at [219, 336] on span "Additional Room Details" at bounding box center [201, 334] width 116 height 12
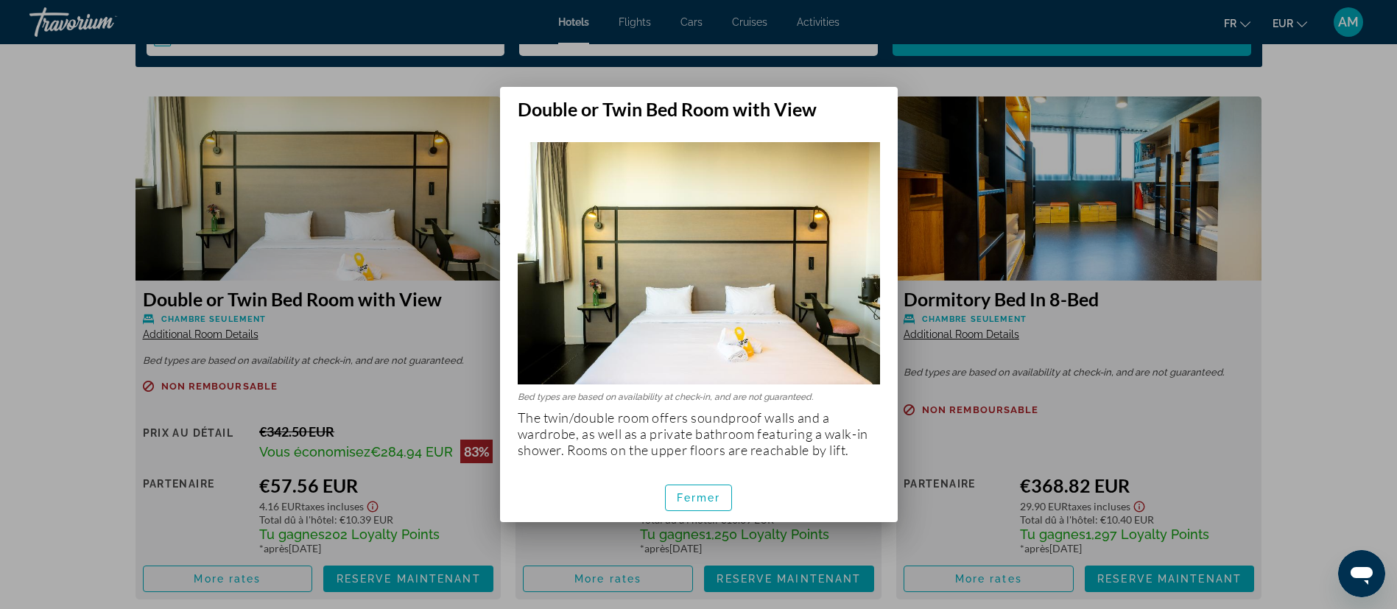
scroll to position [0, 0]
click at [701, 493] on span "Fermer" at bounding box center [699, 498] width 44 height 12
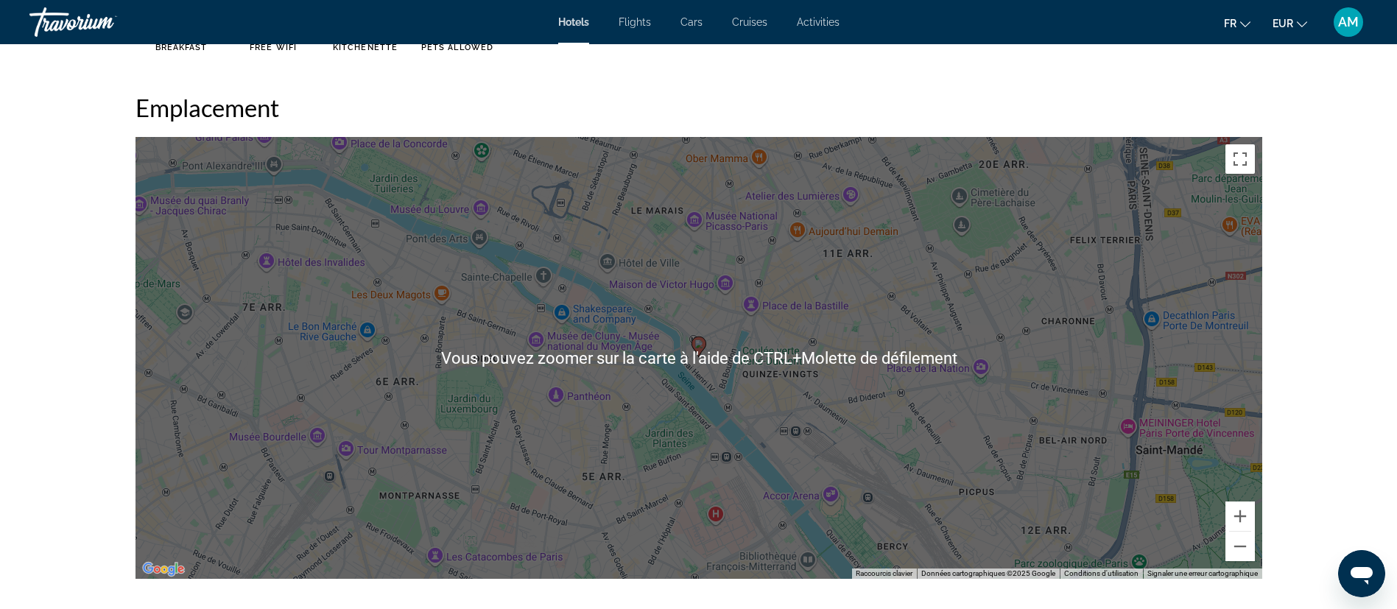
scroll to position [1325, 0]
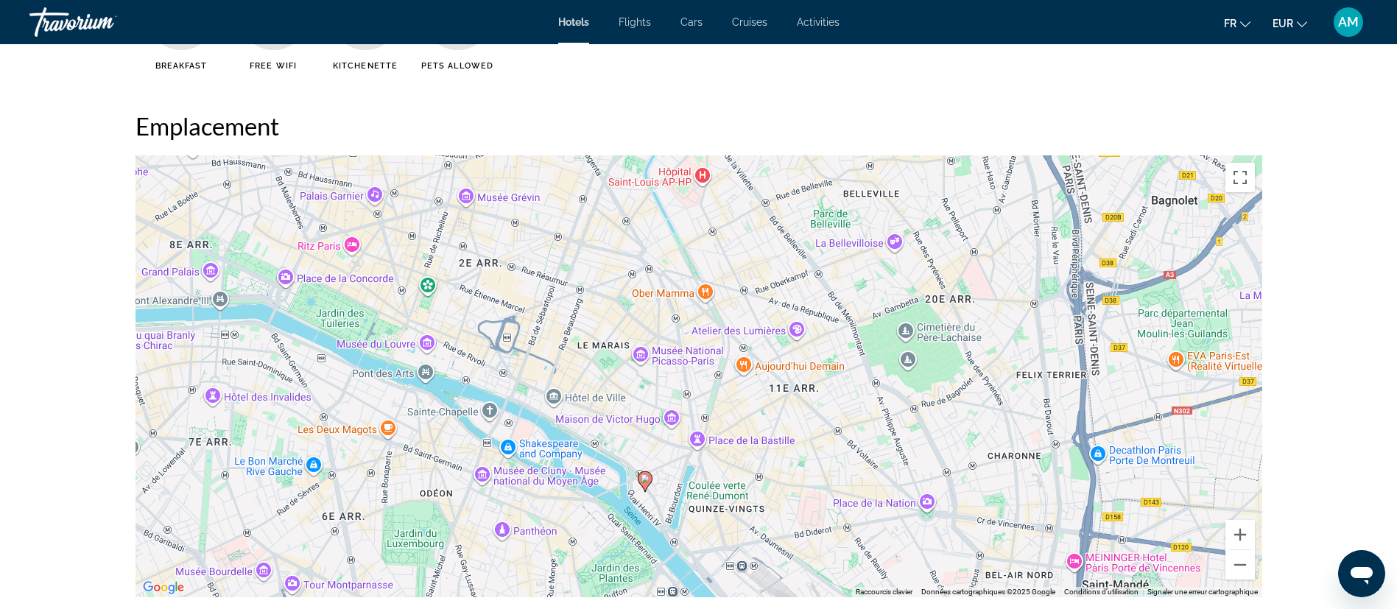
drag, startPoint x: 857, startPoint y: 313, endPoint x: 803, endPoint y: 429, distance: 128.1
click at [803, 429] on div "Pour activer le glissement avec le clavier, appuyez sur Alt+Entrée. Une fois ce…" at bounding box center [698, 376] width 1126 height 442
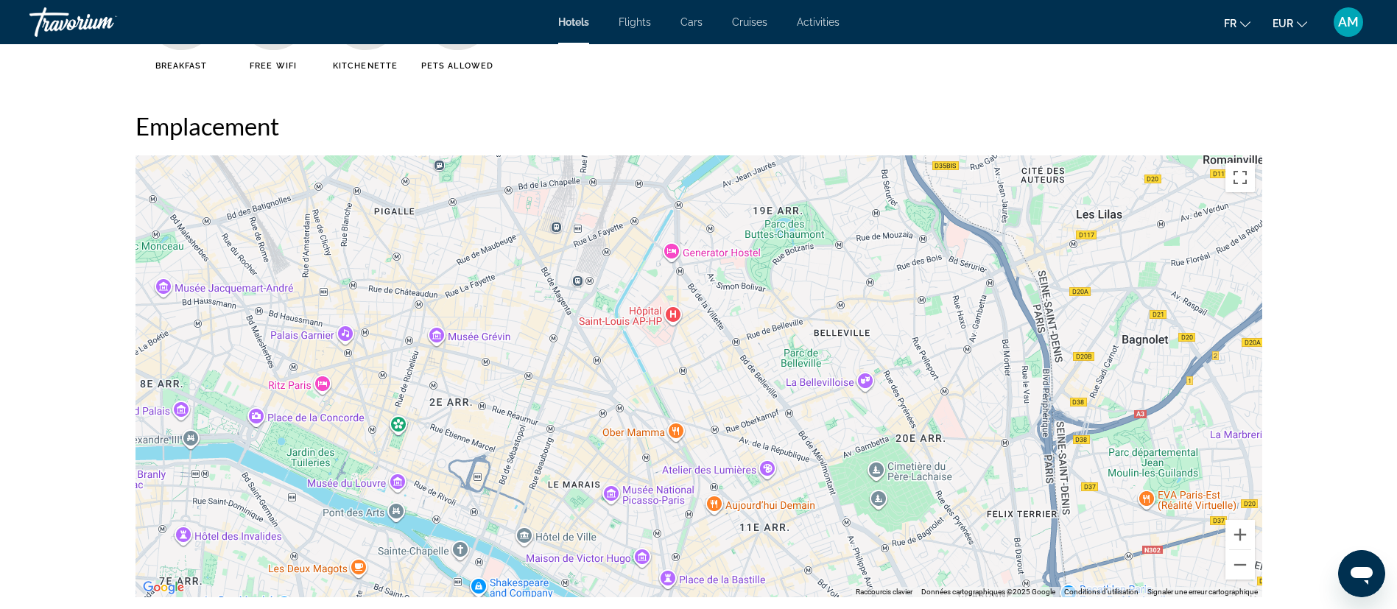
drag, startPoint x: 753, startPoint y: 373, endPoint x: 724, endPoint y: 516, distance: 145.8
click at [724, 516] on div "Pour activer le glissement avec le clavier, appuyez sur Alt+Entrée. Une fois ce…" at bounding box center [698, 376] width 1126 height 442
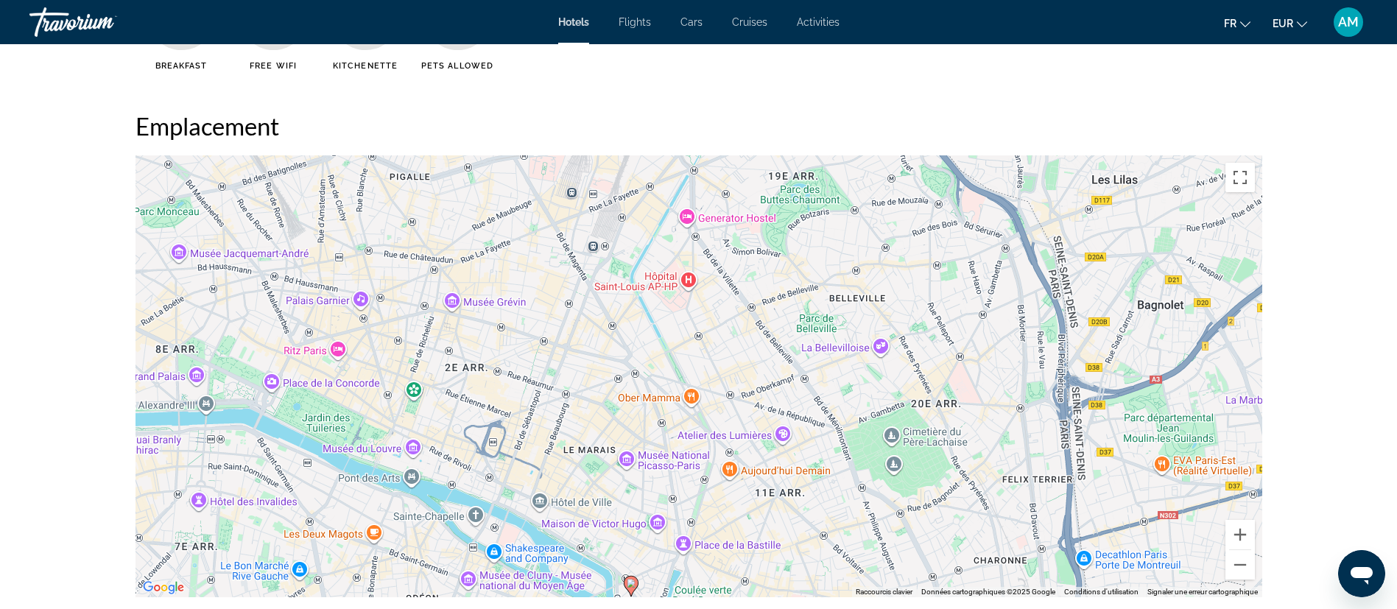
drag, startPoint x: 752, startPoint y: 364, endPoint x: 767, endPoint y: 310, distance: 56.6
click at [767, 310] on div "Pour activer le glissement avec le clavier, appuyez sur Alt+Entrée. Une fois ce…" at bounding box center [698, 376] width 1126 height 442
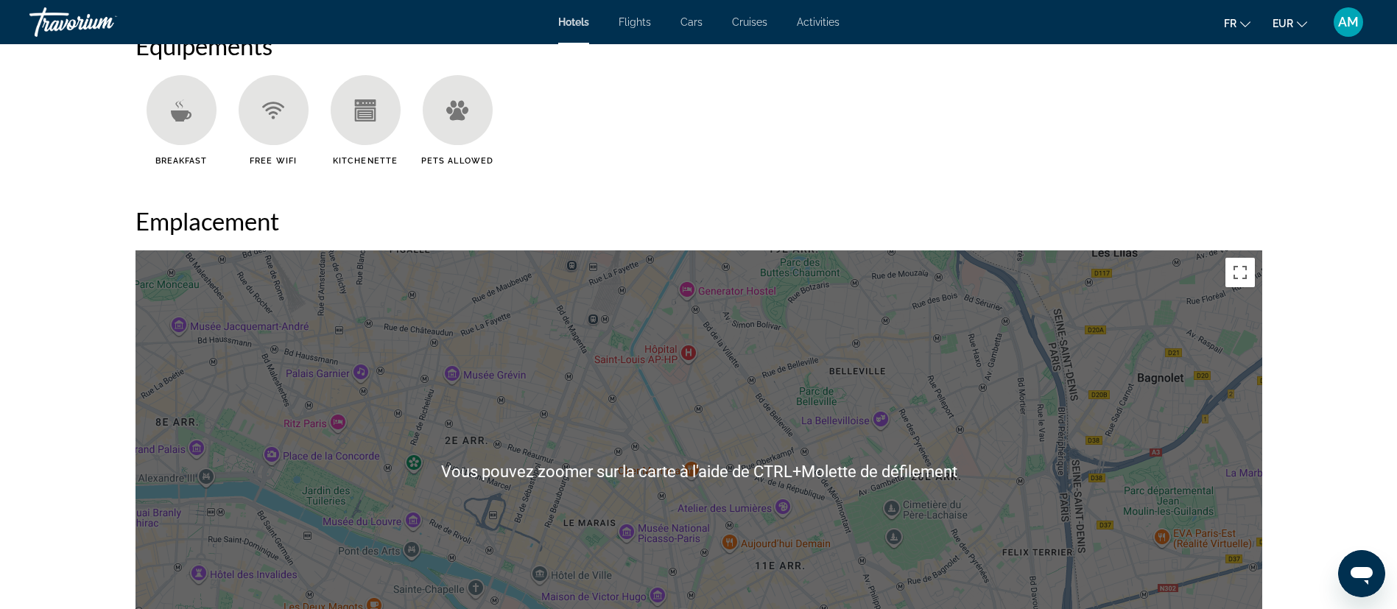
scroll to position [1215, 0]
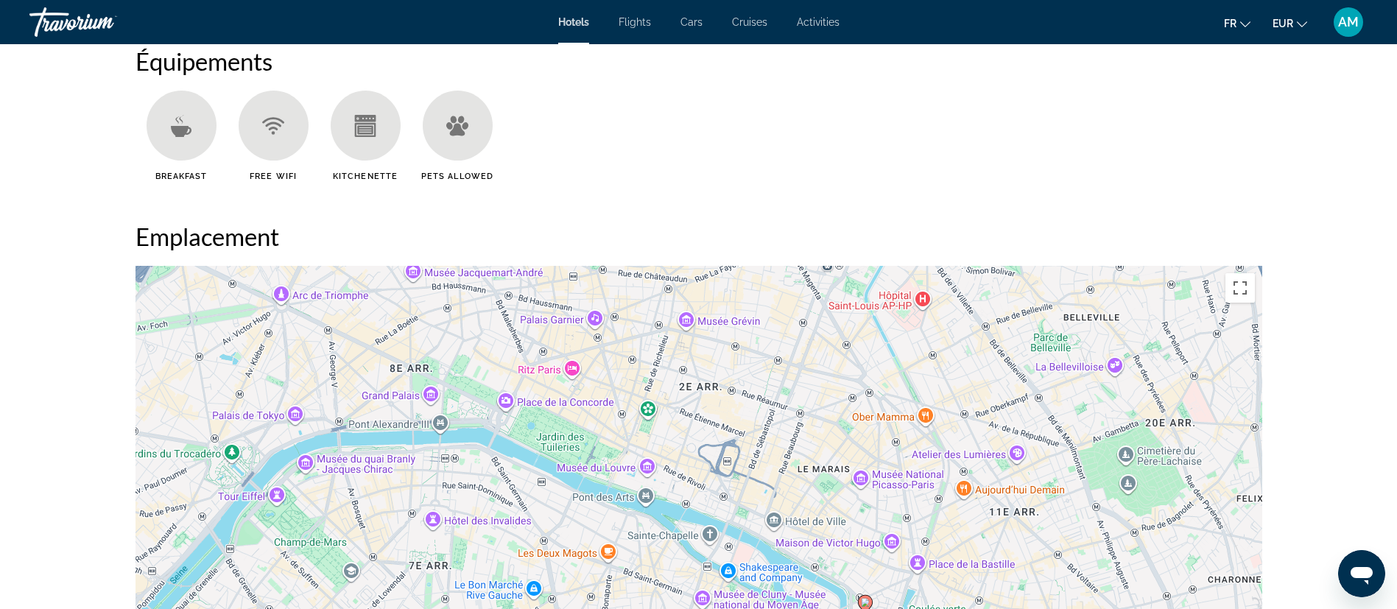
drag, startPoint x: 507, startPoint y: 395, endPoint x: 741, endPoint y: 328, distance: 244.4
click at [741, 328] on div "Pour activer le glissement avec le clavier, appuyez sur Alt+Entrée. Une fois ce…" at bounding box center [698, 487] width 1126 height 442
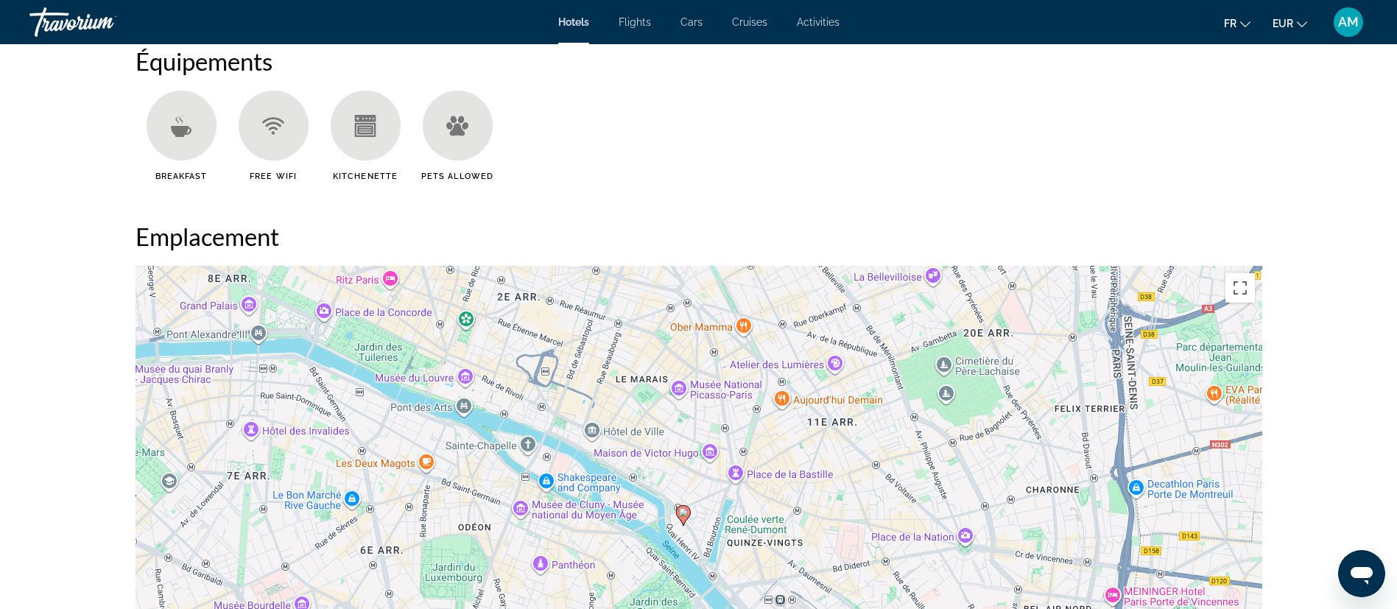
drag, startPoint x: 816, startPoint y: 495, endPoint x: 633, endPoint y: 405, distance: 203.5
click at [633, 405] on div "Pour activer le glissement avec le clavier, appuyez sur Alt+Entrée. Une fois ce…" at bounding box center [698, 487] width 1126 height 442
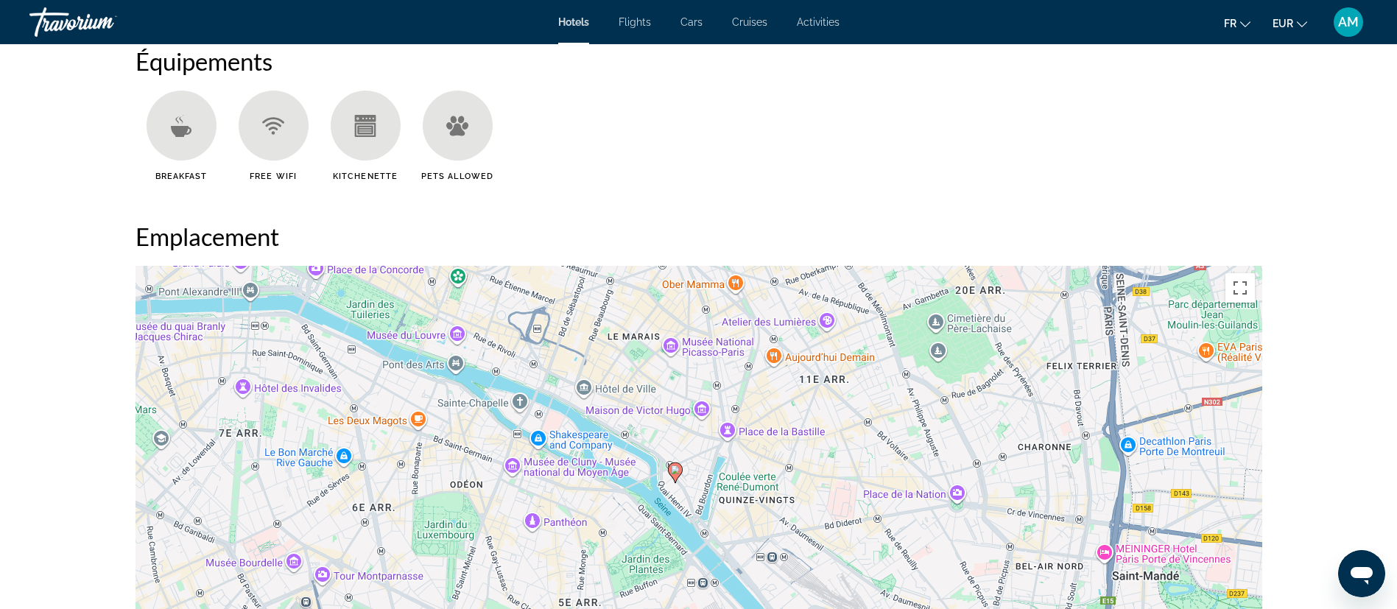
drag, startPoint x: 727, startPoint y: 539, endPoint x: 718, endPoint y: 495, distance: 44.5
click at [718, 495] on div "Pour activer le glissement avec le clavier, appuyez sur Alt+Entrée. Une fois ce…" at bounding box center [698, 487] width 1126 height 442
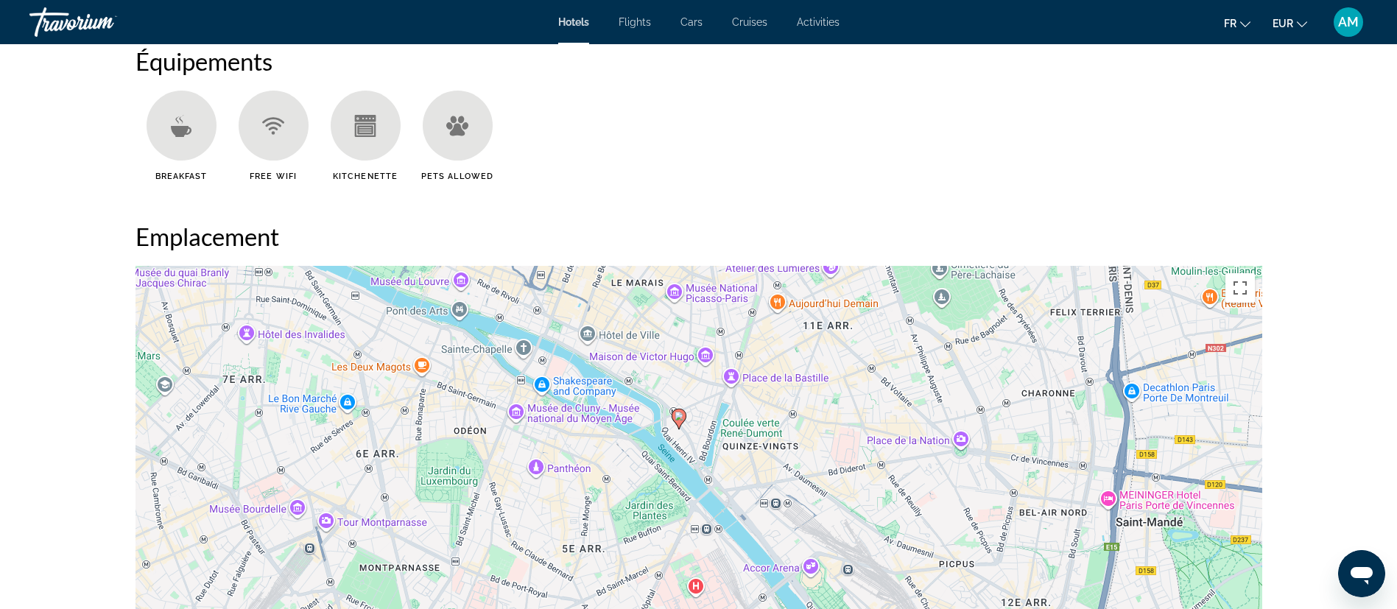
drag, startPoint x: 841, startPoint y: 546, endPoint x: 866, endPoint y: 458, distance: 91.8
click at [853, 458] on div "Pour activer le glissement avec le clavier, appuyez sur Alt+Entrée. Une fois ce…" at bounding box center [698, 487] width 1126 height 442
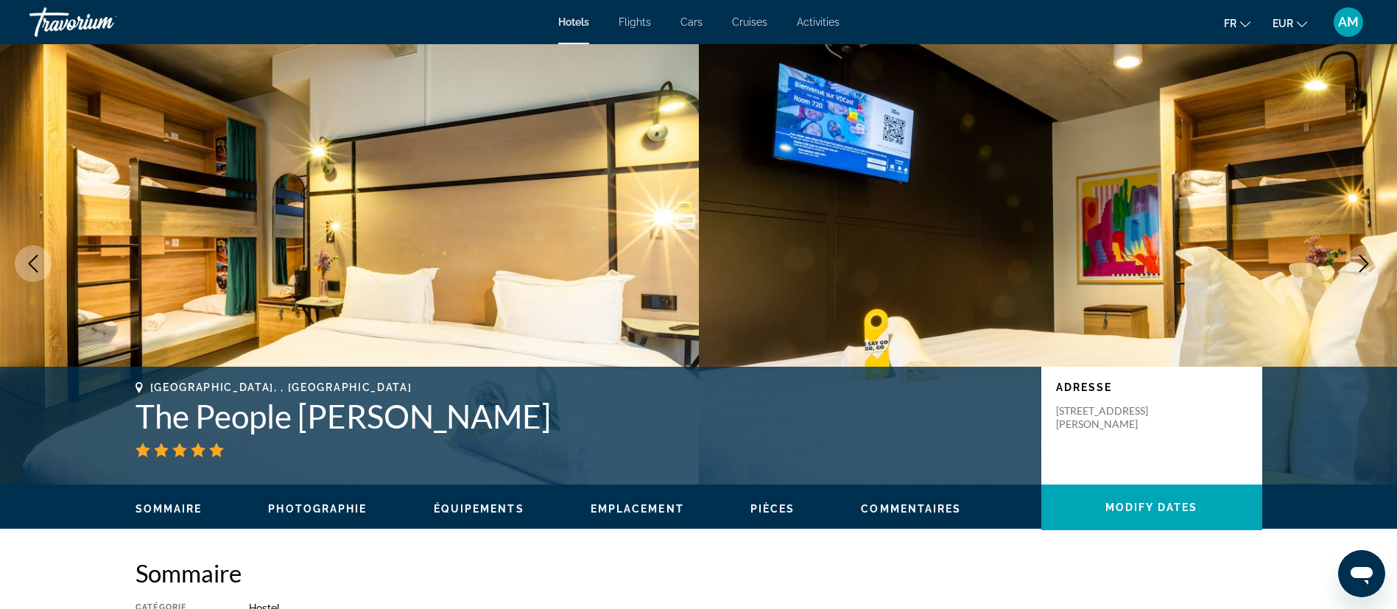
scroll to position [0, 0]
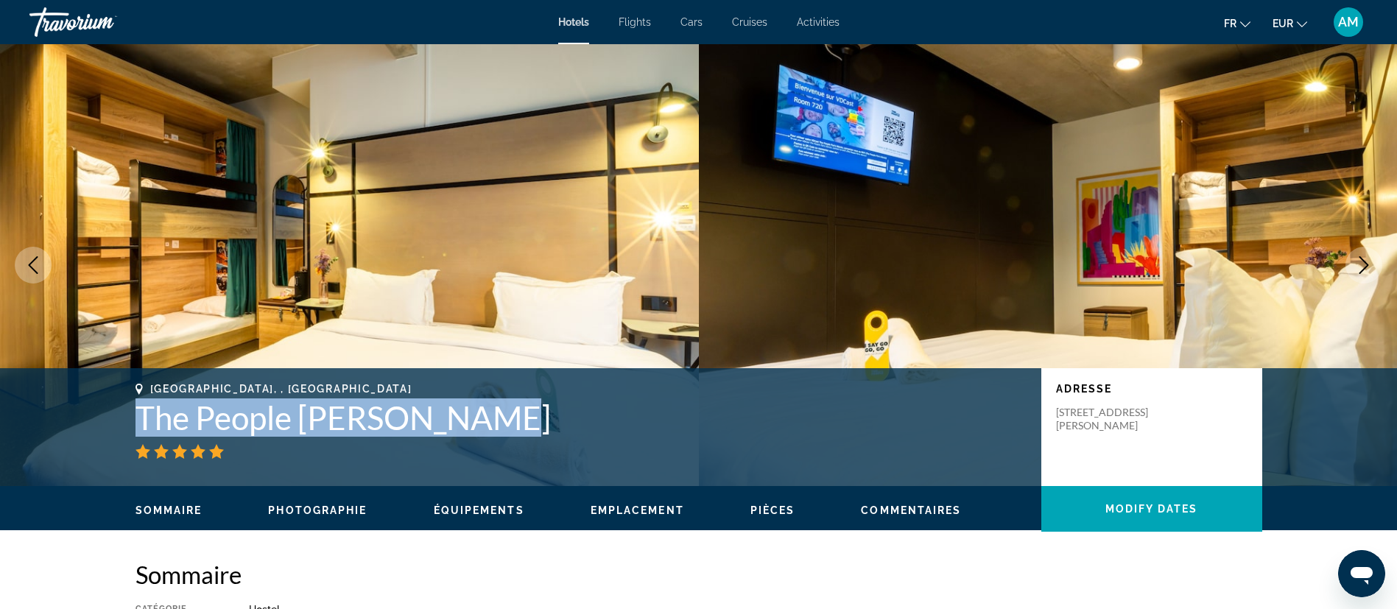
drag, startPoint x: 455, startPoint y: 417, endPoint x: 141, endPoint y: 419, distance: 314.4
click at [141, 419] on h1 "The People [PERSON_NAME]" at bounding box center [580, 417] width 891 height 38
copy h1 "The People [PERSON_NAME]"
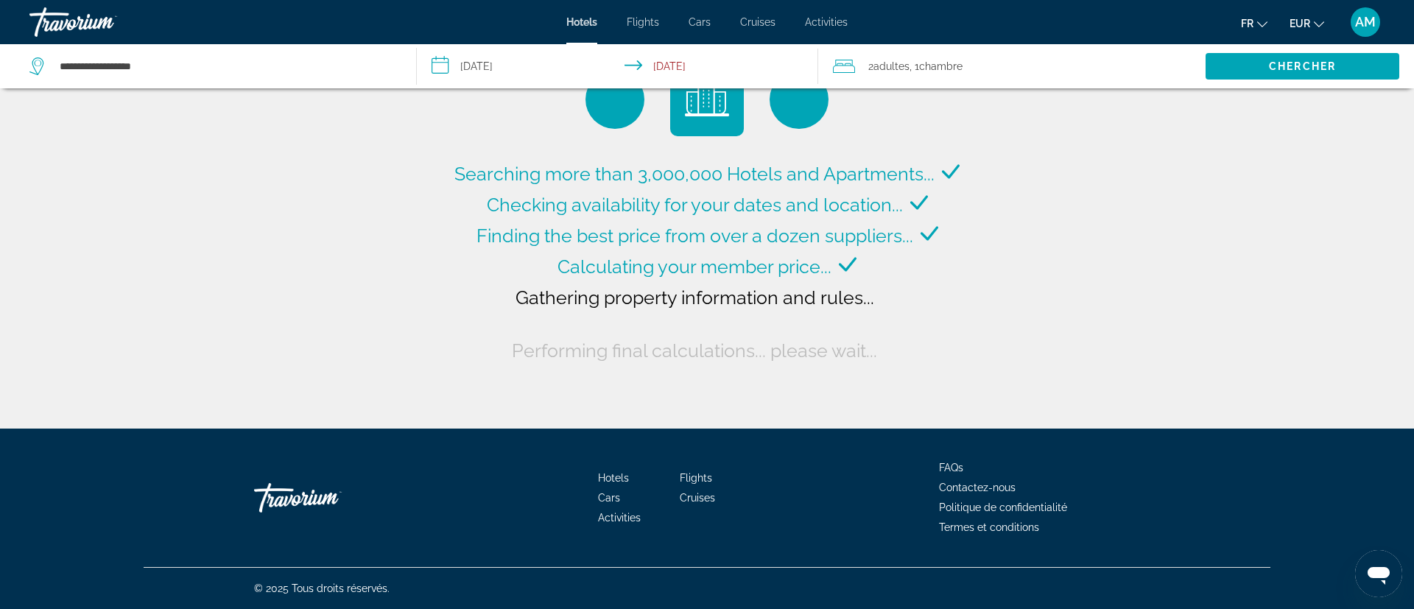
click at [512, 63] on input "**********" at bounding box center [621, 68] width 408 height 49
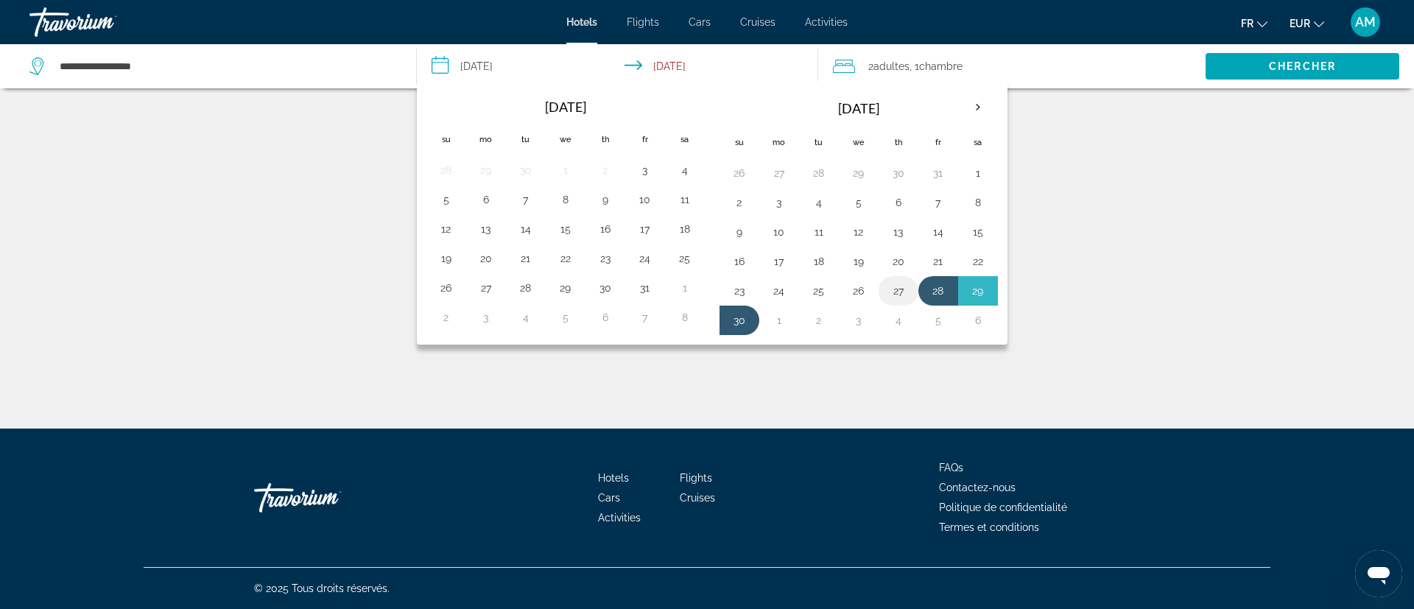
click at [900, 287] on button "27" at bounding box center [898, 291] width 24 height 21
click at [726, 313] on td "30" at bounding box center [739, 320] width 40 height 29
drag, startPoint x: 739, startPoint y: 318, endPoint x: 766, endPoint y: 328, distance: 28.4
click at [740, 319] on button "30" at bounding box center [739, 320] width 24 height 21
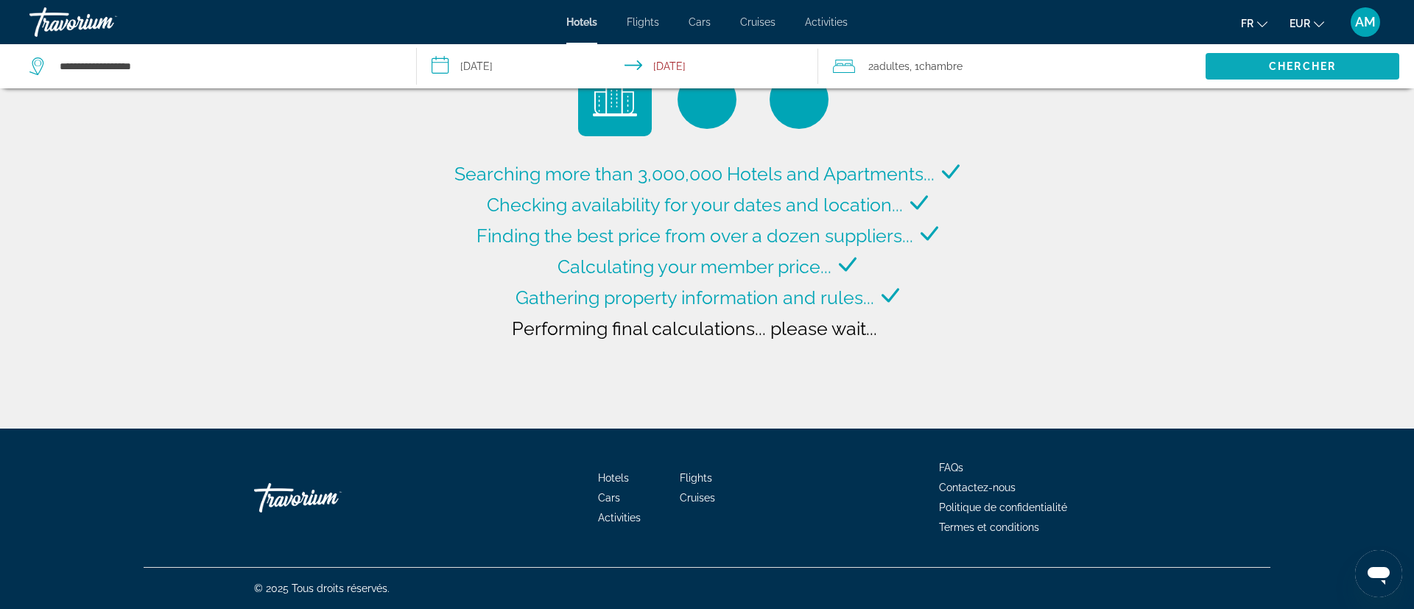
click at [1328, 70] on span "Chercher" at bounding box center [1302, 66] width 67 height 12
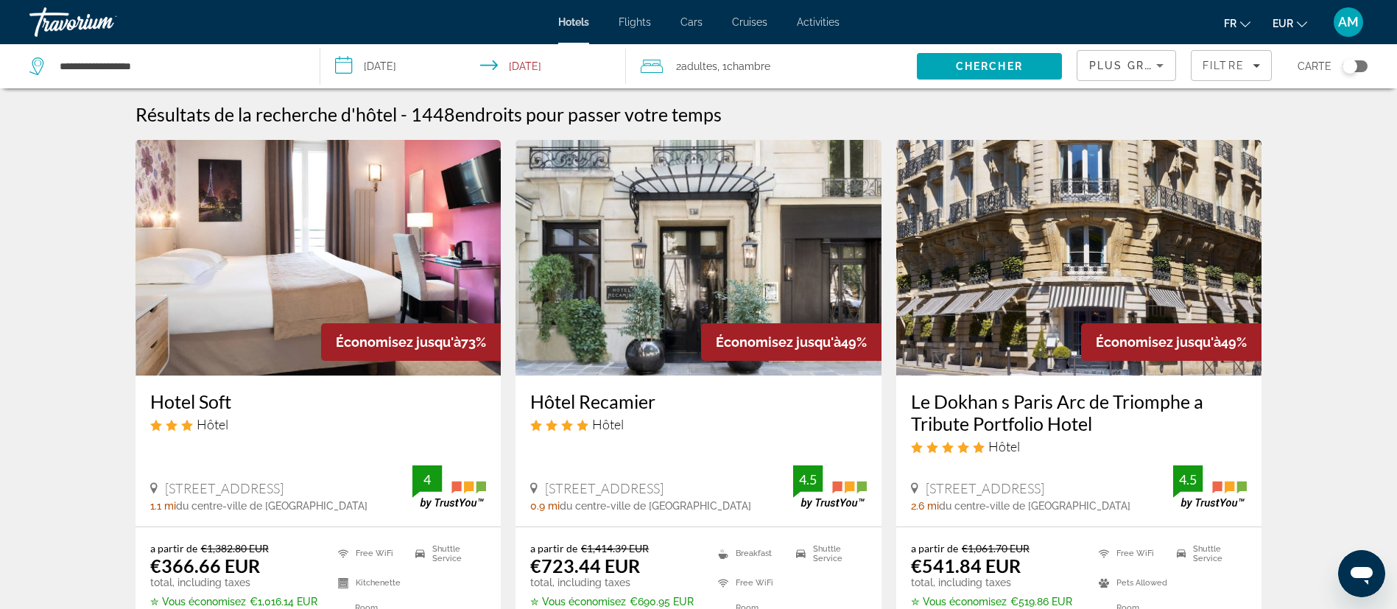
click at [406, 62] on input "**********" at bounding box center [475, 68] width 311 height 49
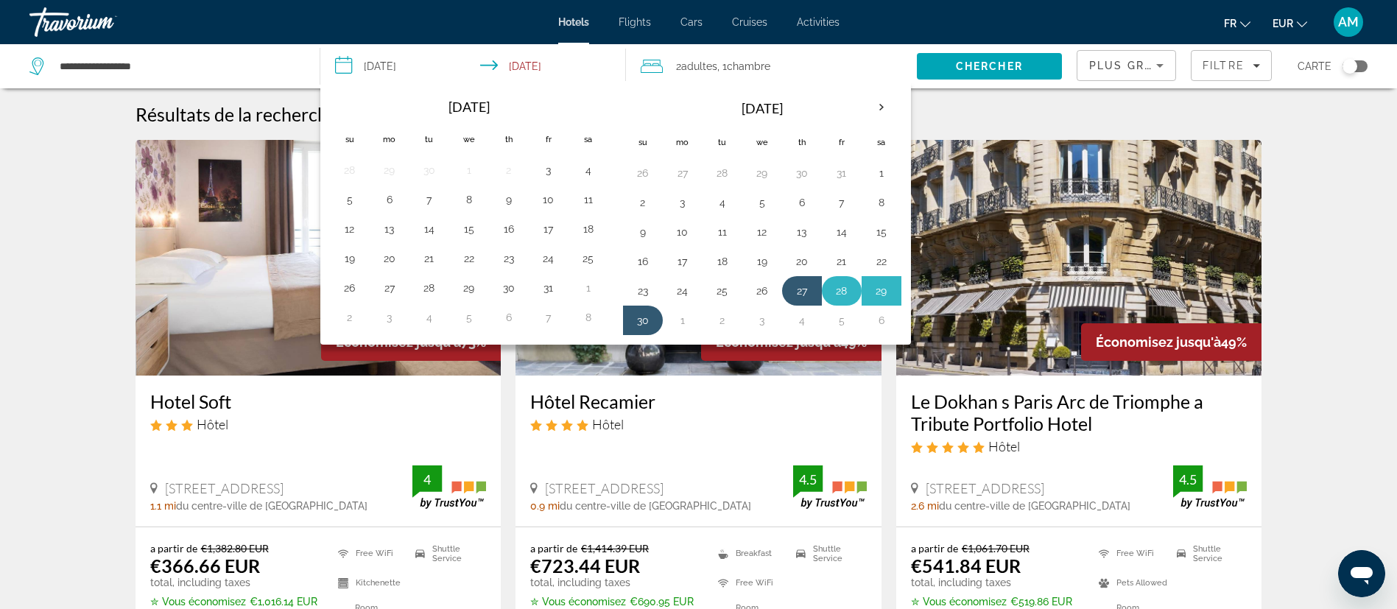
click at [831, 286] on button "28" at bounding box center [842, 291] width 24 height 21
click at [638, 317] on button "30" at bounding box center [643, 320] width 24 height 21
type input "**********"
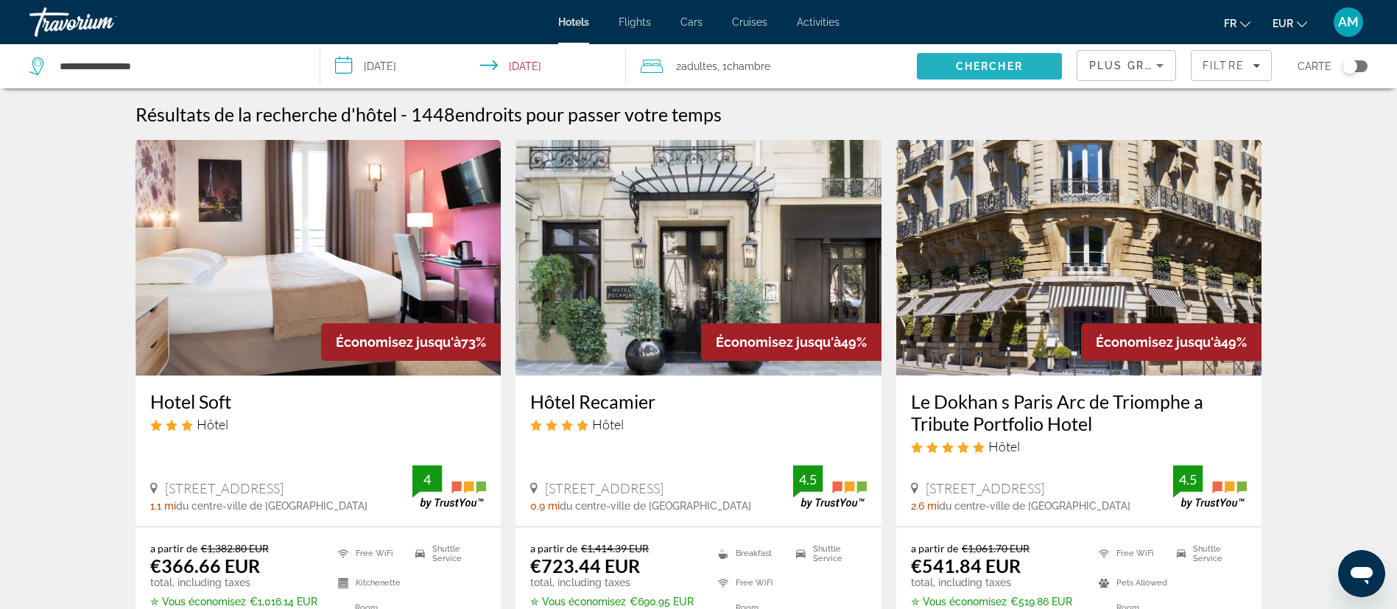
click at [965, 66] on span "Chercher" at bounding box center [989, 66] width 67 height 12
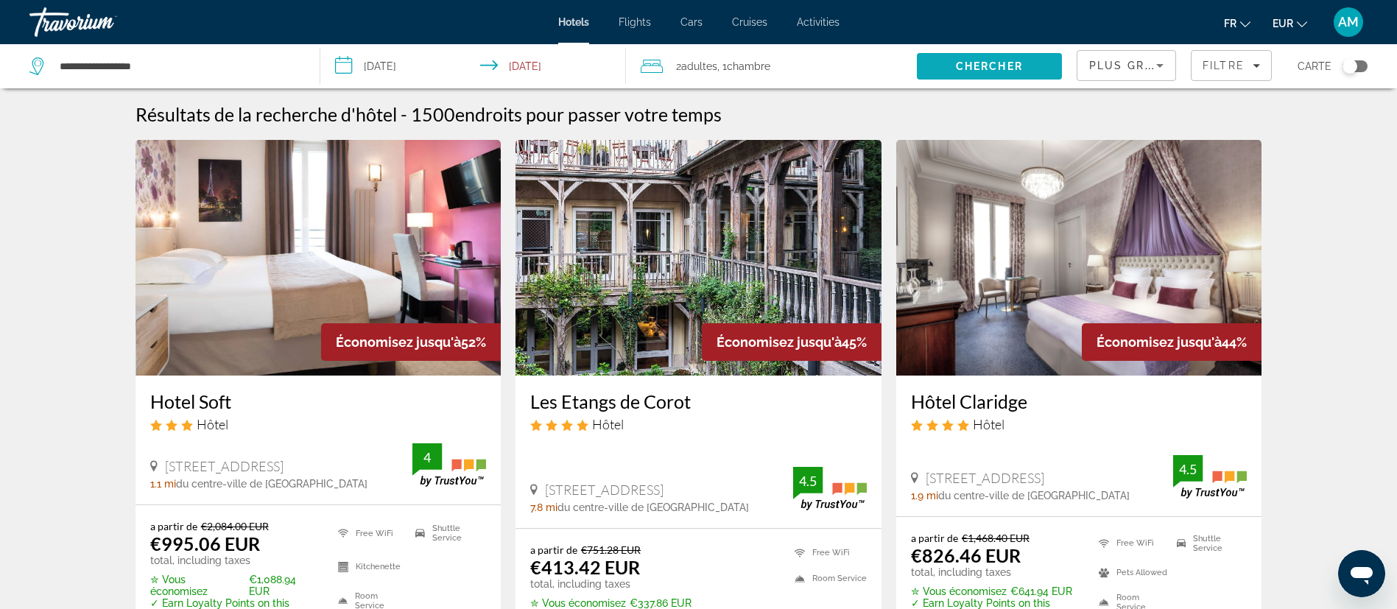
click at [1028, 61] on span "Search" at bounding box center [989, 66] width 145 height 35
click at [1238, 63] on span "Filtre" at bounding box center [1223, 66] width 42 height 12
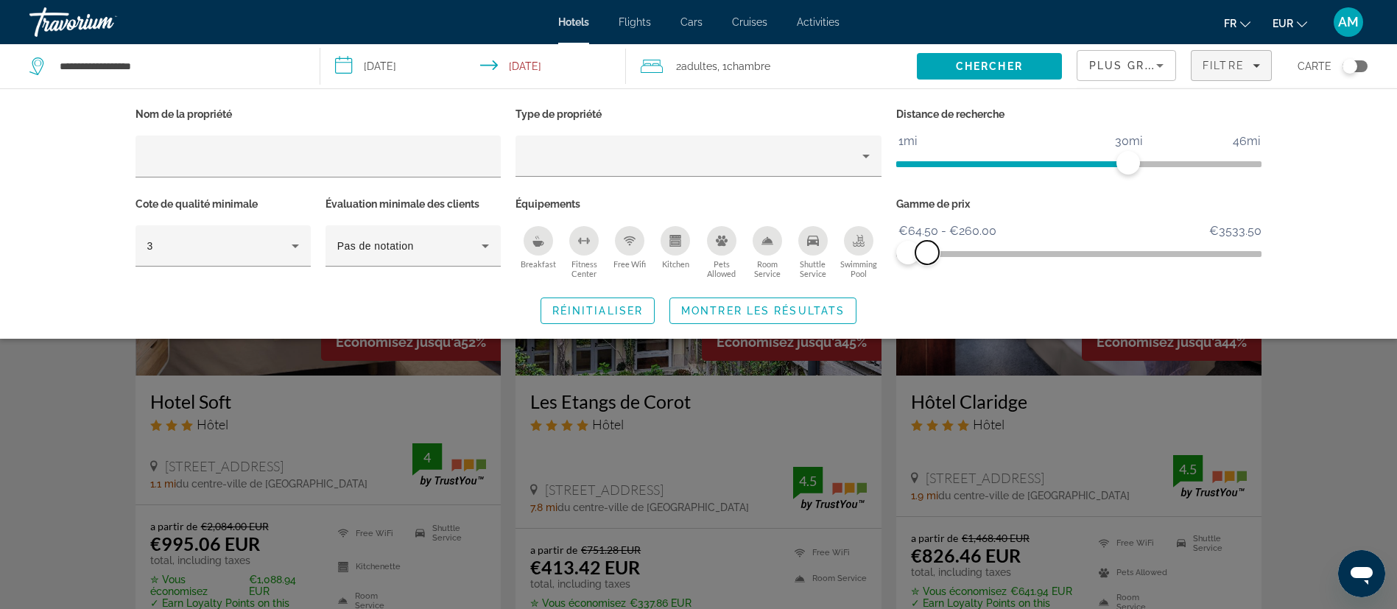
drag, startPoint x: 1248, startPoint y: 250, endPoint x: 925, endPoint y: 255, distance: 322.5
click at [925, 255] on span "ngx-slider-max" at bounding box center [927, 253] width 24 height 24
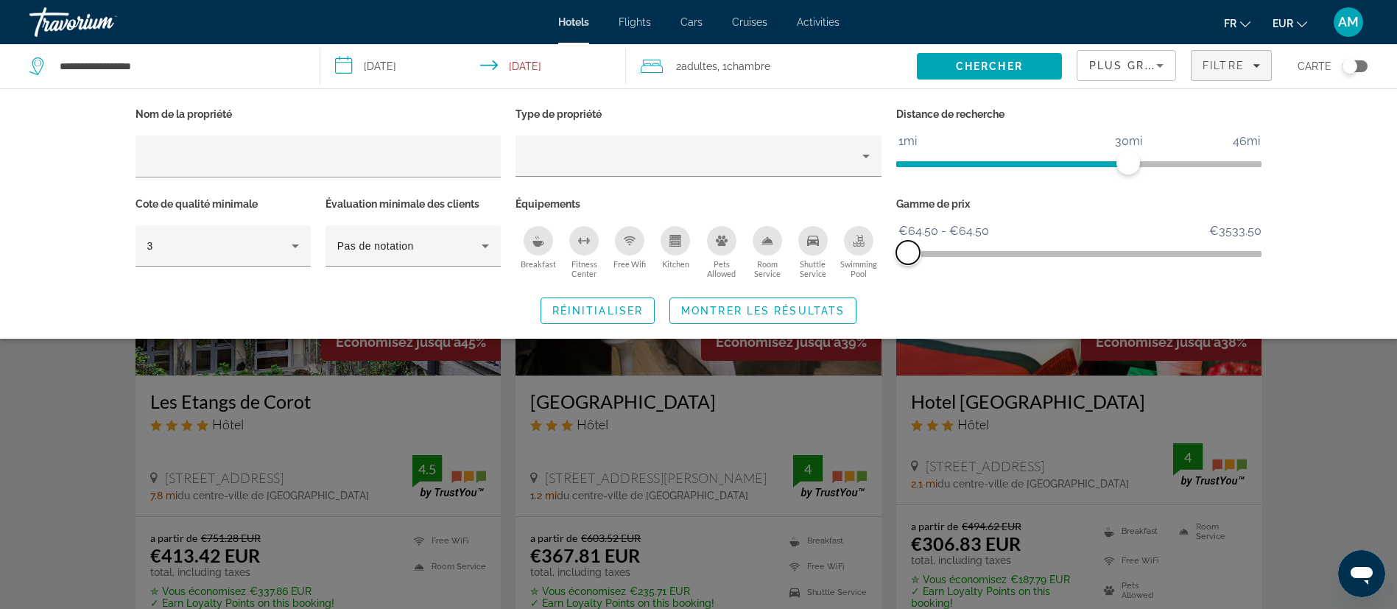
drag, startPoint x: 925, startPoint y: 255, endPoint x: 898, endPoint y: 255, distance: 27.2
click at [898, 255] on span "ngx-slider-max" at bounding box center [908, 253] width 24 height 24
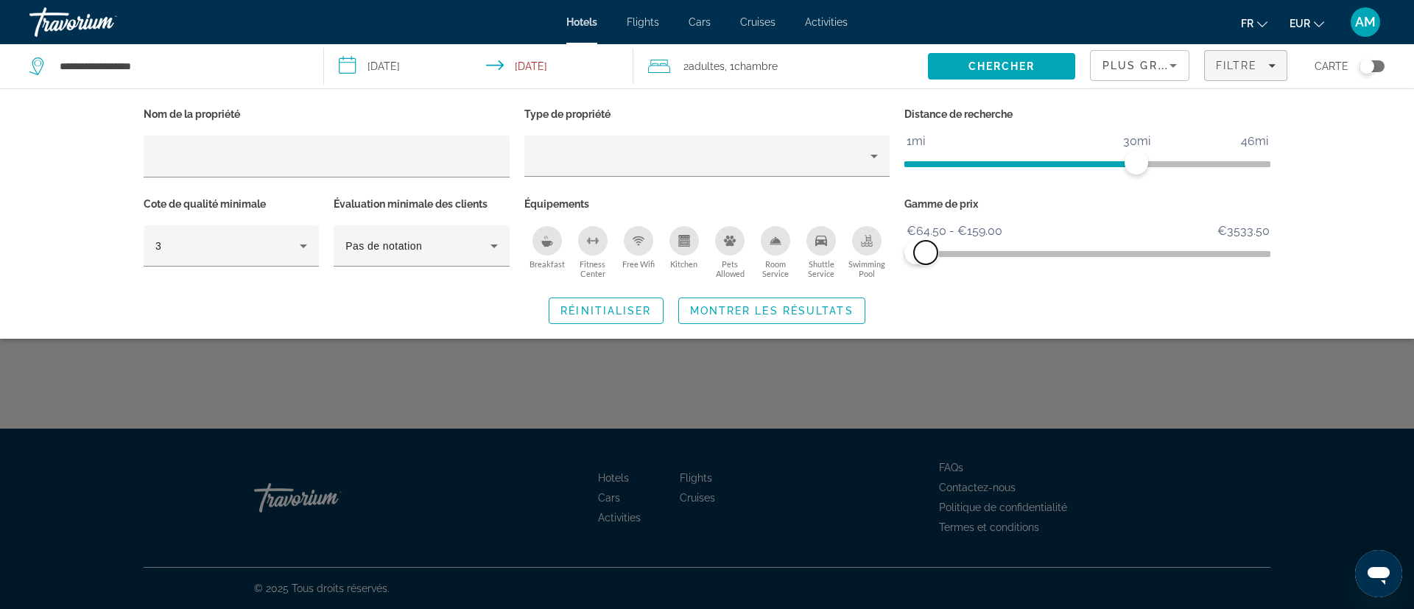
drag, startPoint x: 917, startPoint y: 252, endPoint x: 925, endPoint y: 254, distance: 9.1
click at [925, 254] on span "ngx-slider-max" at bounding box center [926, 253] width 24 height 24
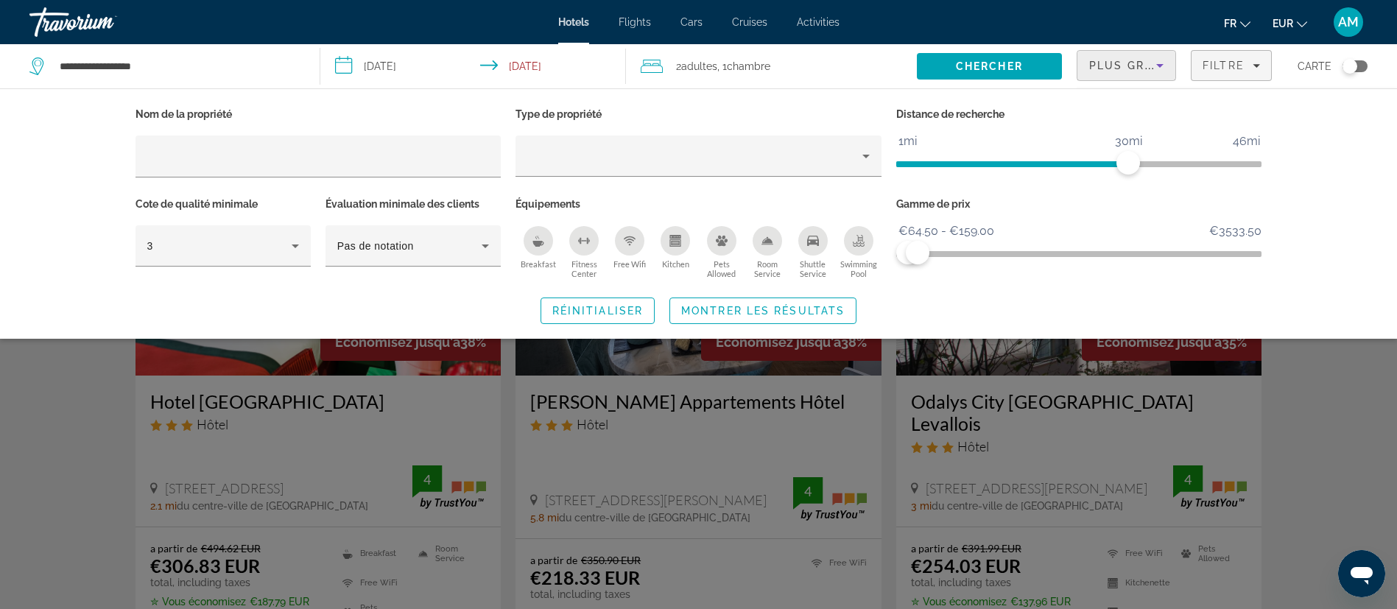
click at [1097, 63] on span "Plus grandes économies" at bounding box center [1177, 66] width 176 height 12
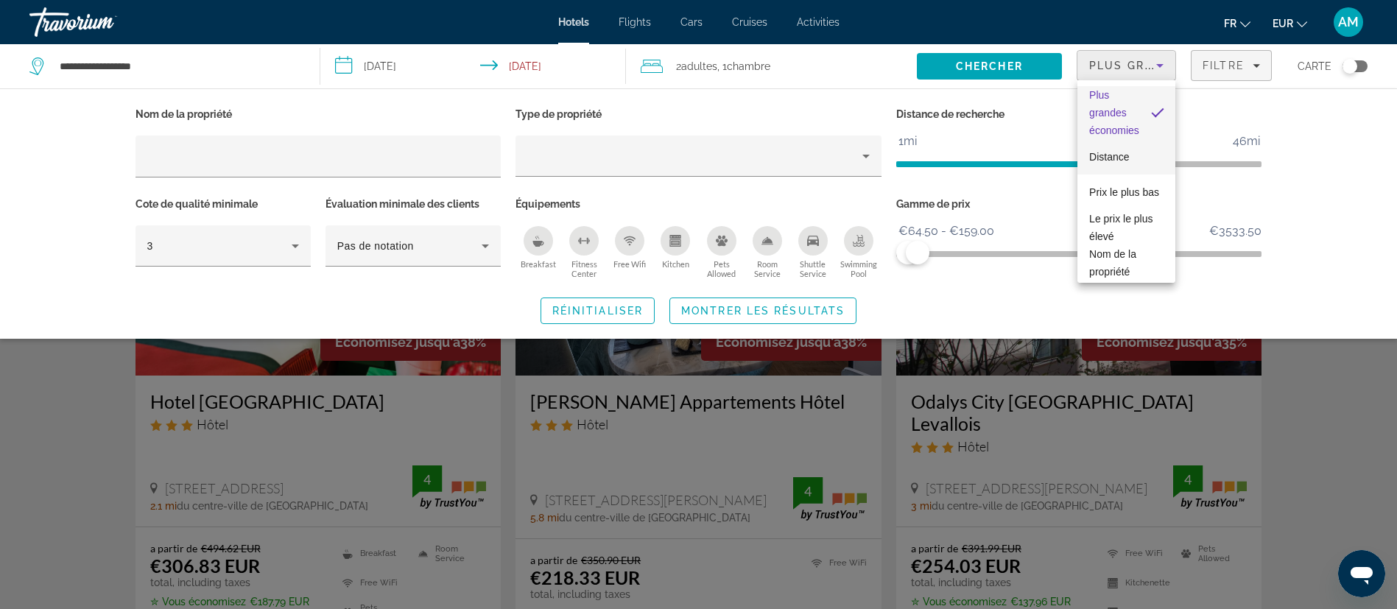
click at [1106, 152] on span "Distance" at bounding box center [1109, 157] width 40 height 12
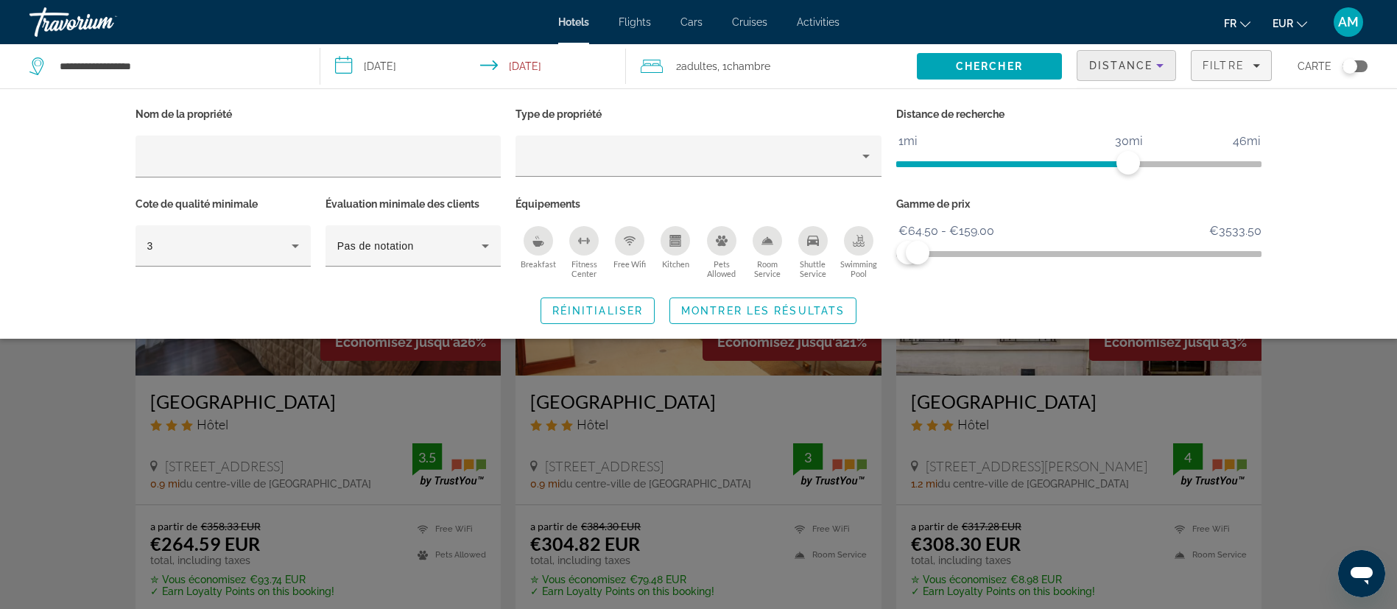
click at [1371, 415] on div "Search widget" at bounding box center [698, 415] width 1397 height 388
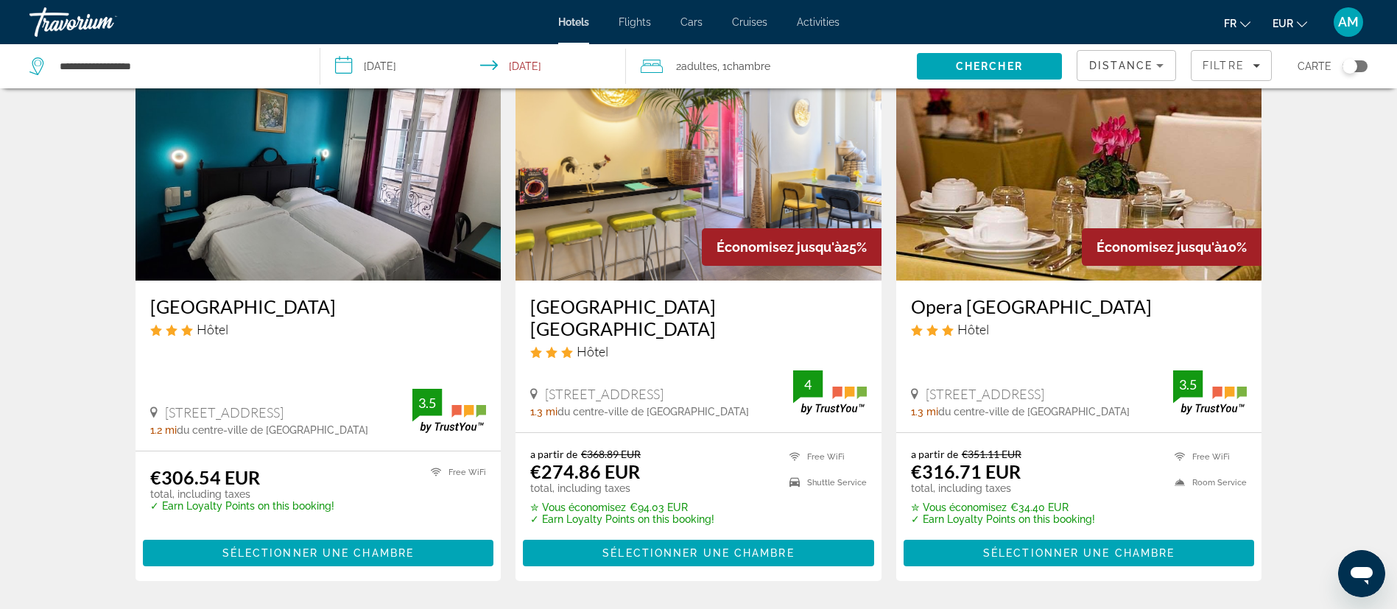
scroll to position [221, 0]
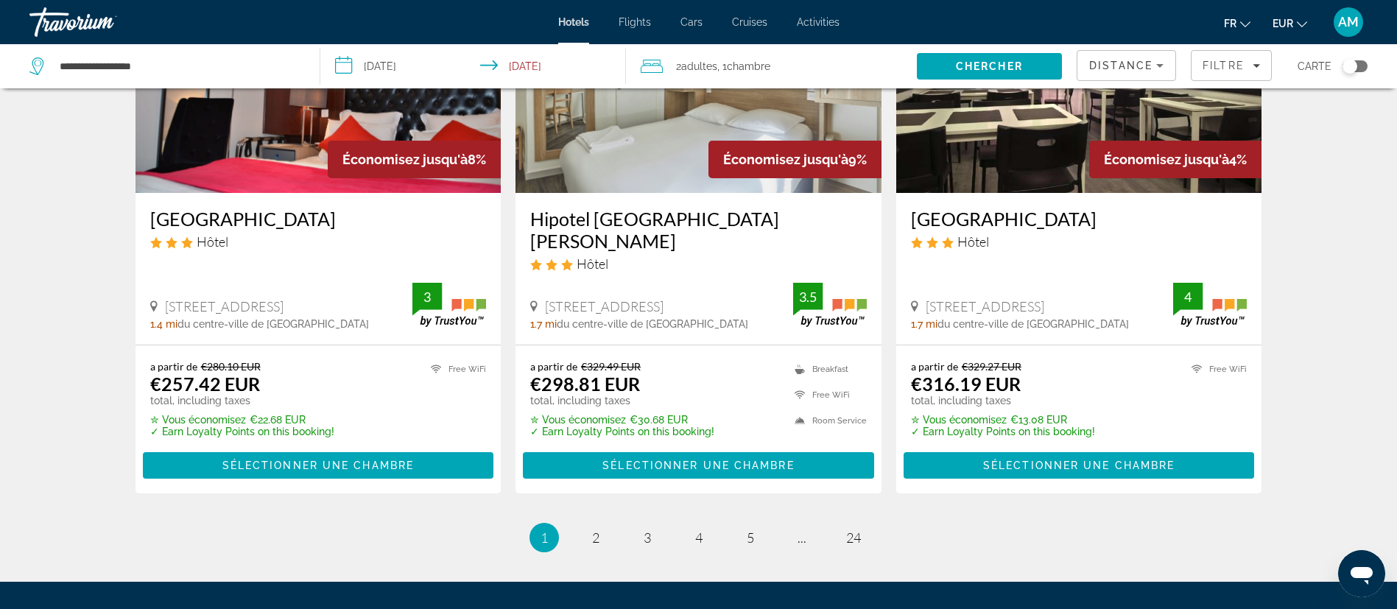
scroll to position [1964, 0]
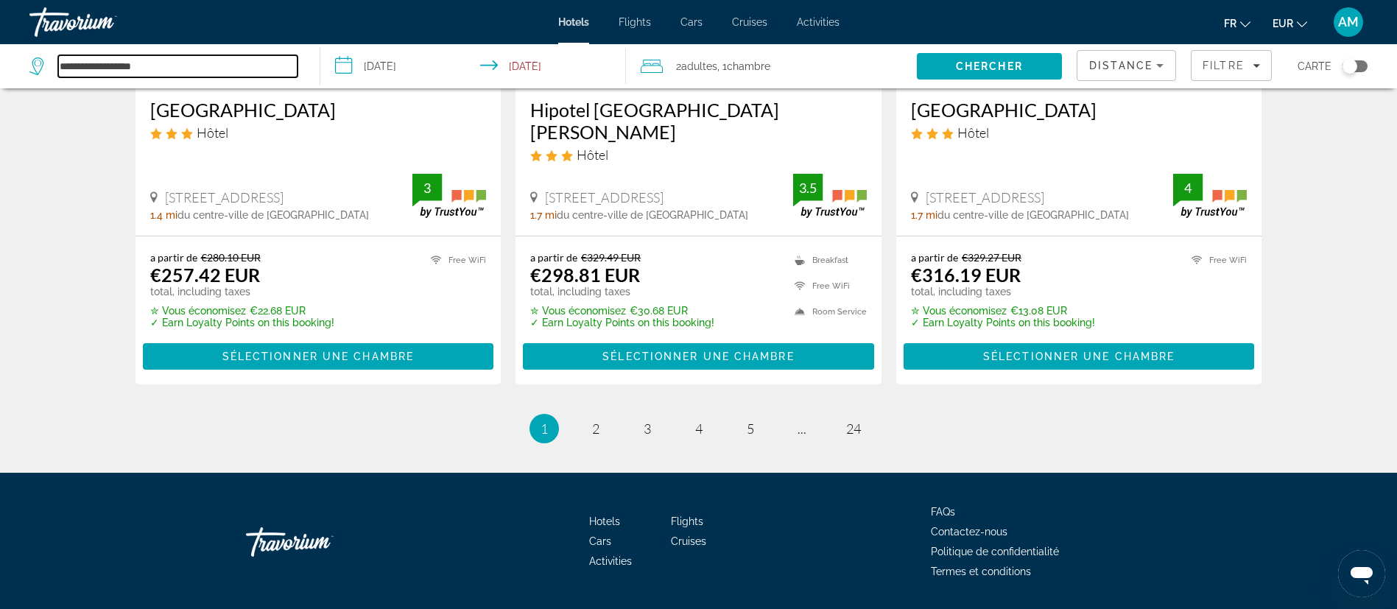
click at [167, 71] on input "**********" at bounding box center [177, 66] width 239 height 22
click at [207, 77] on div "**********" at bounding box center [166, 66] width 275 height 44
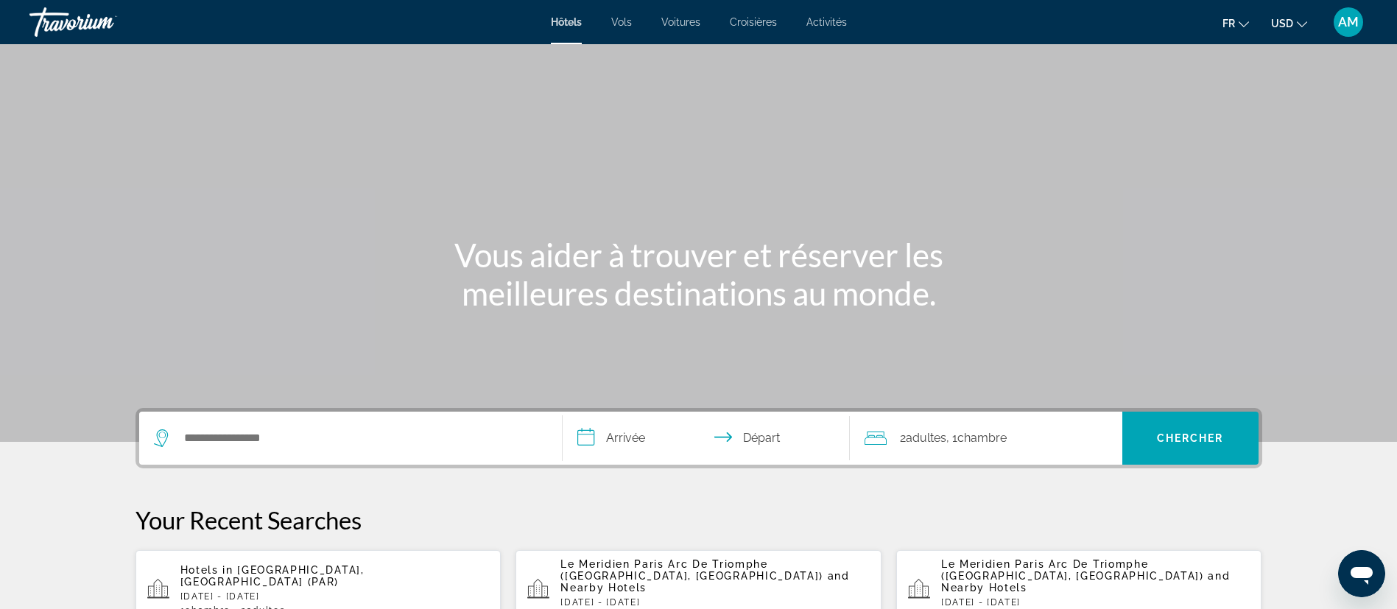
click at [372, 426] on div "Search widget" at bounding box center [350, 438] width 393 height 53
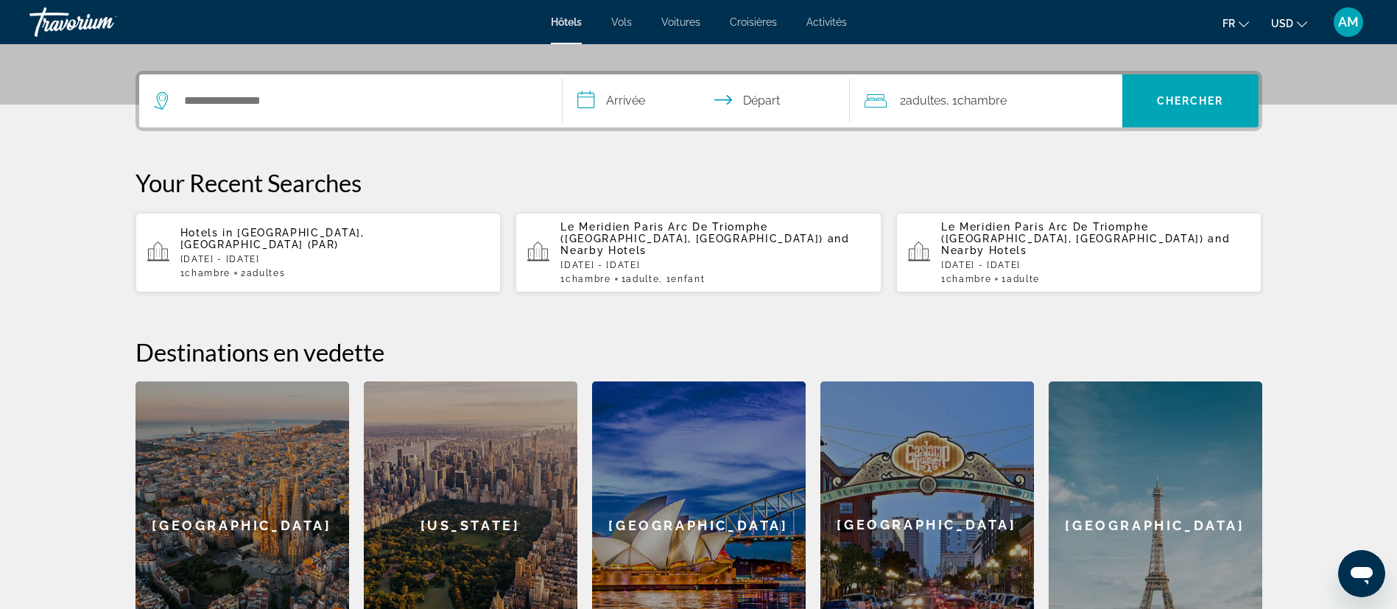
scroll to position [360, 0]
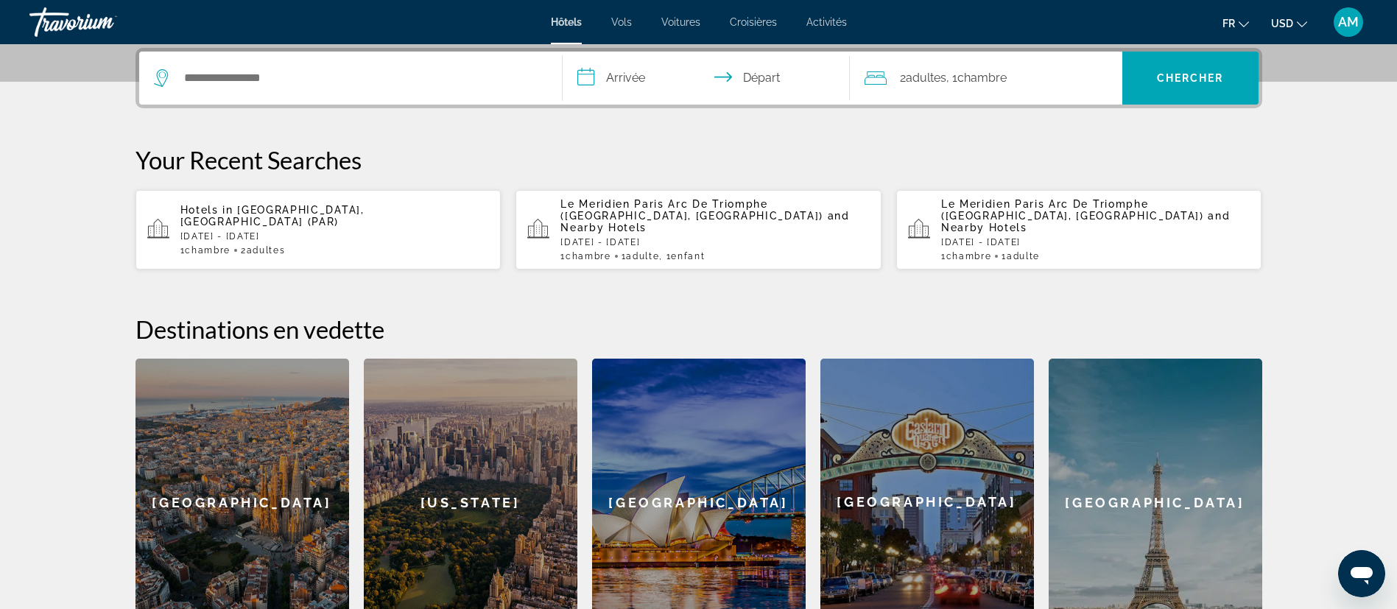
click at [306, 231] on p "[DATE] - [DATE]" at bounding box center [334, 236] width 309 height 10
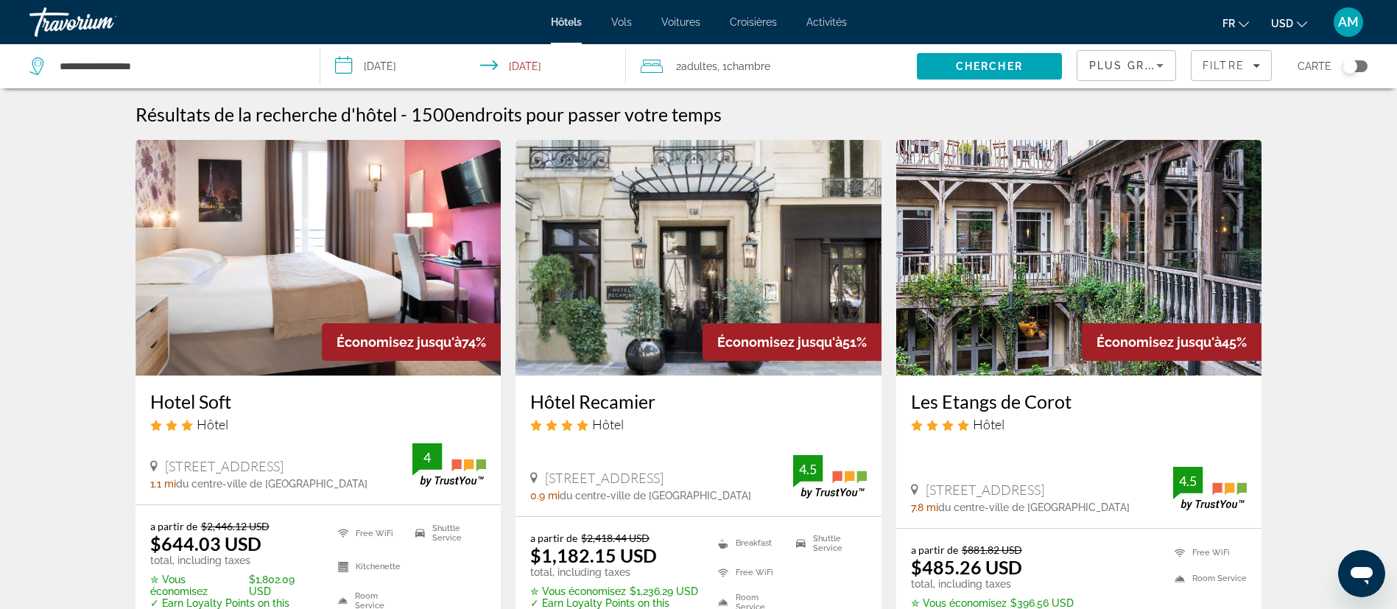
click at [1274, 21] on span "USD" at bounding box center [1282, 24] width 22 height 12
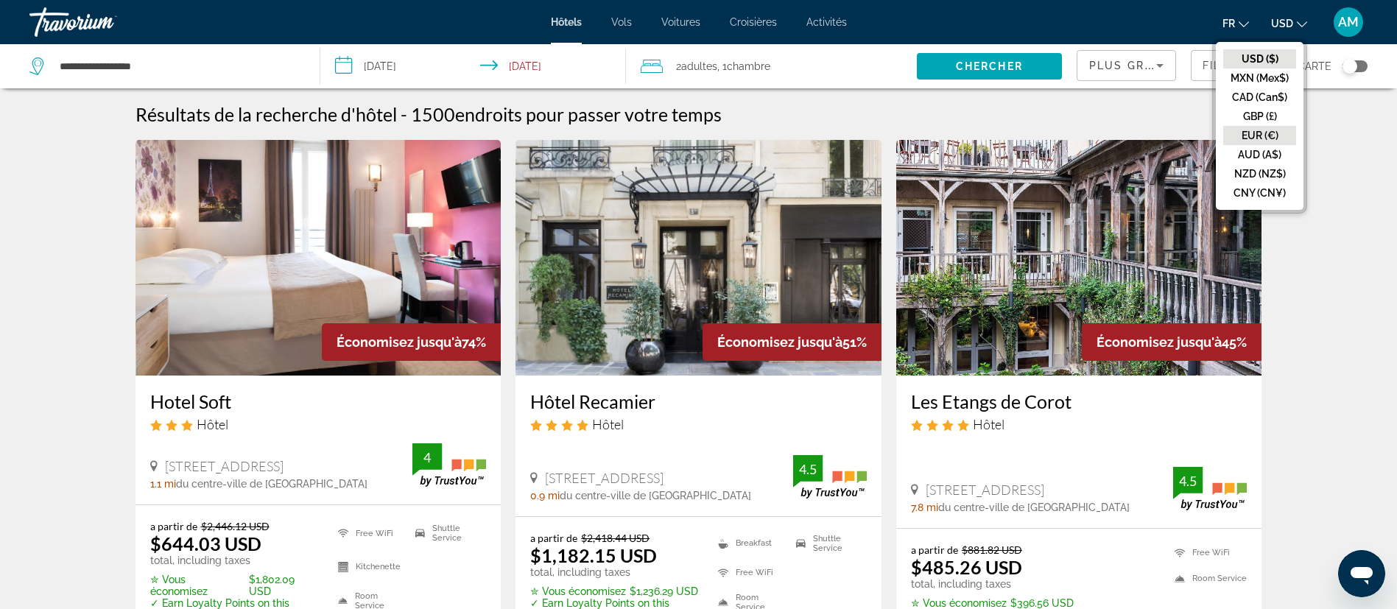
click at [1264, 129] on button "EUR (€)" at bounding box center [1259, 135] width 73 height 19
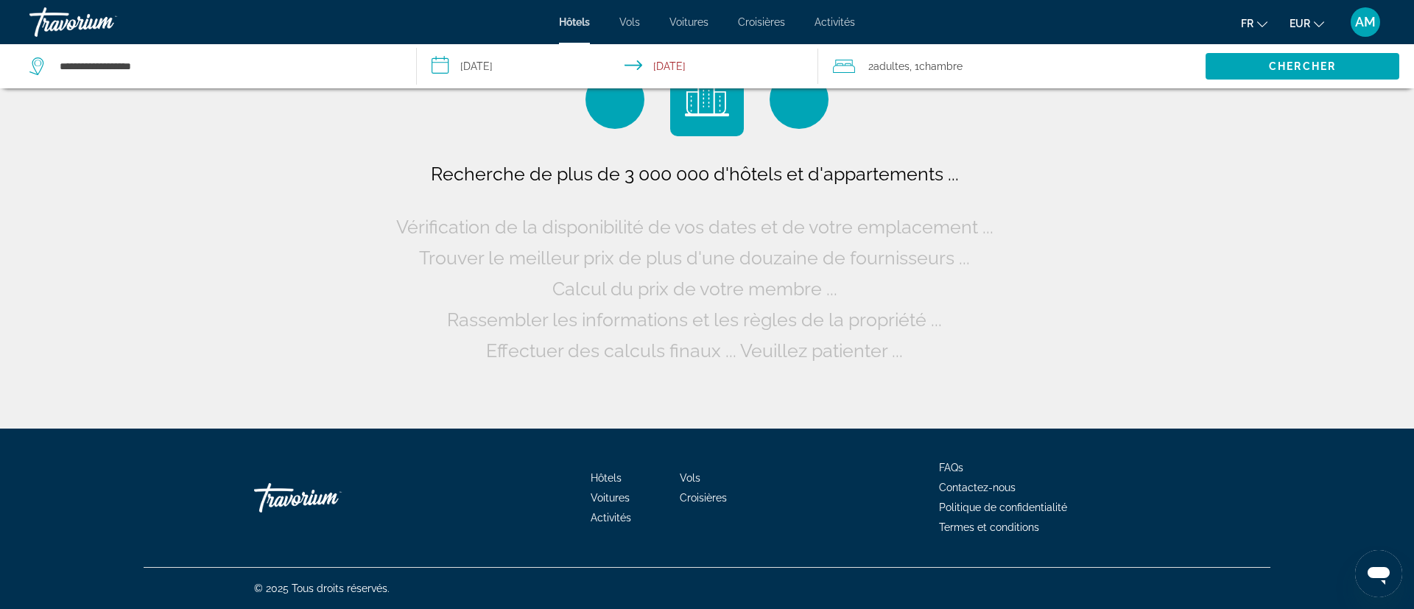
click at [476, 70] on input "**********" at bounding box center [621, 68] width 408 height 49
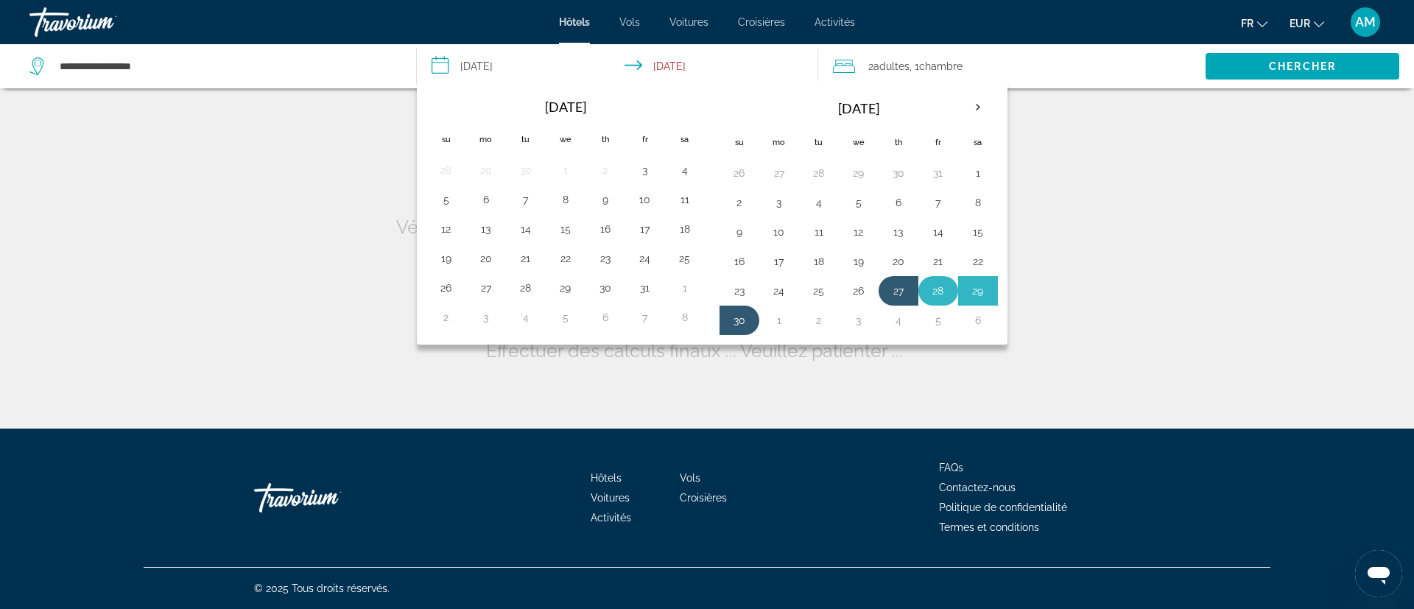
click at [940, 284] on button "28" at bounding box center [938, 291] width 24 height 21
click at [739, 321] on button "30" at bounding box center [739, 320] width 24 height 21
type input "**********"
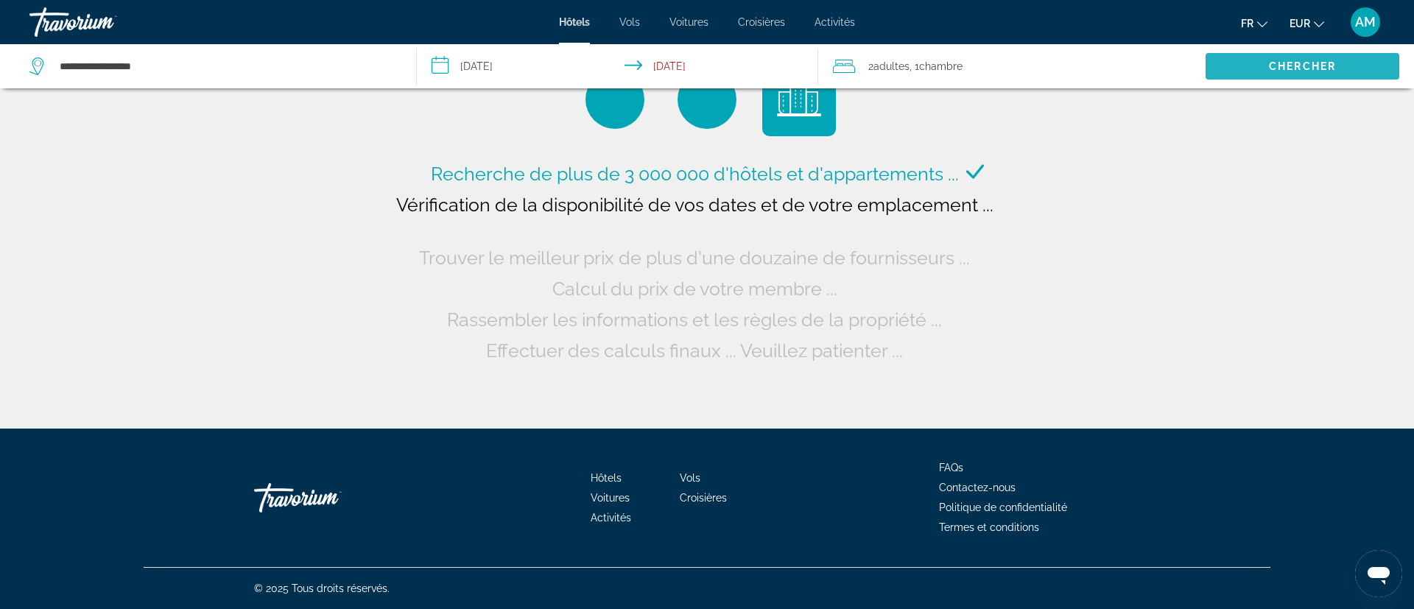
click at [1256, 50] on span "Search" at bounding box center [1302, 66] width 194 height 35
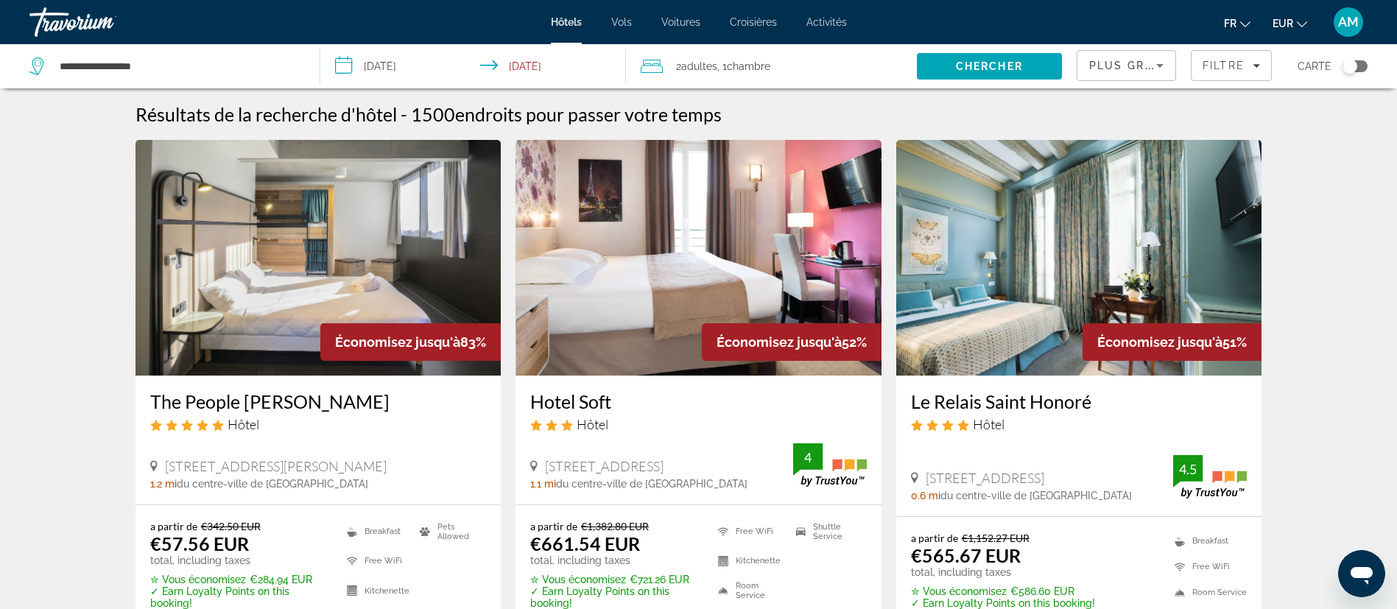
click at [266, 297] on img "Main content" at bounding box center [318, 258] width 366 height 236
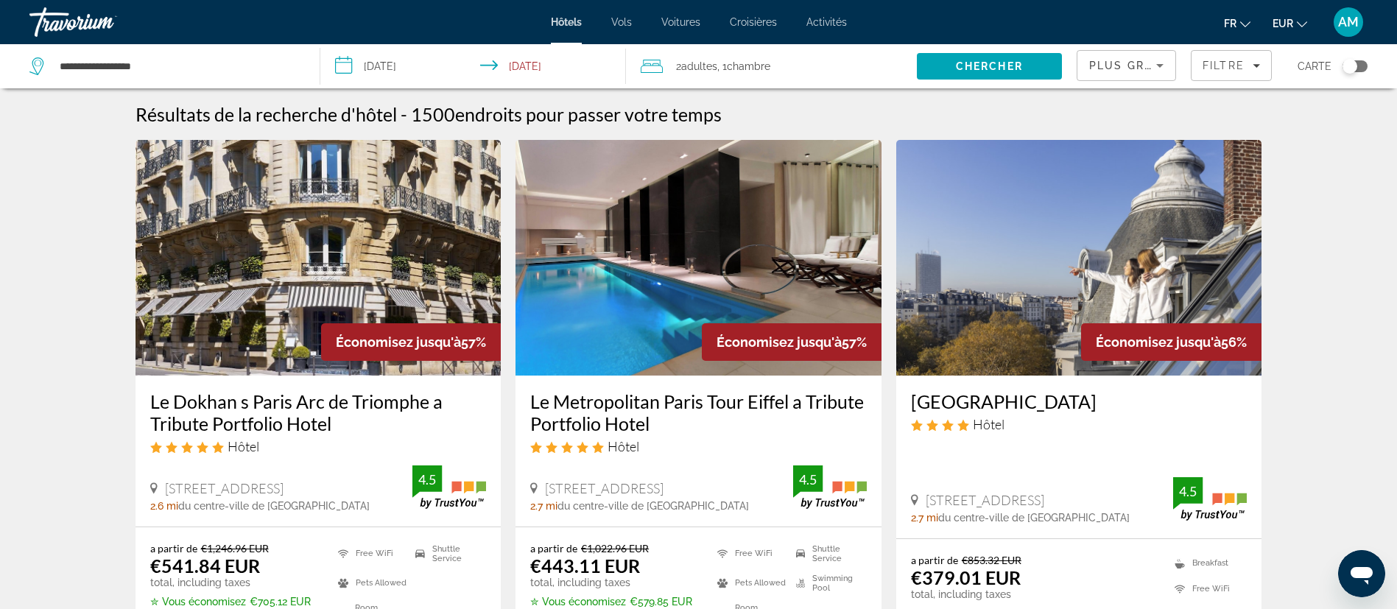
click at [755, 66] on span "Chambre" at bounding box center [748, 66] width 43 height 12
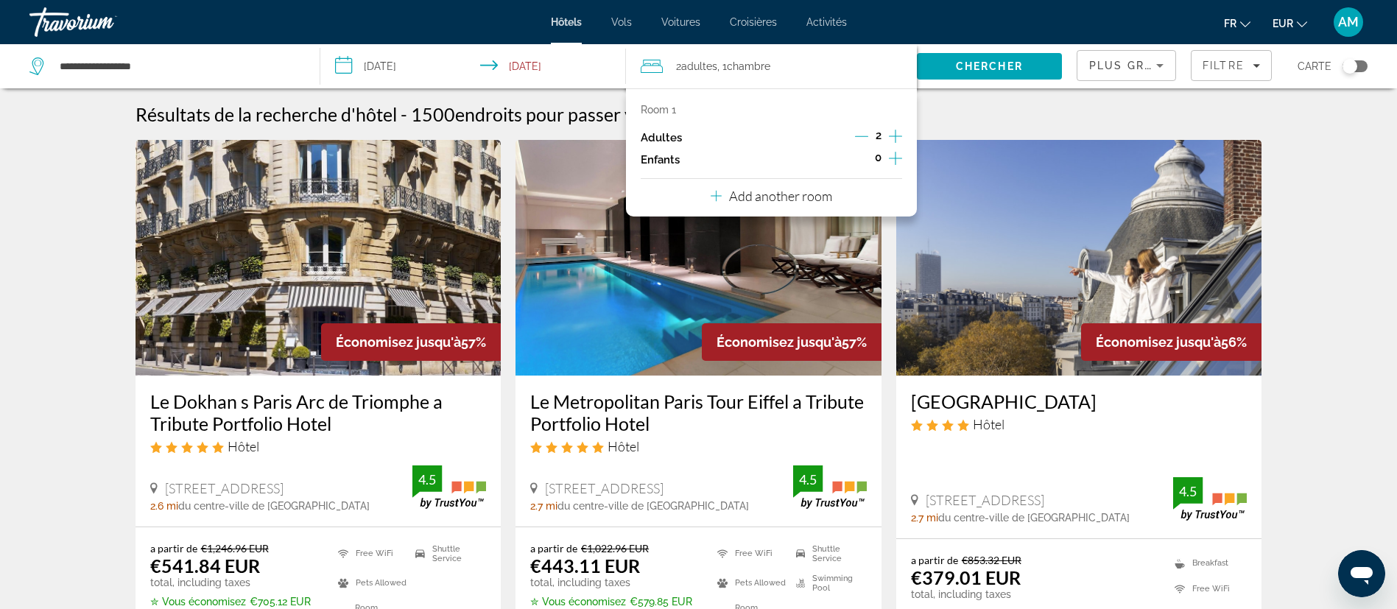
click at [863, 138] on icon "Decrement adults" at bounding box center [861, 136] width 13 height 13
click at [955, 73] on span "Search" at bounding box center [989, 66] width 145 height 35
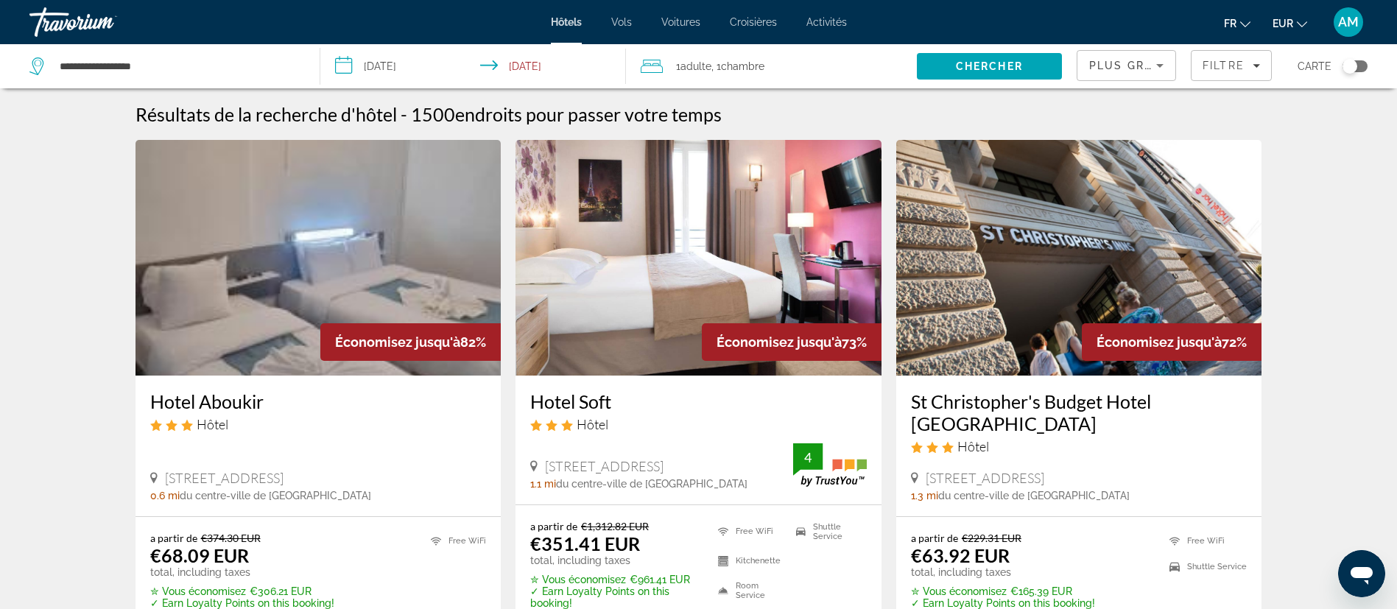
click at [296, 275] on img "Main content" at bounding box center [318, 258] width 366 height 236
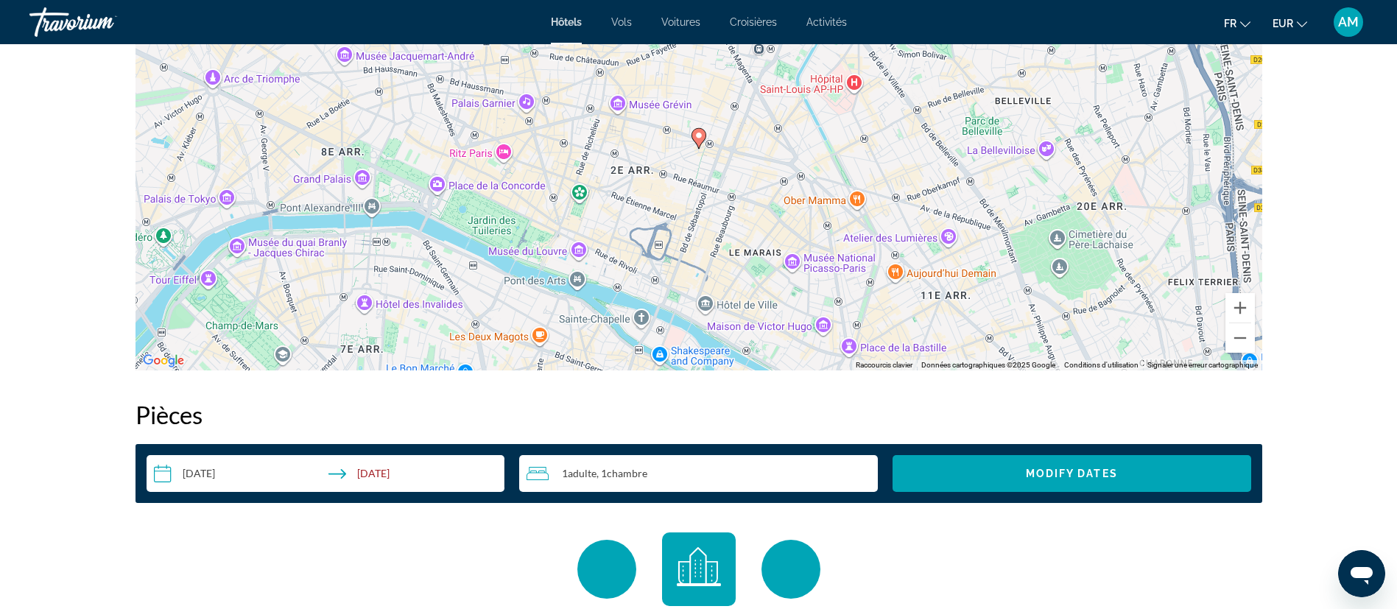
scroll to position [1436, 0]
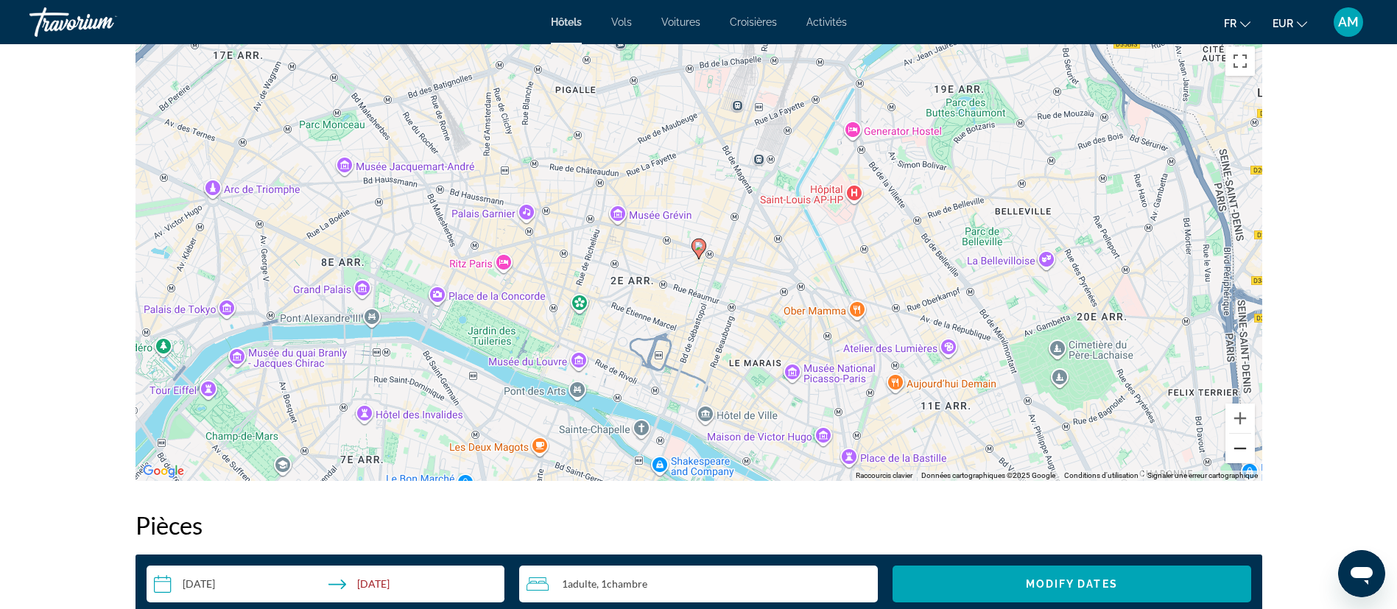
click at [1242, 441] on button "Zoom arrière" at bounding box center [1239, 448] width 29 height 29
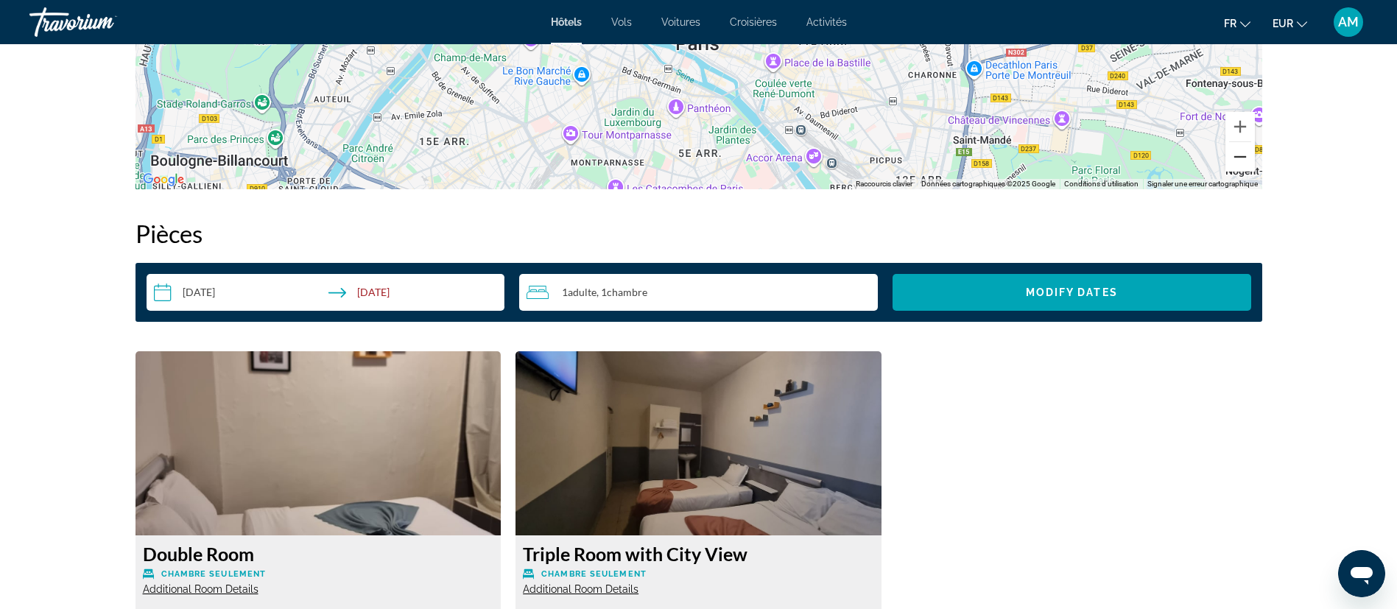
scroll to position [1845, 0]
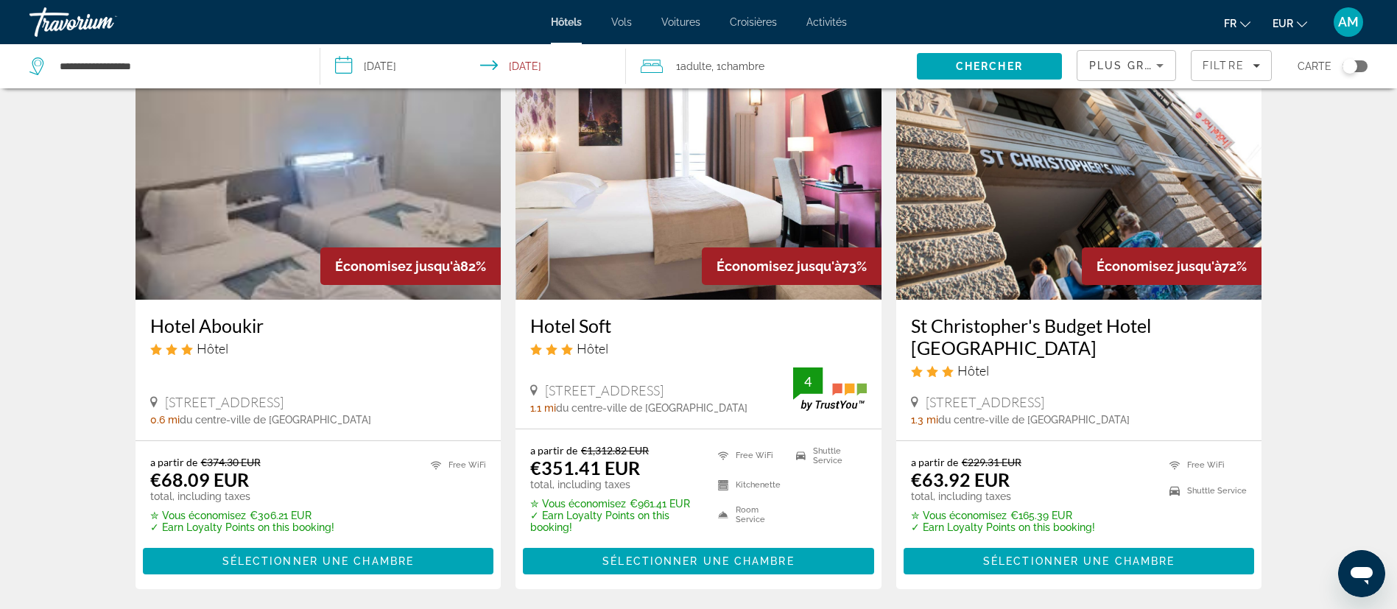
scroll to position [110, 0]
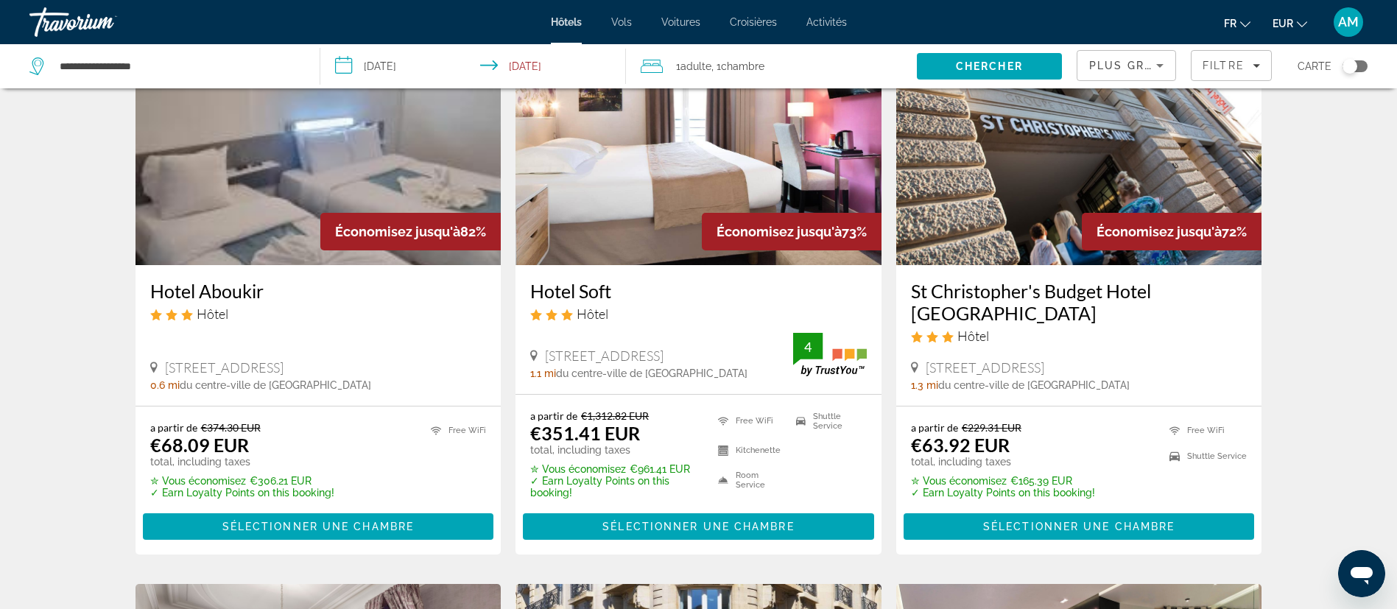
click at [998, 193] on img "Main content" at bounding box center [1079, 147] width 366 height 236
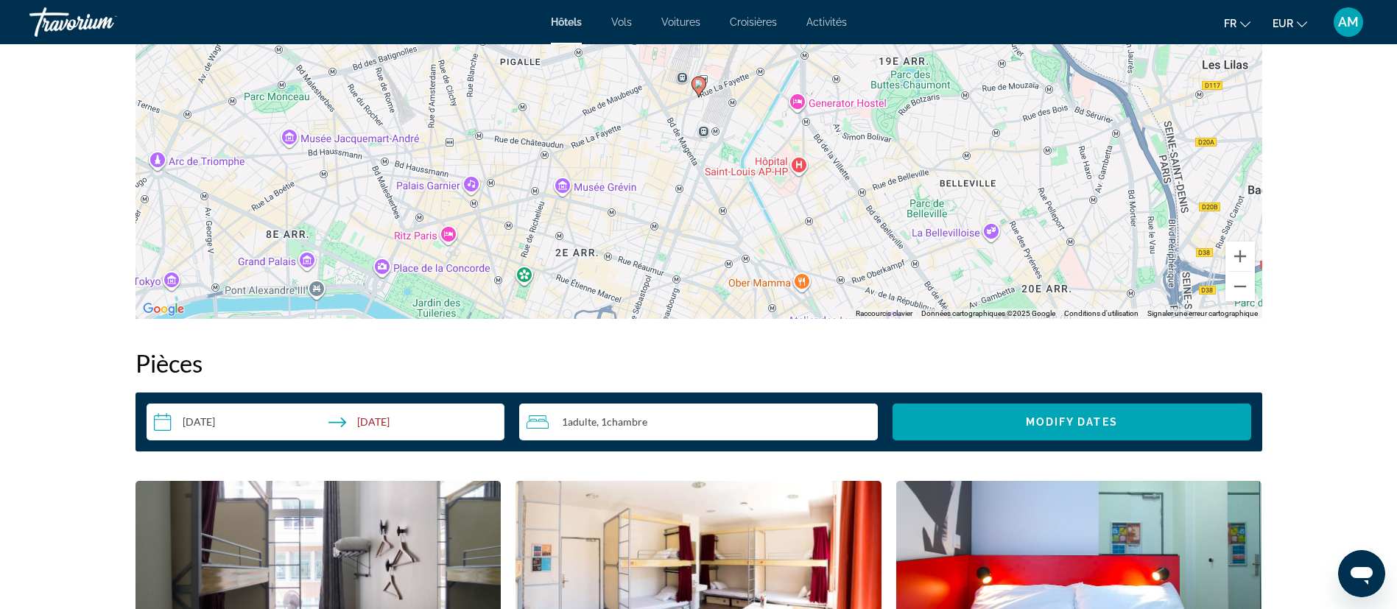
scroll to position [994, 0]
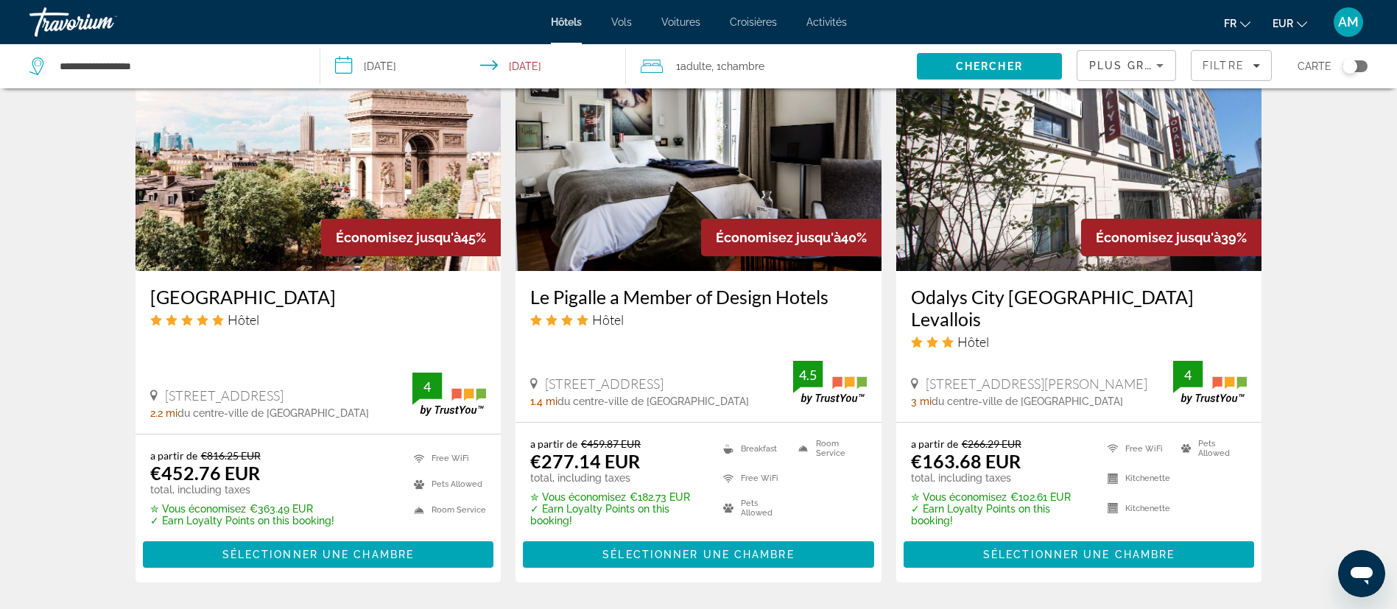
scroll to position [1215, 0]
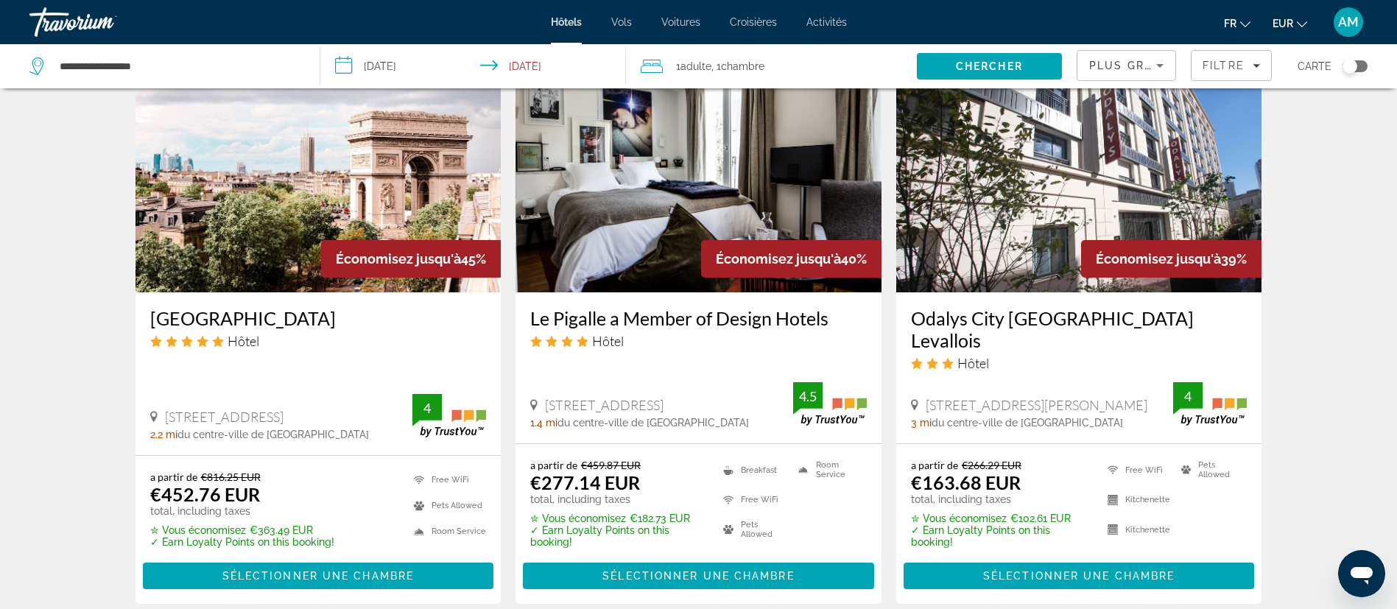
click at [1015, 172] on img "Main content" at bounding box center [1079, 175] width 366 height 236
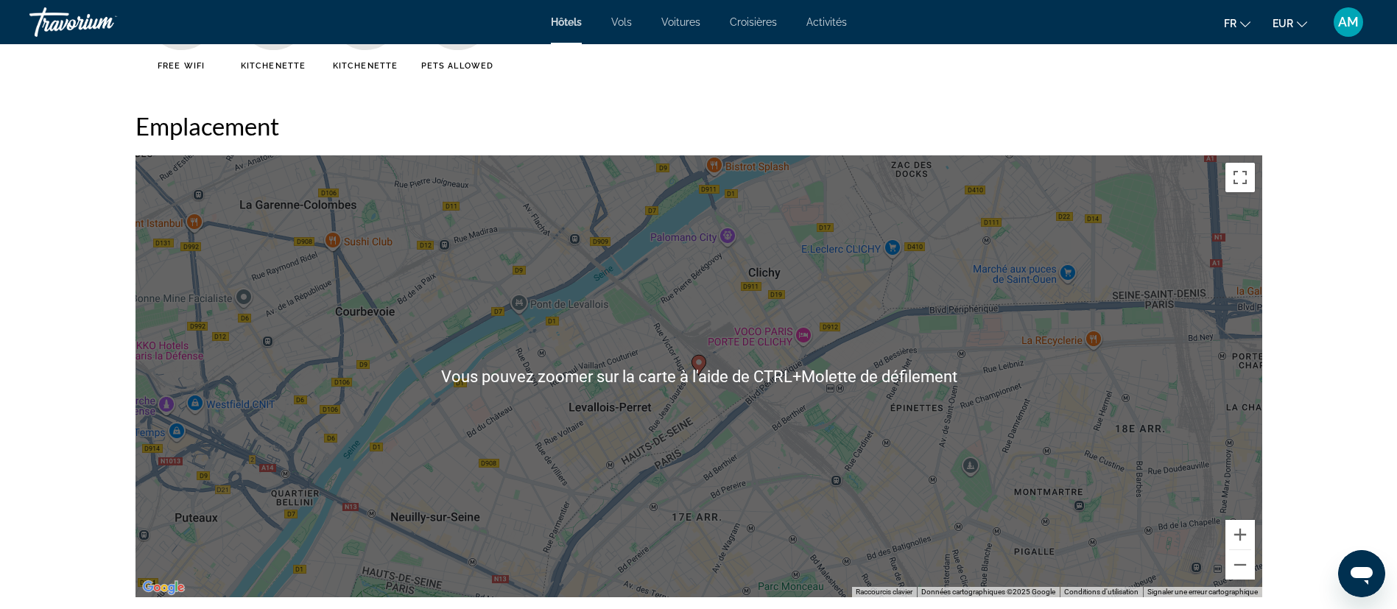
scroll to position [1436, 0]
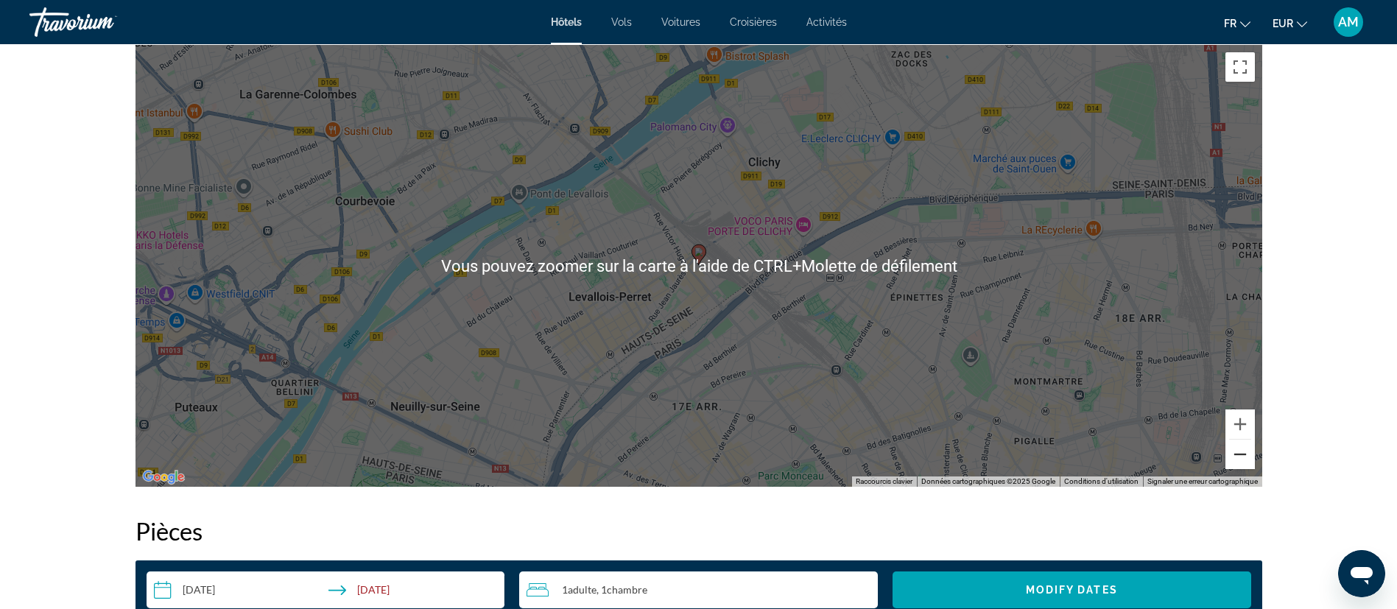
click at [1247, 462] on button "Zoom arrière" at bounding box center [1239, 454] width 29 height 29
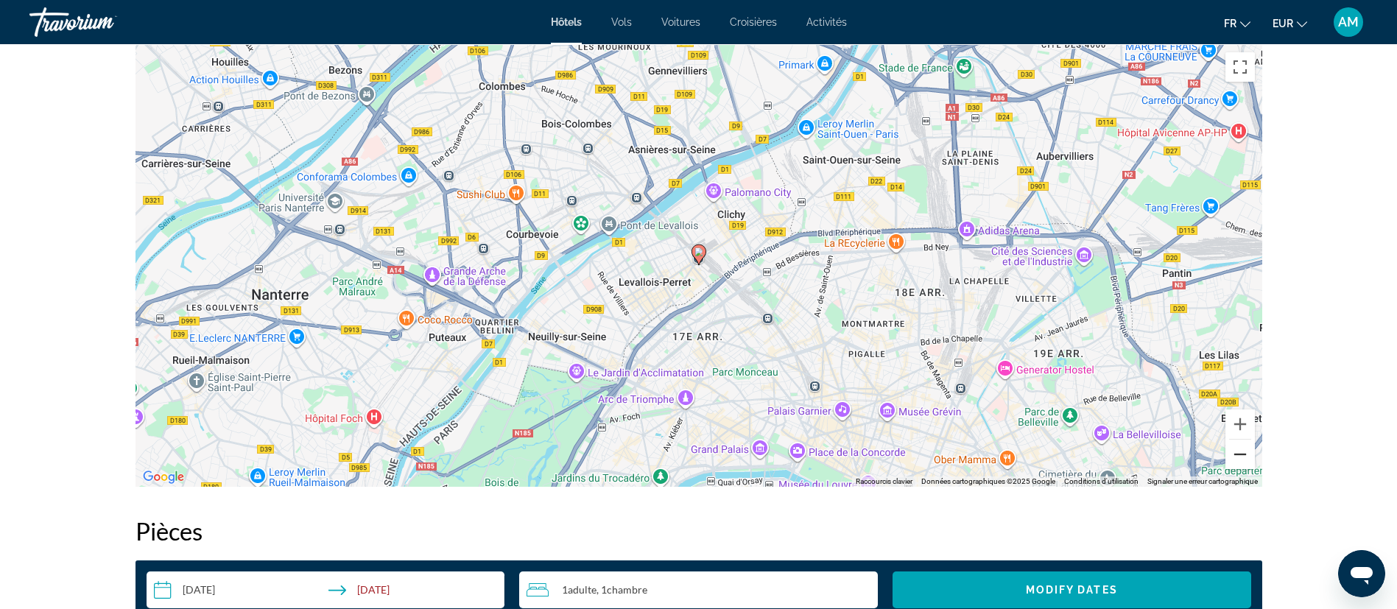
click at [1246, 462] on button "Zoom arrière" at bounding box center [1239, 454] width 29 height 29
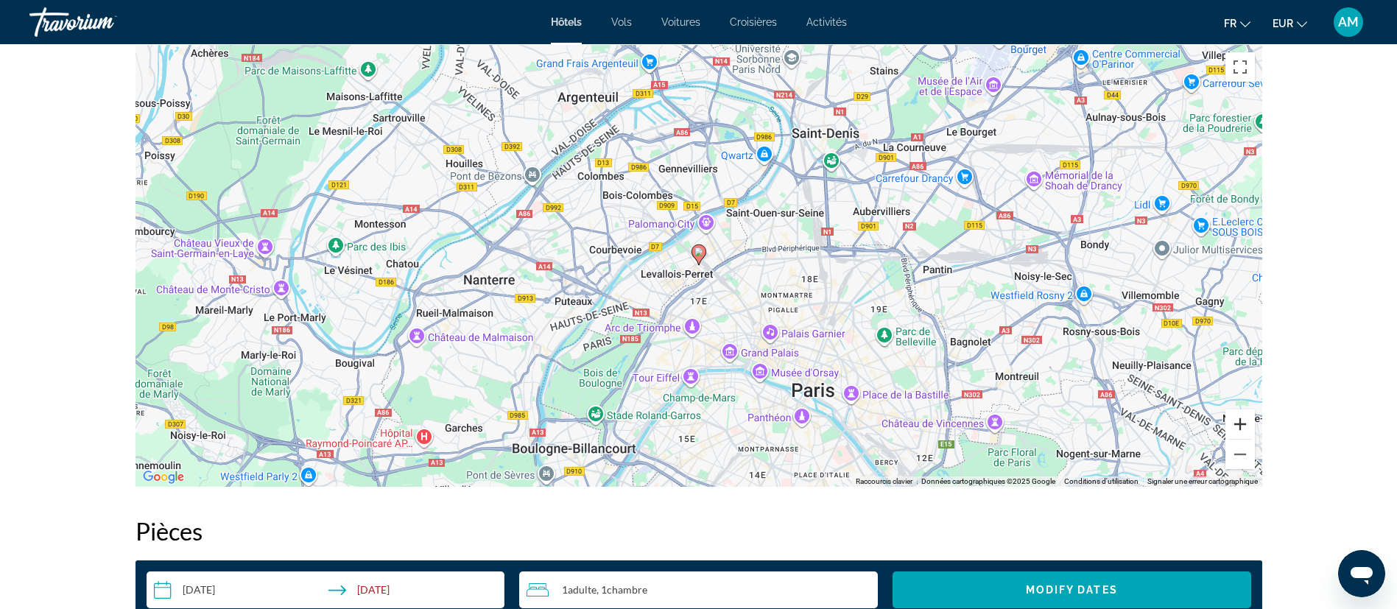
click at [1235, 423] on button "Zoom avant" at bounding box center [1239, 423] width 29 height 29
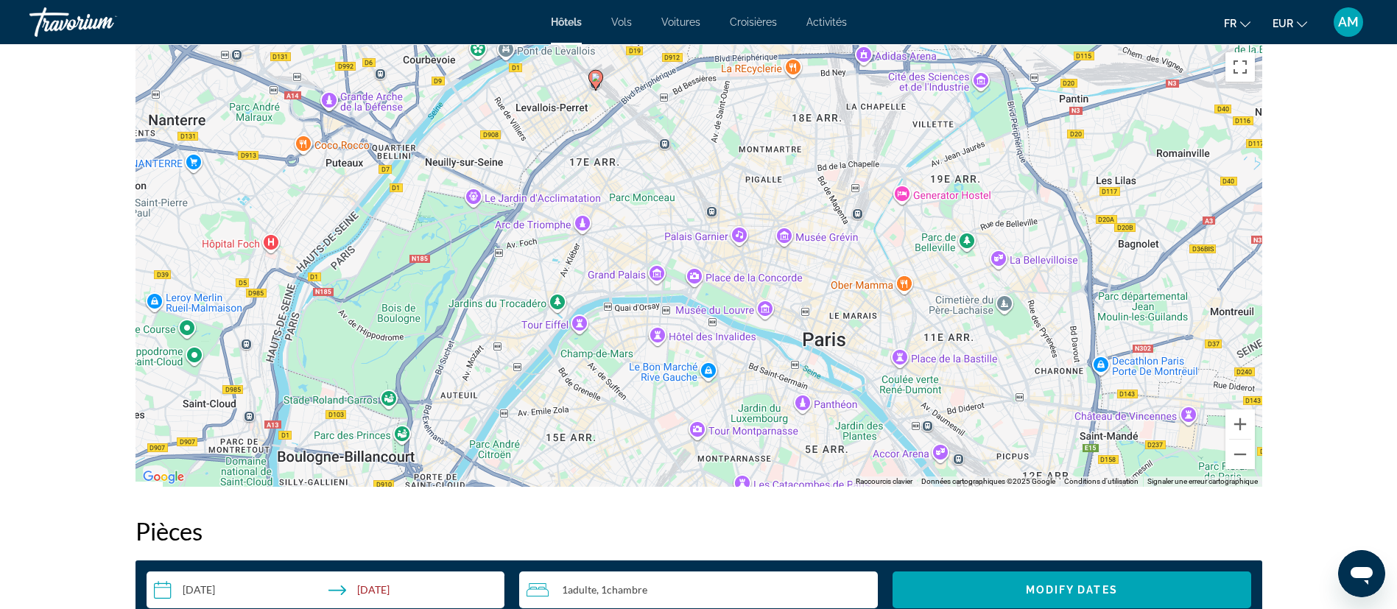
drag, startPoint x: 955, startPoint y: 349, endPoint x: 848, endPoint y: 166, distance: 212.1
click at [848, 166] on div "Pour activer le glissement avec le clavier, appuyez sur Alt+Entrée. Une fois ce…" at bounding box center [698, 266] width 1126 height 442
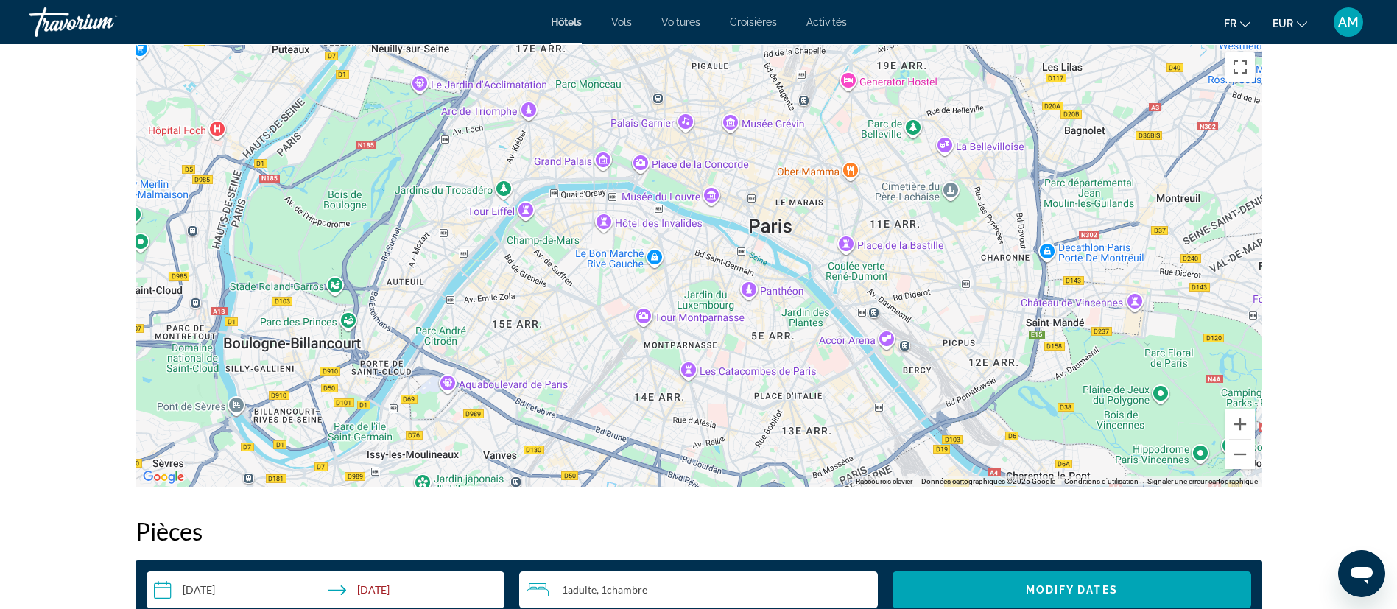
drag, startPoint x: 915, startPoint y: 340, endPoint x: 861, endPoint y: 227, distance: 125.8
click at [861, 229] on div "Pour activer le glissement avec le clavier, appuyez sur Alt+Entrée. Une fois ce…" at bounding box center [698, 266] width 1126 height 442
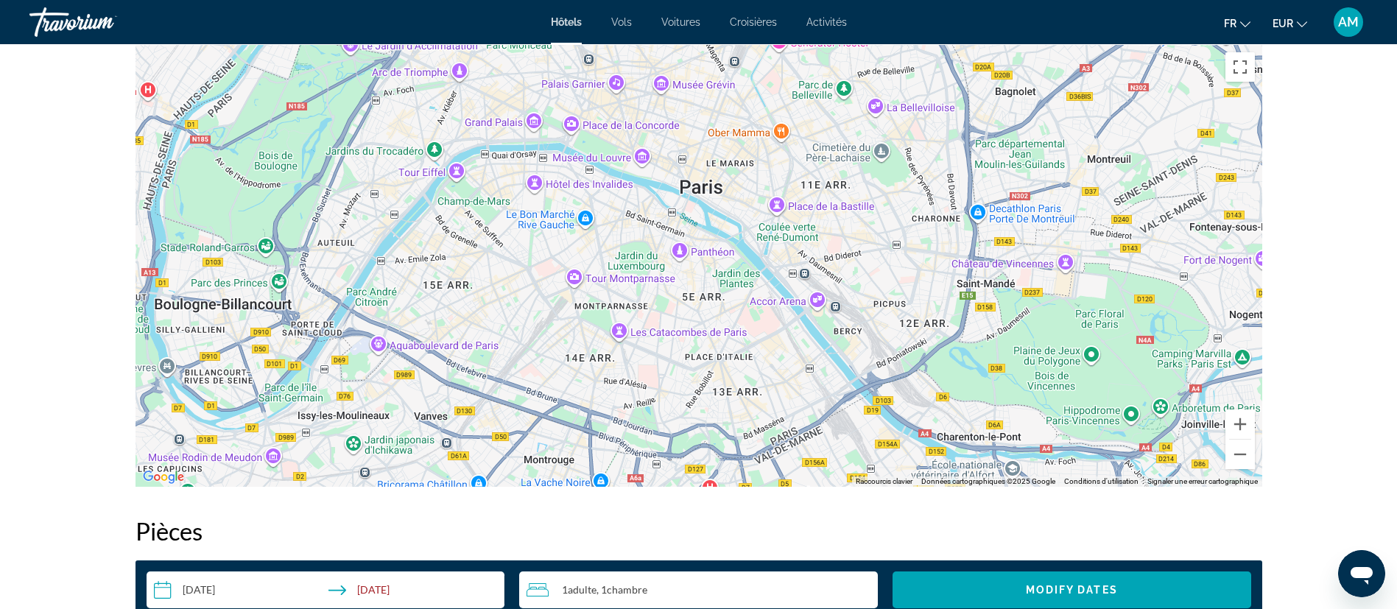
drag, startPoint x: 1031, startPoint y: 421, endPoint x: 962, endPoint y: 400, distance: 72.4
click at [962, 400] on div "Pour activer le glissement avec le clavier, appuyez sur Alt+Entrée. Une fois ce…" at bounding box center [698, 266] width 1126 height 442
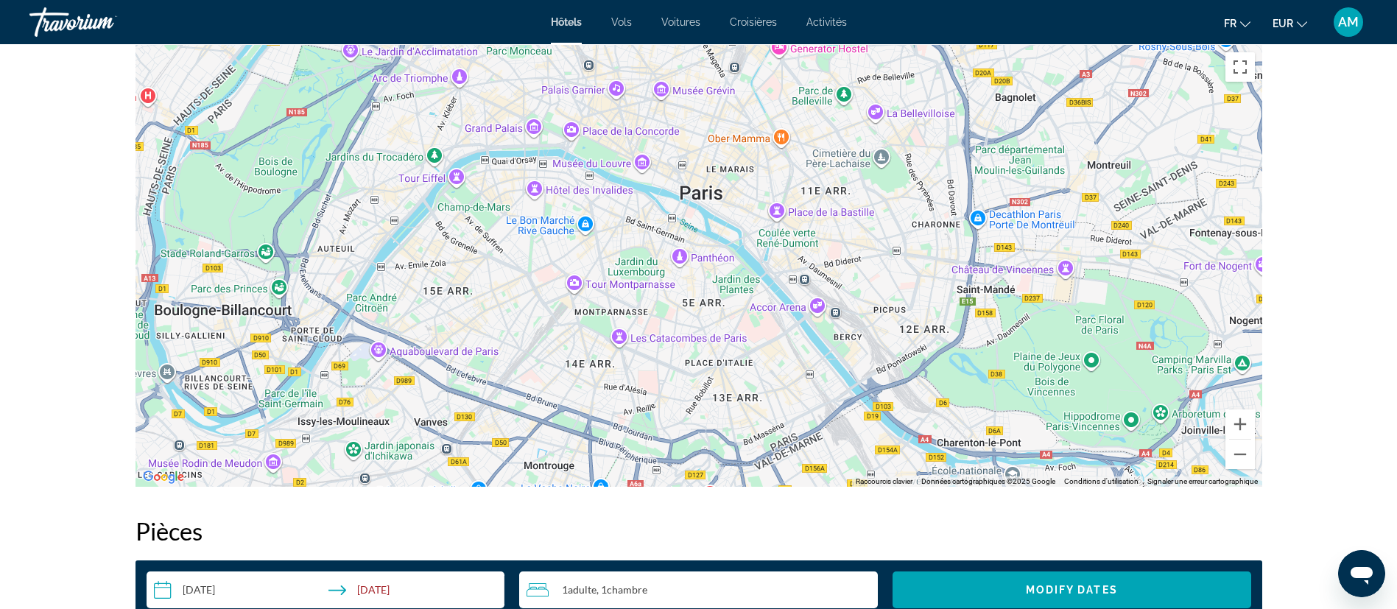
click at [1347, 328] on div "prev next Levallois-Perret, , France Odalys City Paris Levallois 4 Adresse 34 R…" at bounding box center [698, 287] width 1397 height 3358
click at [1249, 459] on button "Zoom arrière" at bounding box center [1239, 454] width 29 height 29
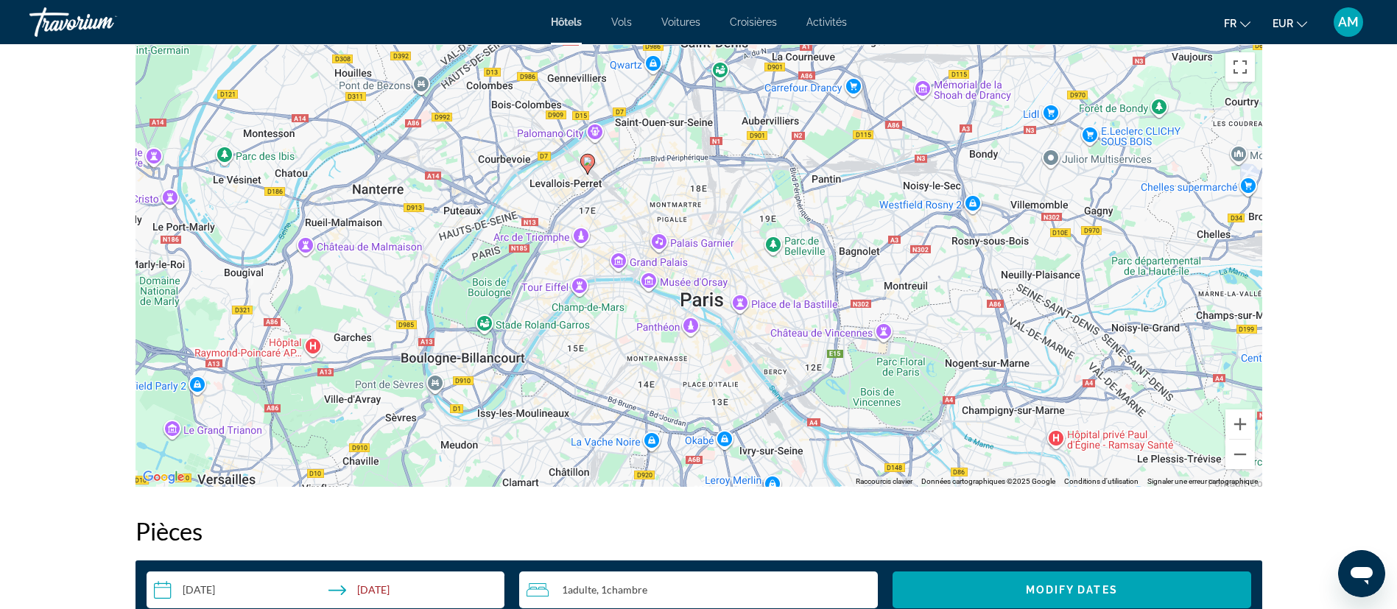
drag, startPoint x: 649, startPoint y: 228, endPoint x: 651, endPoint y: 301, distance: 72.9
click at [651, 301] on div "Pour activer le glissement avec le clavier, appuyez sur Alt+Entrée. Une fois ce…" at bounding box center [698, 266] width 1126 height 442
click at [1242, 419] on button "Zoom avant" at bounding box center [1239, 423] width 29 height 29
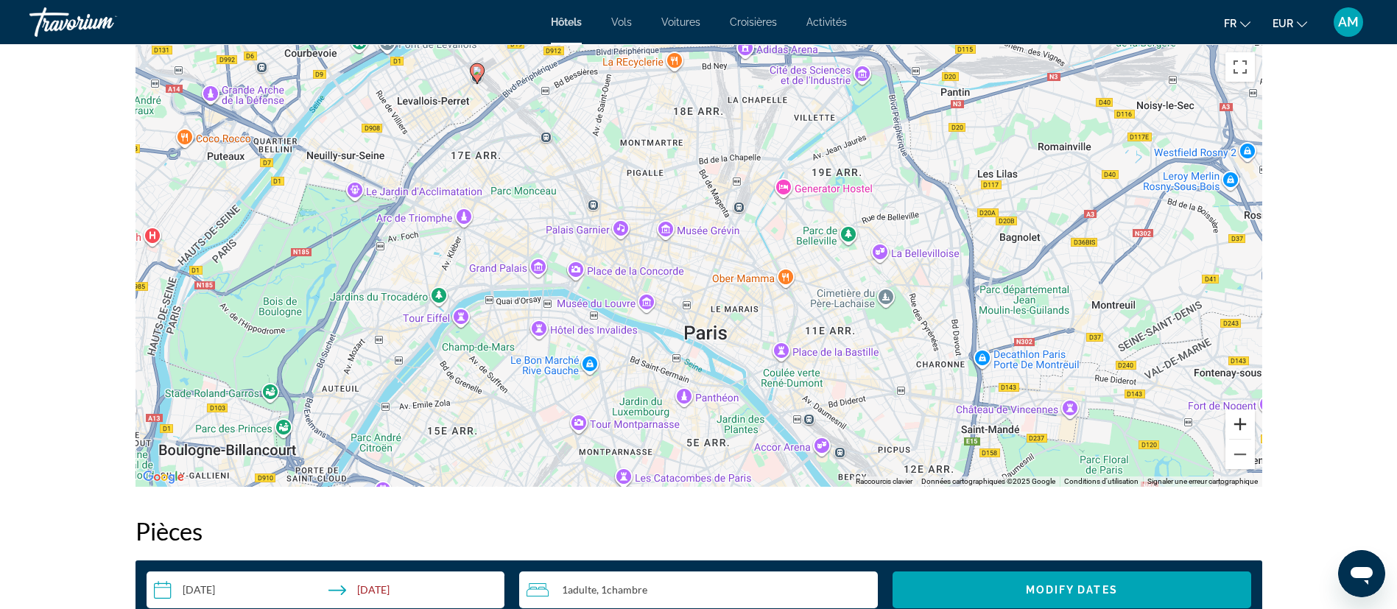
click at [1241, 419] on button "Zoom avant" at bounding box center [1239, 423] width 29 height 29
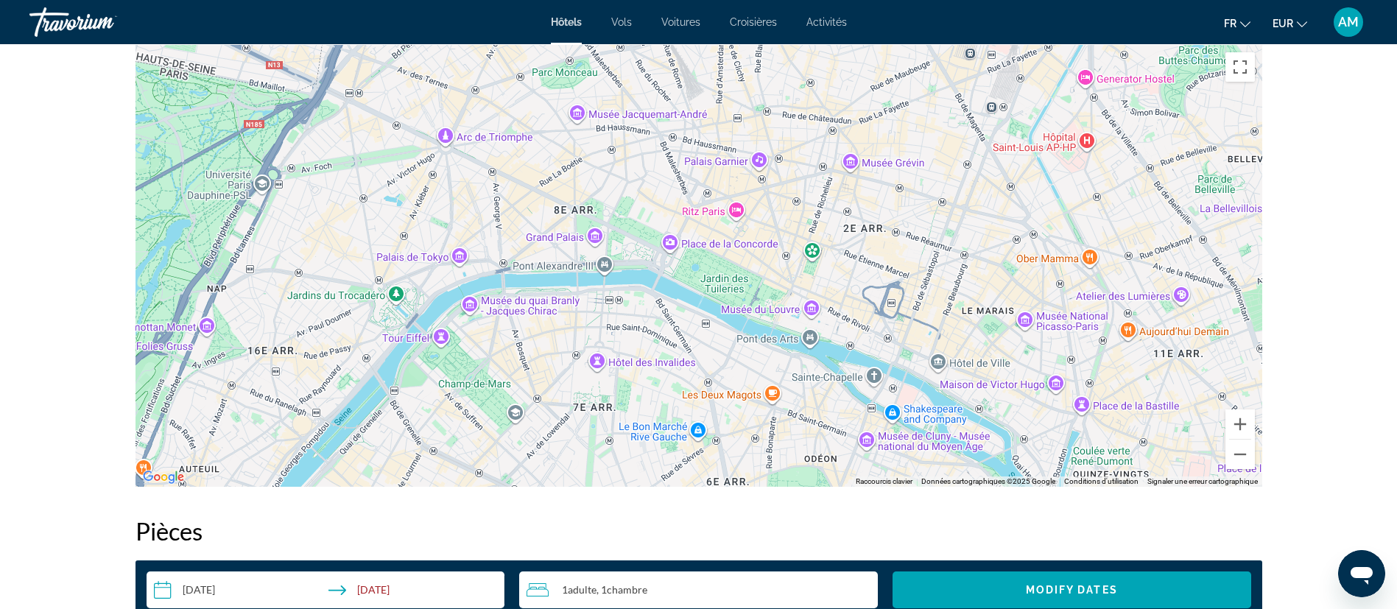
drag, startPoint x: 602, startPoint y: 373, endPoint x: 819, endPoint y: 329, distance: 222.4
click at [819, 329] on div "Main content" at bounding box center [698, 266] width 1126 height 442
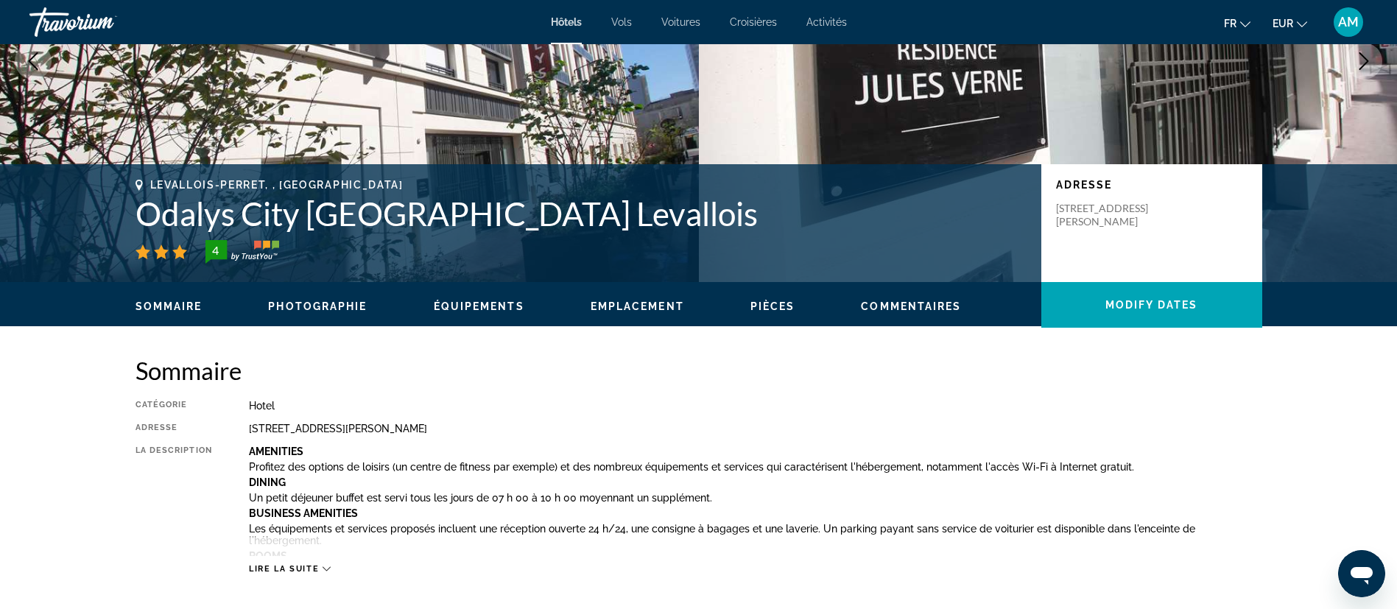
scroll to position [0, 0]
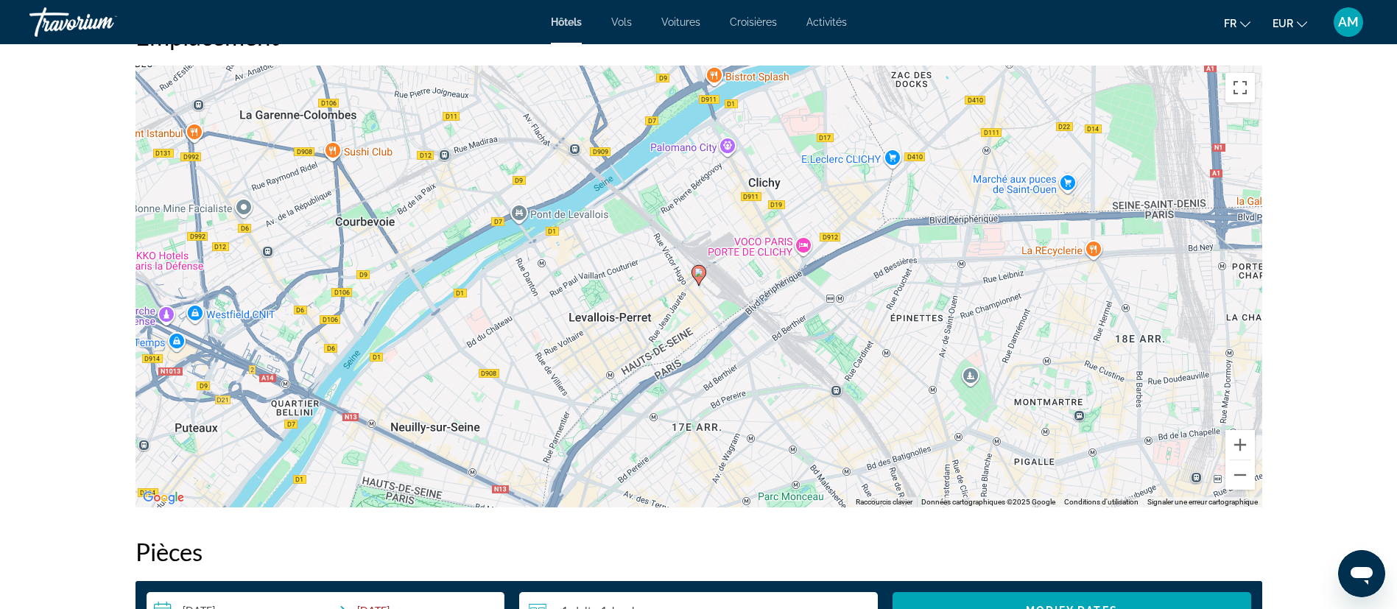
scroll to position [1436, 0]
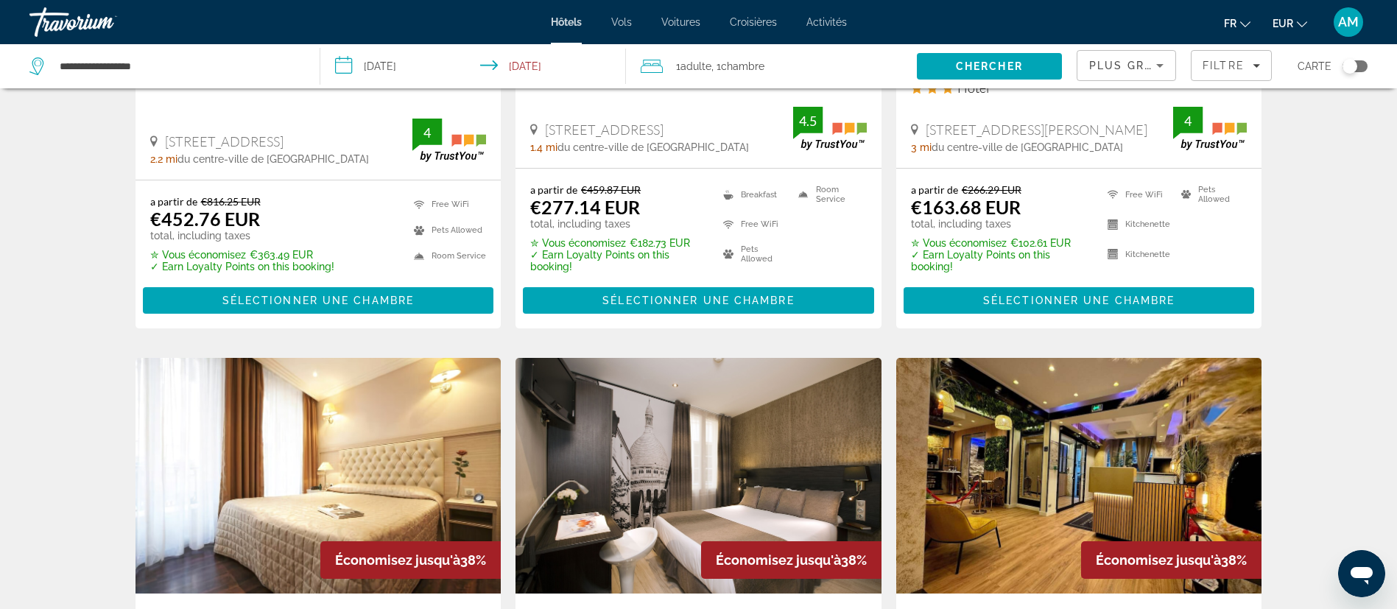
scroll to position [994, 0]
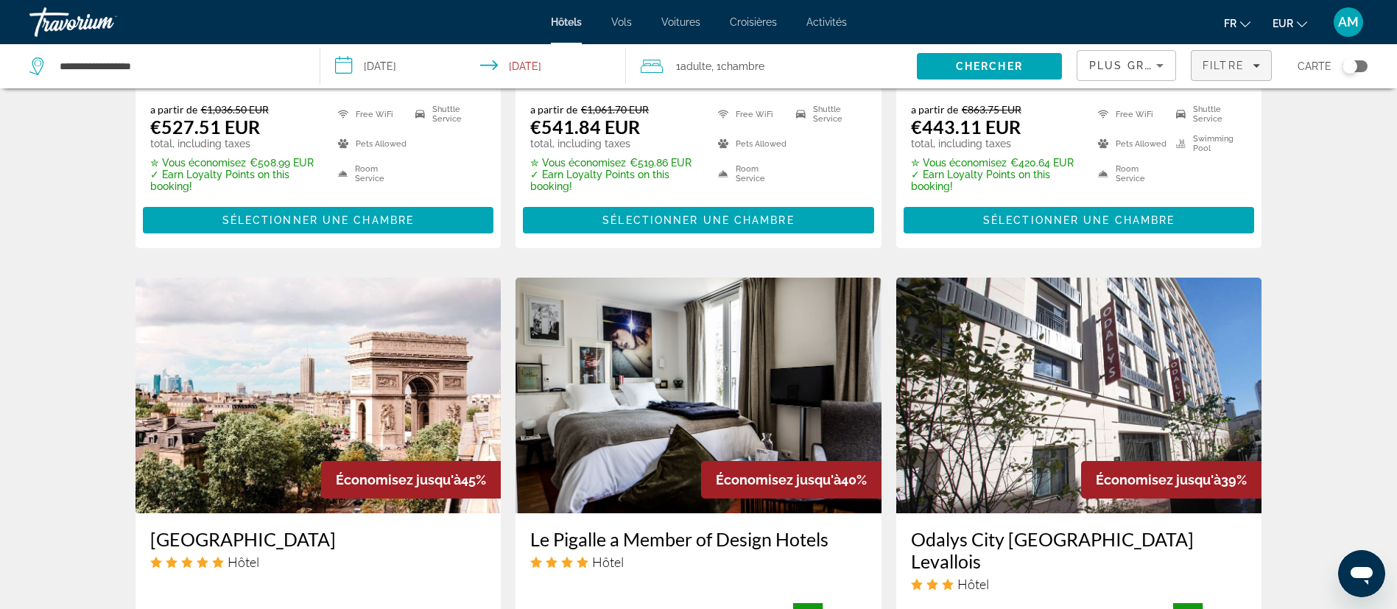
click at [1223, 66] on span "Filtre" at bounding box center [1223, 66] width 42 height 12
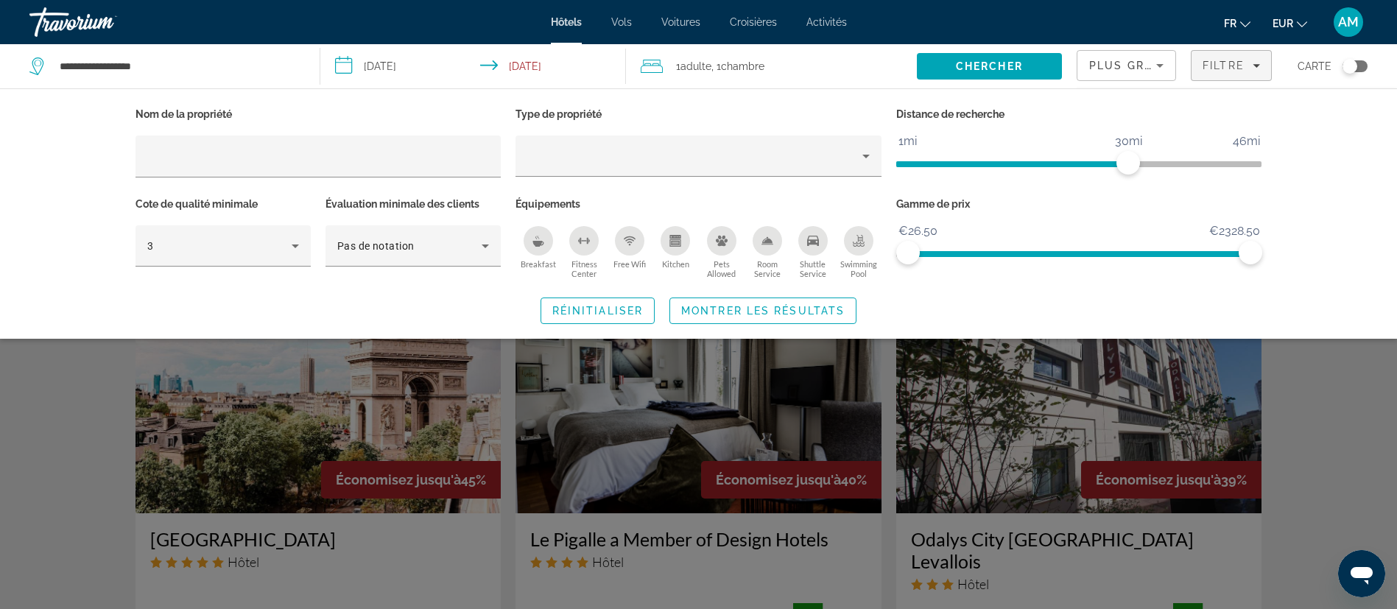
click at [534, 236] on icon "Breakfast" at bounding box center [538, 241] width 12 height 12
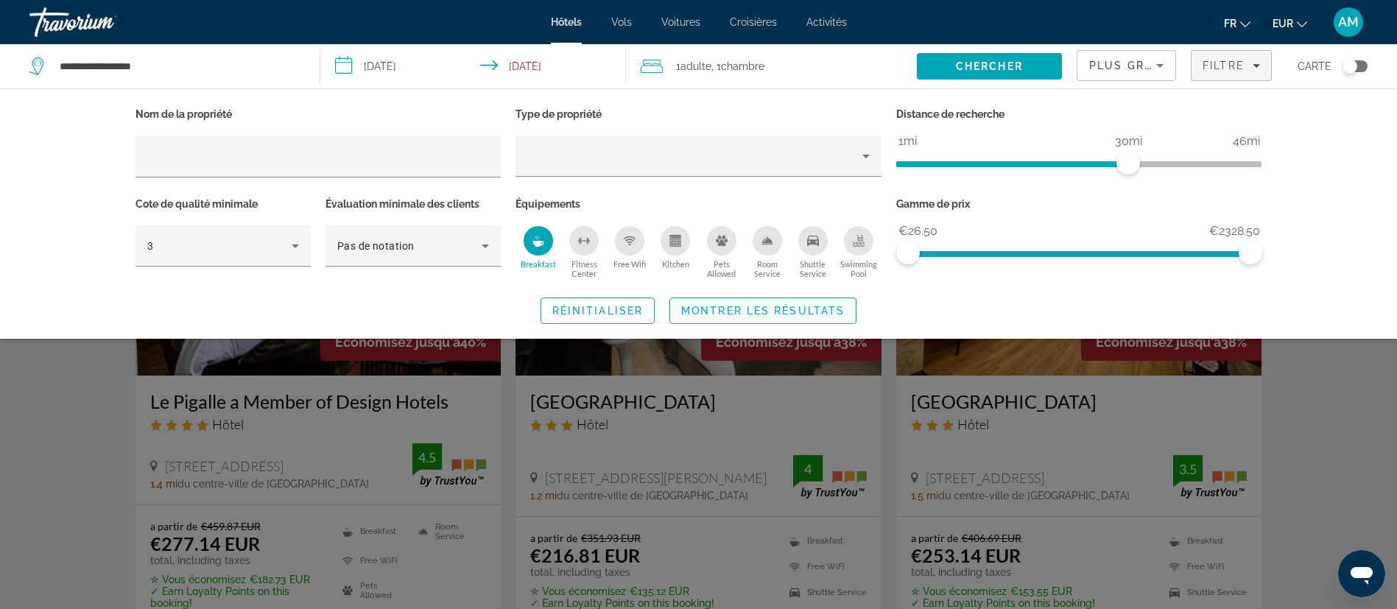
click at [753, 308] on span "Montrer les résultats" at bounding box center [762, 311] width 163 height 12
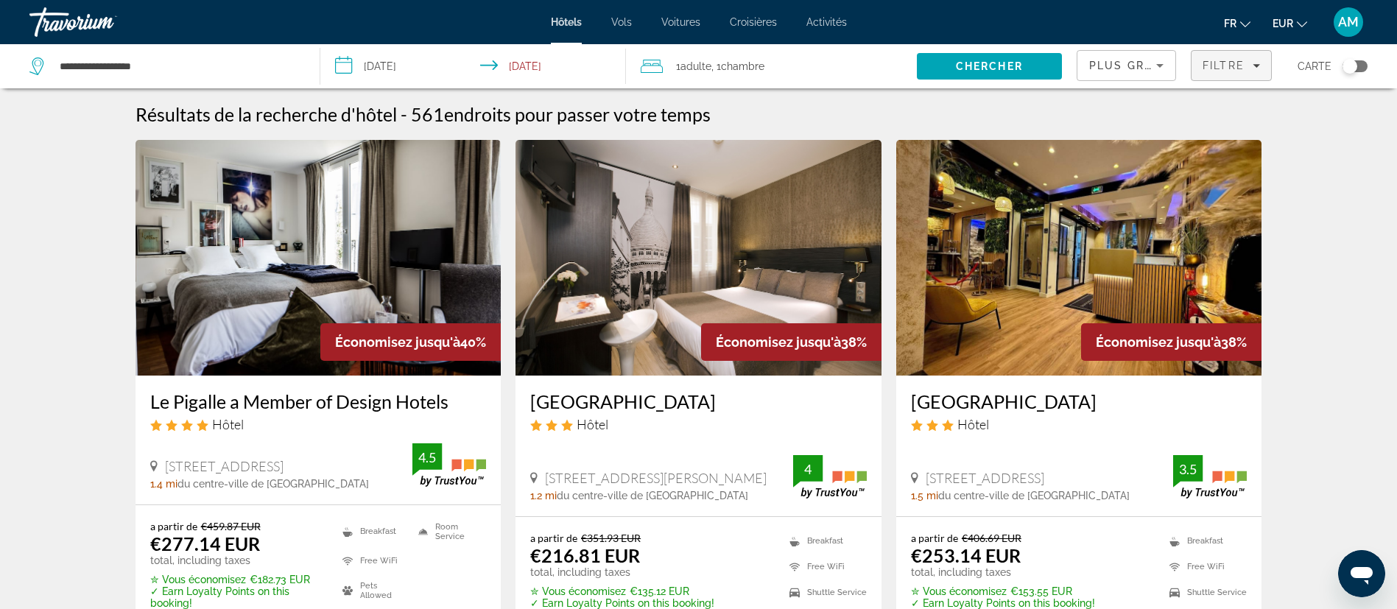
click at [1244, 70] on span "Filtre" at bounding box center [1223, 66] width 42 height 12
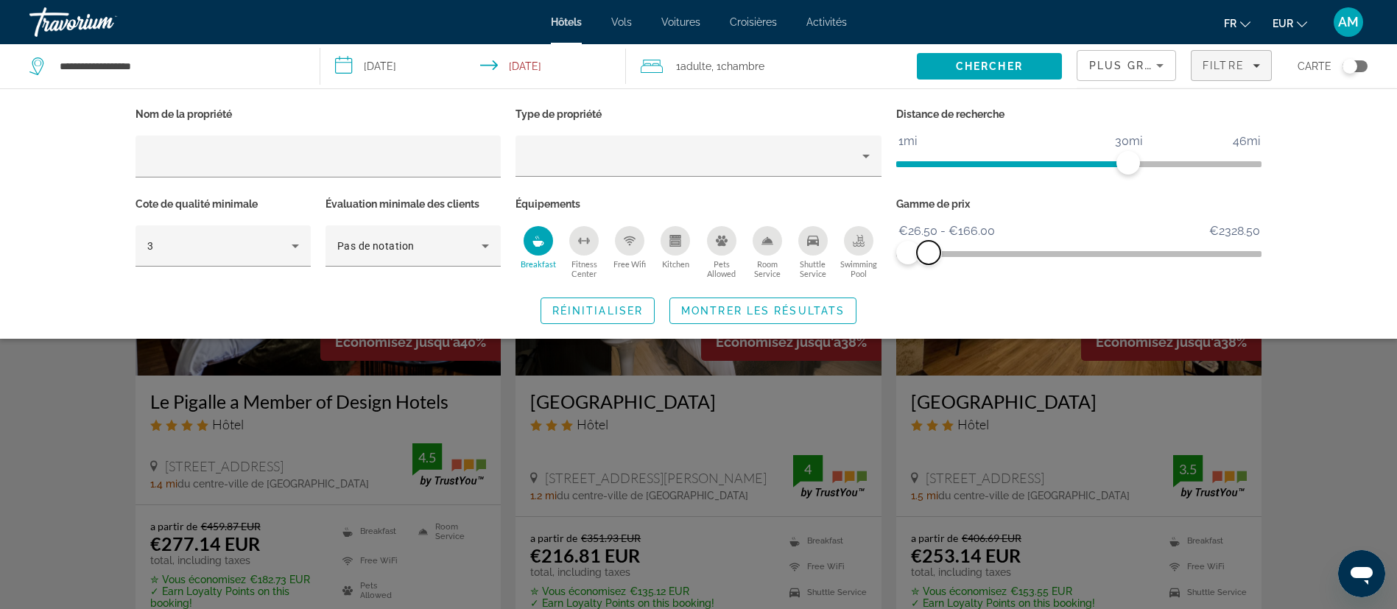
drag, startPoint x: 1250, startPoint y: 263, endPoint x: 928, endPoint y: 258, distance: 321.8
click at [928, 258] on span "ngx-slider-max" at bounding box center [929, 253] width 24 height 24
click at [783, 305] on span "Montrer les résultats" at bounding box center [762, 311] width 163 height 12
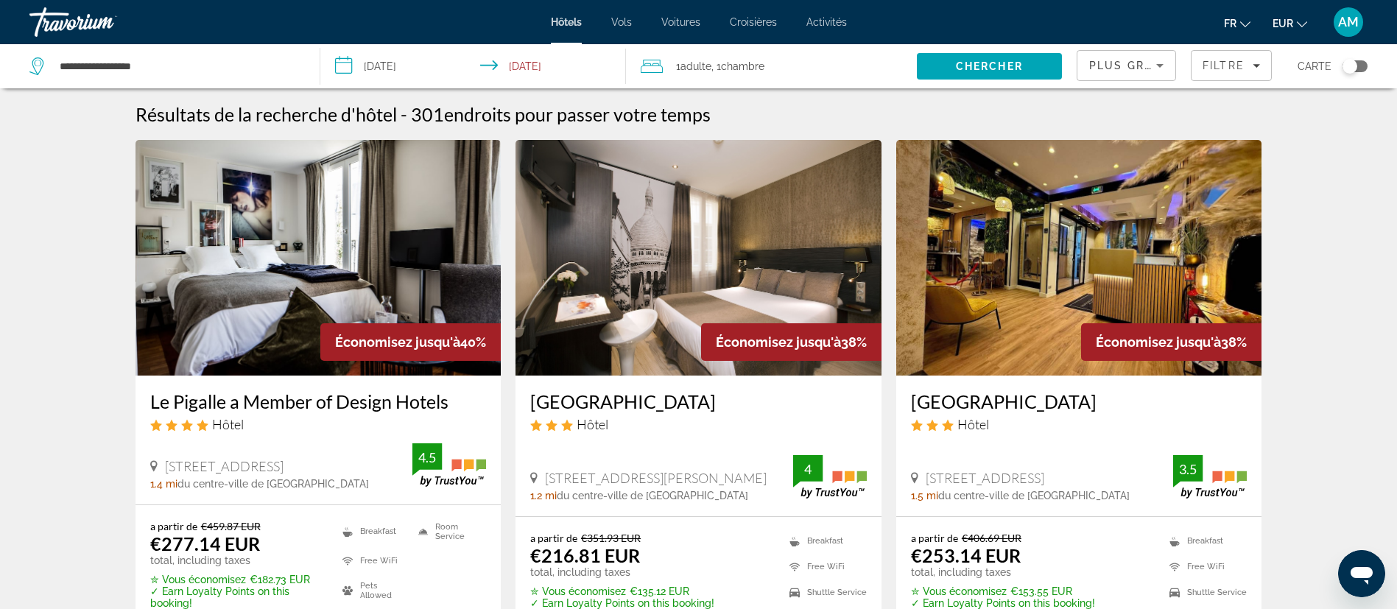
click at [1150, 70] on span "Plus grandes économies" at bounding box center [1177, 66] width 176 height 12
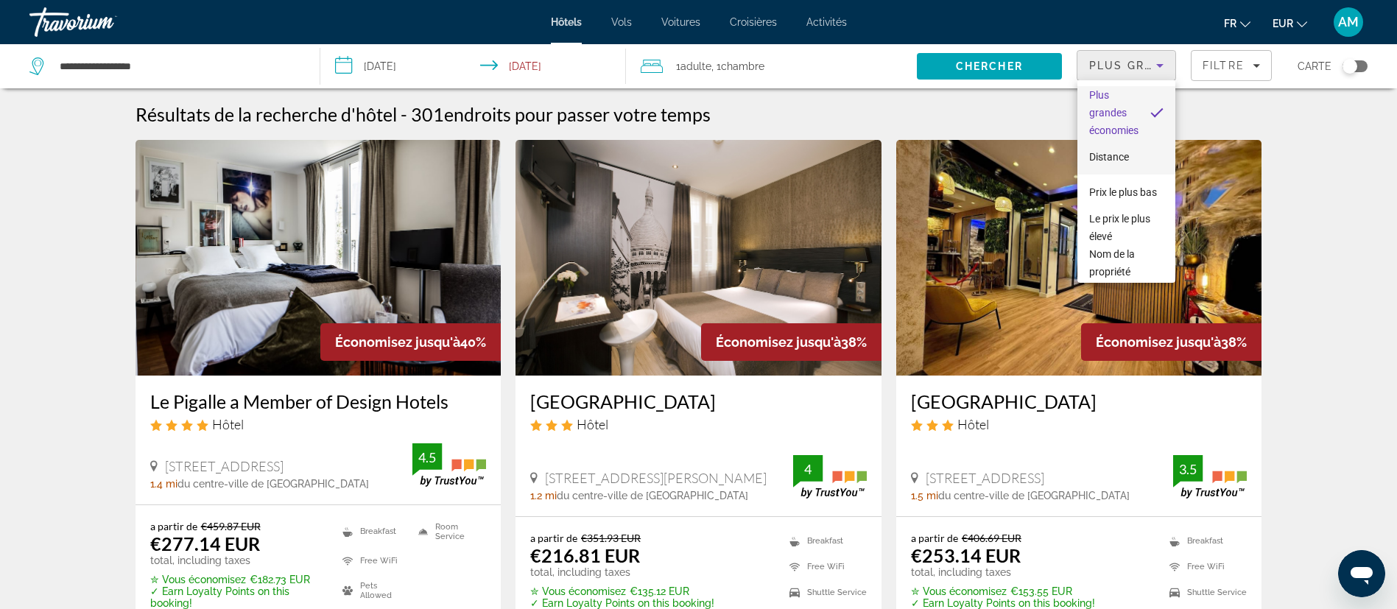
click at [1111, 161] on span "Distance" at bounding box center [1109, 157] width 40 height 12
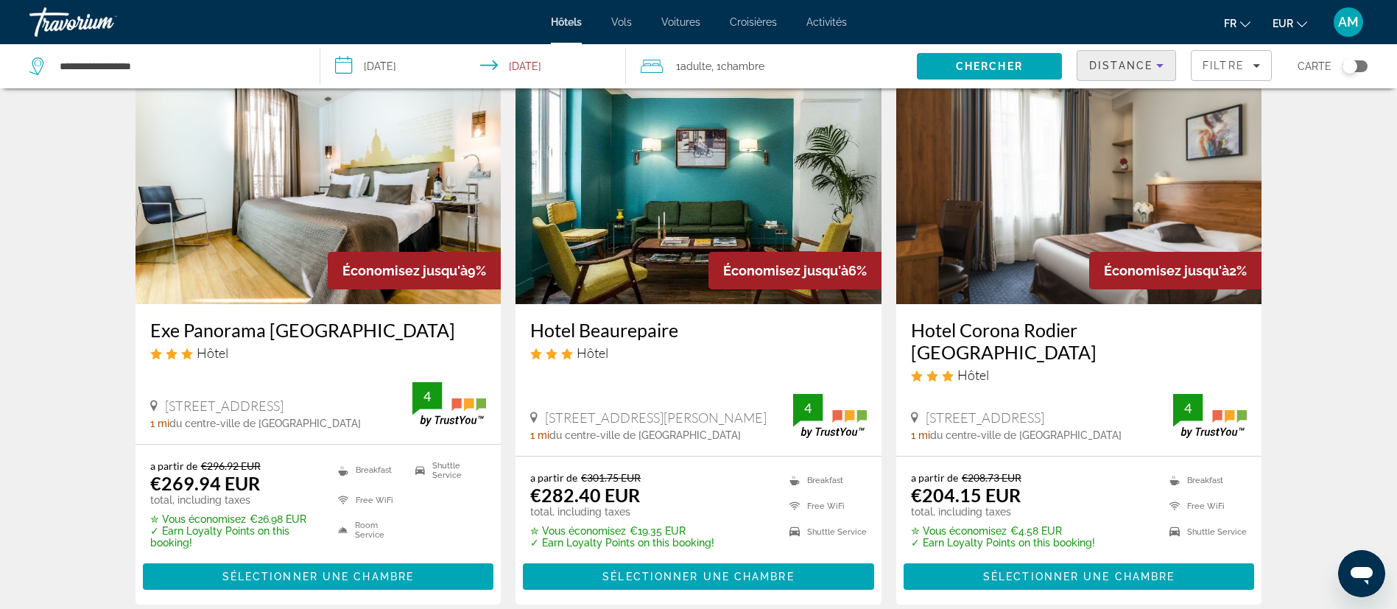
scroll to position [1658, 0]
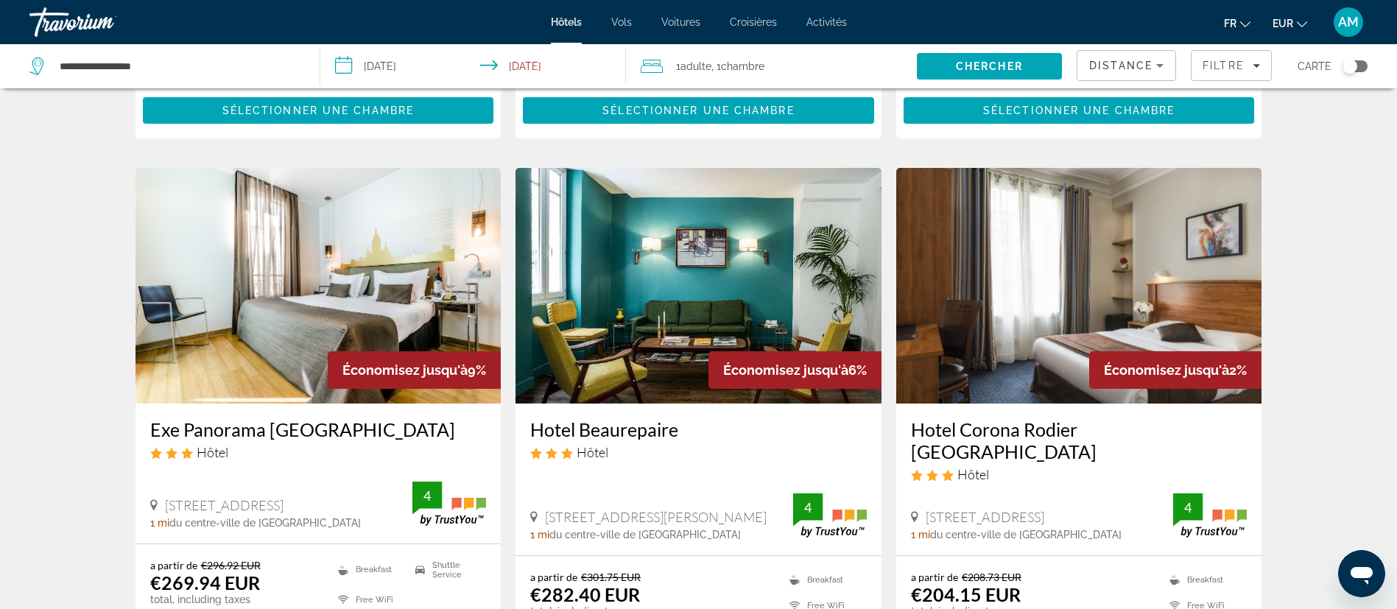
click at [1043, 284] on img "Main content" at bounding box center [1079, 286] width 366 height 236
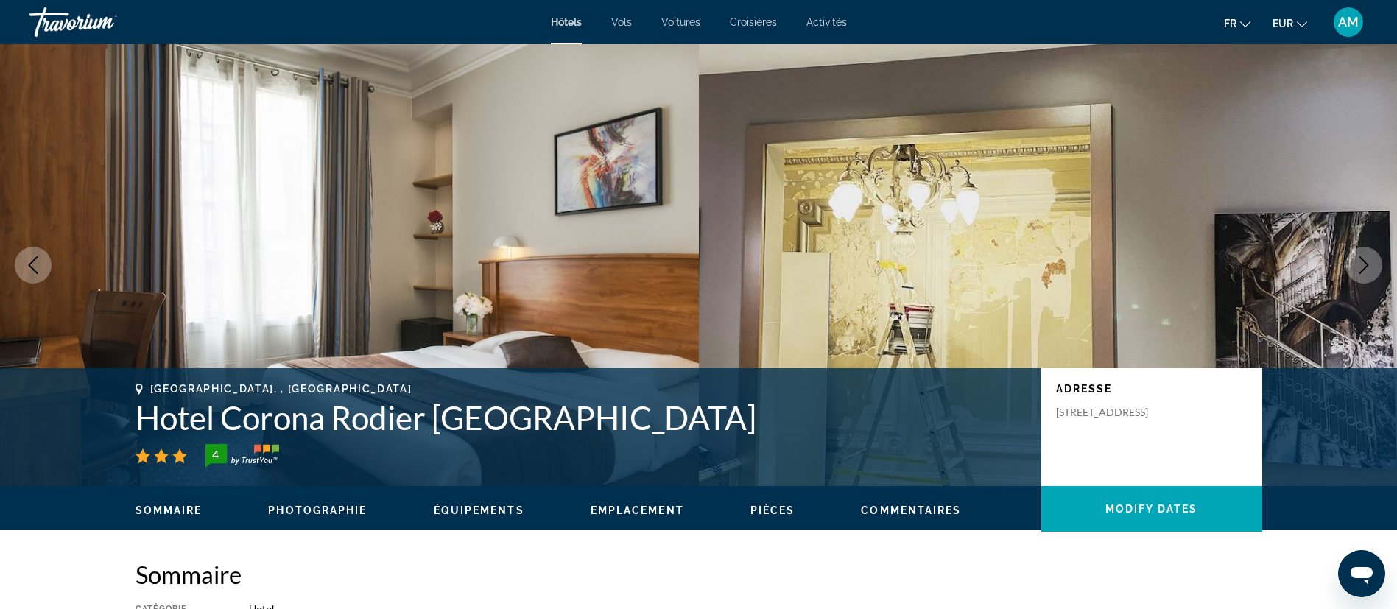
scroll to position [110, 0]
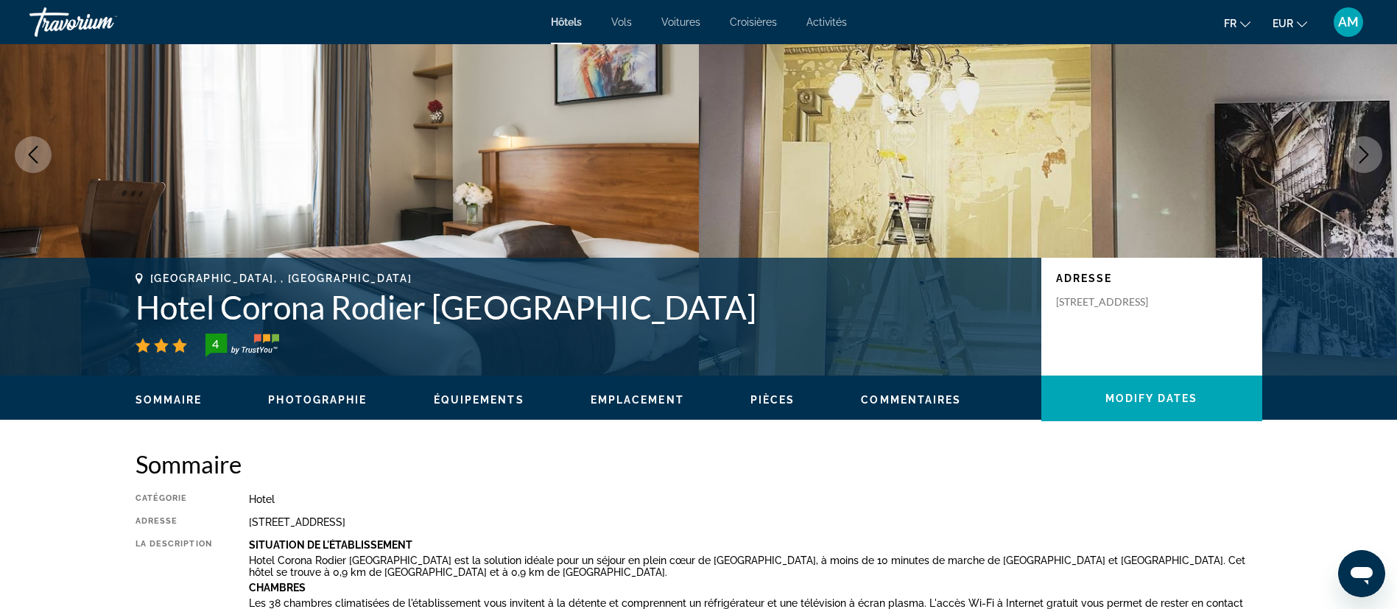
click at [1367, 158] on icon "Next image" at bounding box center [1364, 155] width 18 height 18
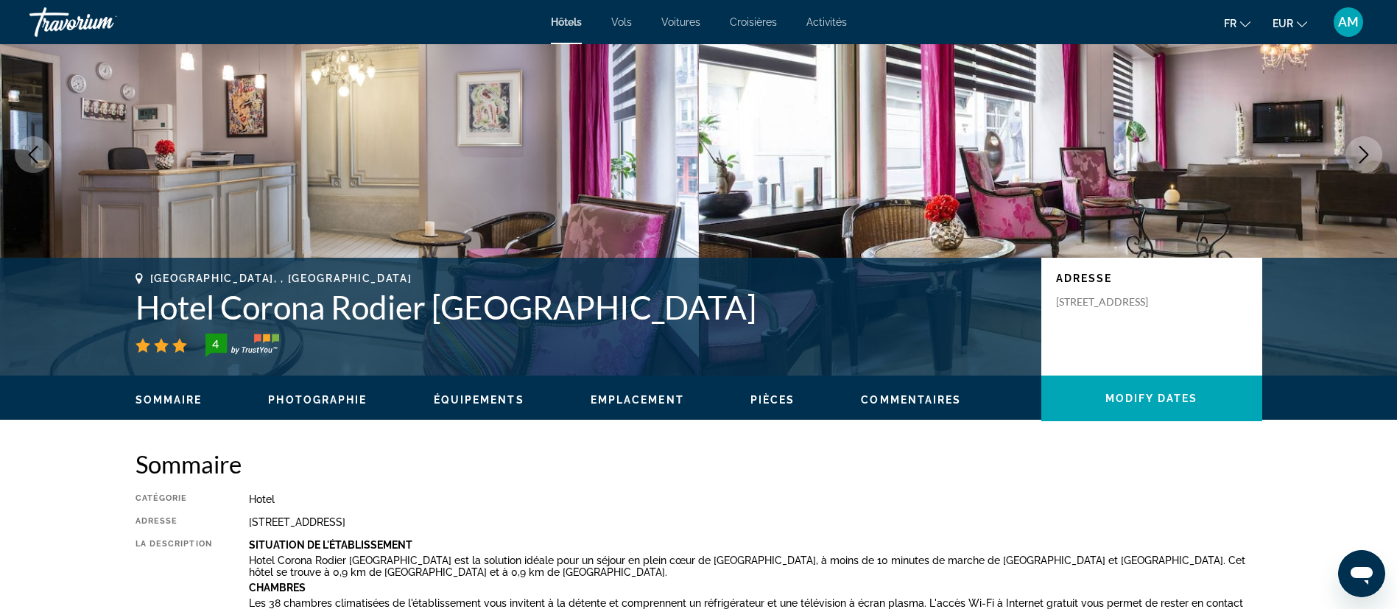
click at [1367, 158] on icon "Next image" at bounding box center [1364, 155] width 18 height 18
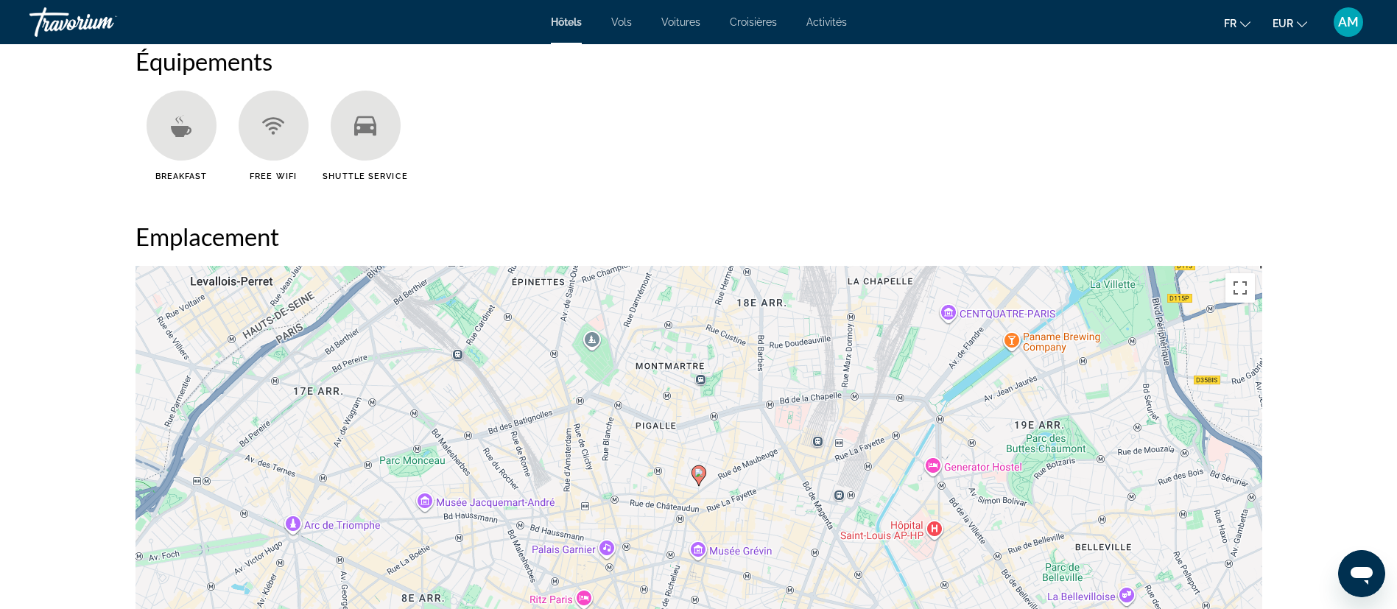
scroll to position [1436, 0]
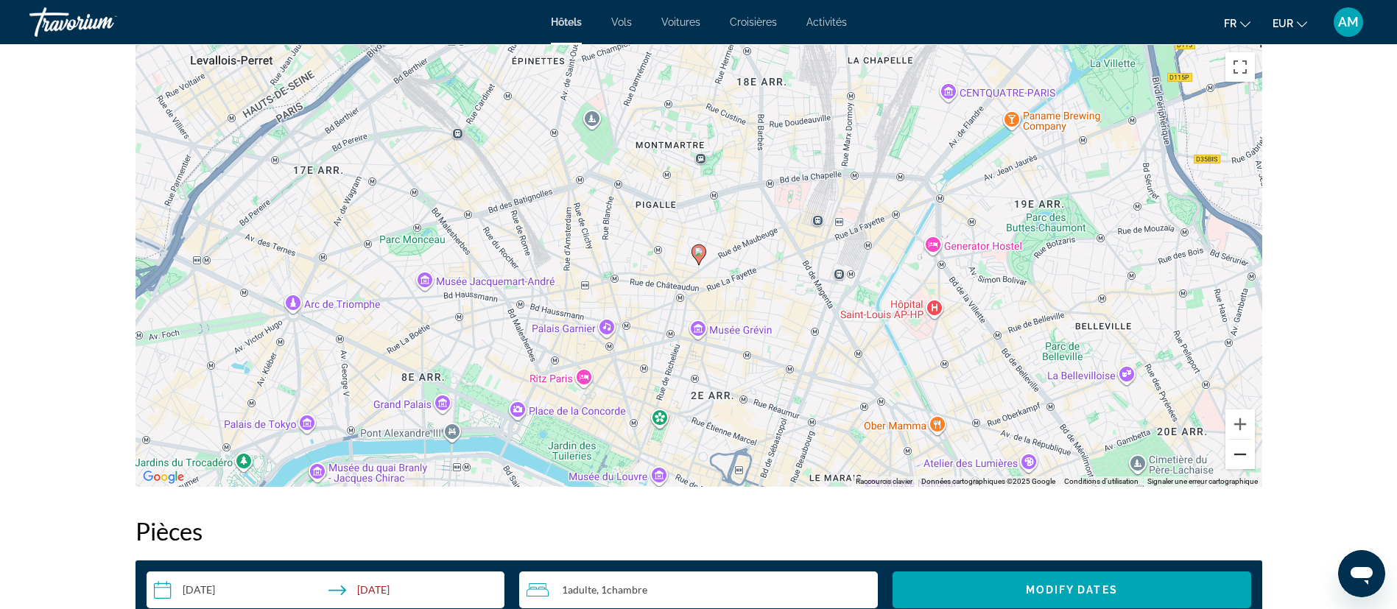
click at [1243, 459] on button "Zoom arrière" at bounding box center [1239, 454] width 29 height 29
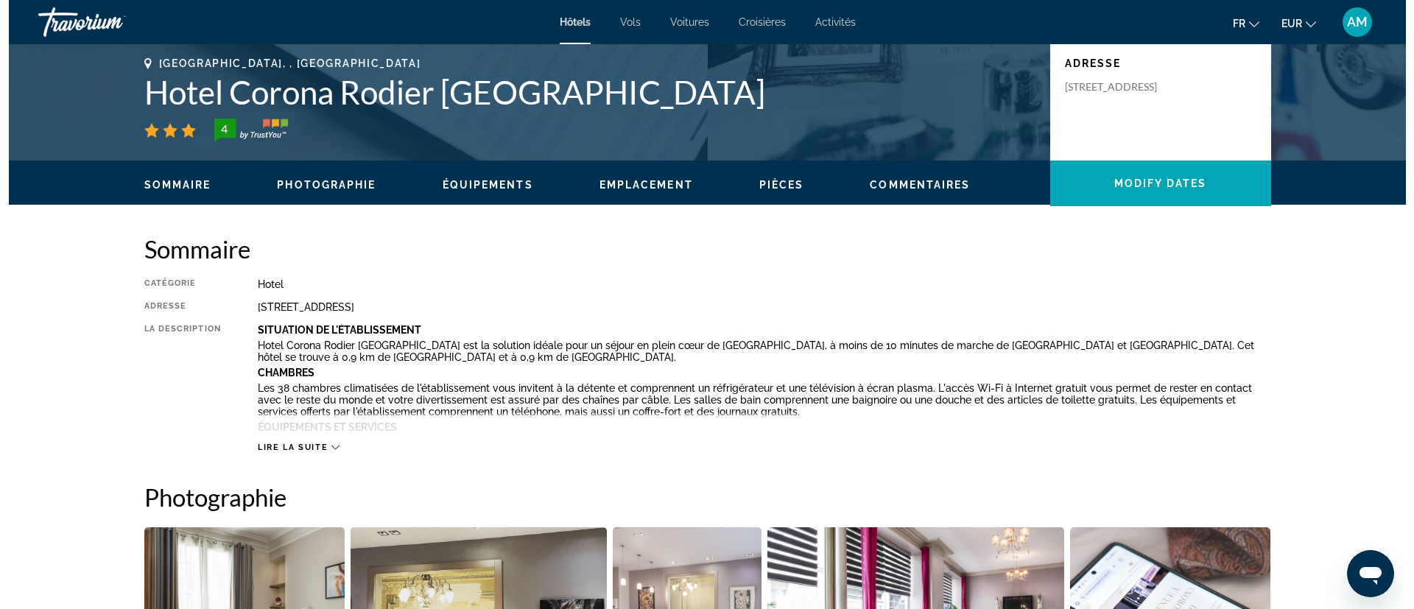
scroll to position [0, 0]
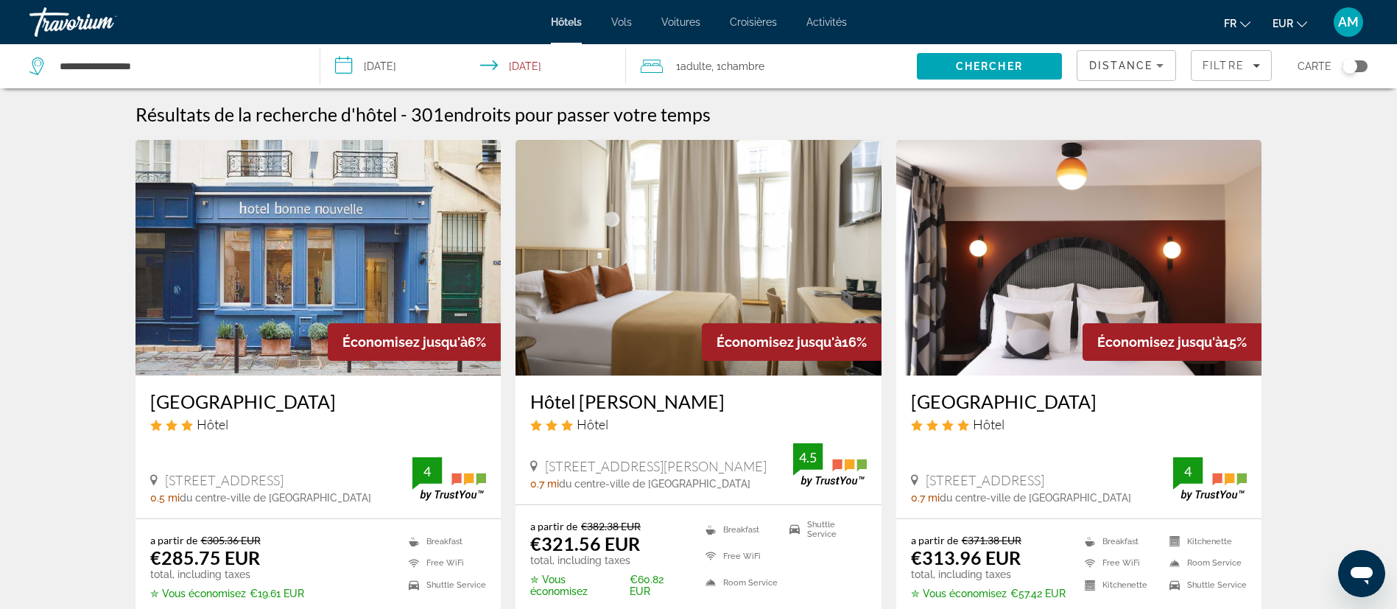
click at [741, 70] on div "**********" at bounding box center [698, 304] width 1397 height 609
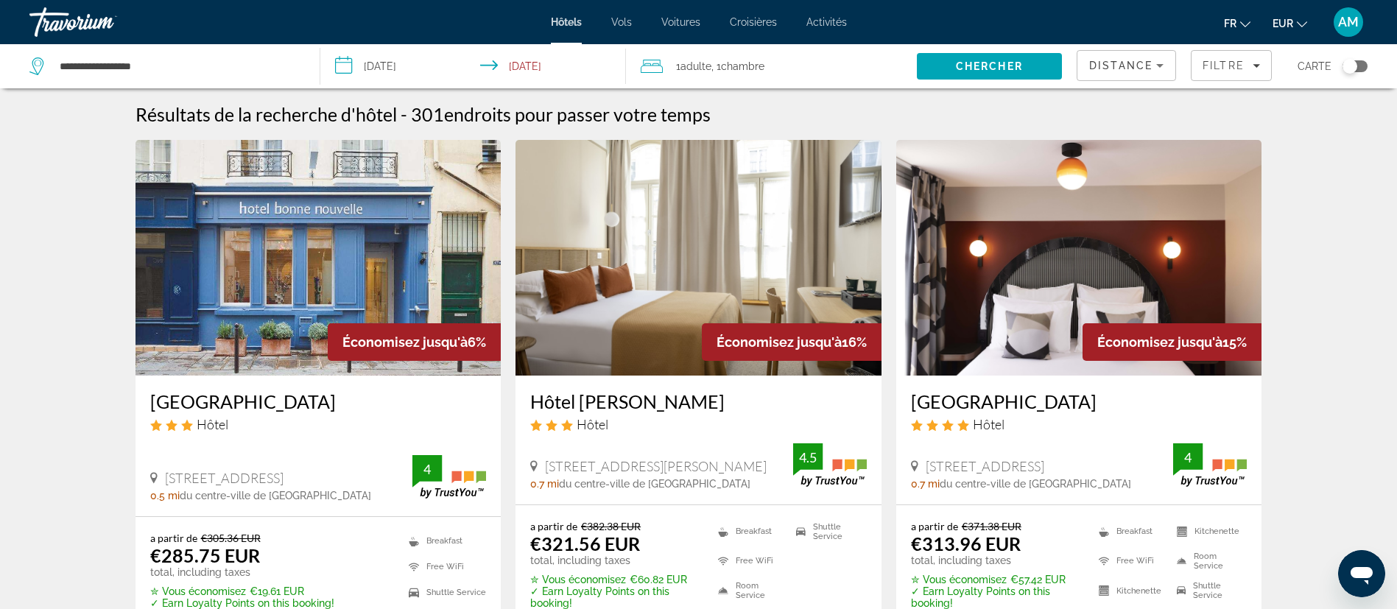
click at [741, 70] on span "Chambre" at bounding box center [742, 66] width 43 height 12
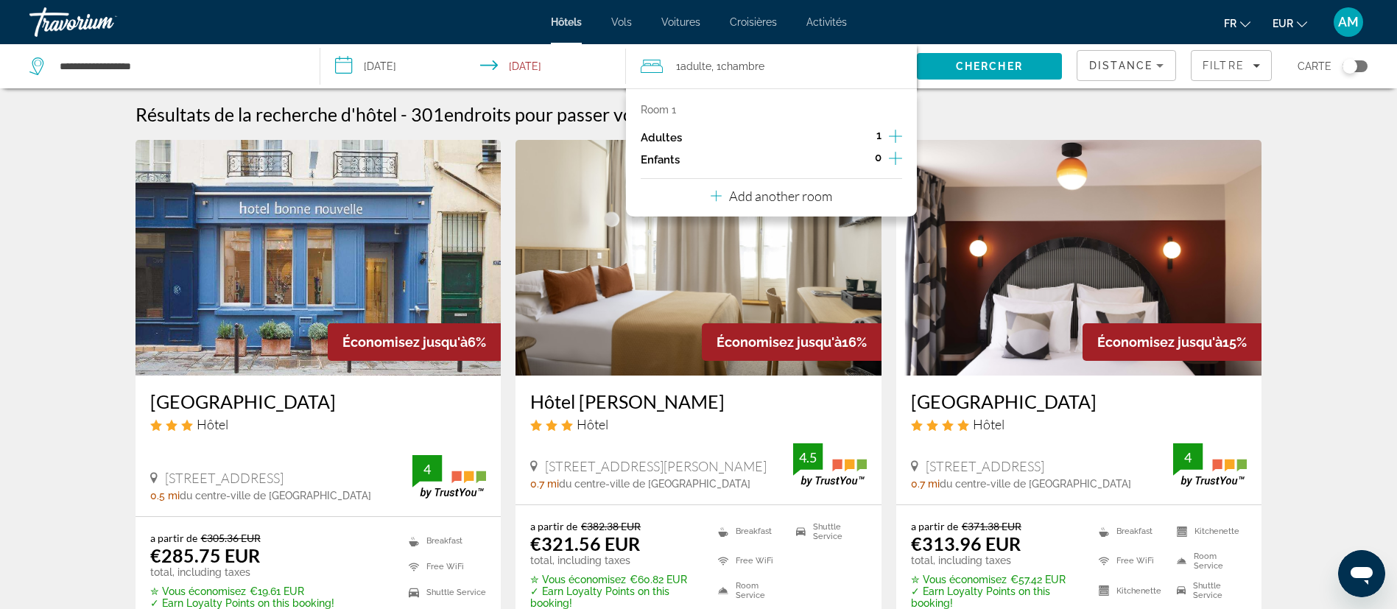
click at [891, 137] on icon "Increment adults" at bounding box center [895, 136] width 13 height 18
click at [959, 55] on span "Search" at bounding box center [989, 66] width 145 height 35
